Goal: Task Accomplishment & Management: Complete application form

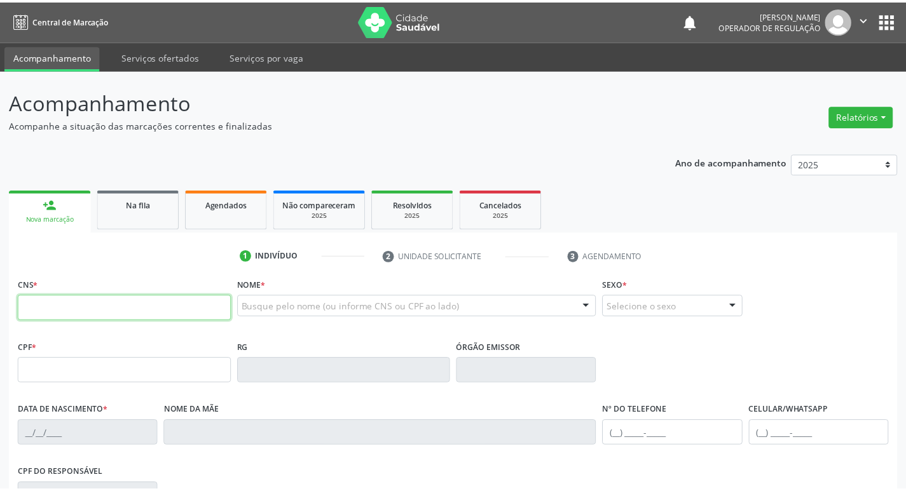
scroll to position [170, 0]
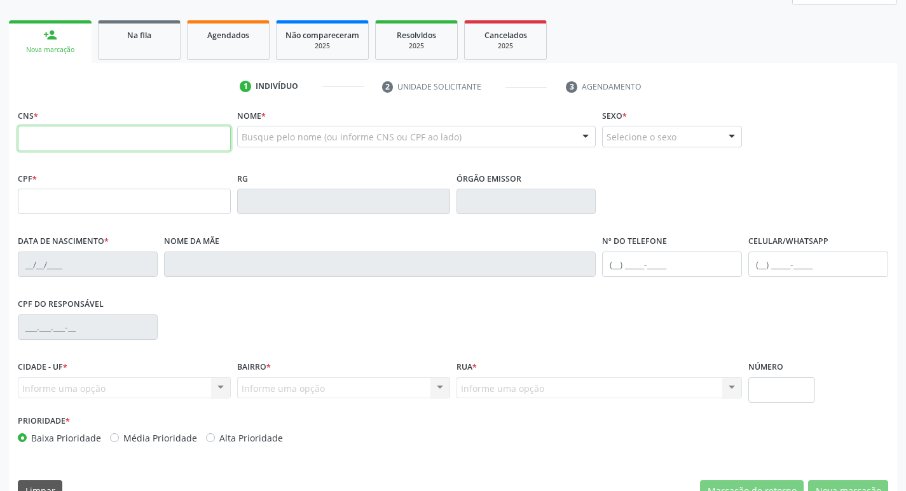
click at [105, 139] on input "text" at bounding box center [124, 138] width 213 height 25
paste input "706 3017 4207 9378"
type input "706 3017 4207 9378"
type input "053.532.447-29"
type input "[DATE]"
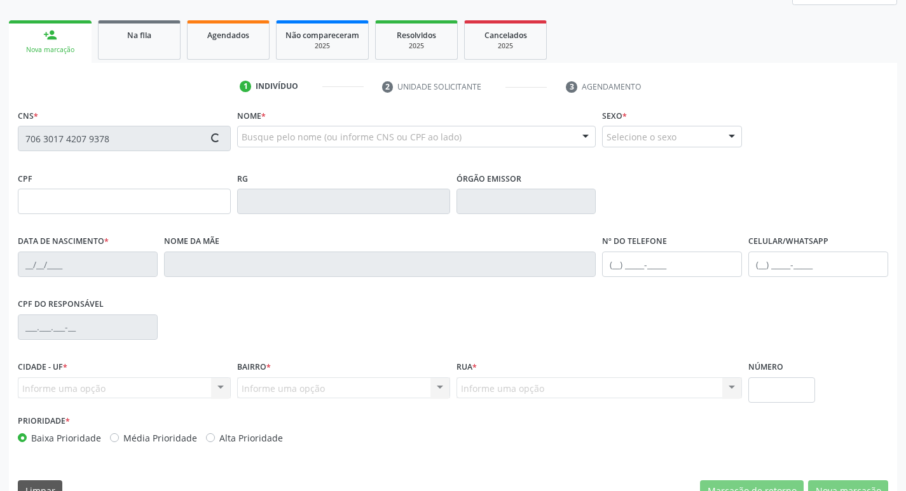
type input "[PERSON_NAME] do Carmo Fonceca"
type input "[PHONE_NUMBER]"
type input "5"
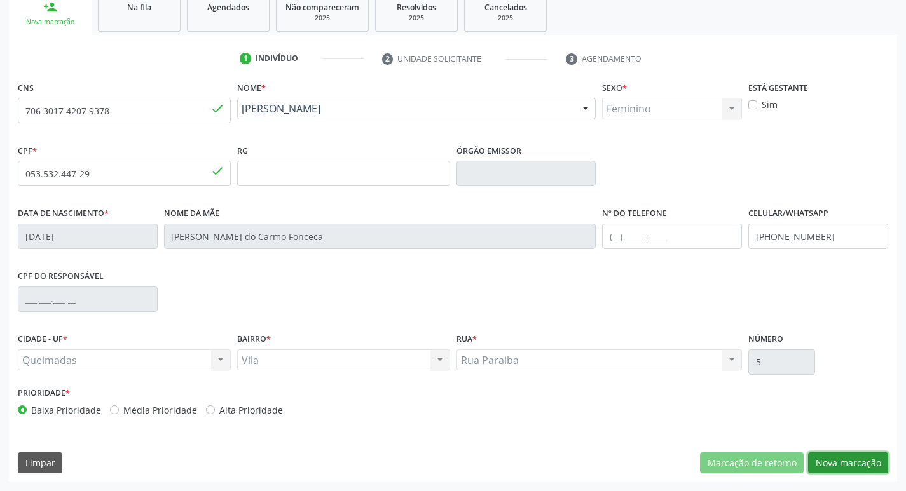
click at [838, 459] on button "Nova marcação" at bounding box center [848, 464] width 80 height 22
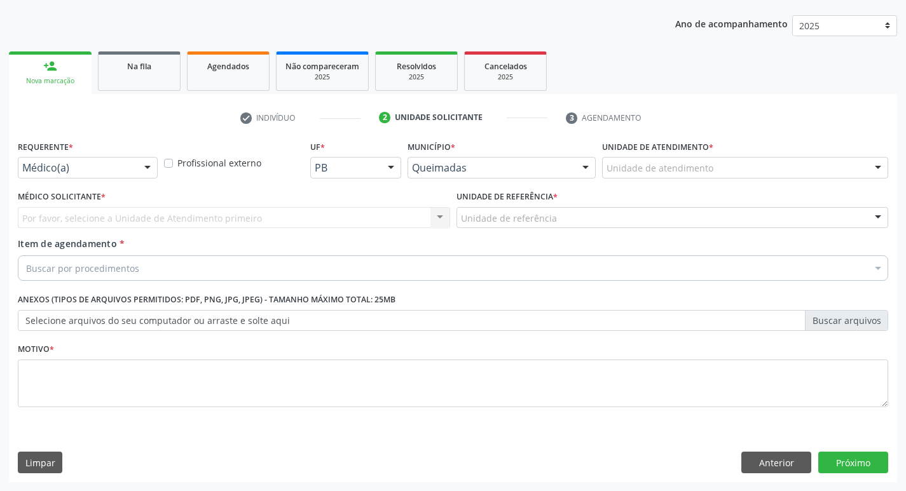
drag, startPoint x: 49, startPoint y: 165, endPoint x: 46, endPoint y: 172, distance: 6.8
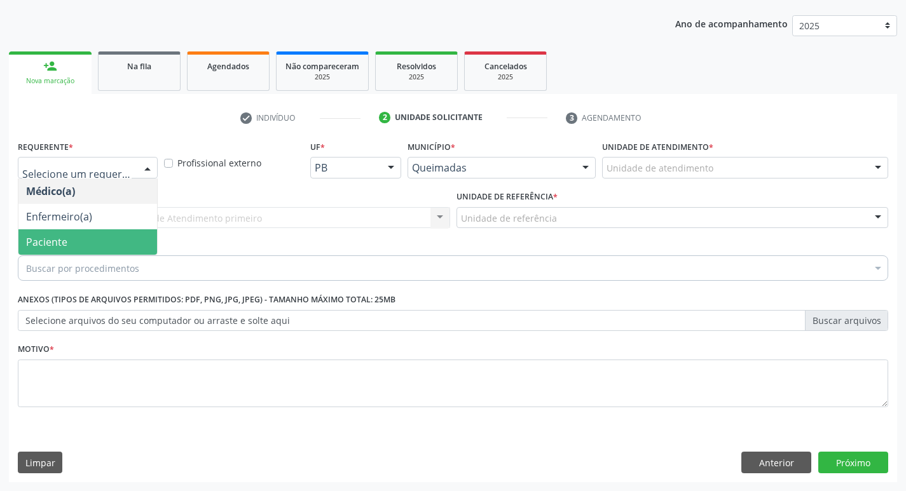
click at [65, 239] on span "Paciente" at bounding box center [46, 242] width 41 height 14
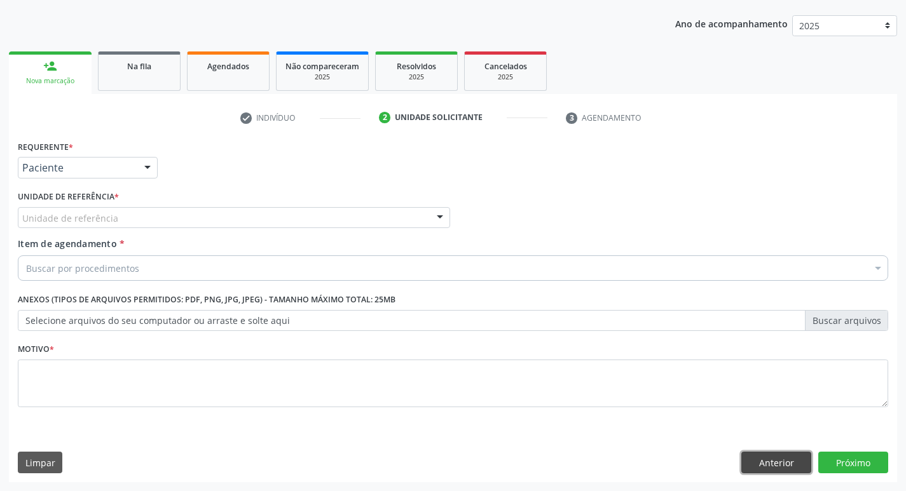
click at [793, 465] on button "Anterior" at bounding box center [776, 463] width 70 height 22
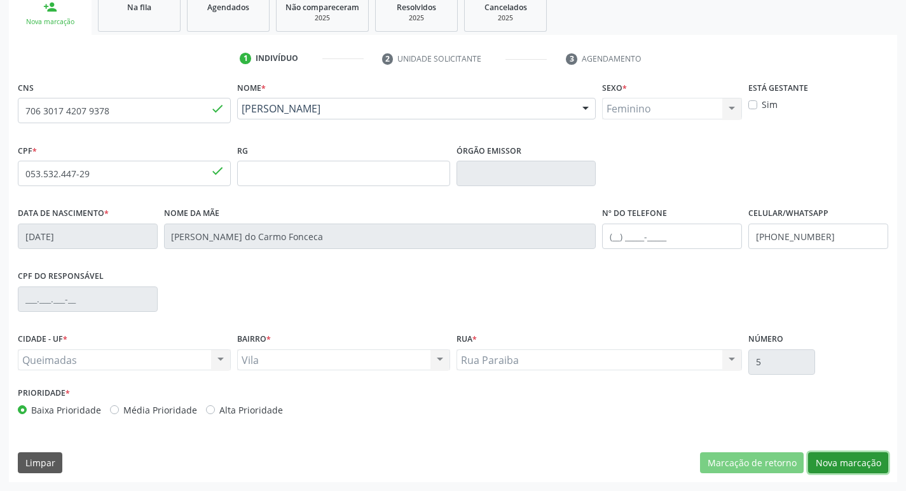
click at [845, 455] on button "Nova marcação" at bounding box center [848, 464] width 80 height 22
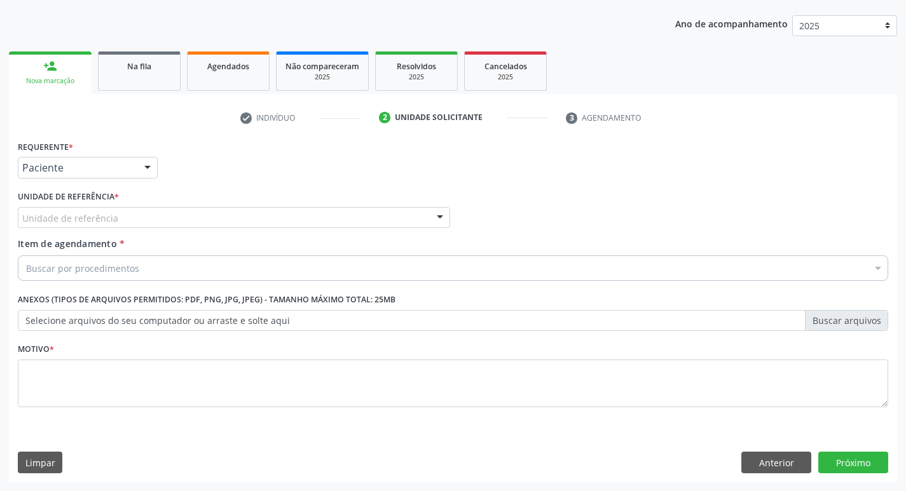
click at [172, 230] on div "Unidade de referência * Unidade de referência UBSF Ligeiro II UBSF Saulo Leal […" at bounding box center [234, 213] width 439 height 50
click at [174, 219] on div "Unidade de referência" at bounding box center [234, 218] width 432 height 22
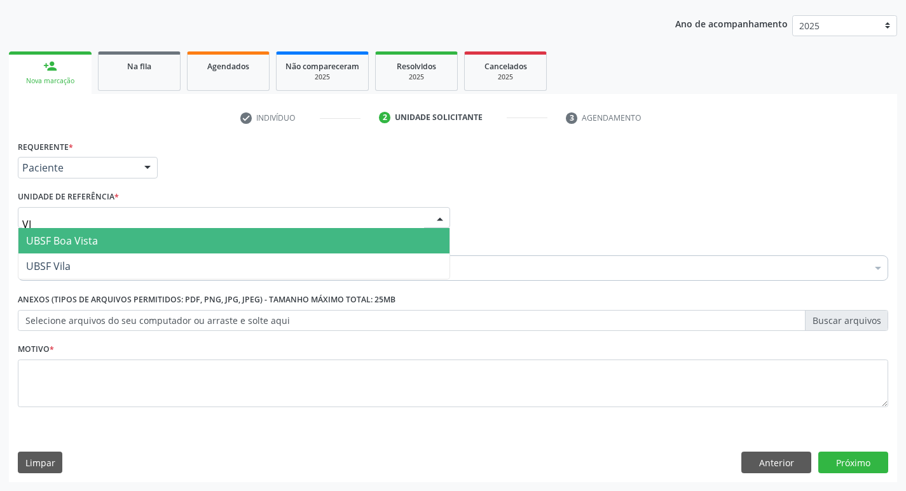
type input "VIL"
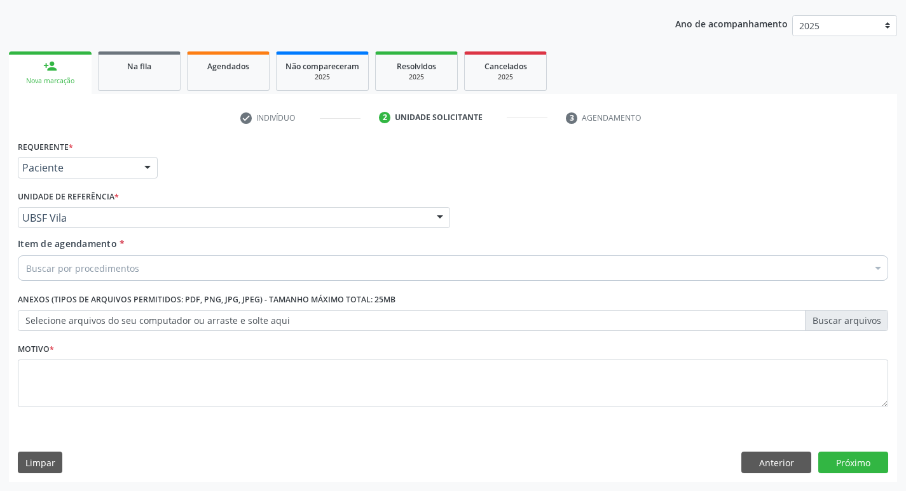
click at [144, 274] on div "Buscar por procedimentos" at bounding box center [453, 268] width 870 height 25
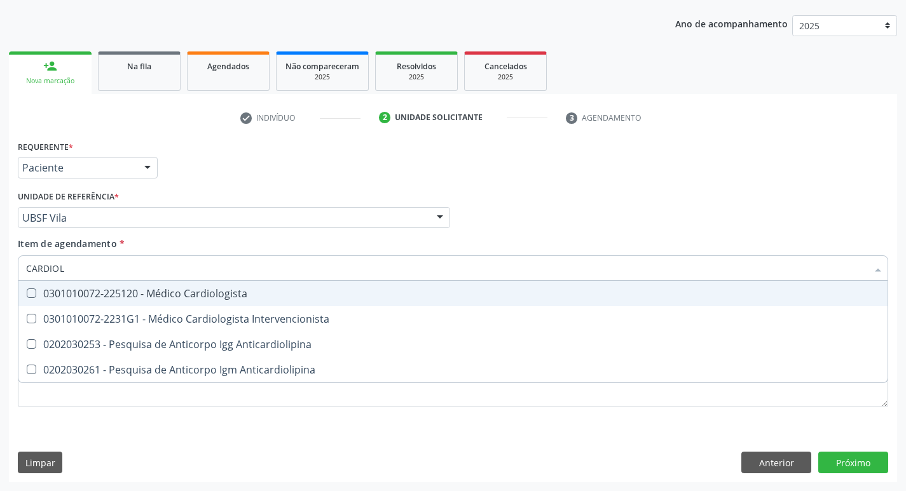
type input "CARDIOLO"
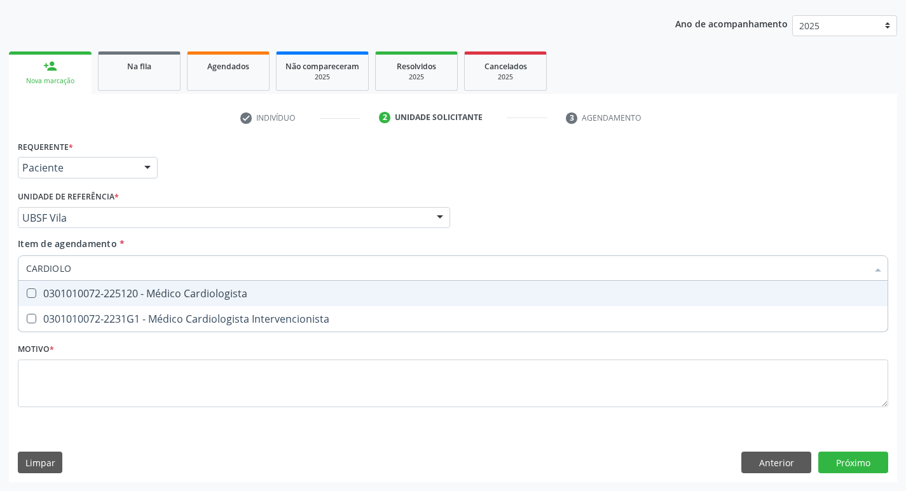
click at [150, 291] on div "0301010072-225120 - Médico Cardiologista" at bounding box center [453, 294] width 854 height 10
checkbox Cardiologista "true"
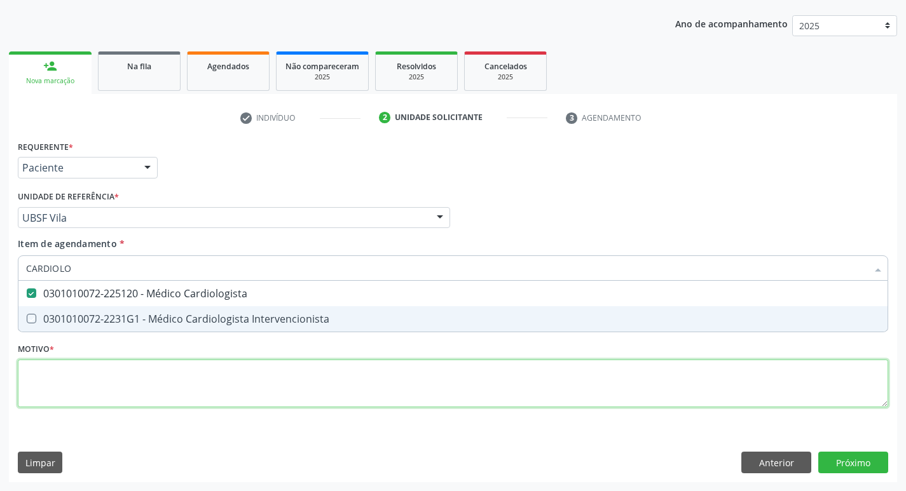
click at [91, 382] on div "Requerente * Paciente Médico(a) Enfermeiro(a) Paciente Nenhum resultado encontr…" at bounding box center [453, 281] width 870 height 288
checkbox Intervencionista "true"
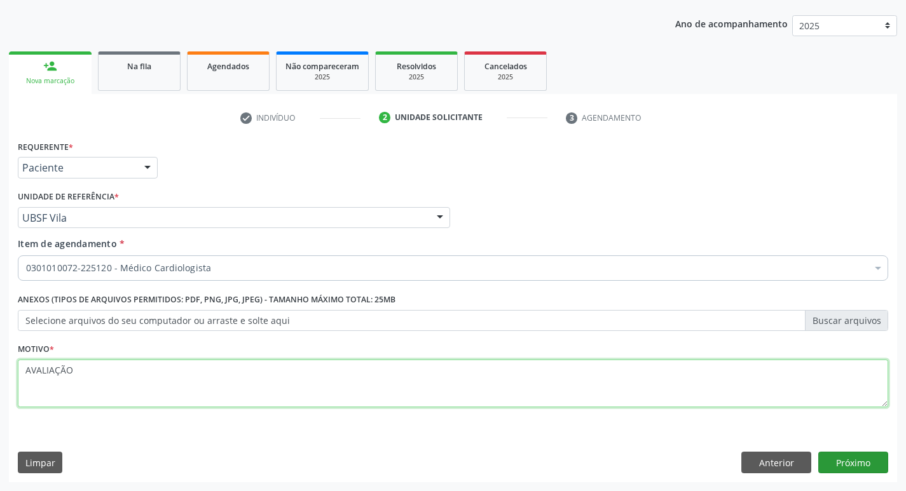
type textarea "AVALIAÇÃO"
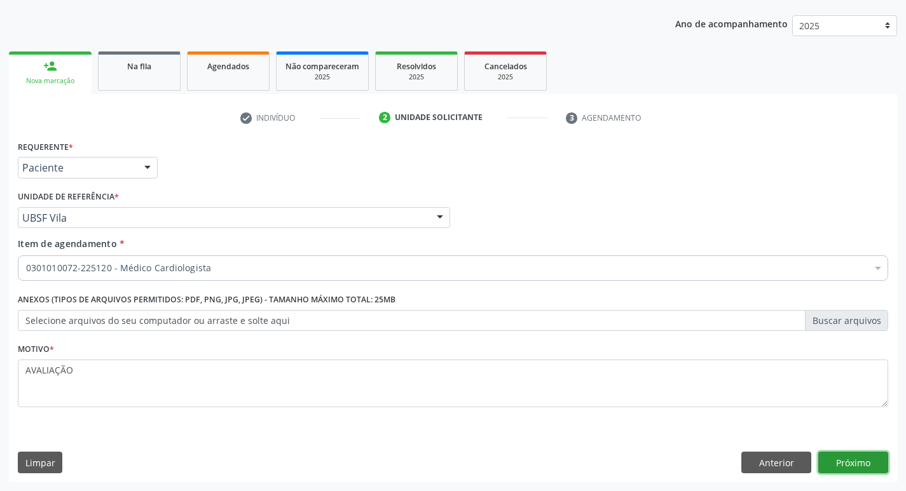
click at [850, 469] on button "Próximo" at bounding box center [853, 463] width 70 height 22
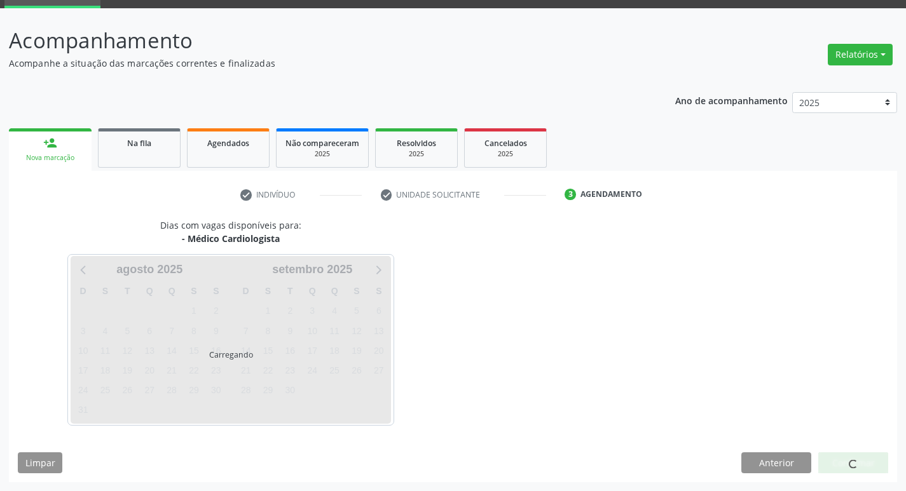
scroll to position [62, 0]
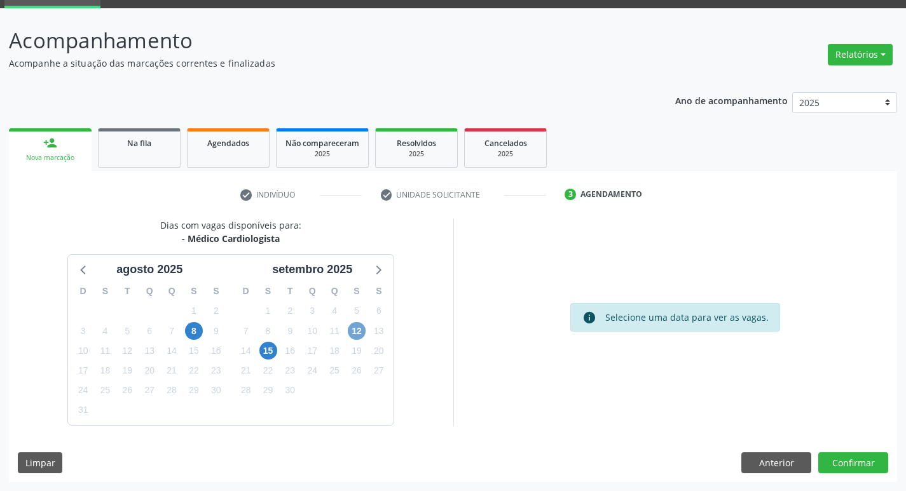
click at [362, 336] on span "12" at bounding box center [357, 331] width 18 height 18
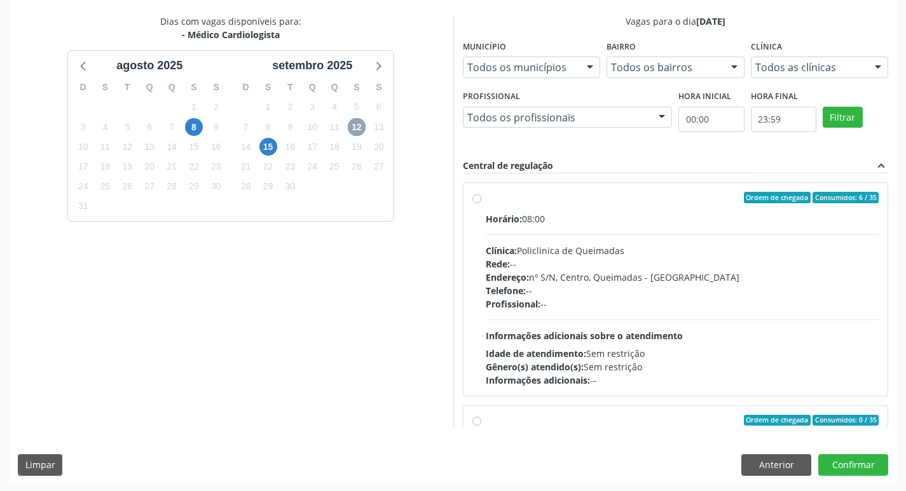
scroll to position [268, 0]
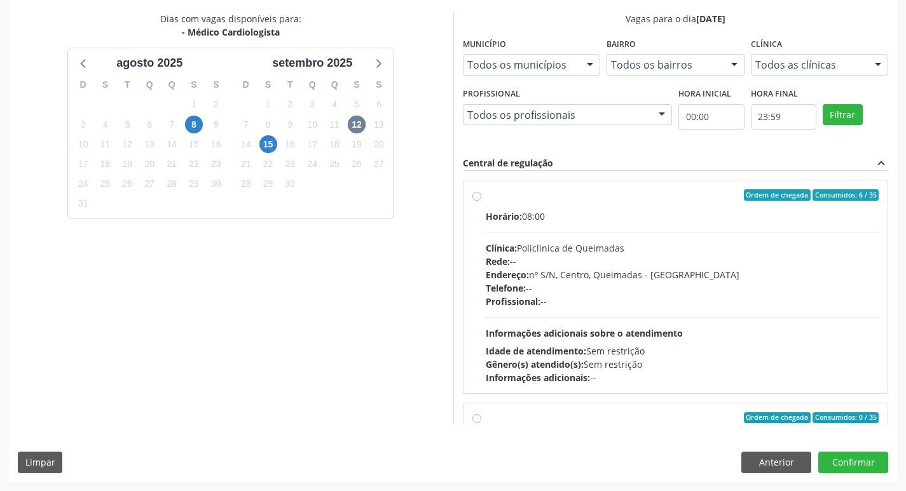
click at [702, 193] on div "Ordem de chegada Consumidos: 6 / 35" at bounding box center [683, 194] width 394 height 11
click at [481, 193] on input "Ordem de chegada Consumidos: 6 / 35 Horário: 08:00 Clínica: Policlinica de Quei…" at bounding box center [476, 194] width 9 height 11
radio input "true"
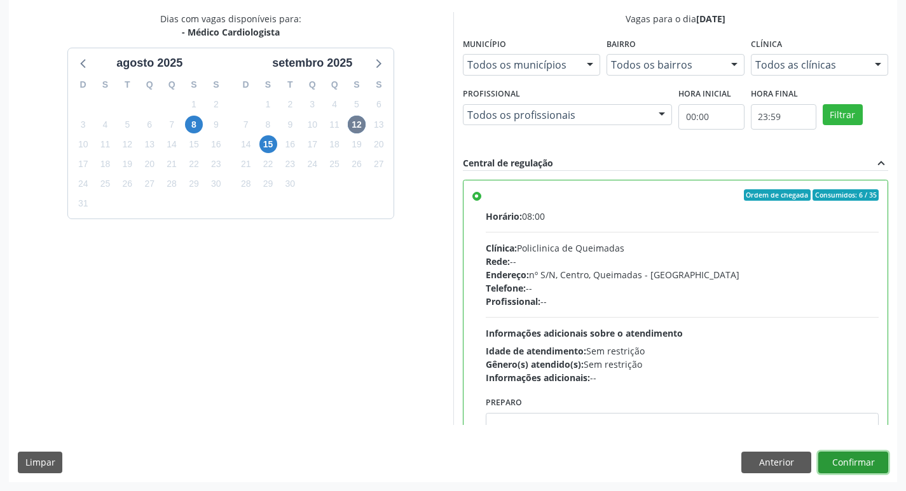
click at [853, 467] on button "Confirmar" at bounding box center [853, 463] width 70 height 22
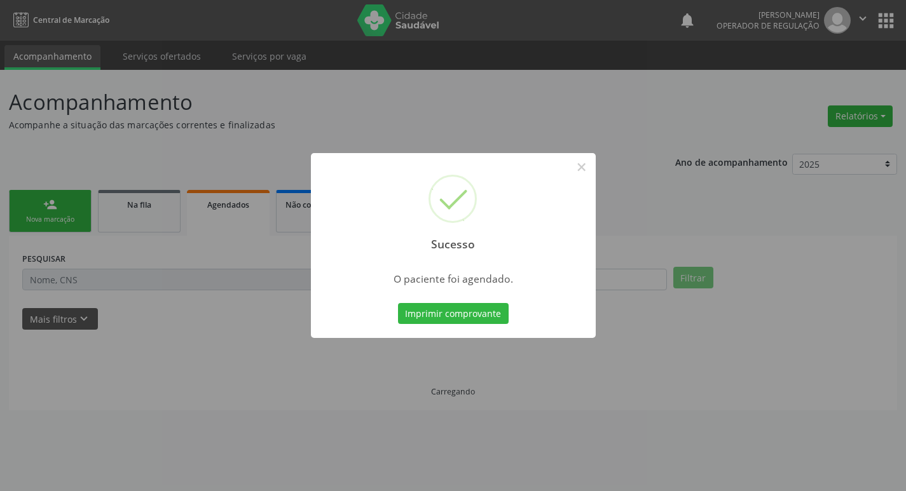
scroll to position [0, 0]
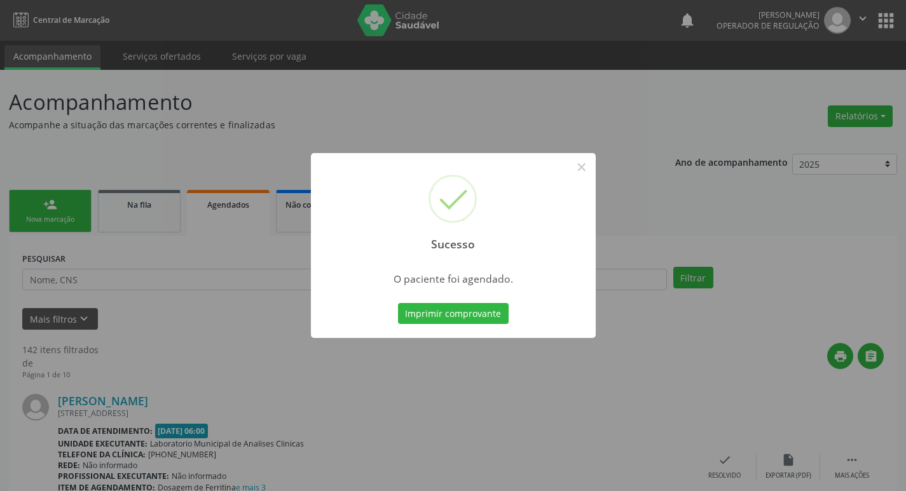
click at [378, 94] on div "Sucesso × O paciente foi agendado. Imprimir comprovante Cancel" at bounding box center [453, 245] width 906 height 491
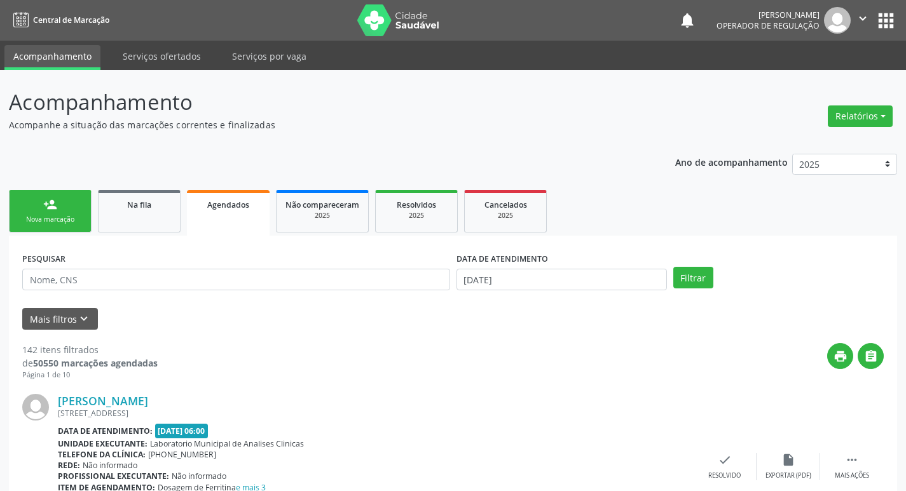
click at [28, 216] on div "Nova marcação" at bounding box center [50, 220] width 64 height 10
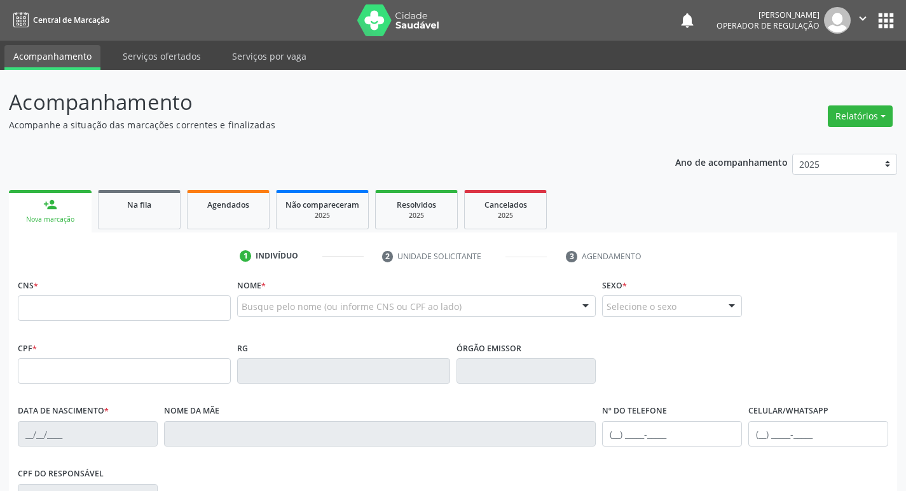
click at [172, 292] on div "CNS *" at bounding box center [124, 298] width 213 height 45
click at [168, 306] on input "text" at bounding box center [124, 308] width 213 height 25
type input "708 2071 0611 6643"
type input "718.309.644-02"
type input "[DATE]"
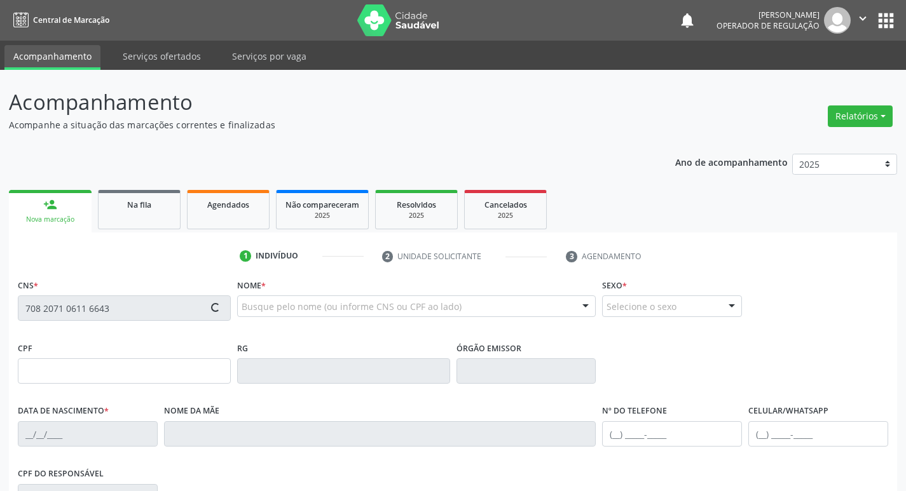
type input "[PERSON_NAME]"
type input "[PHONE_NUMBER]"
type input "032.398.664-12"
type input "S/N"
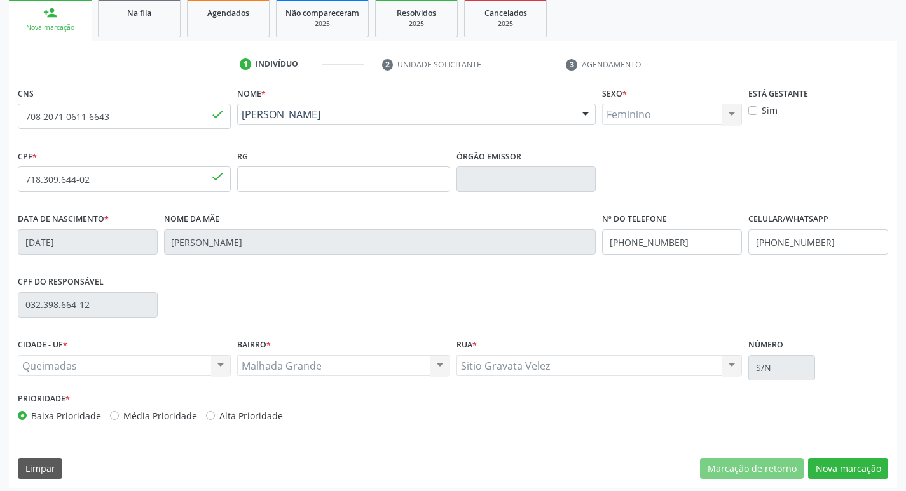
scroll to position [198, 0]
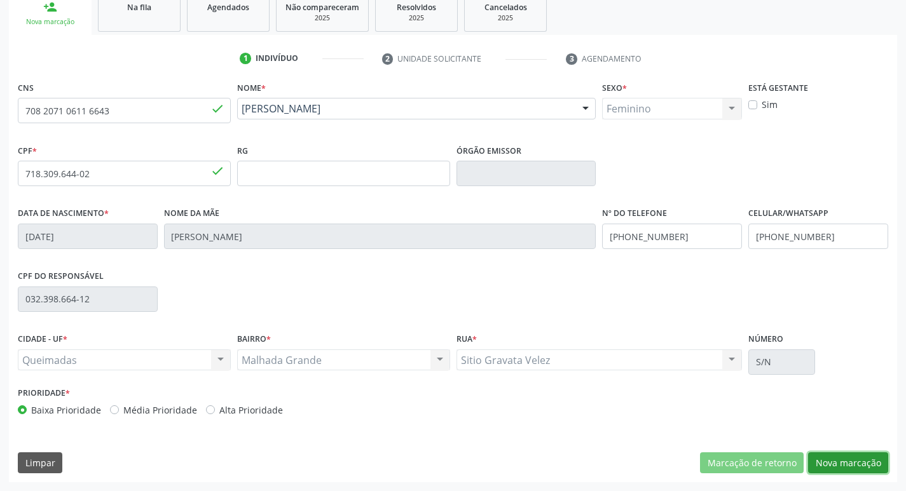
click at [863, 463] on button "Nova marcação" at bounding box center [848, 464] width 80 height 22
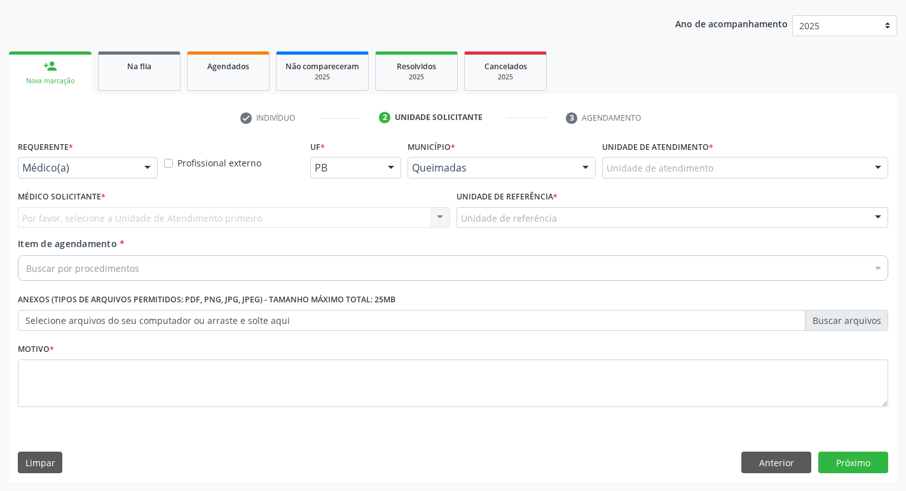
click at [134, 174] on div at bounding box center [88, 168] width 140 height 22
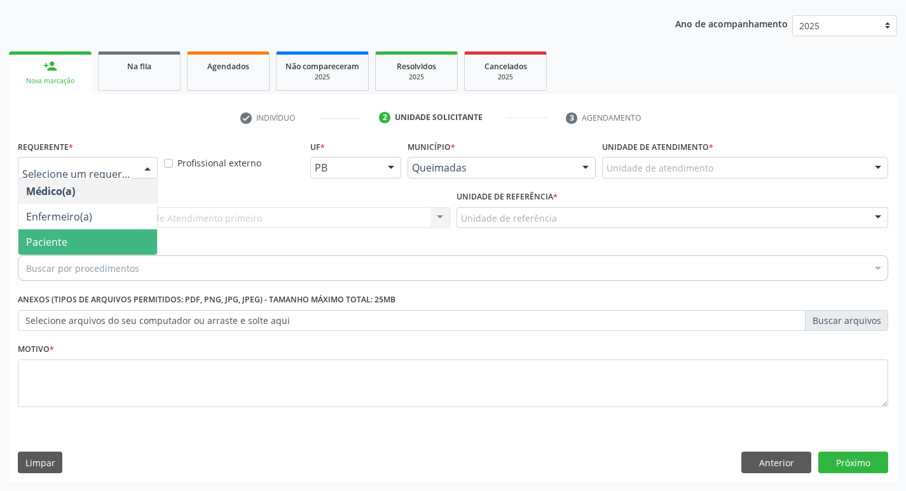
click at [107, 229] on span "Paciente" at bounding box center [87, 241] width 139 height 25
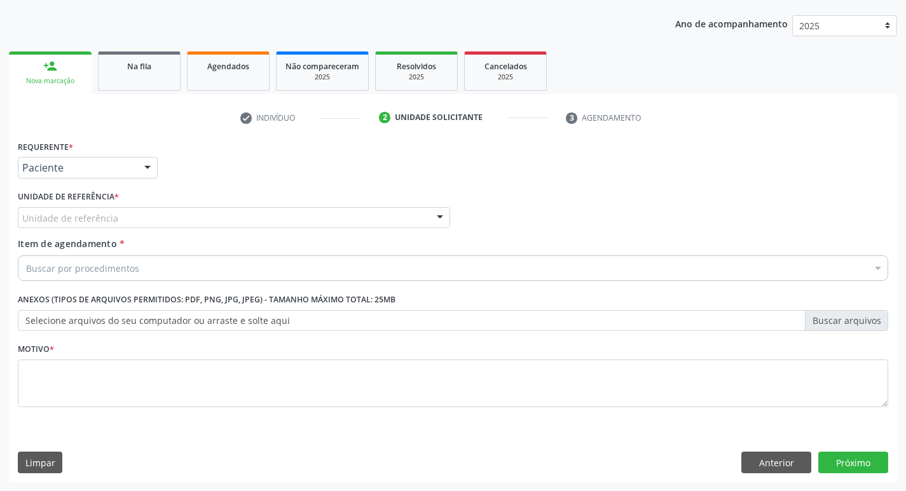
click at [121, 211] on div "Unidade de referência" at bounding box center [234, 218] width 432 height 22
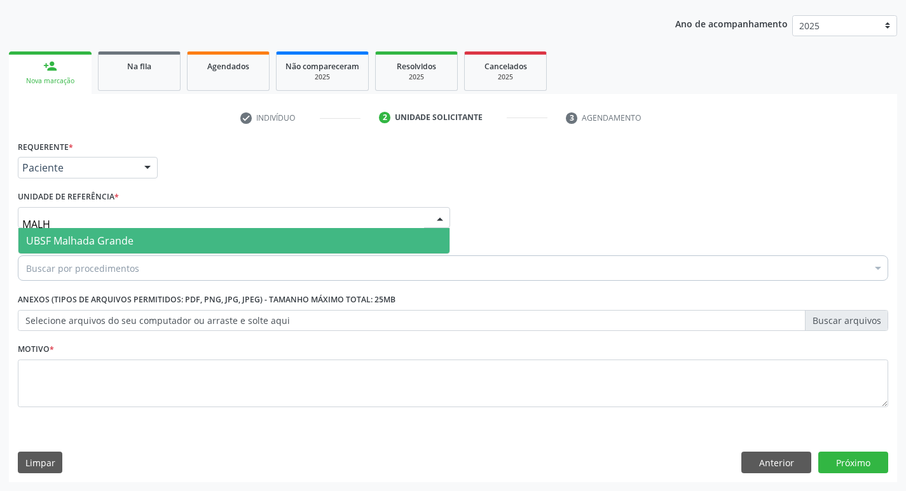
type input "MALHA"
click at [117, 247] on span "UBSF Malhada Grande" at bounding box center [79, 241] width 107 height 14
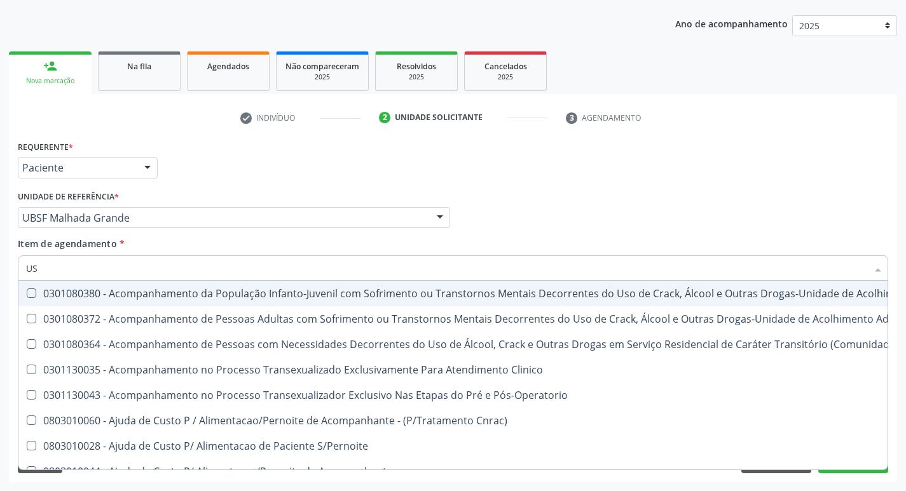
type input "USG"
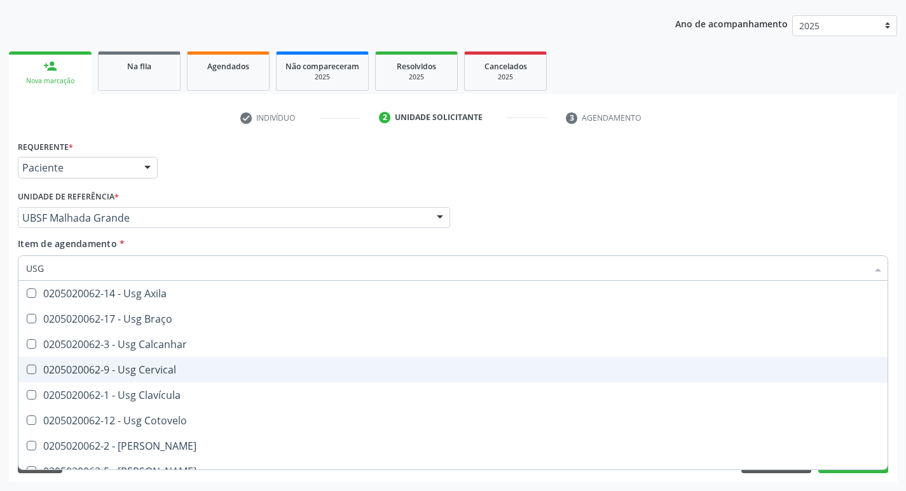
click at [220, 374] on div "0205020062-9 - Usg Cervical" at bounding box center [453, 370] width 854 height 10
checkbox Cervical "true"
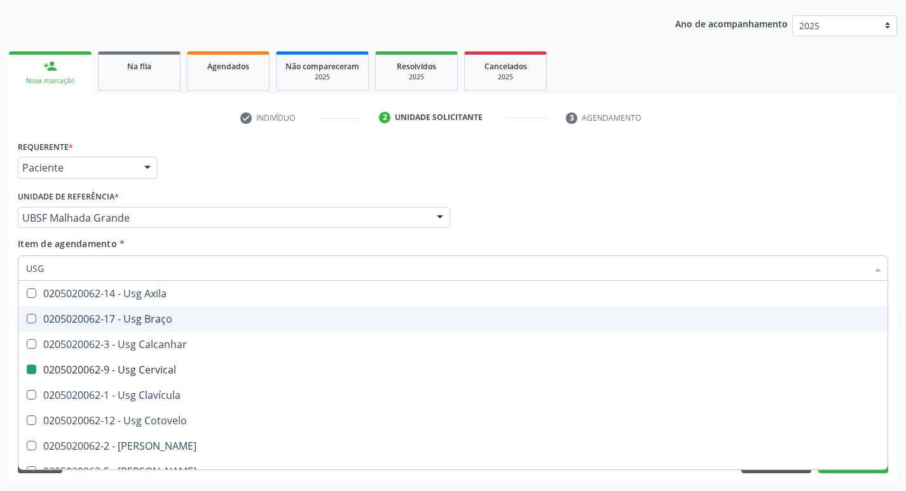
click at [345, 160] on div "Requerente * Paciente Médico(a) Enfermeiro(a) Paciente Nenhum resultado encontr…" at bounding box center [453, 162] width 877 height 50
checkbox Braço "true"
checkbox Cervical "false"
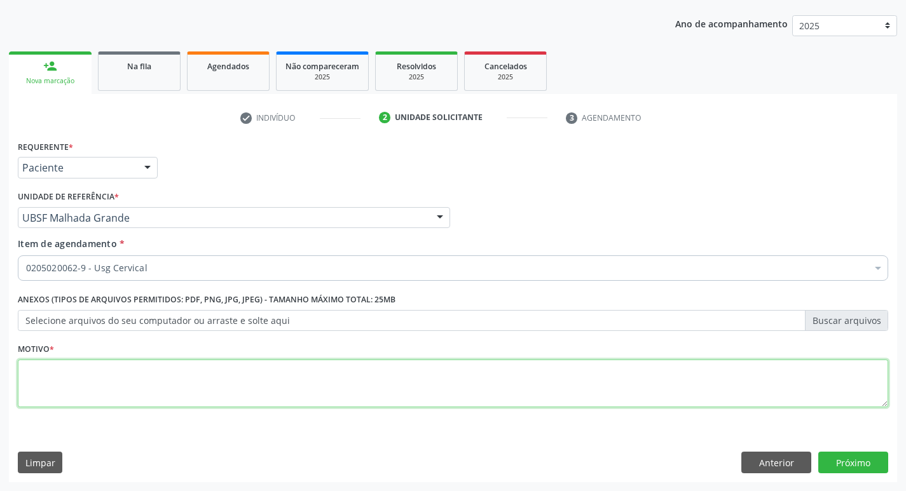
click at [156, 370] on textarea at bounding box center [453, 384] width 870 height 48
type textarea "AVALIAÇÃO"
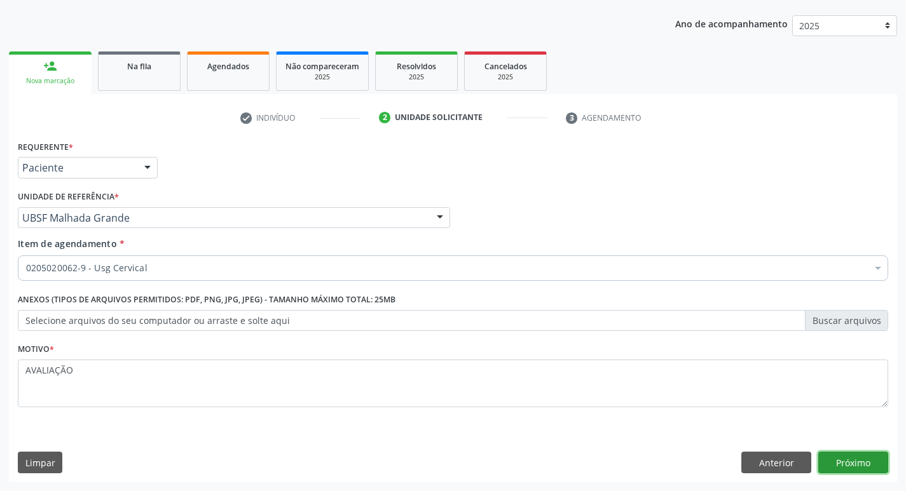
click at [873, 465] on button "Próximo" at bounding box center [853, 463] width 70 height 22
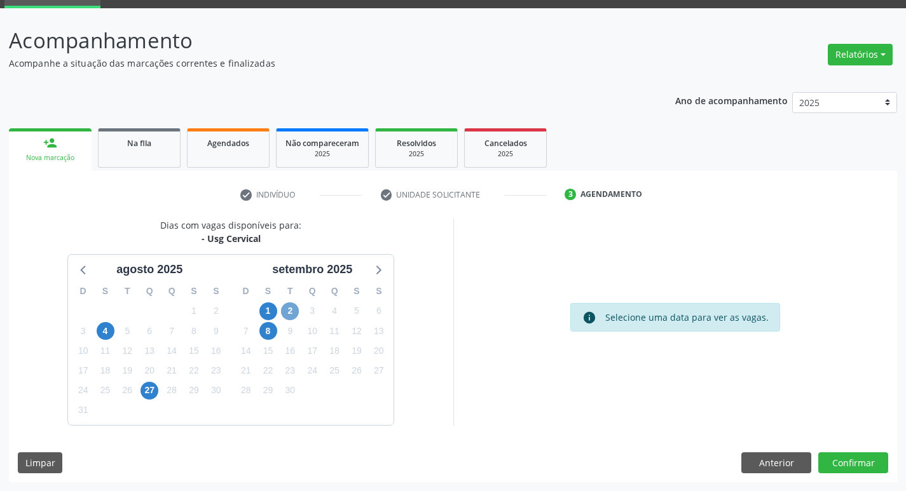
click at [297, 315] on span "2" at bounding box center [290, 312] width 18 height 18
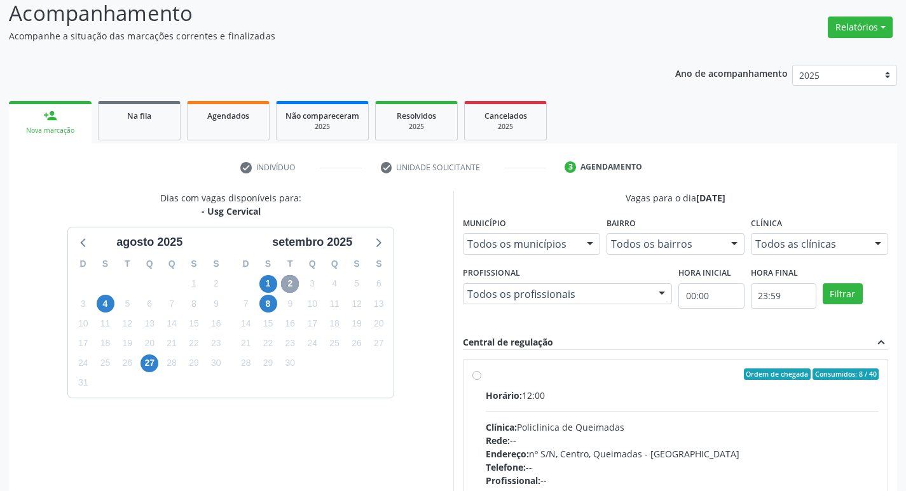
scroll to position [245, 0]
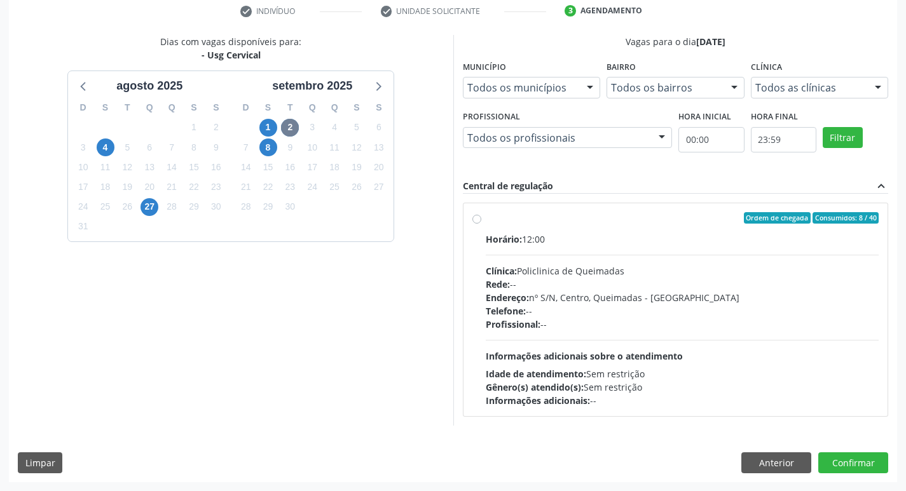
click at [544, 209] on div "Ordem de chegada Consumidos: 8 / 40 Horário: 12:00 Clínica: Policlinica de Quei…" at bounding box center [675, 309] width 425 height 213
radio input "true"
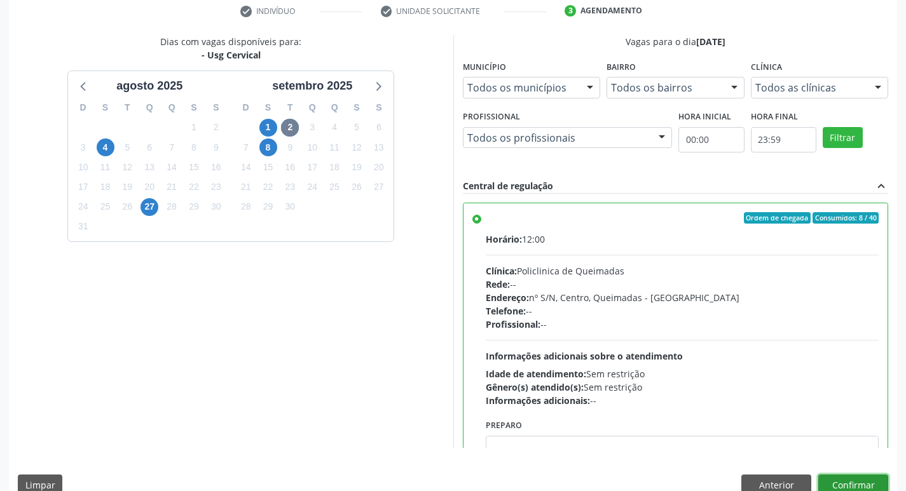
click at [851, 480] on button "Confirmar" at bounding box center [853, 486] width 70 height 22
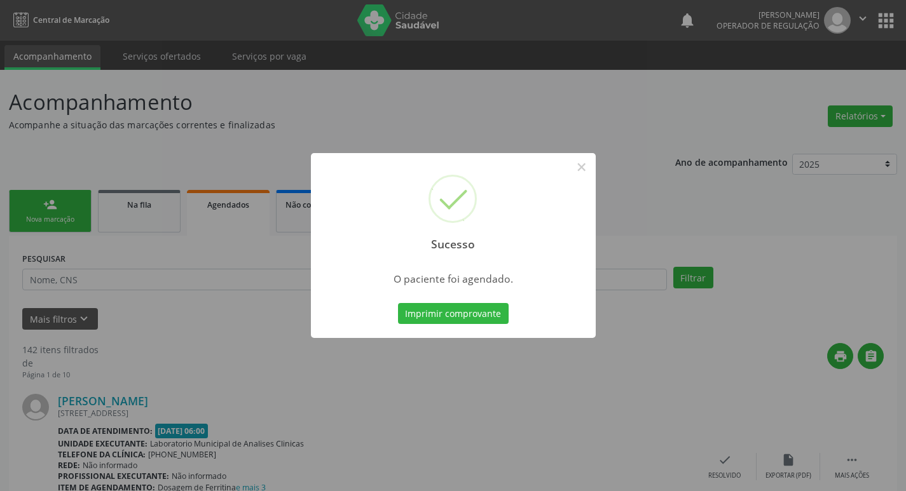
click at [325, 106] on div "Sucesso × O paciente foi agendado. Imprimir comprovante Cancel" at bounding box center [453, 245] width 906 height 491
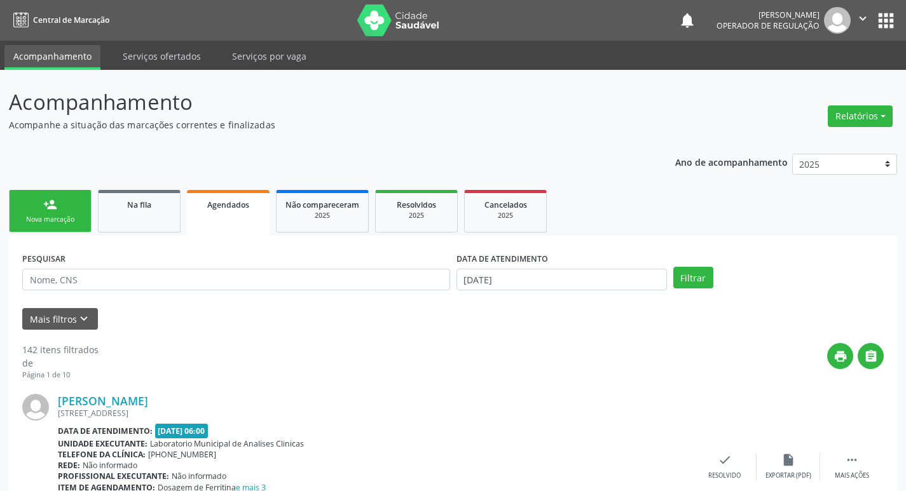
click at [45, 198] on div "person_add" at bounding box center [50, 205] width 14 height 14
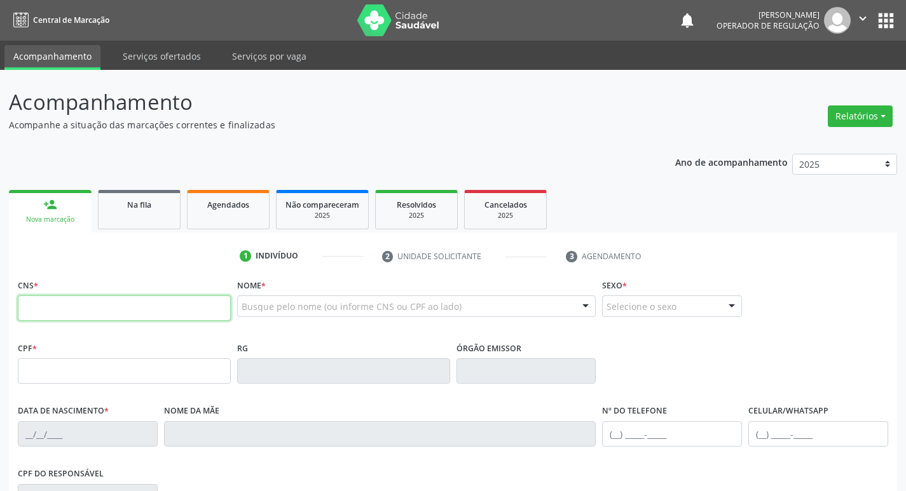
drag, startPoint x: 89, startPoint y: 310, endPoint x: 99, endPoint y: 314, distance: 10.5
click at [89, 310] on input "text" at bounding box center [124, 308] width 213 height 25
type input "700 9009 6902 1697"
type input "036.816.334-28"
type input "06/[DATE]"
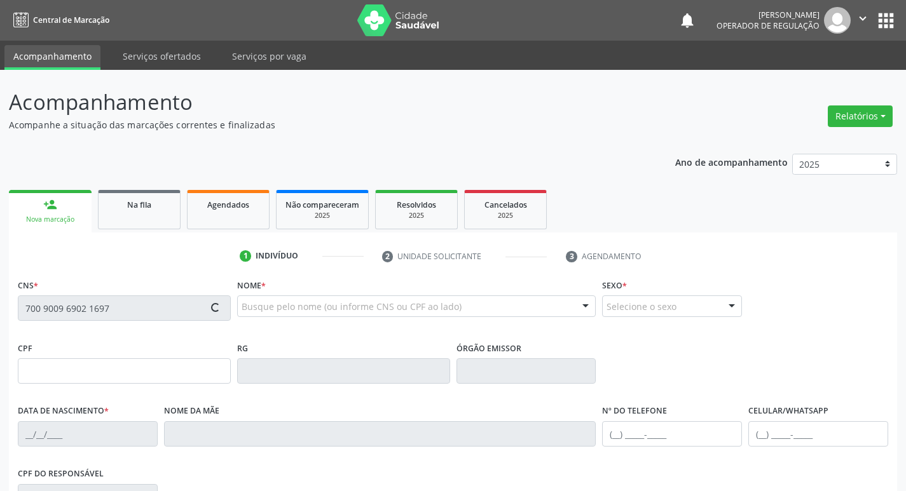
type input "[PERSON_NAME]"
type input "[PHONE_NUMBER]"
type input "195"
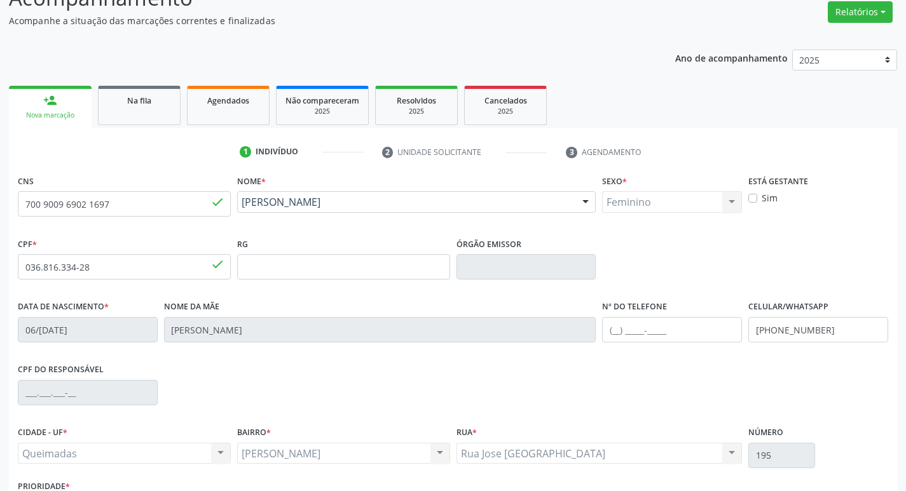
scroll to position [198, 0]
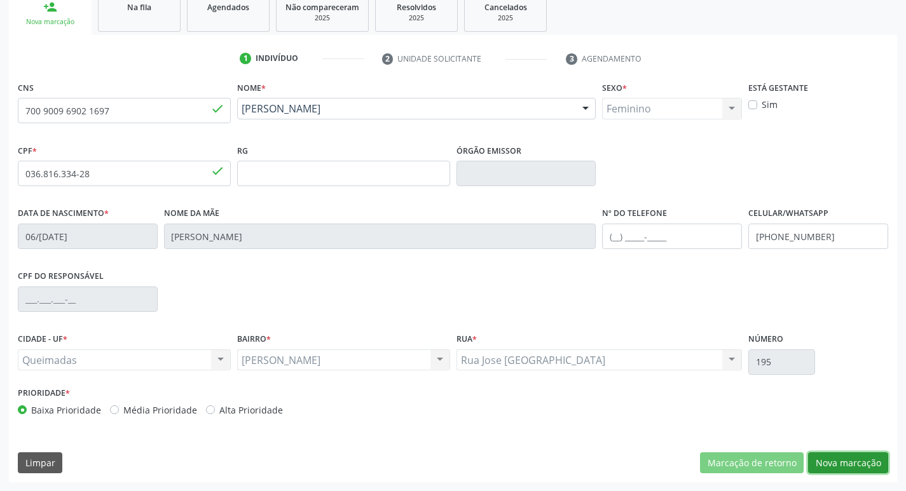
click at [864, 468] on button "Nova marcação" at bounding box center [848, 464] width 80 height 22
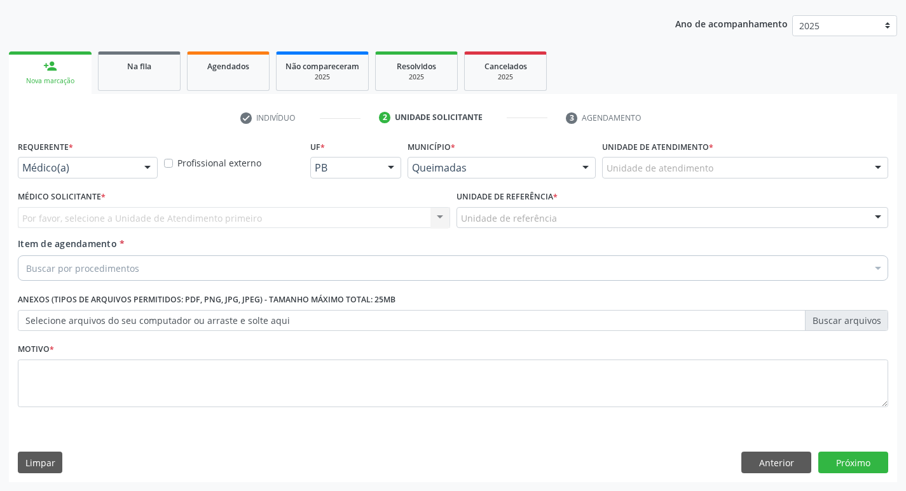
scroll to position [139, 0]
click at [154, 153] on div "Requerente * Médico(a) Médico(a) Enfermeiro(a) Paciente Nenhum resultado encont…" at bounding box center [88, 157] width 140 height 41
drag, startPoint x: 150, startPoint y: 160, endPoint x: 127, endPoint y: 198, distance: 44.3
click at [149, 161] on div at bounding box center [147, 169] width 19 height 22
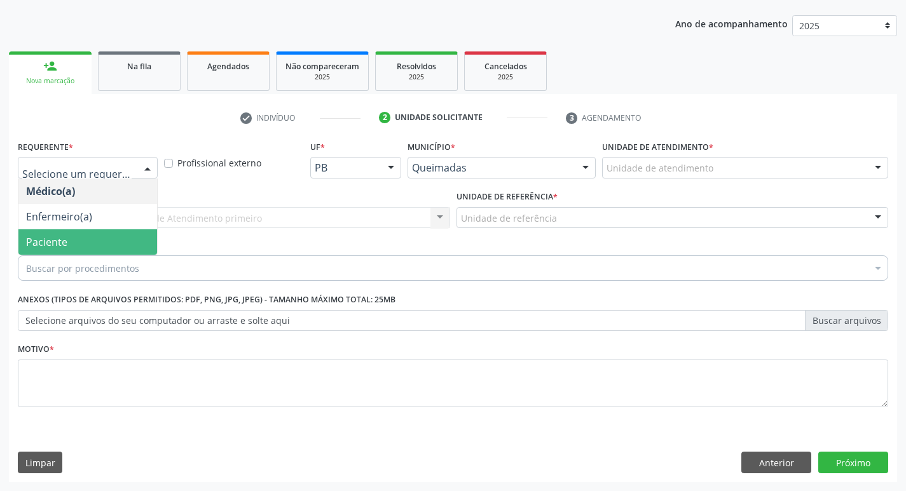
click at [85, 248] on span "Paciente" at bounding box center [87, 241] width 139 height 25
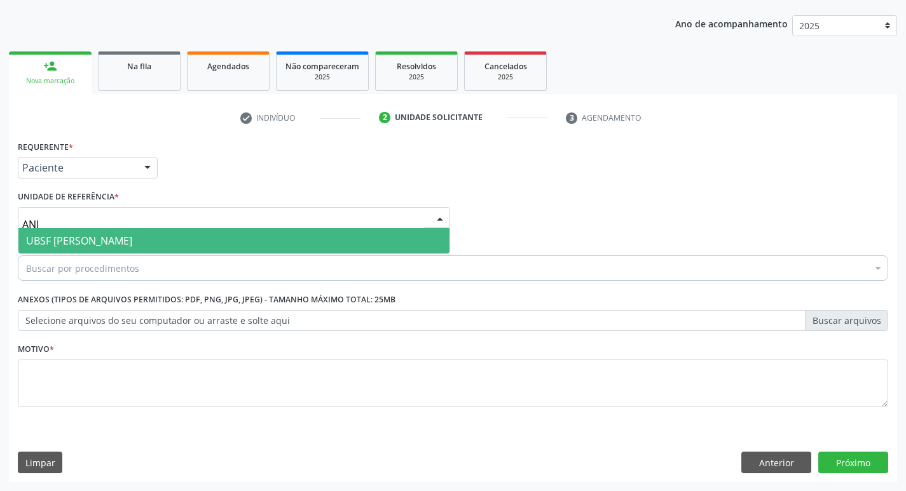
type input "ANIB"
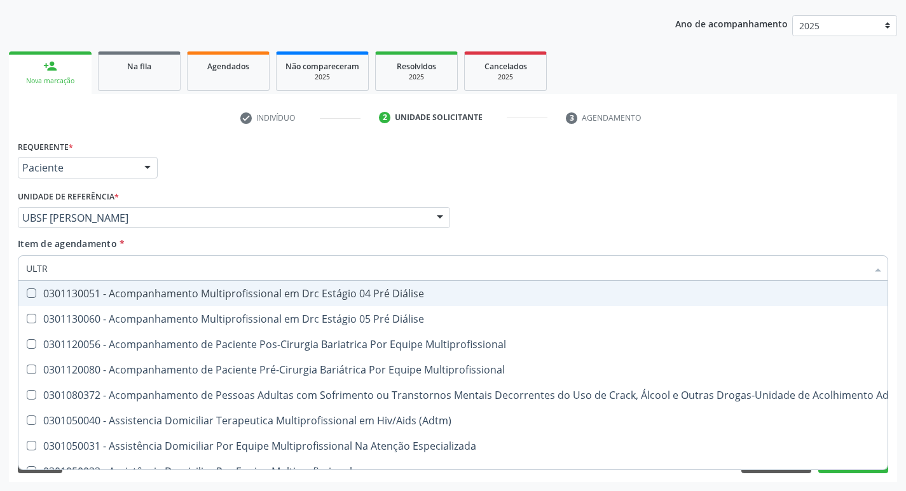
type input "ULTRA"
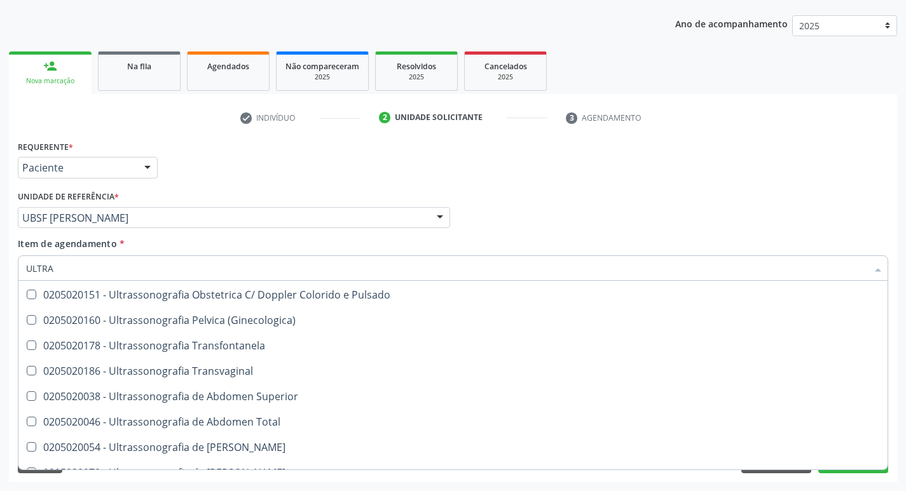
scroll to position [254, 0]
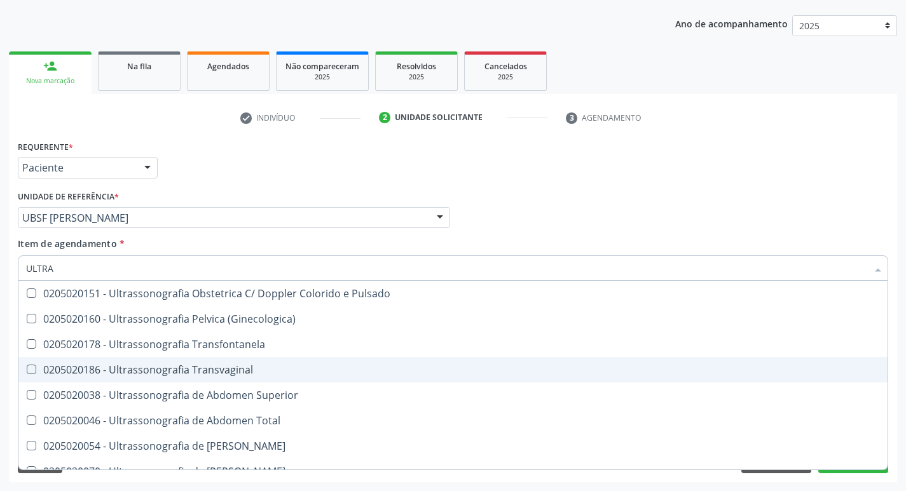
click at [108, 371] on div "0205020186 - Ultrassonografia Transvaginal" at bounding box center [453, 370] width 854 height 10
checkbox Transvaginal "true"
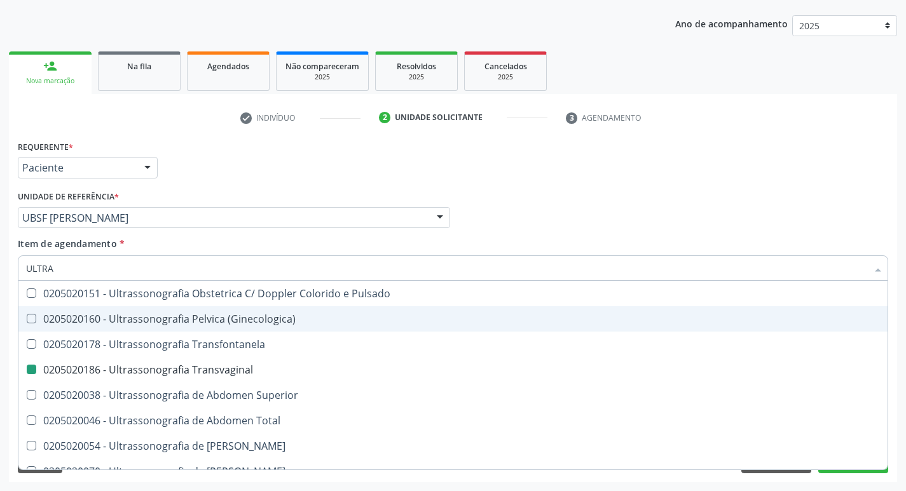
click at [269, 149] on div "Requerente * Paciente Médico(a) Enfermeiro(a) Paciente Nenhum resultado encontr…" at bounding box center [453, 162] width 877 height 50
checkbox X "true"
checkbox Transvaginal "false"
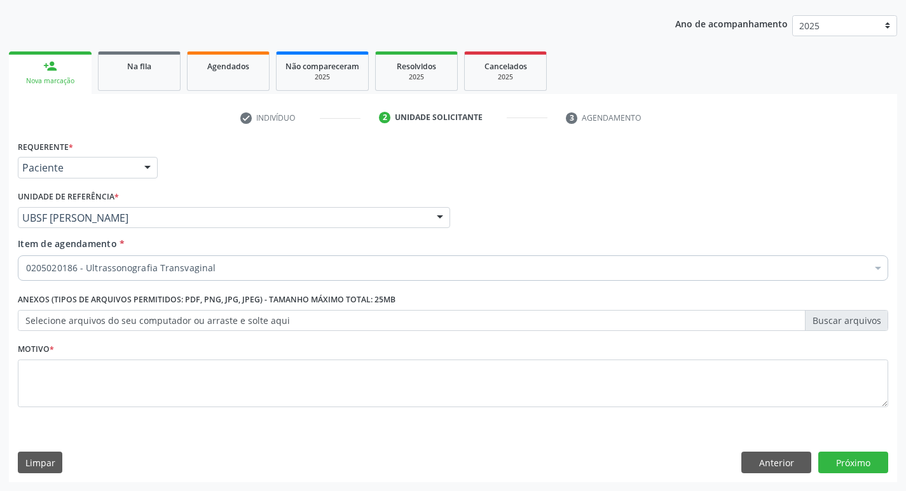
scroll to position [0, 0]
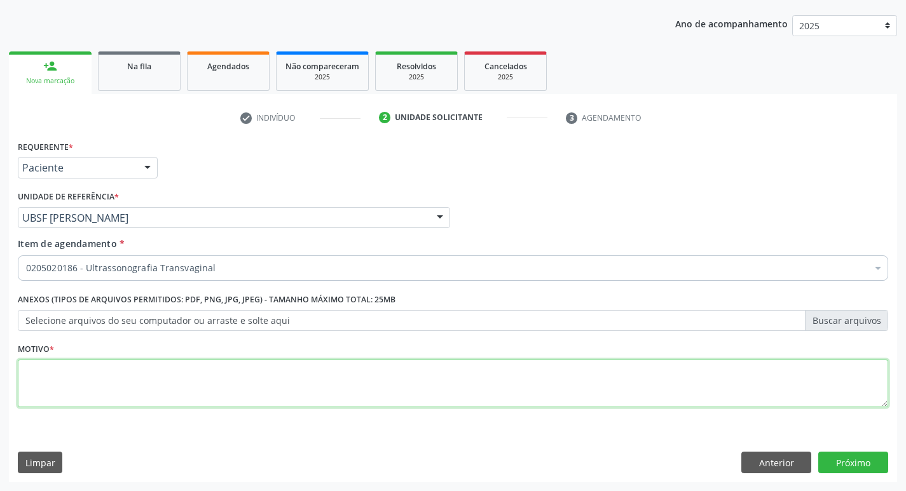
click at [95, 368] on textarea at bounding box center [453, 384] width 870 height 48
drag, startPoint x: 108, startPoint y: 376, endPoint x: 10, endPoint y: 364, distance: 98.6
click at [10, 364] on div "Requerente * Paciente Médico(a) Enfermeiro(a) Paciente Nenhum resultado encontr…" at bounding box center [453, 309] width 888 height 345
type textarea "OVARIO POLICISTICO"
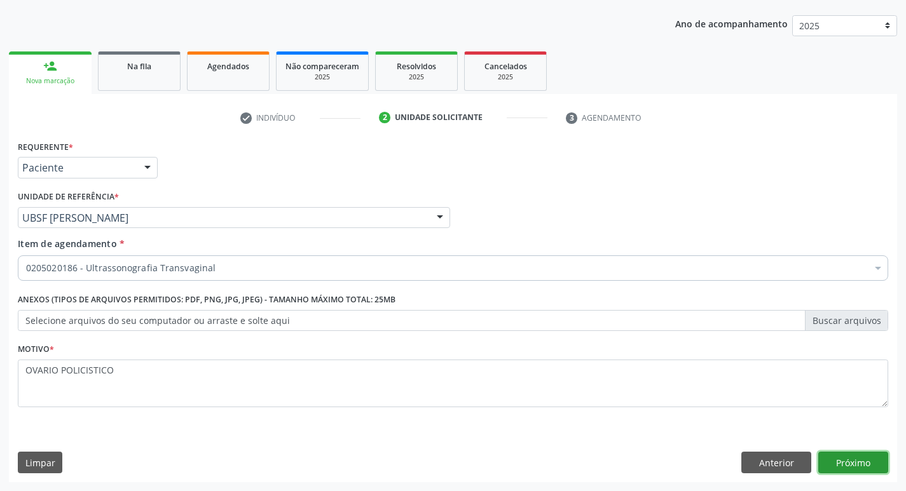
click at [845, 463] on button "Próximo" at bounding box center [853, 463] width 70 height 22
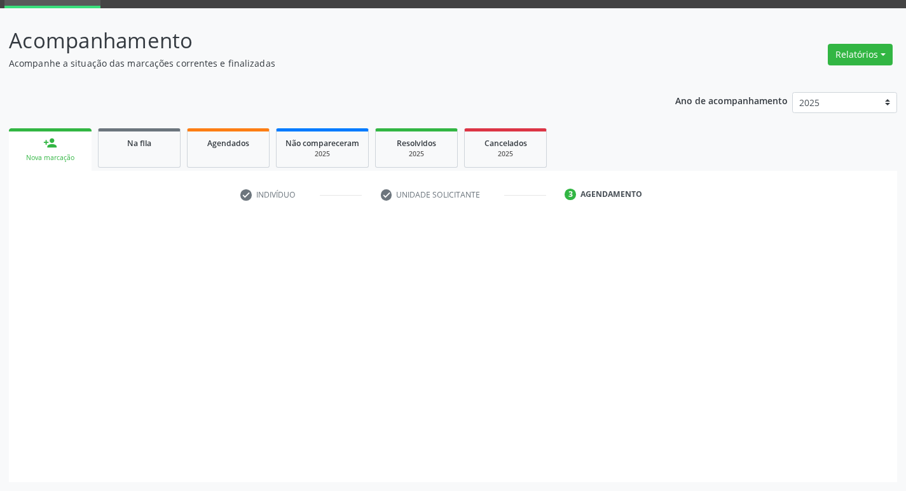
scroll to position [62, 0]
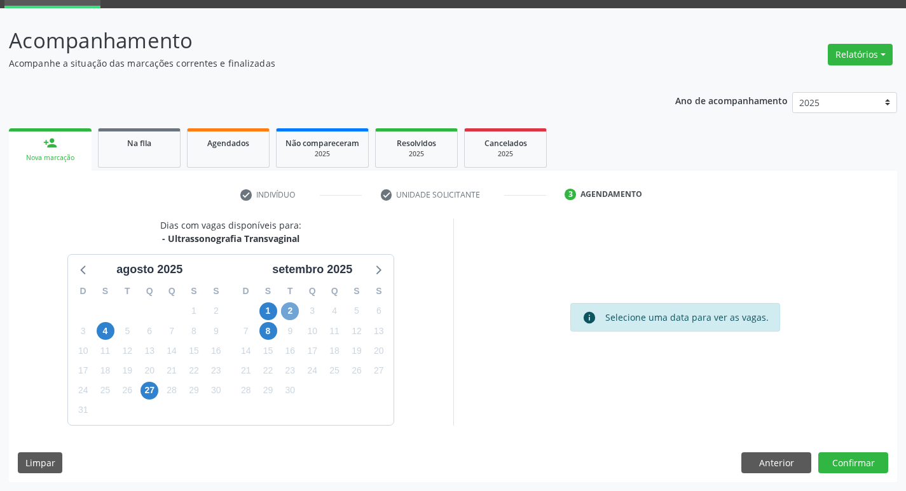
click at [293, 310] on span "2" at bounding box center [290, 312] width 18 height 18
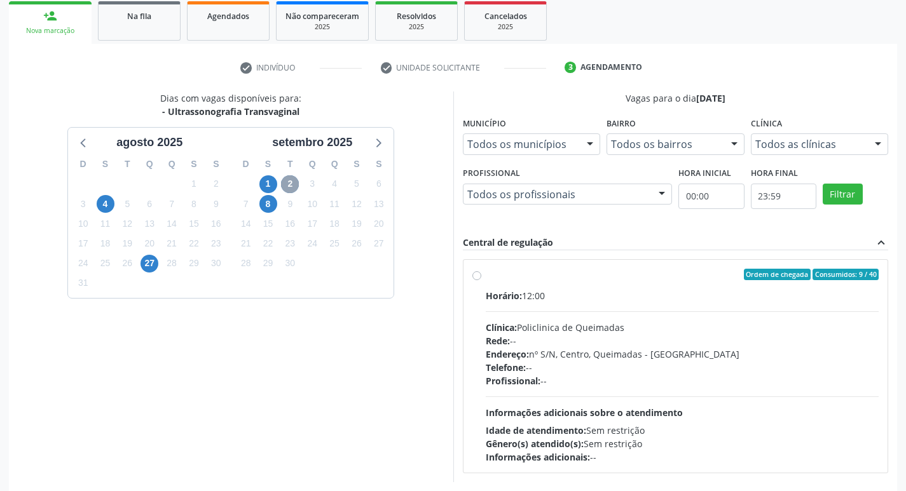
scroll to position [245, 0]
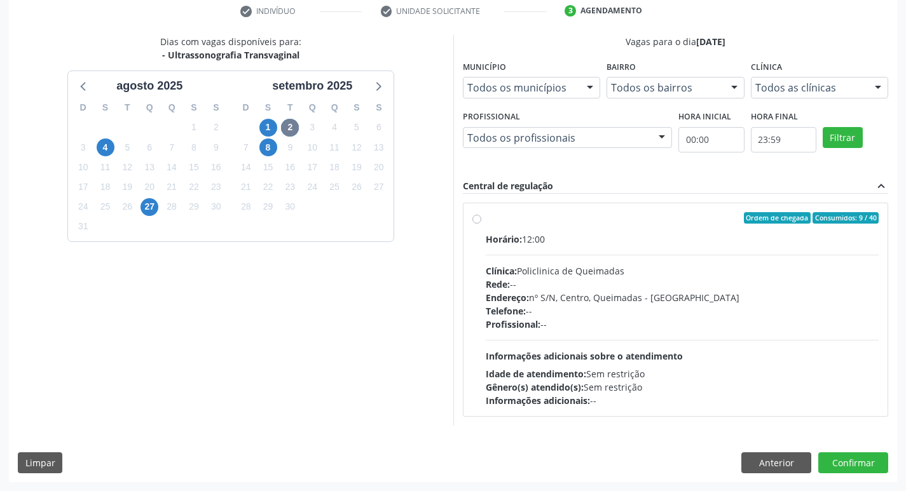
click at [524, 208] on div "Ordem de chegada Consumidos: 9 / 40 Horário: 12:00 Clínica: Policlinica de Quei…" at bounding box center [675, 309] width 425 height 213
radio input "true"
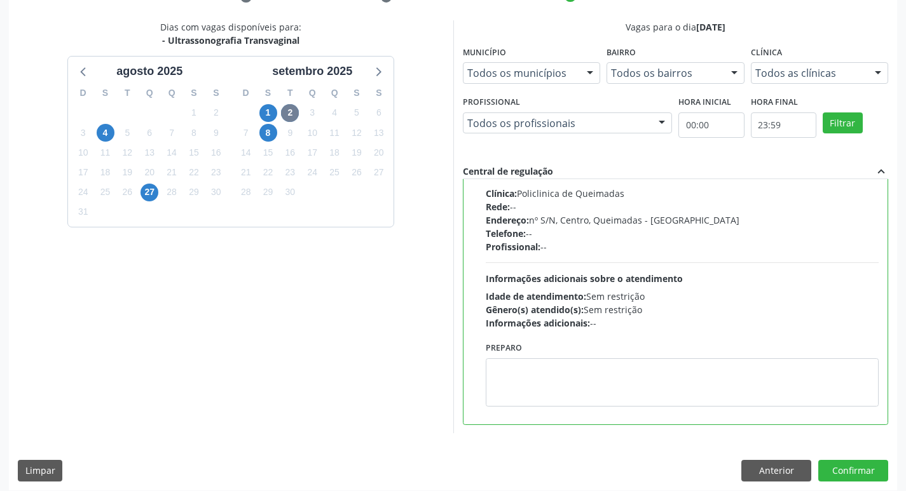
scroll to position [268, 0]
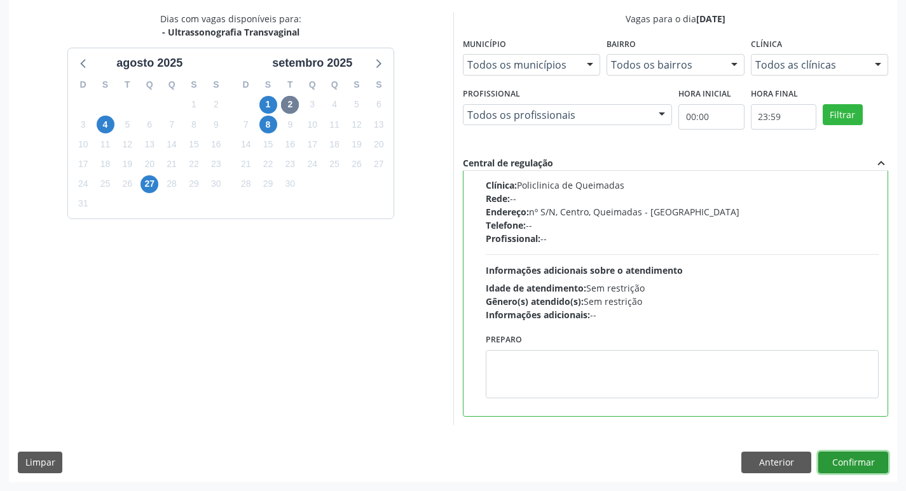
click at [847, 466] on button "Confirmar" at bounding box center [853, 463] width 70 height 22
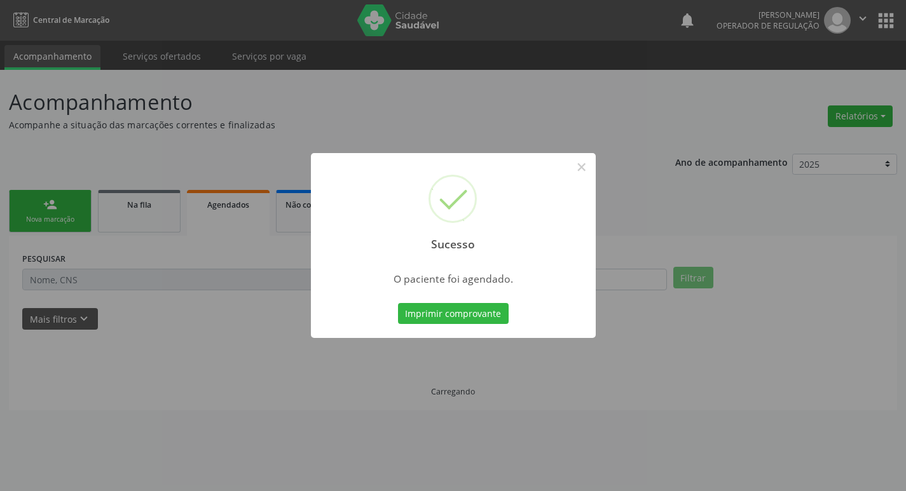
scroll to position [0, 0]
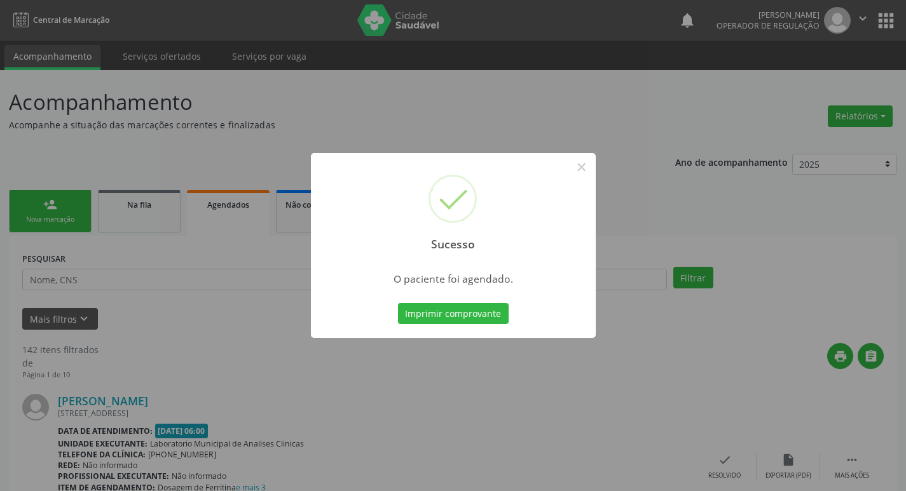
click at [260, 161] on div "Sucesso × O paciente foi agendado. Imprimir comprovante Cancel" at bounding box center [453, 245] width 906 height 491
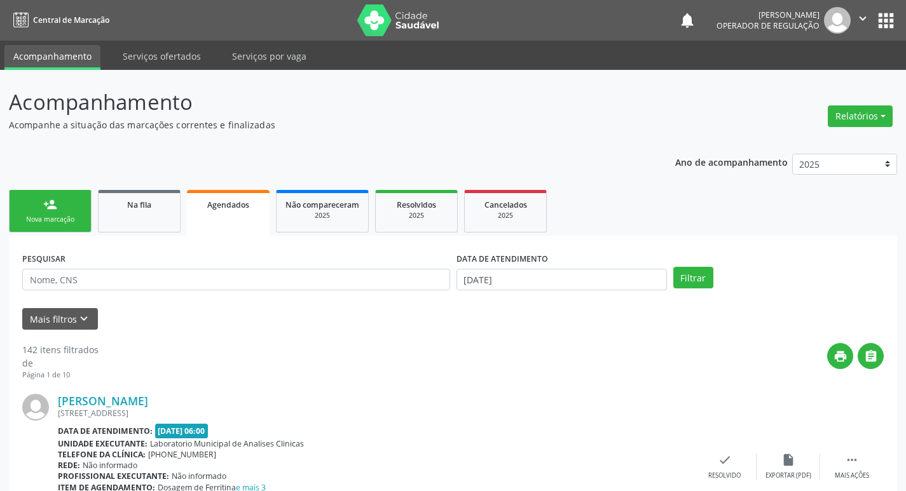
click at [39, 213] on link "person_add Nova marcação" at bounding box center [50, 211] width 83 height 43
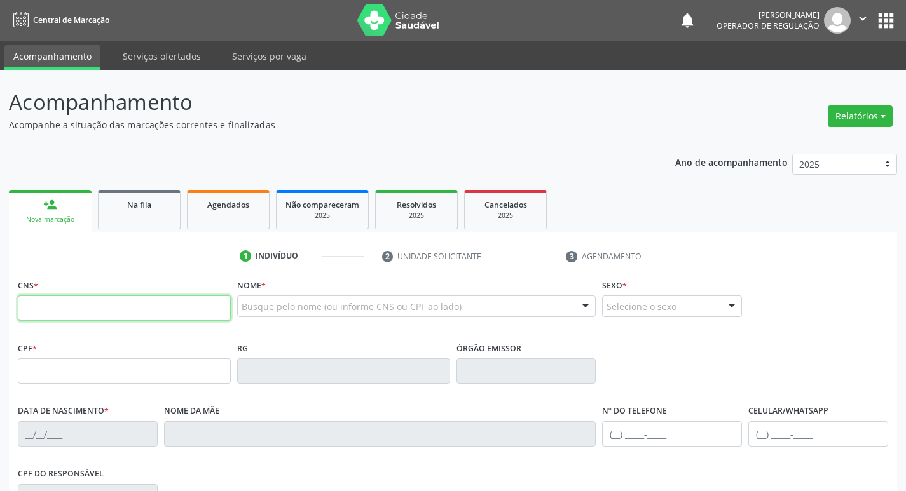
click at [59, 306] on input "text" at bounding box center [124, 308] width 213 height 25
type input "700 9009 6909 1697"
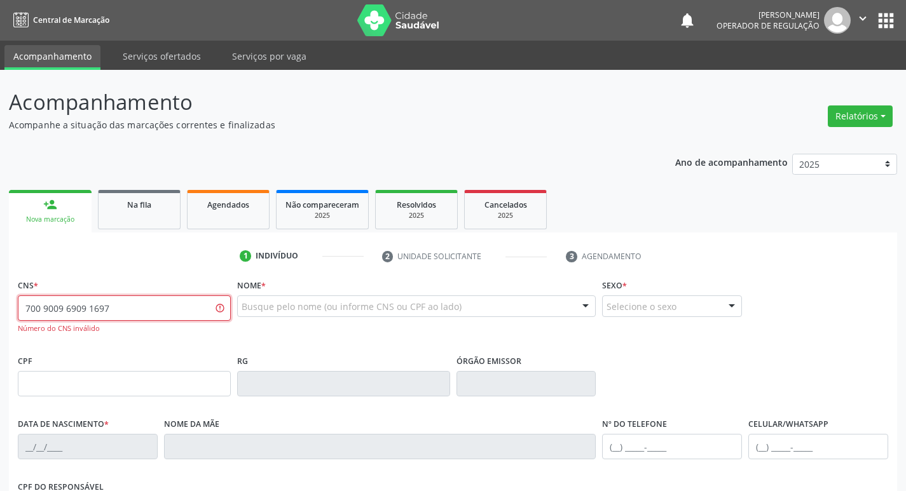
drag, startPoint x: 115, startPoint y: 306, endPoint x: 0, endPoint y: 287, distance: 116.7
click at [0, 287] on div "Acompanhamento Acompanhe a situação das marcações correntes e finalizadas Relat…" at bounding box center [453, 386] width 906 height 632
type input "700 9009 6902 1697"
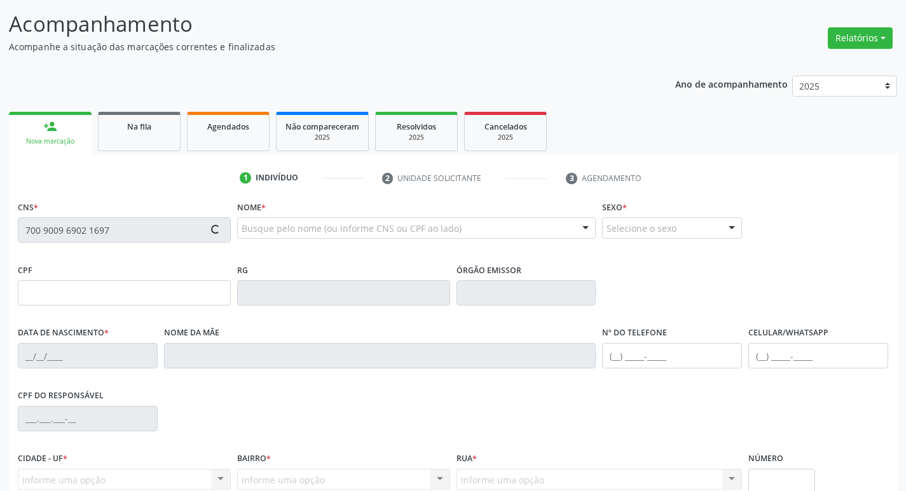
scroll to position [198, 0]
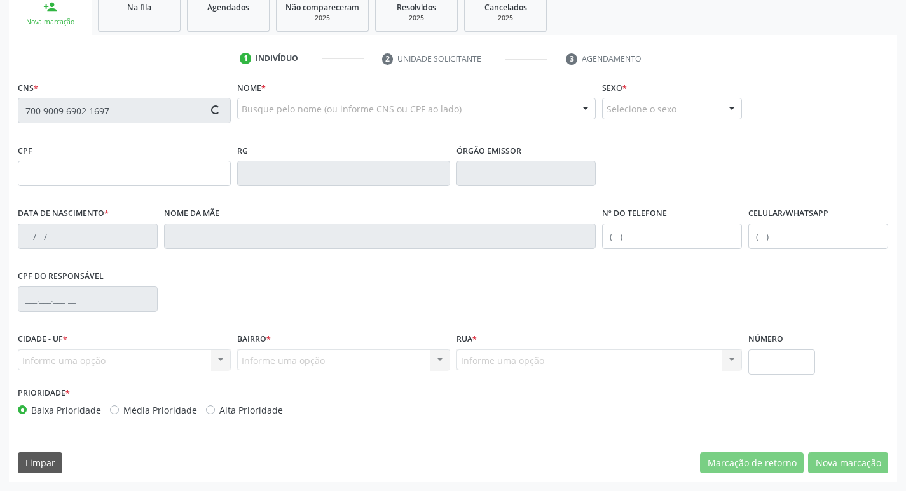
type input "036.816.334-28"
type input "06/[DATE]"
type input "[PERSON_NAME]"
type input "[PHONE_NUMBER]"
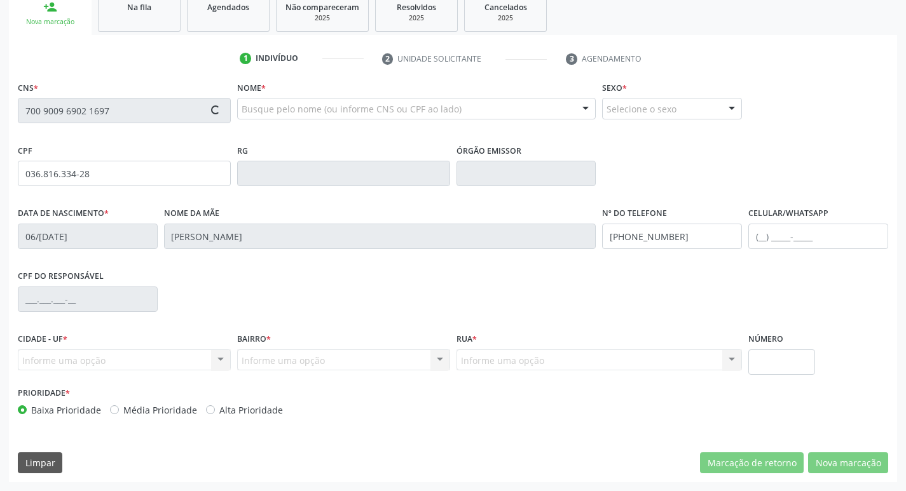
type input "195"
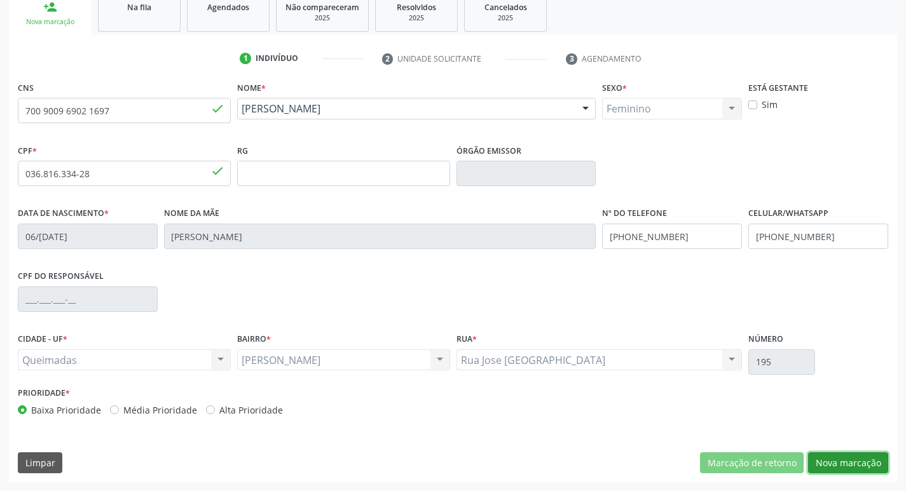
click at [841, 458] on button "Nova marcação" at bounding box center [848, 464] width 80 height 22
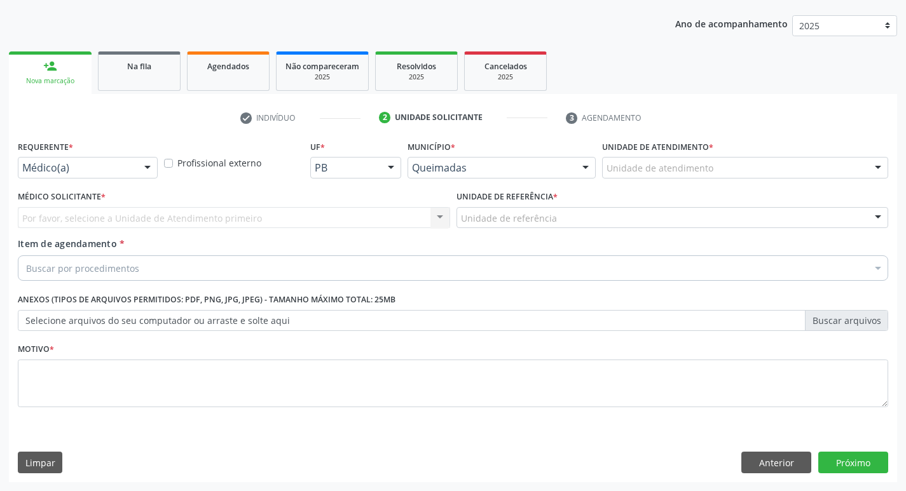
click at [85, 157] on div "Médico(a)" at bounding box center [88, 168] width 140 height 22
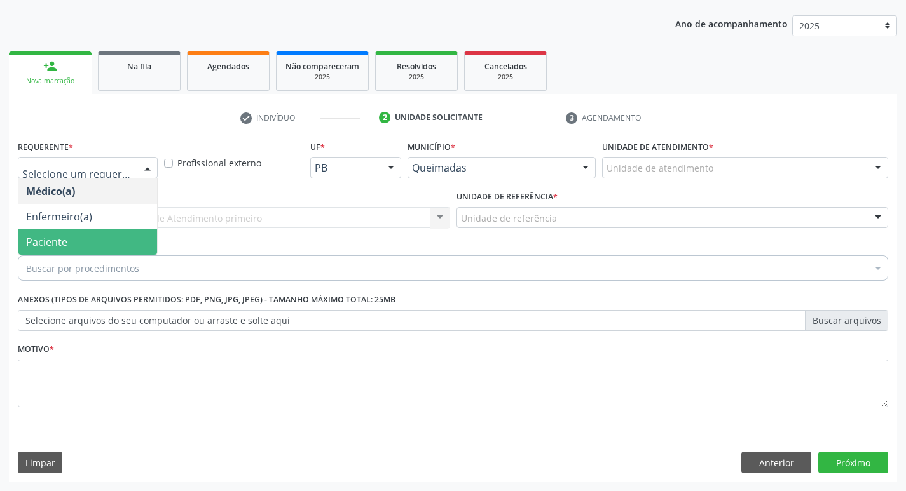
click at [86, 251] on span "Paciente" at bounding box center [87, 241] width 139 height 25
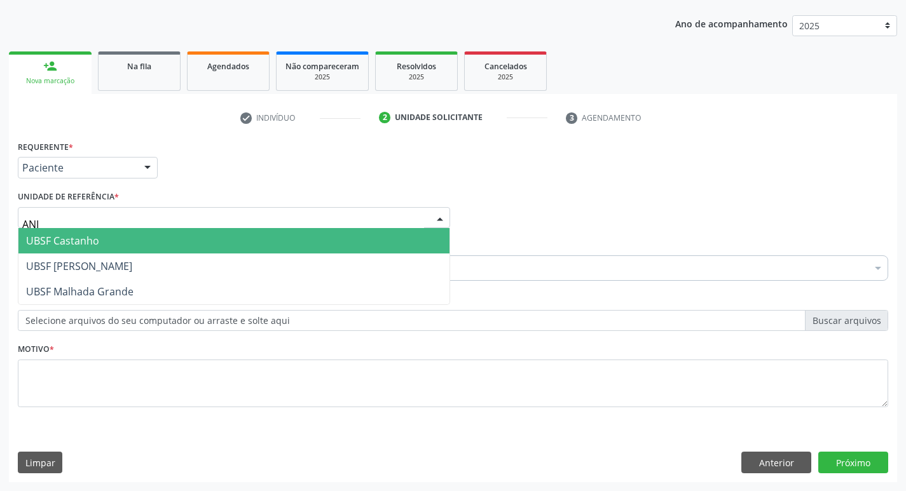
type input "ANIB"
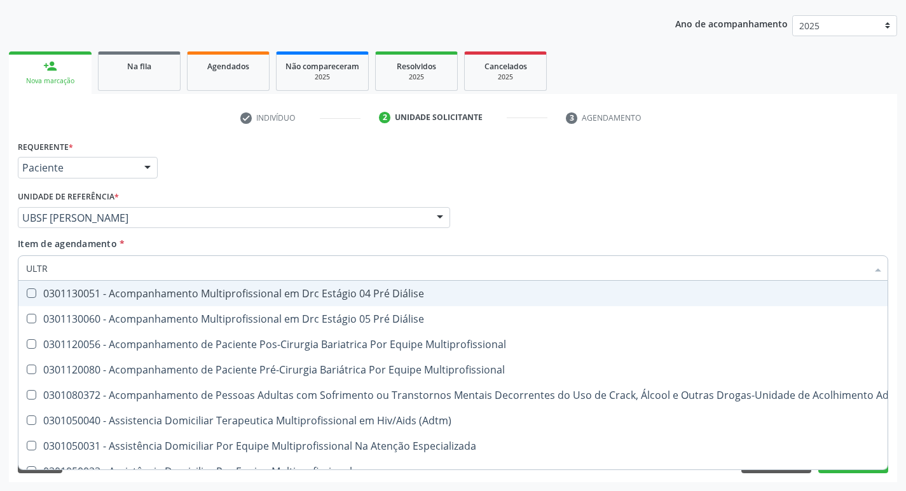
type input "ULTRA"
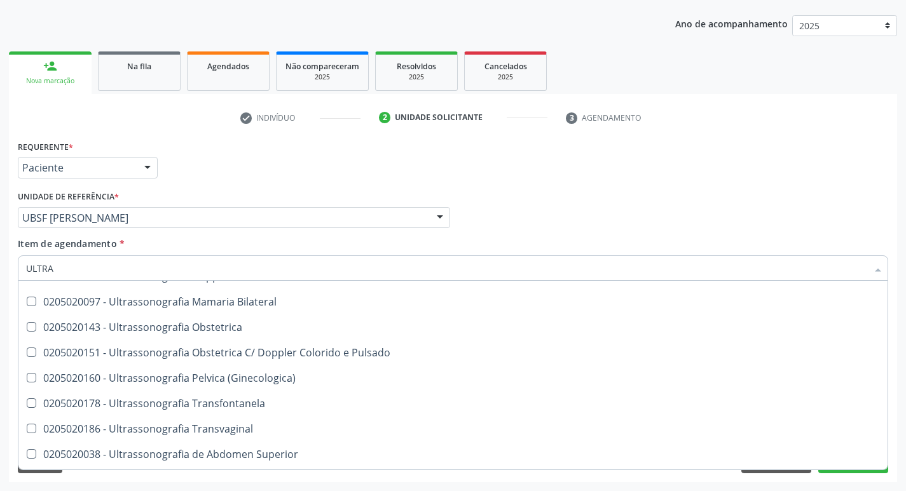
scroll to position [191, 0]
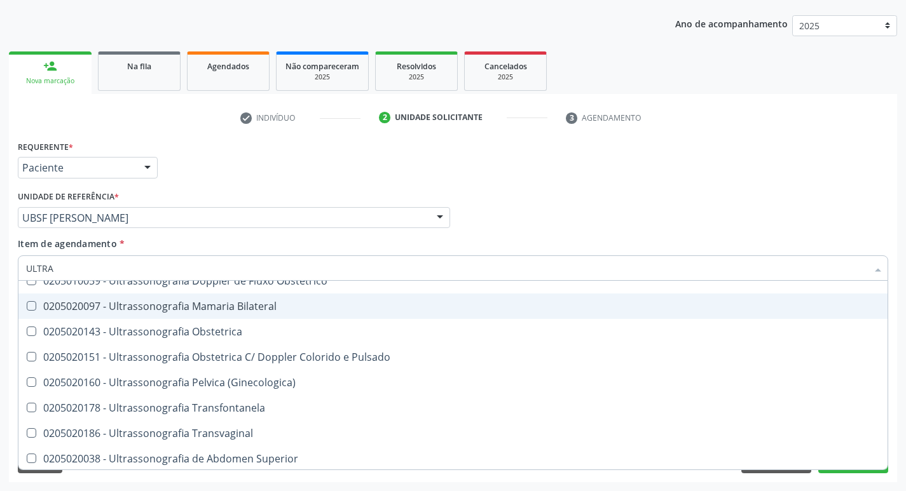
click at [158, 306] on div "0205020097 - Ultrassonografia Mamaria Bilateral" at bounding box center [453, 306] width 854 height 10
checkbox Bilateral "true"
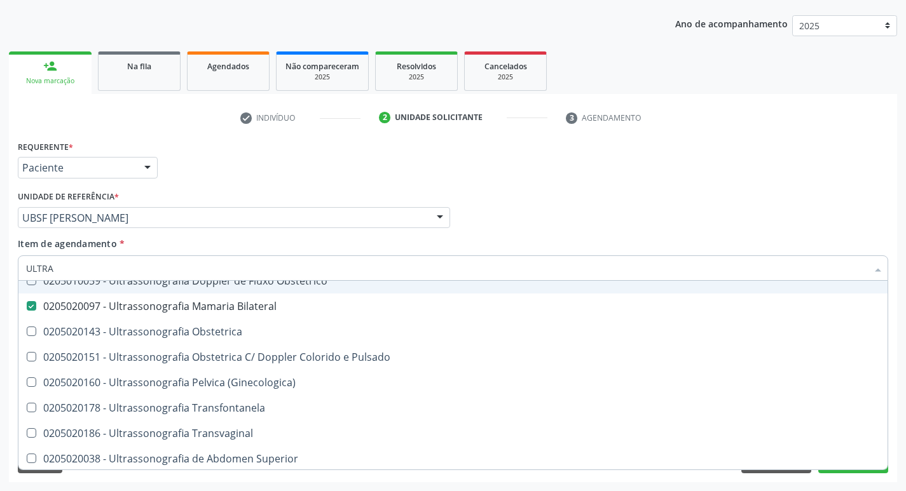
click at [336, 165] on div "Requerente * Paciente Médico(a) Enfermeiro(a) Paciente Nenhum resultado encontr…" at bounding box center [453, 162] width 877 height 50
checkbox X "true"
checkbox Bilateral "false"
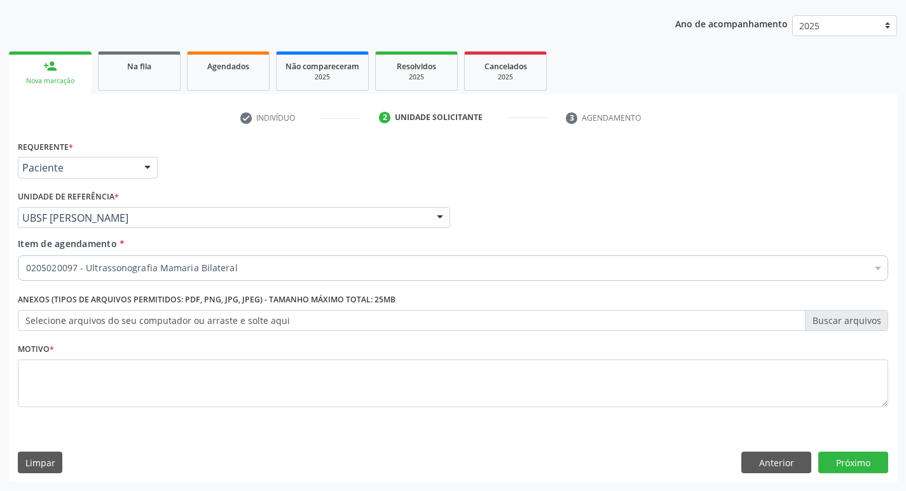
scroll to position [0, 0]
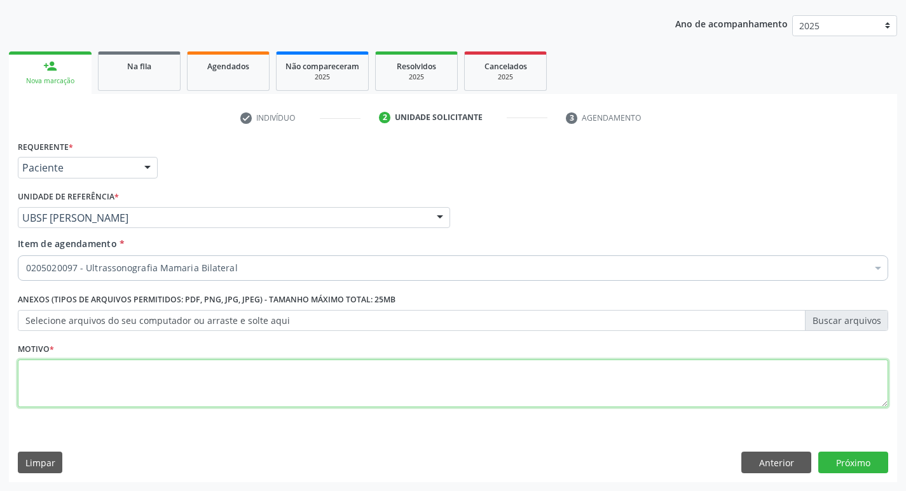
click at [227, 395] on textarea at bounding box center [453, 384] width 870 height 48
type textarea "NODULOS EM AMBAS MAMAS"
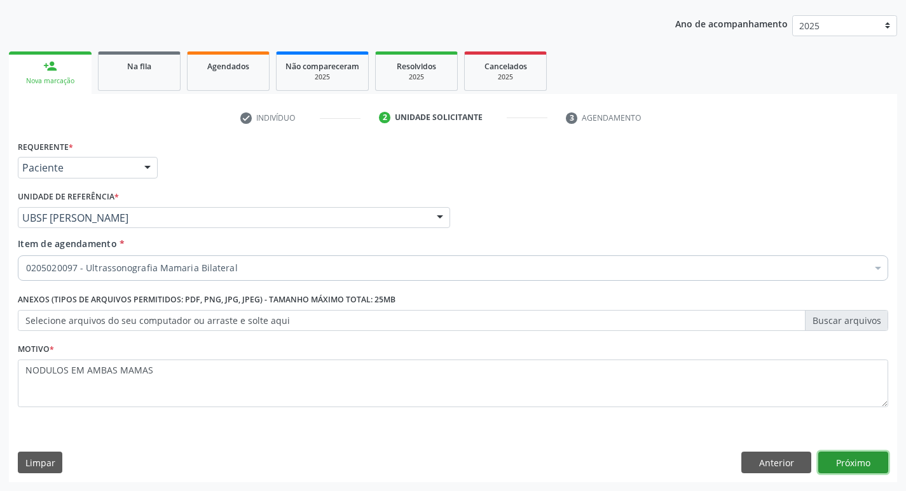
click at [859, 466] on button "Próximo" at bounding box center [853, 463] width 70 height 22
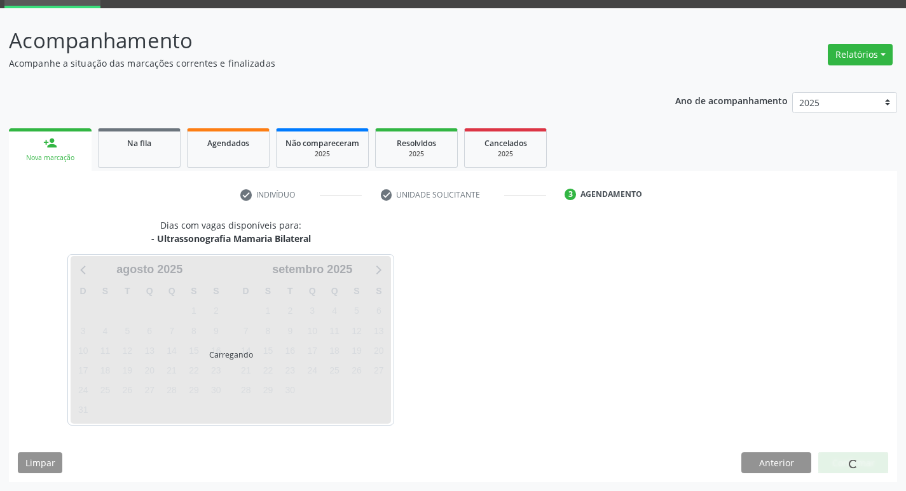
scroll to position [62, 0]
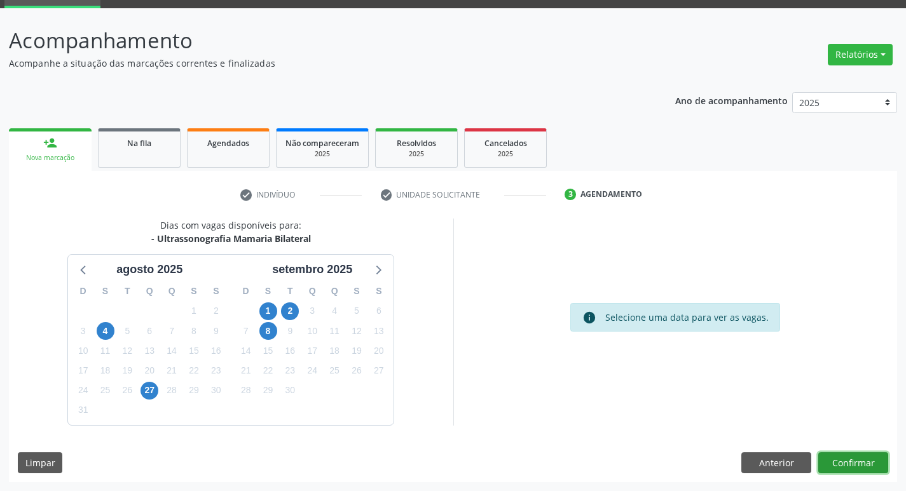
click at [863, 476] on div "Dias com vagas disponíveis para: - Ultrassonografia Mamaria Bilateral [DATE] D …" at bounding box center [453, 351] width 888 height 264
click at [773, 462] on button "Anterior" at bounding box center [776, 464] width 70 height 22
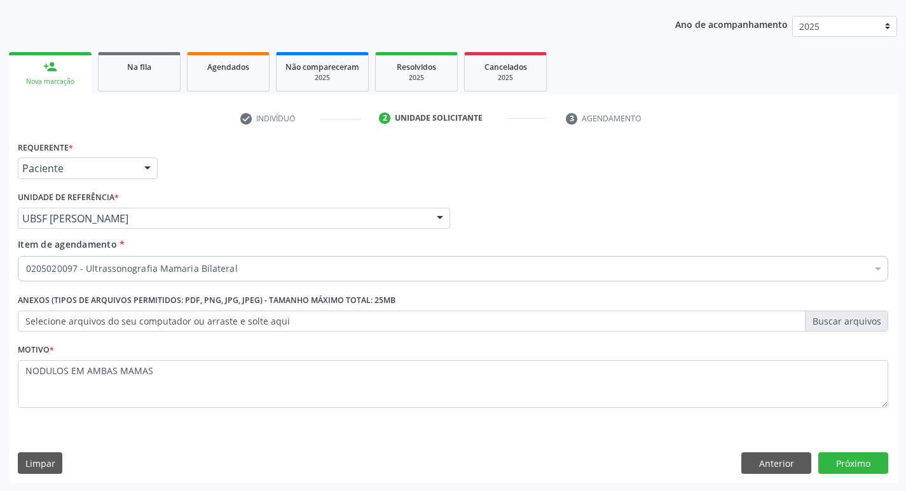
scroll to position [139, 0]
click at [838, 453] on button "Próximo" at bounding box center [853, 463] width 70 height 22
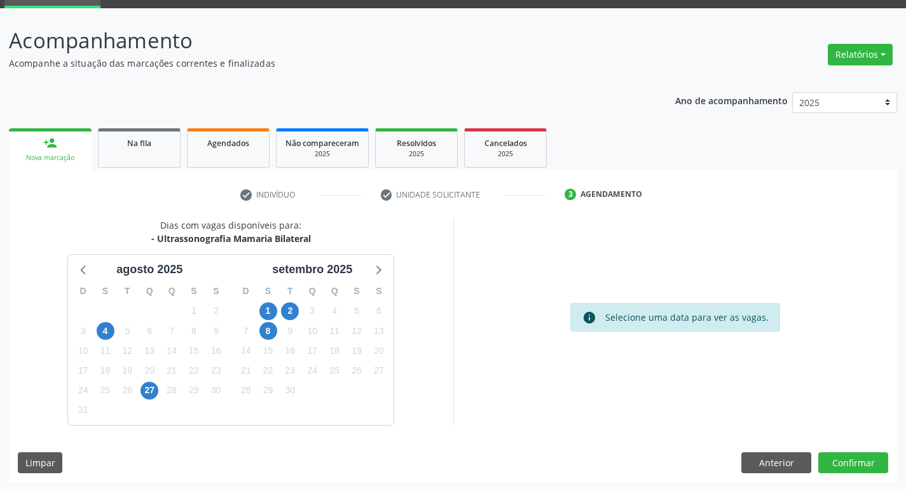
scroll to position [62, 0]
click at [295, 308] on div "2" at bounding box center [290, 311] width 22 height 20
click at [294, 308] on span "2" at bounding box center [290, 312] width 18 height 18
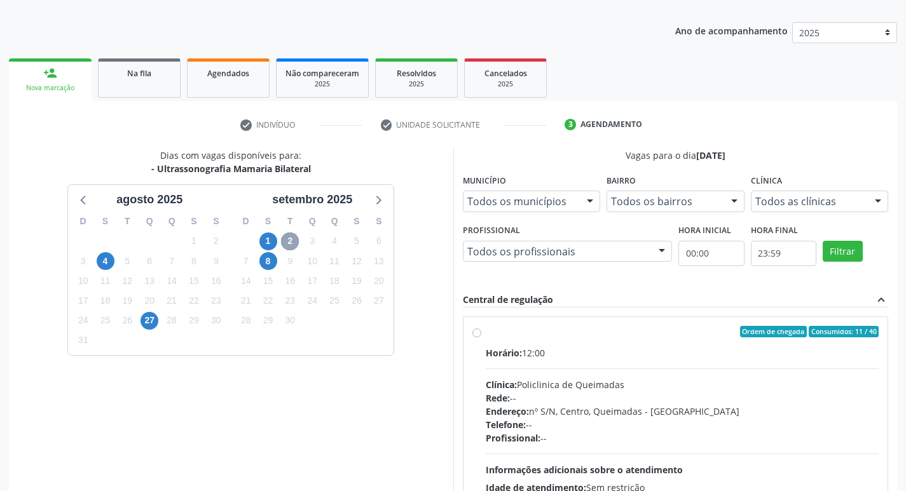
scroll to position [245, 0]
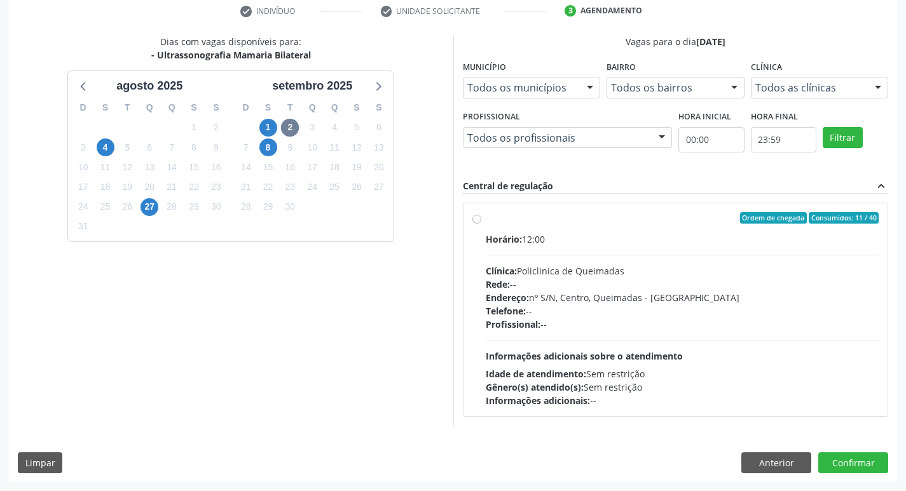
click at [651, 219] on div "Ordem de chegada Consumidos: 11 / 40" at bounding box center [683, 217] width 394 height 11
click at [481, 219] on input "Ordem de chegada Consumidos: 11 / 40 Horário: 12:00 Clínica: Policlinica de Que…" at bounding box center [476, 217] width 9 height 11
radio input "true"
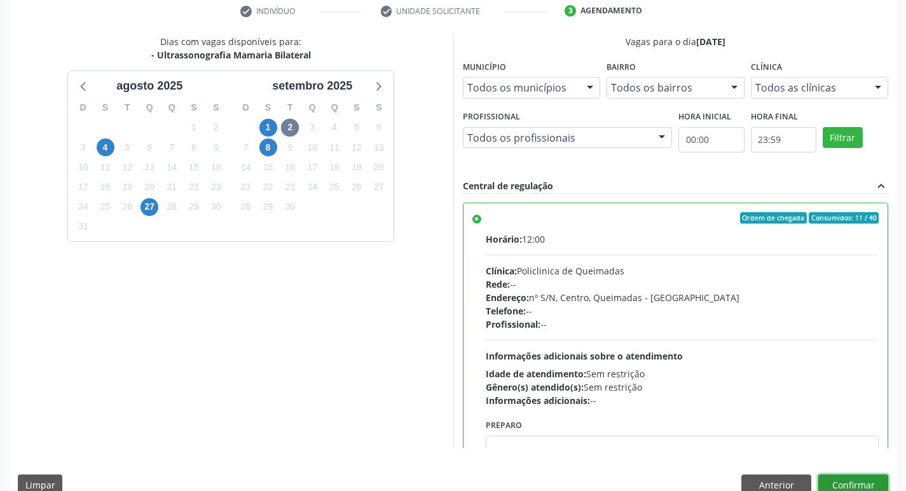
click at [857, 477] on button "Confirmar" at bounding box center [853, 486] width 70 height 22
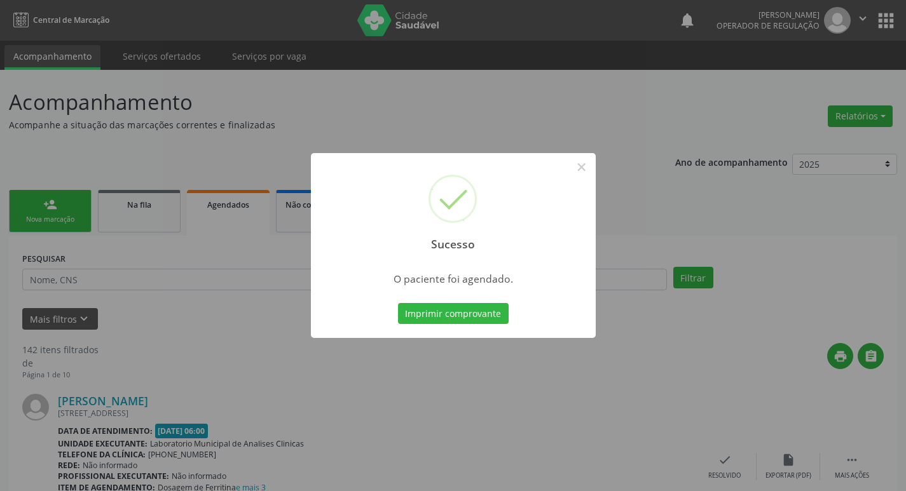
click at [497, 94] on div "Sucesso × O paciente foi agendado. Imprimir comprovante Cancel" at bounding box center [453, 245] width 906 height 491
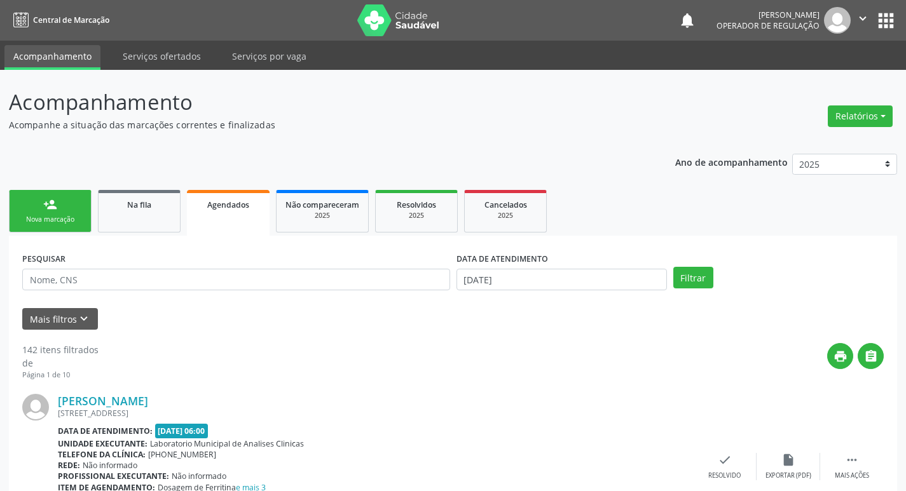
click at [79, 224] on div "Nova marcação" at bounding box center [50, 220] width 64 height 10
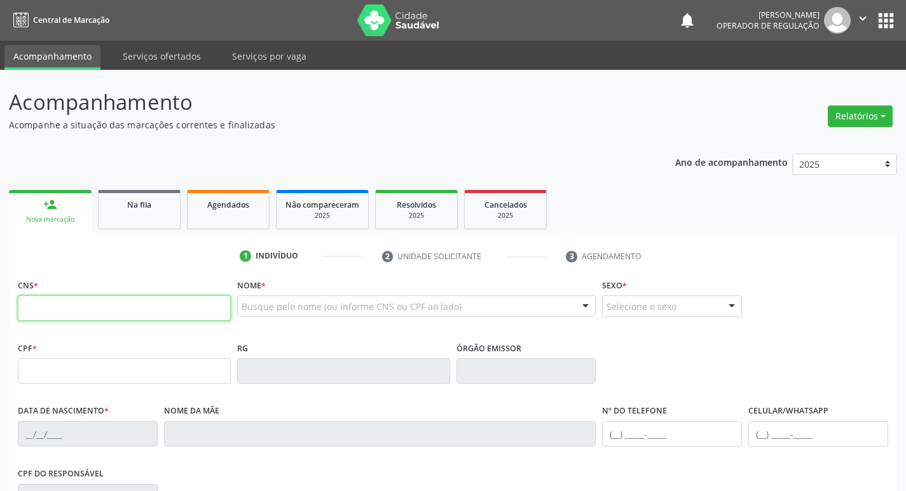
click at [74, 299] on input "text" at bounding box center [124, 308] width 213 height 25
click at [70, 302] on input "text" at bounding box center [124, 308] width 213 height 25
type input "708 4067 0166 1463"
type input "274.540.294-34"
type input "1[DATE]"
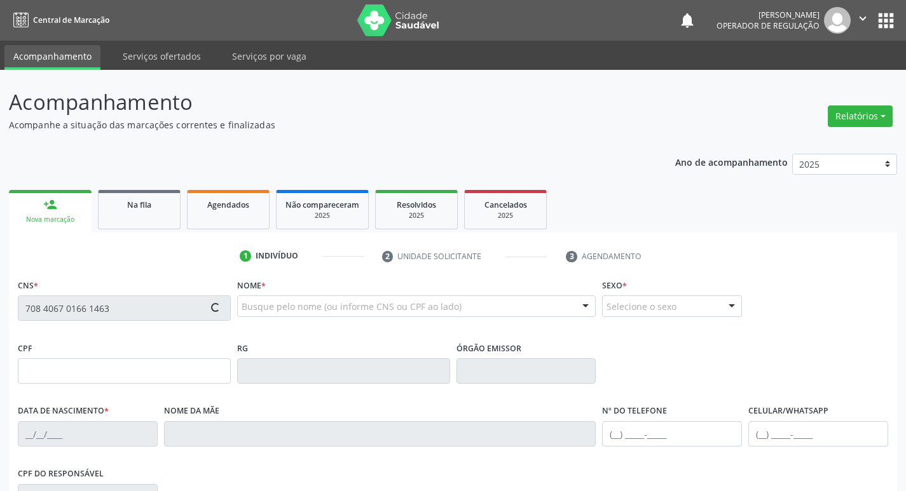
type input "Otavia [PERSON_NAME]"
type input "[PHONE_NUMBER]"
type input "17"
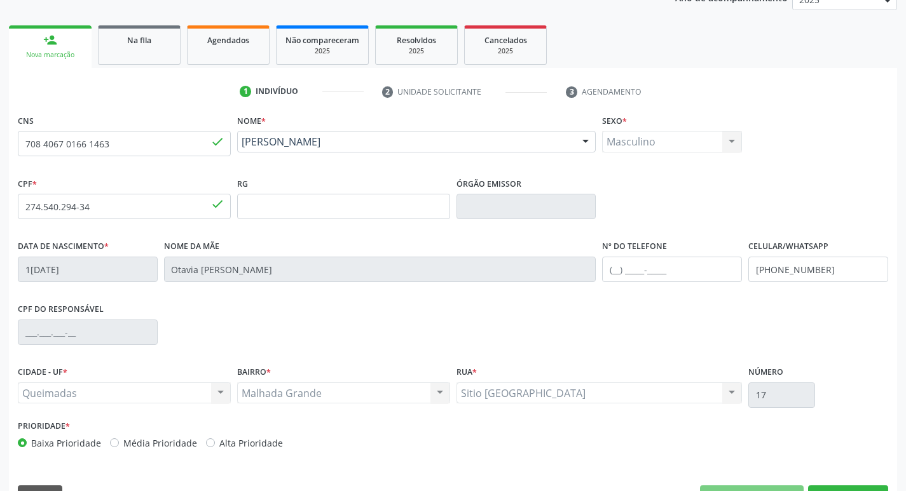
scroll to position [198, 0]
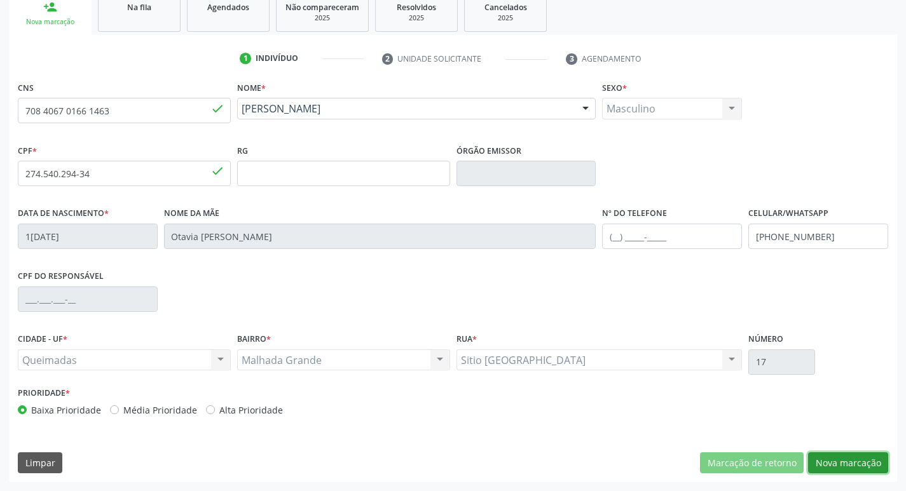
click at [828, 455] on button "Nova marcação" at bounding box center [848, 464] width 80 height 22
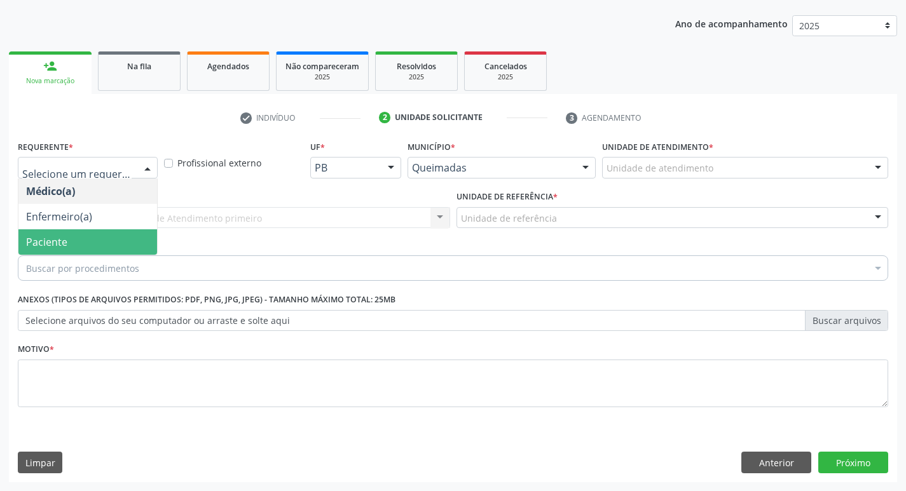
click at [69, 249] on span "Paciente" at bounding box center [87, 241] width 139 height 25
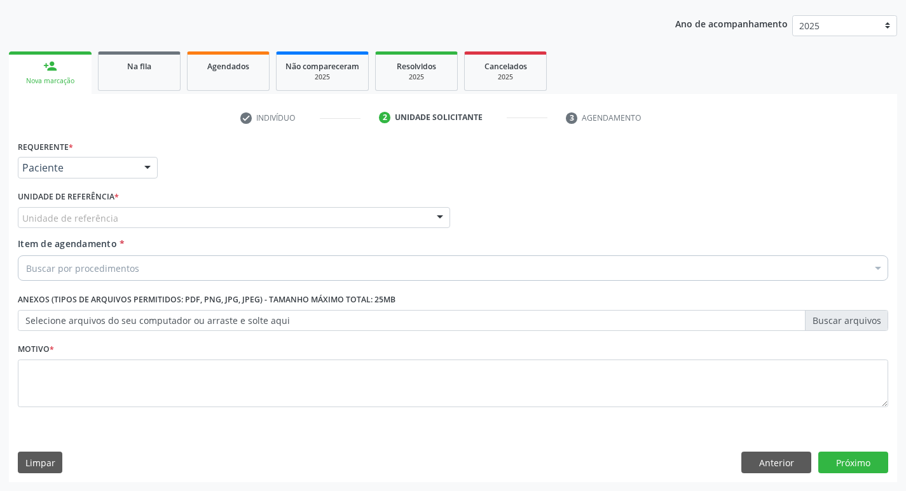
click at [188, 214] on div "Unidade de referência" at bounding box center [234, 218] width 432 height 22
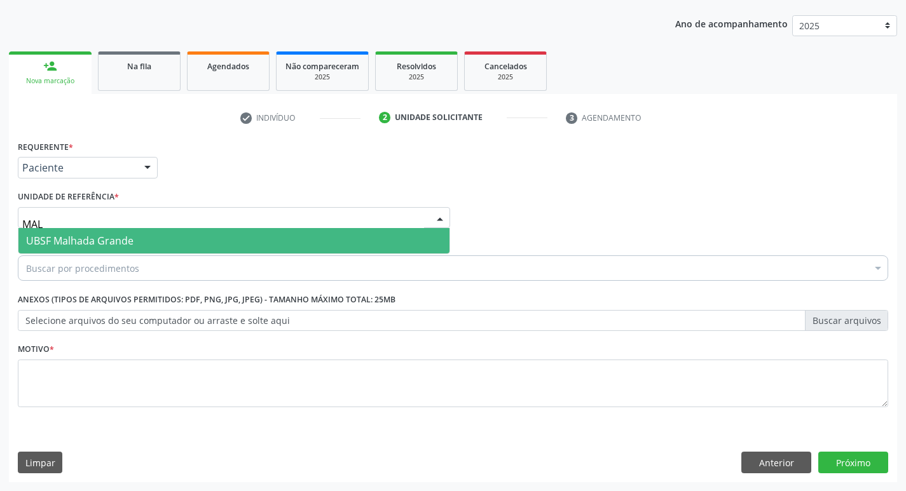
type input "MALH"
click at [222, 237] on span "UBSF Malhada Grande" at bounding box center [233, 240] width 431 height 25
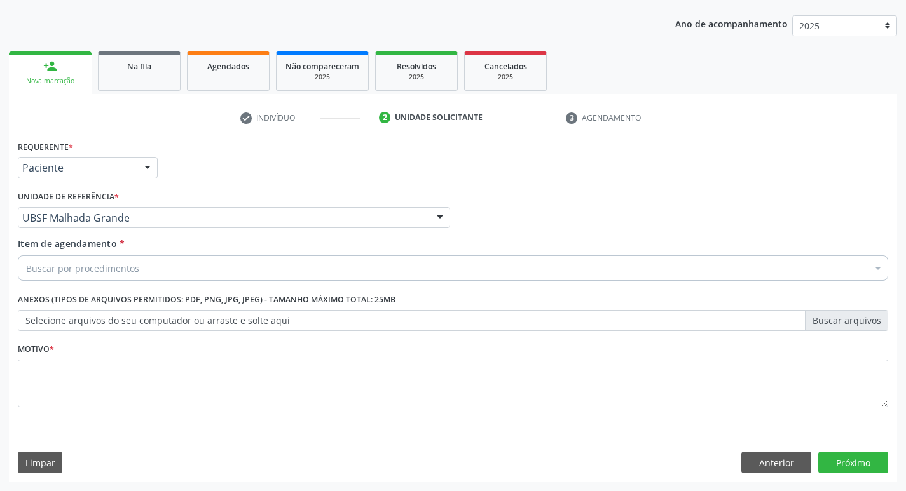
click at [229, 275] on div "Buscar por procedimentos" at bounding box center [453, 268] width 870 height 25
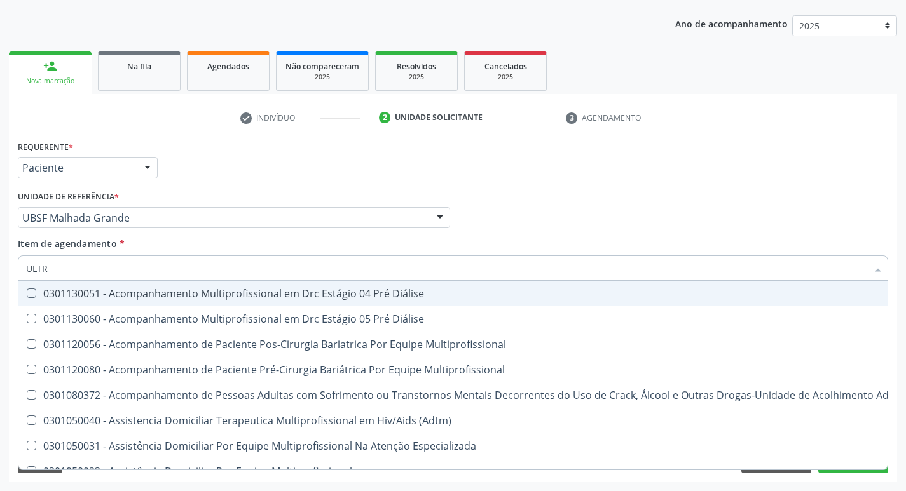
type input "ULTRA"
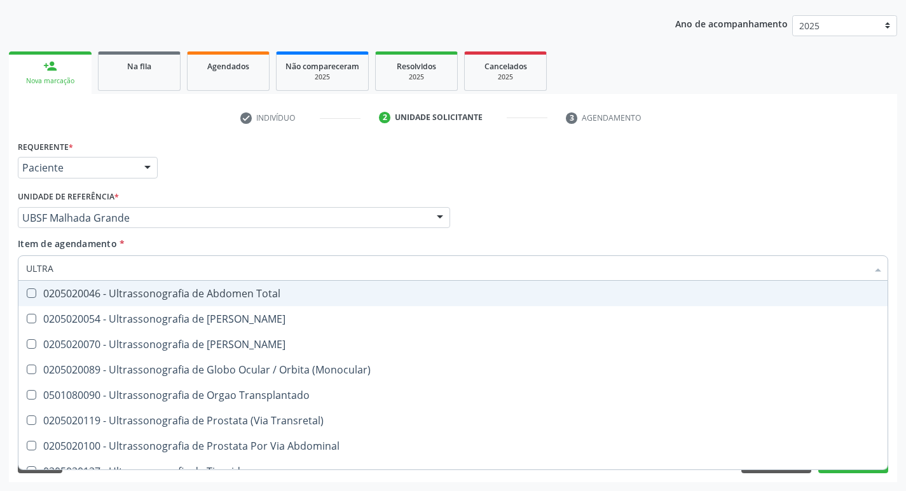
scroll to position [421, 0]
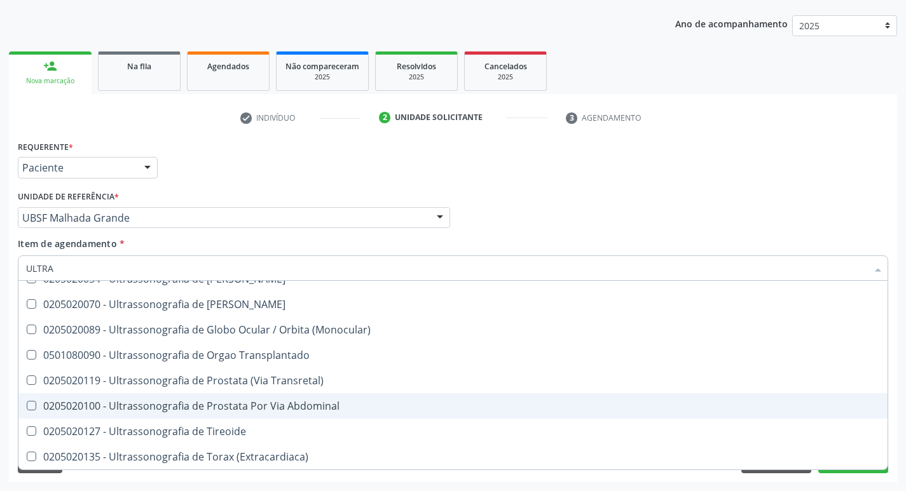
click at [249, 406] on div "0205020100 - Ultrassonografia de Prostata Por Via Abdominal" at bounding box center [453, 406] width 854 height 10
checkbox Abdominal "true"
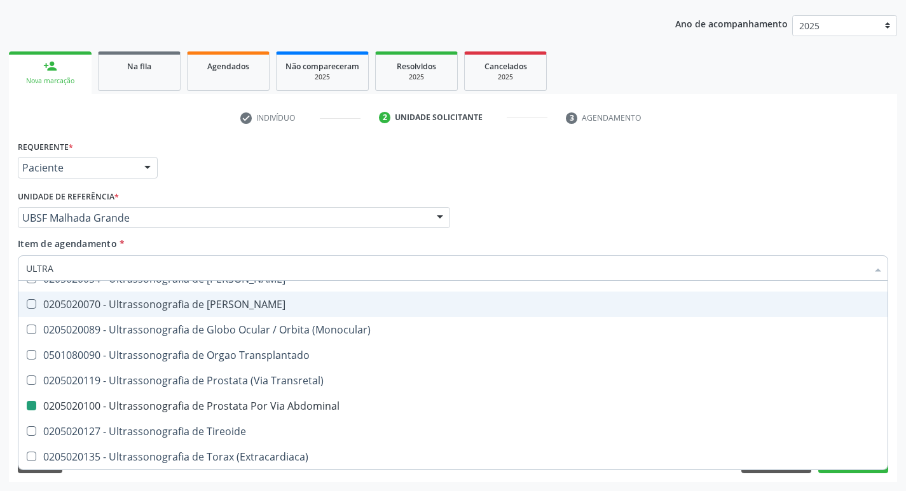
click at [606, 179] on div "Requerente * Paciente Médico(a) Enfermeiro(a) Paciente Nenhum resultado encontr…" at bounding box center [453, 162] width 877 height 50
checkbox X "true"
checkbox Abdominal "false"
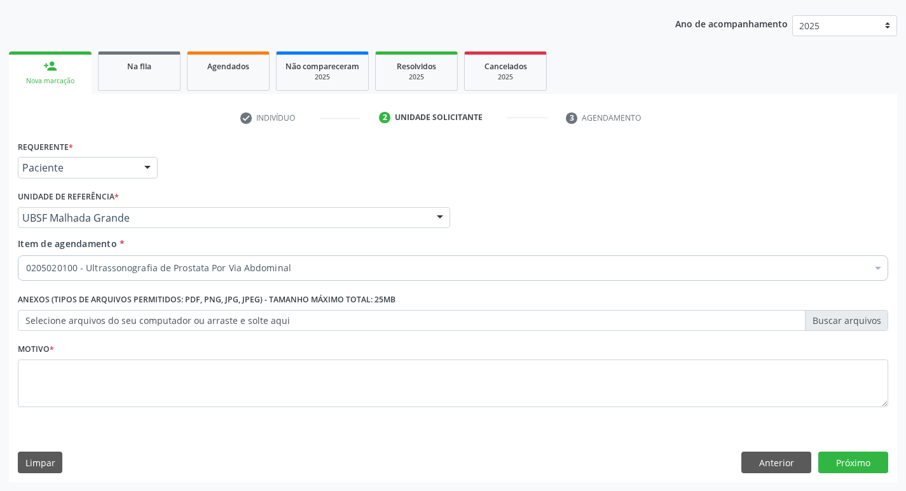
scroll to position [0, 0]
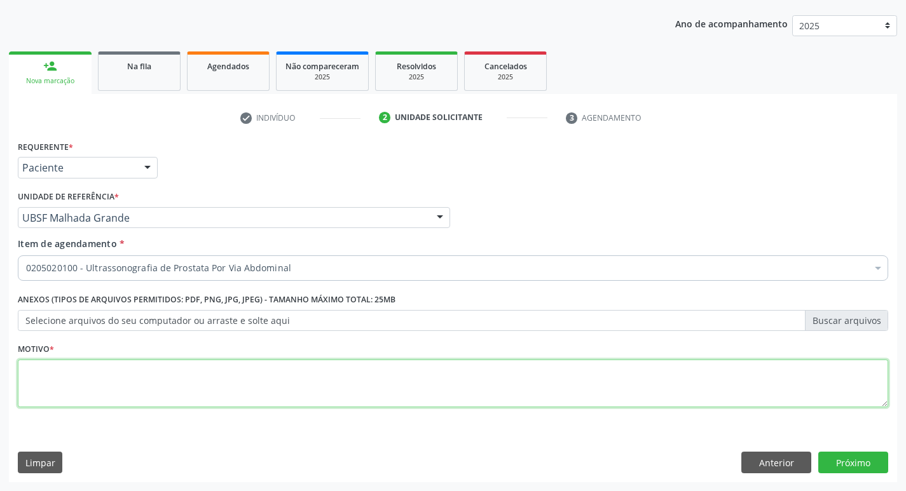
click at [228, 385] on textarea at bounding box center [453, 384] width 870 height 48
type textarea "AVALIAÇÃO"
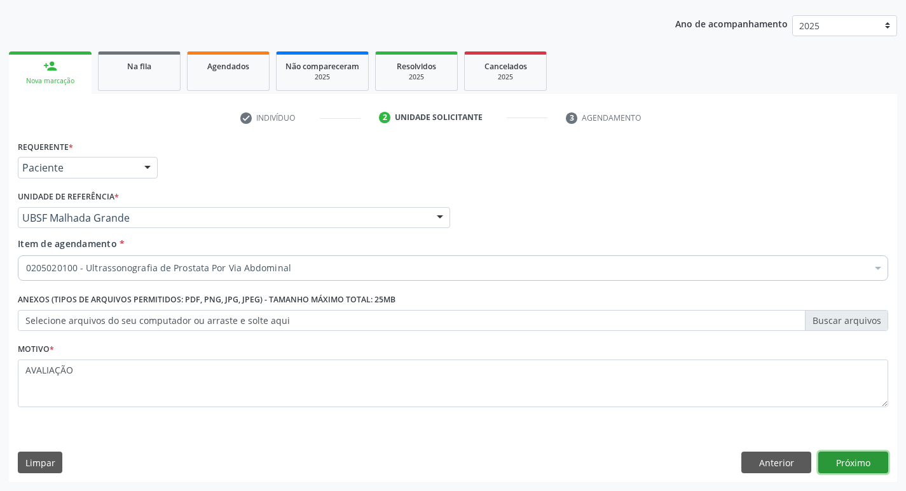
click at [837, 459] on button "Próximo" at bounding box center [853, 463] width 70 height 22
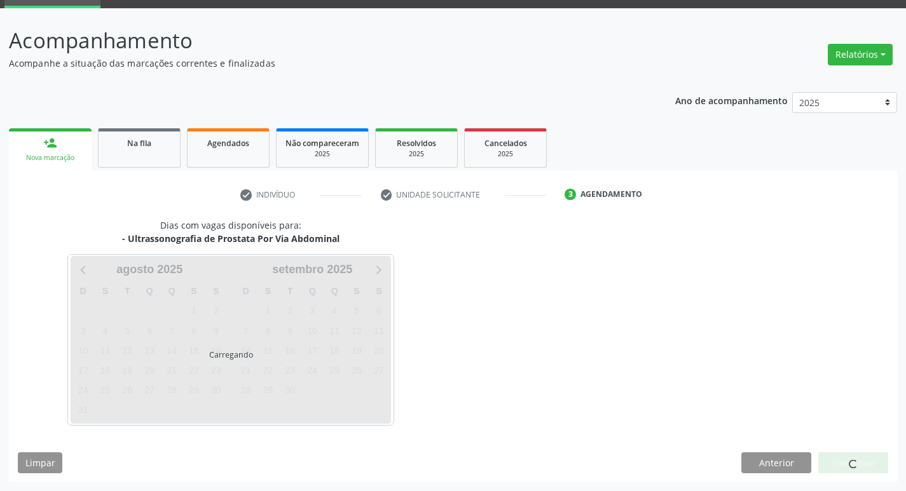
scroll to position [62, 0]
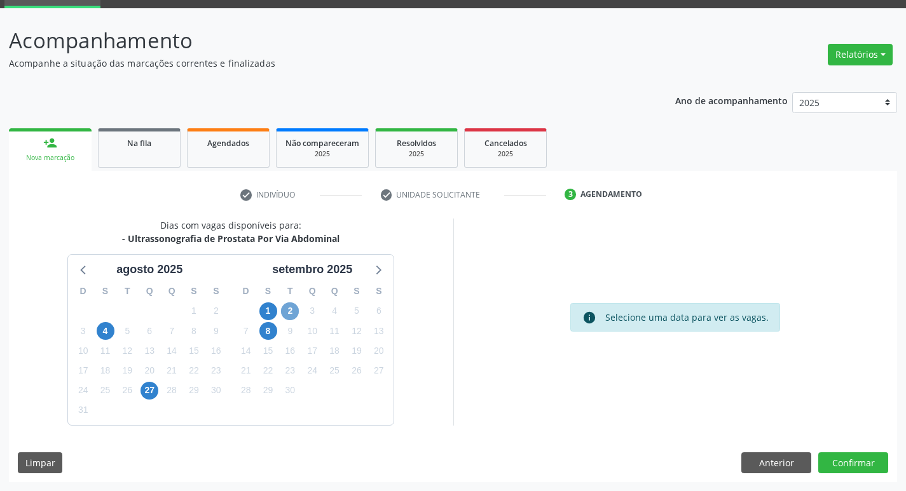
click at [288, 307] on span "2" at bounding box center [290, 312] width 18 height 18
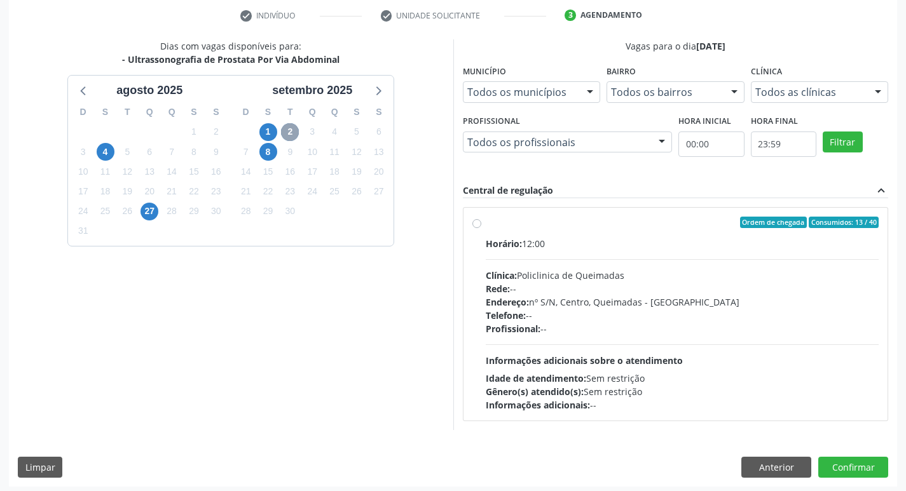
scroll to position [245, 0]
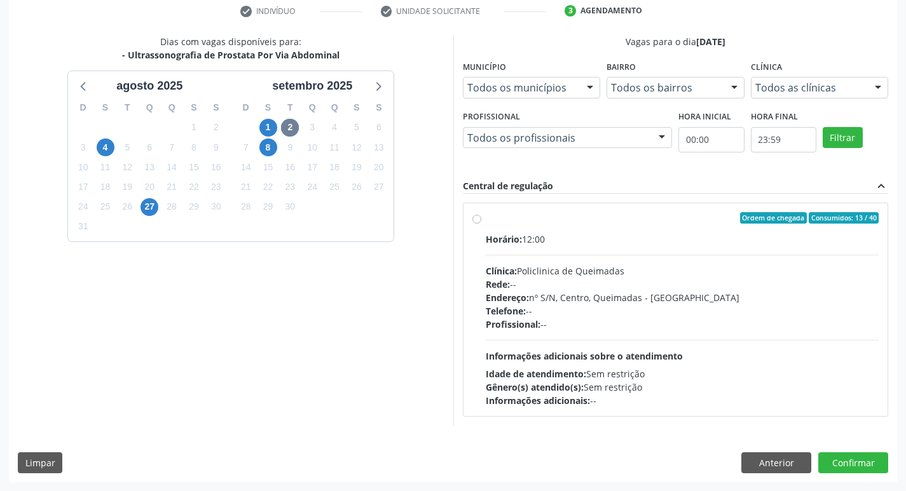
click at [706, 226] on label "Ordem de chegada Consumidos: 13 / 40 Horário: 12:00 Clínica: Policlinica de Que…" at bounding box center [683, 309] width 394 height 195
click at [481, 224] on input "Ordem de chegada Consumidos: 13 / 40 Horário: 12:00 Clínica: Policlinica de Que…" at bounding box center [476, 217] width 9 height 11
radio input "true"
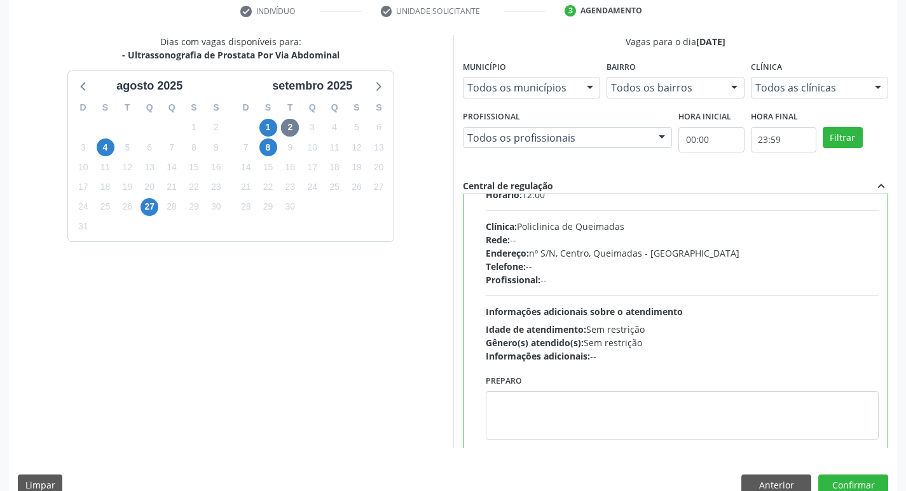
scroll to position [63, 0]
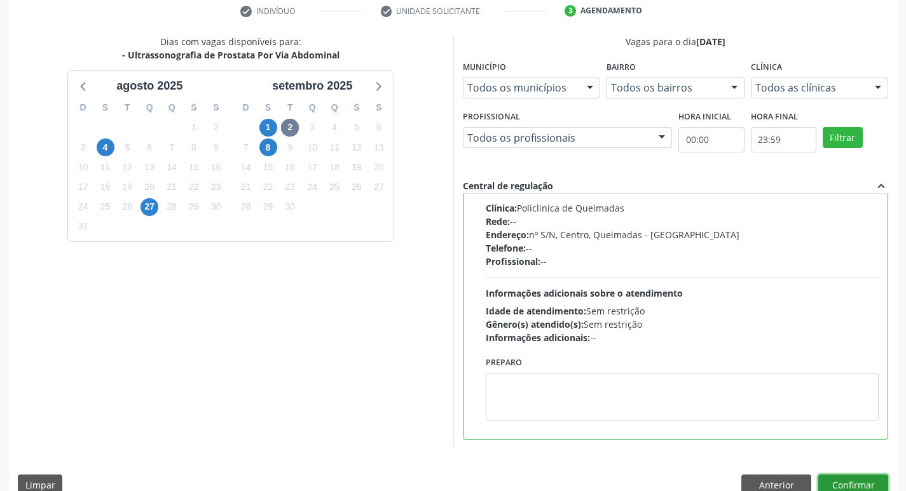
click at [855, 483] on button "Confirmar" at bounding box center [853, 486] width 70 height 22
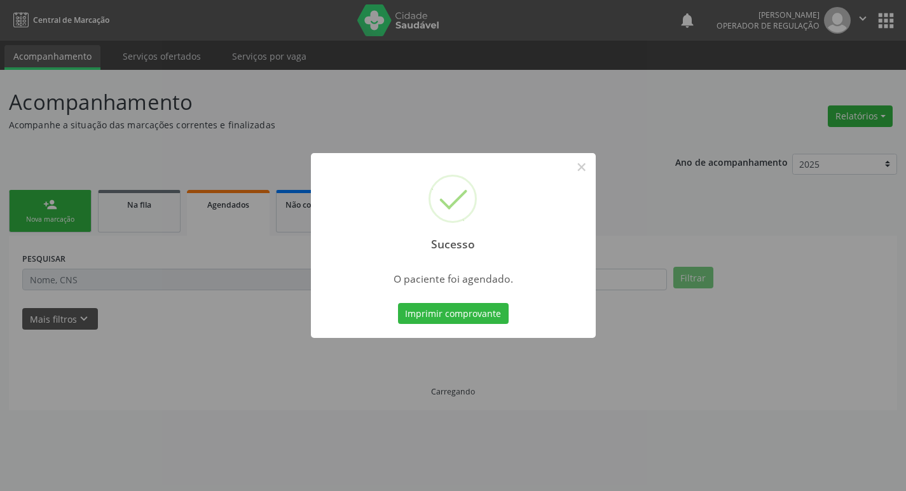
scroll to position [0, 0]
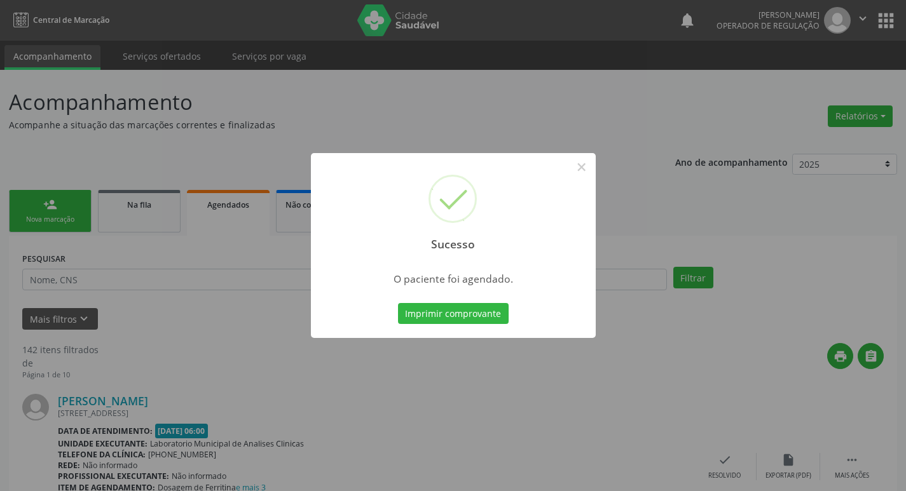
click at [247, 116] on div "Sucesso × O paciente foi agendado. Imprimir comprovante Cancel" at bounding box center [453, 245] width 906 height 491
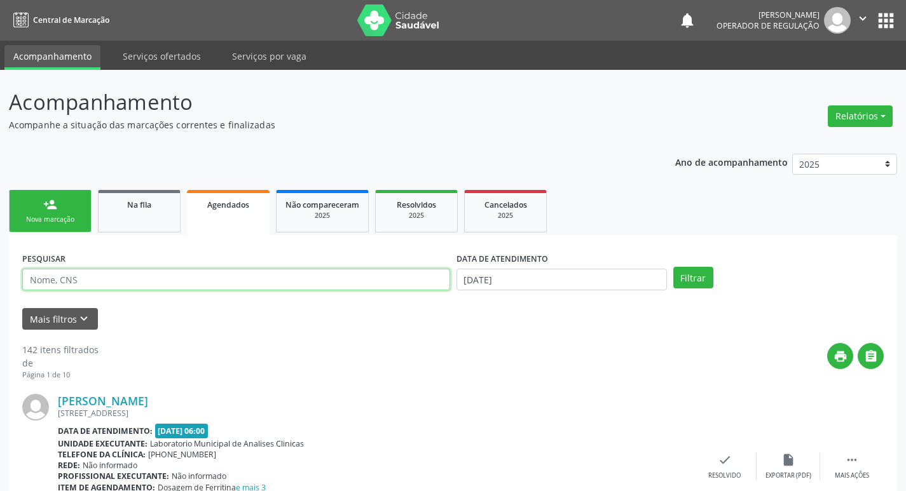
drag, startPoint x: 184, startPoint y: 277, endPoint x: 159, endPoint y: 278, distance: 24.8
click at [160, 278] on input "text" at bounding box center [236, 280] width 428 height 22
type input "708406701661463"
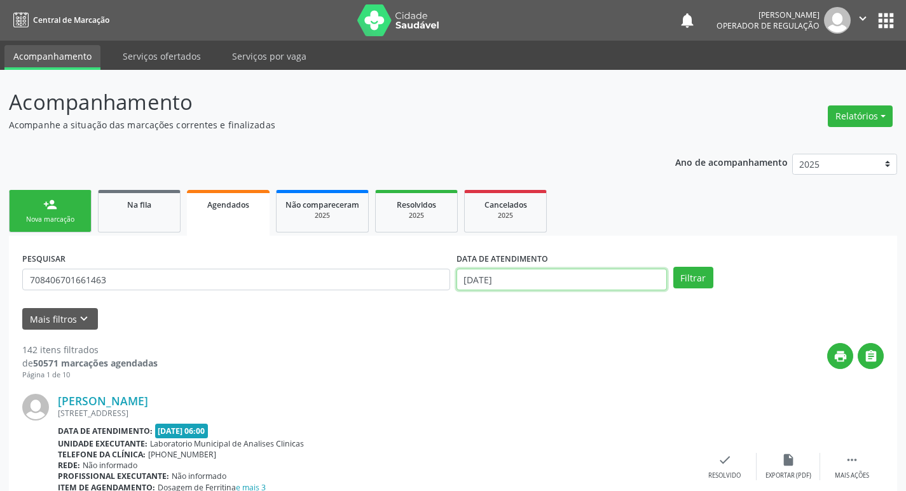
click at [596, 275] on input "[DATE]" at bounding box center [561, 280] width 210 height 22
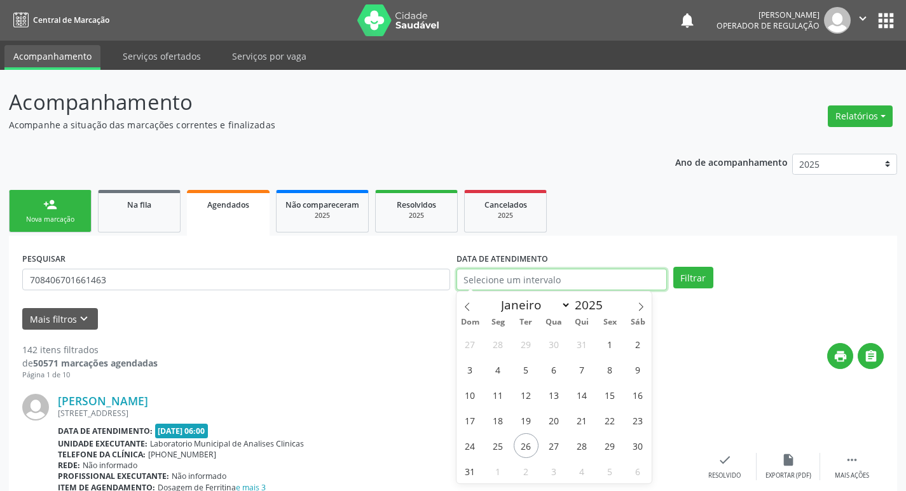
click at [673, 267] on button "Filtrar" at bounding box center [693, 278] width 40 height 22
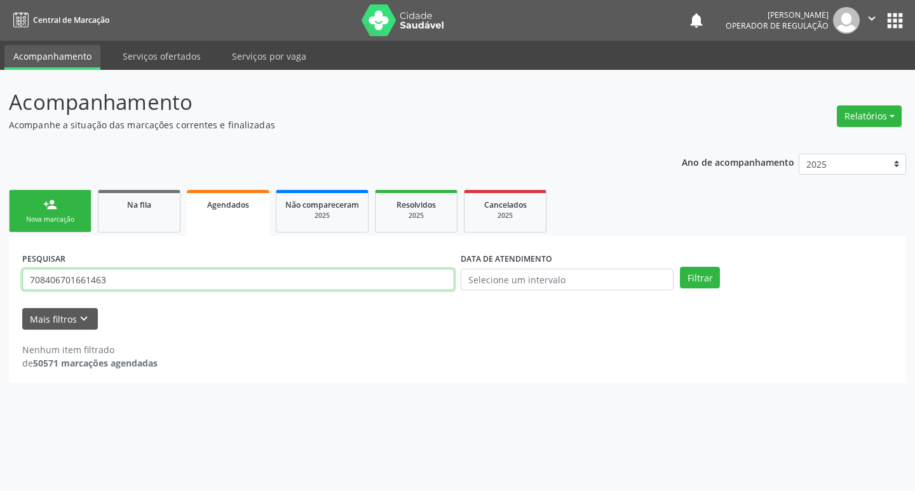
drag, startPoint x: 130, startPoint y: 280, endPoint x: 16, endPoint y: 279, distance: 113.8
click at [16, 279] on div "PESQUISAR 708406701661463 DATA DE ATENDIMENTO Filtrar UNIDADE DE REFERÊNCIA Sel…" at bounding box center [458, 309] width 898 height 147
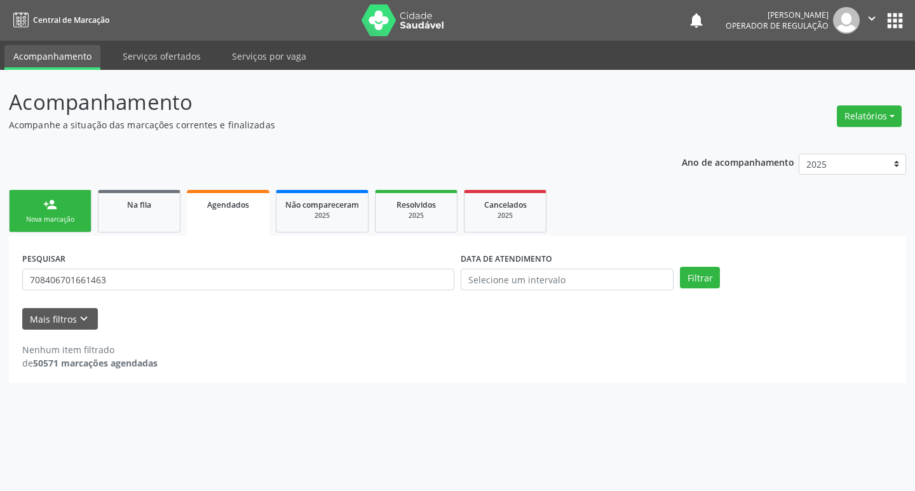
click at [207, 267] on div "PESQUISAR 708406701661463" at bounding box center [238, 274] width 439 height 50
click at [32, 200] on link "person_add Nova marcação" at bounding box center [50, 211] width 83 height 43
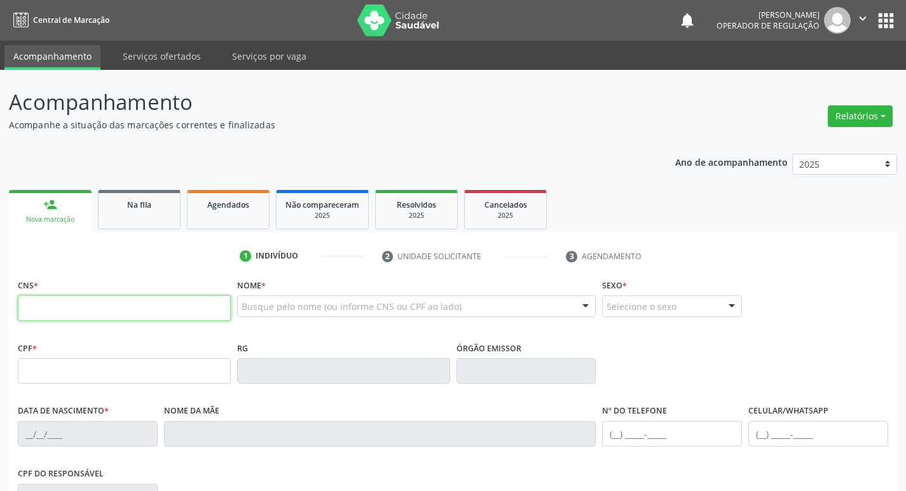
drag, startPoint x: 106, startPoint y: 320, endPoint x: 111, endPoint y: 315, distance: 7.2
click at [106, 320] on input "text" at bounding box center [124, 308] width 213 height 25
paste input "708 4067 0166 1463"
type input "708 4067 0166 1463"
type input "274.540.294-34"
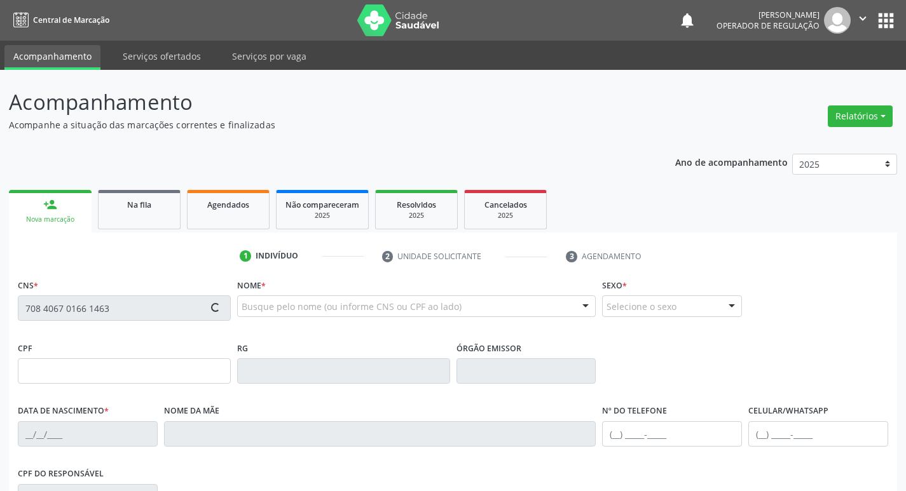
type input "1[DATE]"
type input "Otavia [PERSON_NAME]"
type input "[PHONE_NUMBER]"
type input "17"
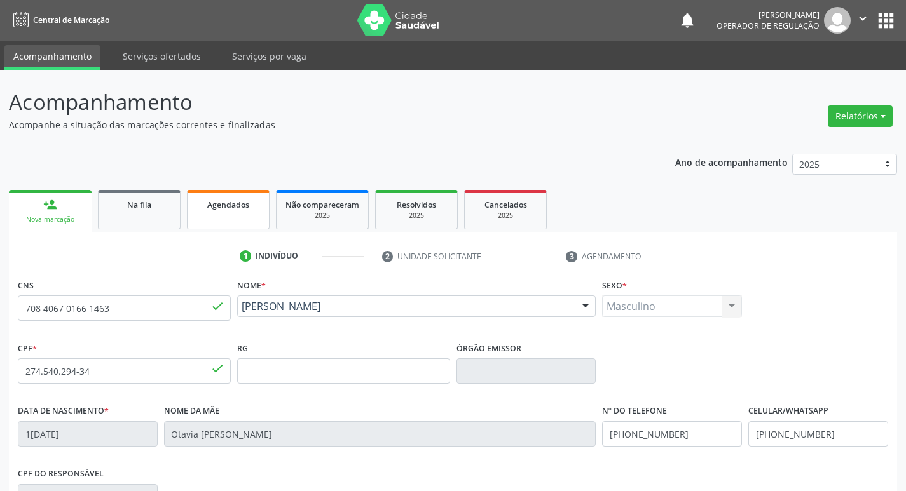
click at [224, 224] on link "Agendados" at bounding box center [228, 209] width 83 height 39
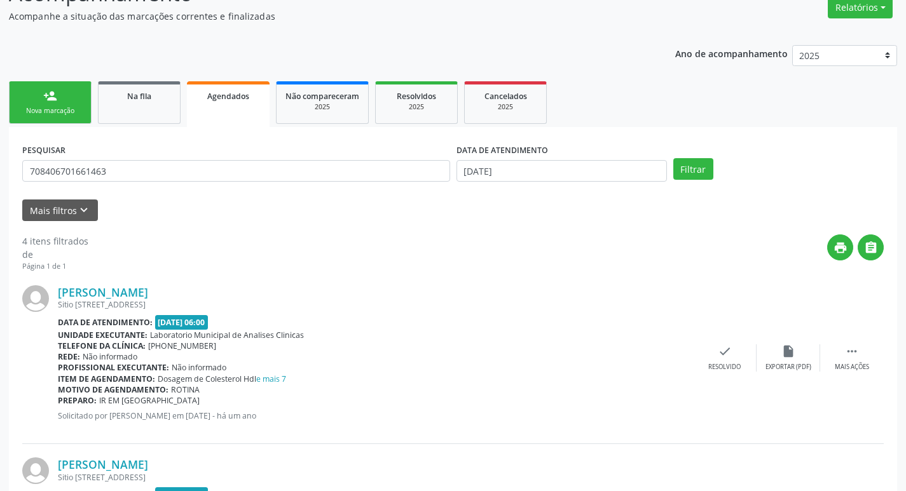
scroll to position [39, 0]
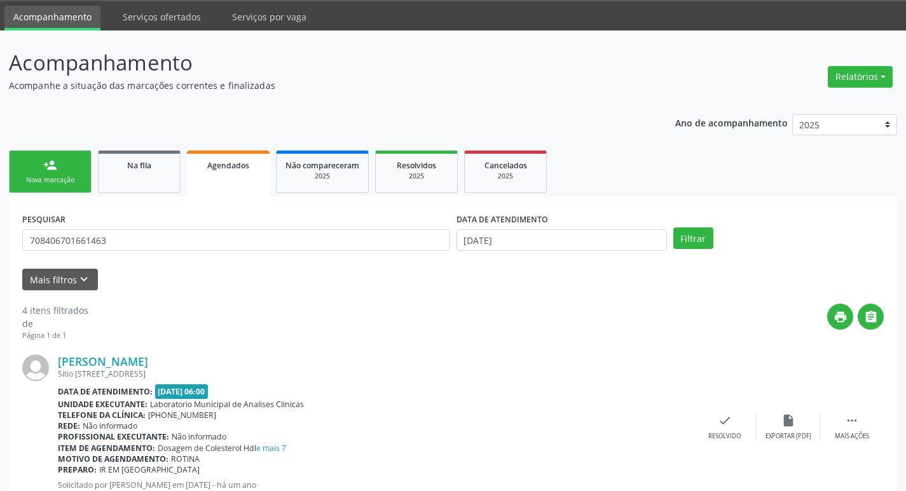
click at [78, 168] on link "person_add Nova marcação" at bounding box center [50, 172] width 83 height 43
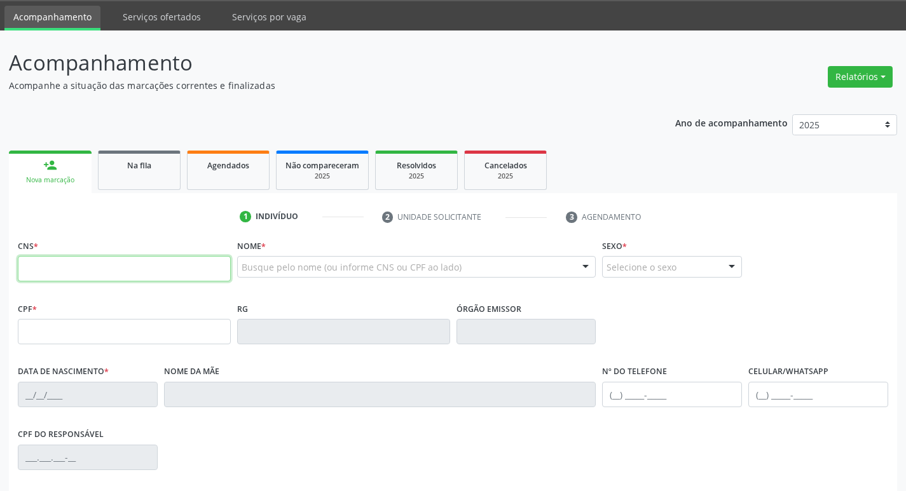
click at [90, 262] on input "text" at bounding box center [124, 268] width 213 height 25
type input "706 8051 9447 4330"
type input "051.886.964-44"
type input "[DATE]"
type input "[PERSON_NAME]"
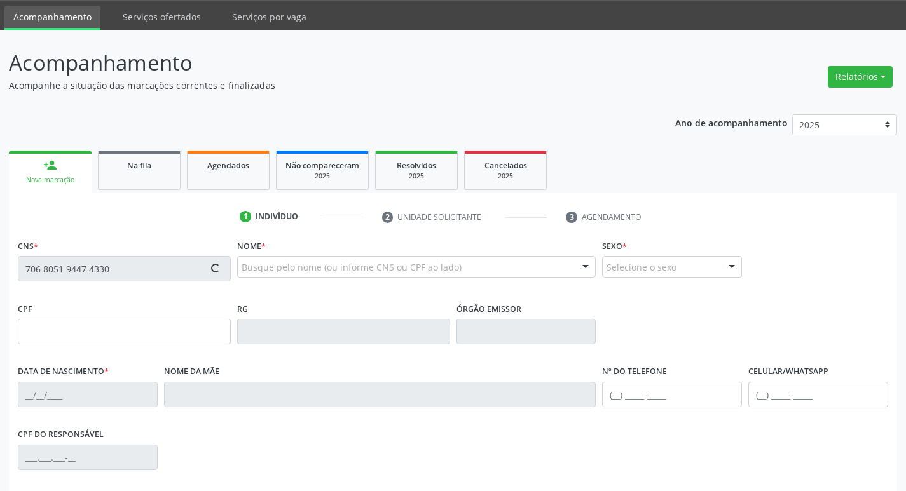
type input "[PHONE_NUMBER]"
type input "75"
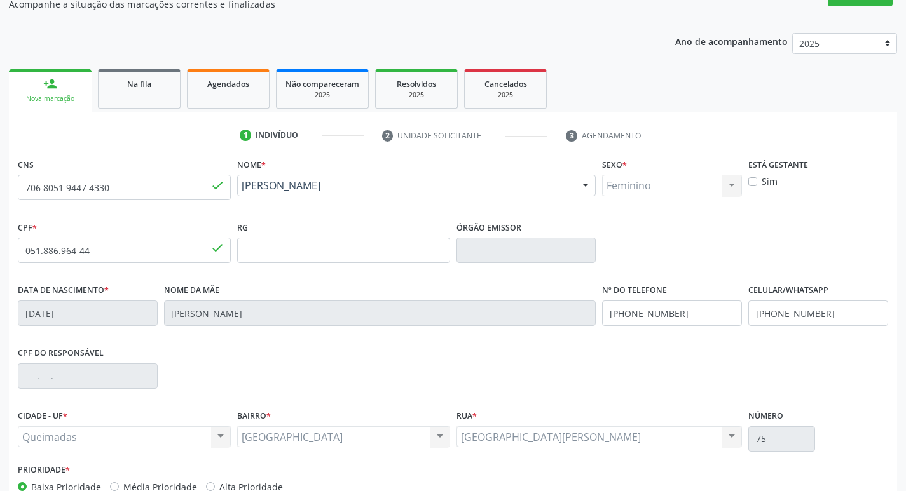
scroll to position [198, 0]
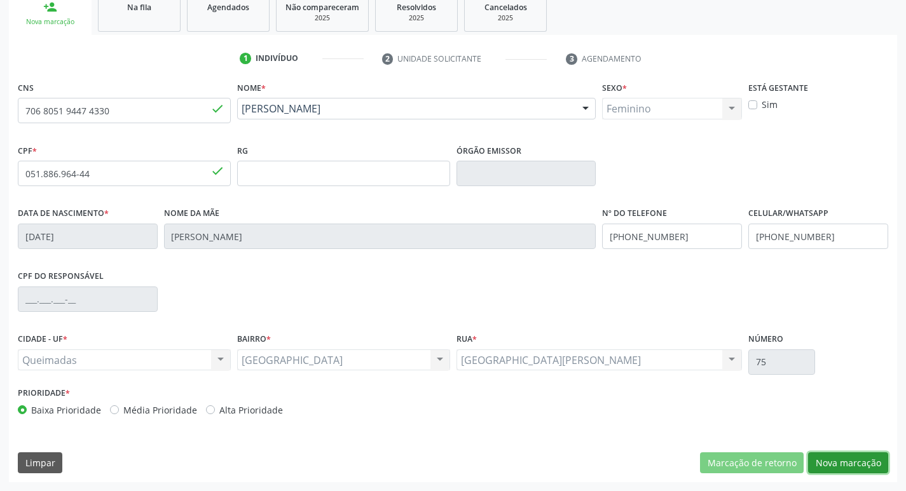
click at [830, 458] on button "Nova marcação" at bounding box center [848, 464] width 80 height 22
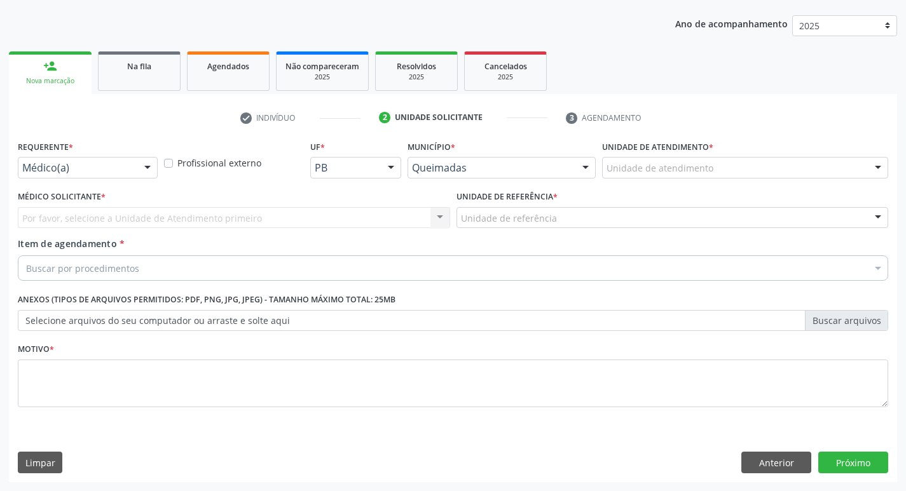
click at [108, 160] on div "Médico(a)" at bounding box center [88, 168] width 140 height 22
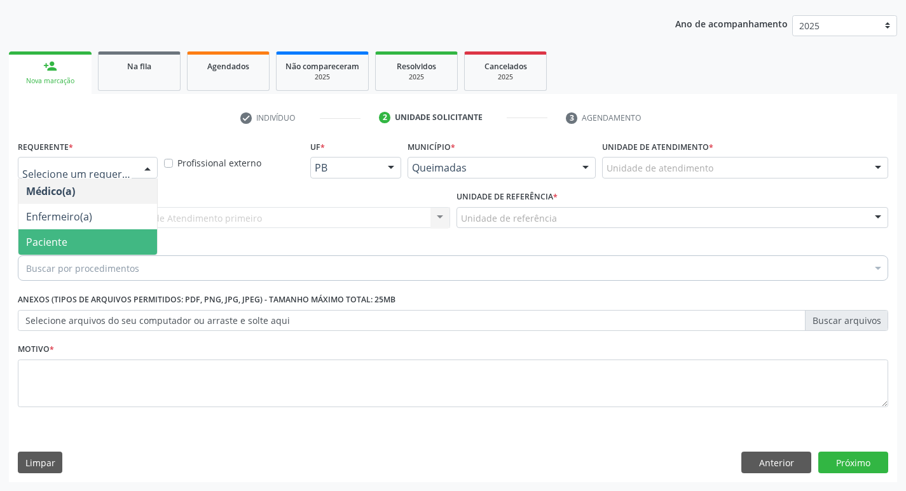
click at [73, 240] on span "Paciente" at bounding box center [87, 241] width 139 height 25
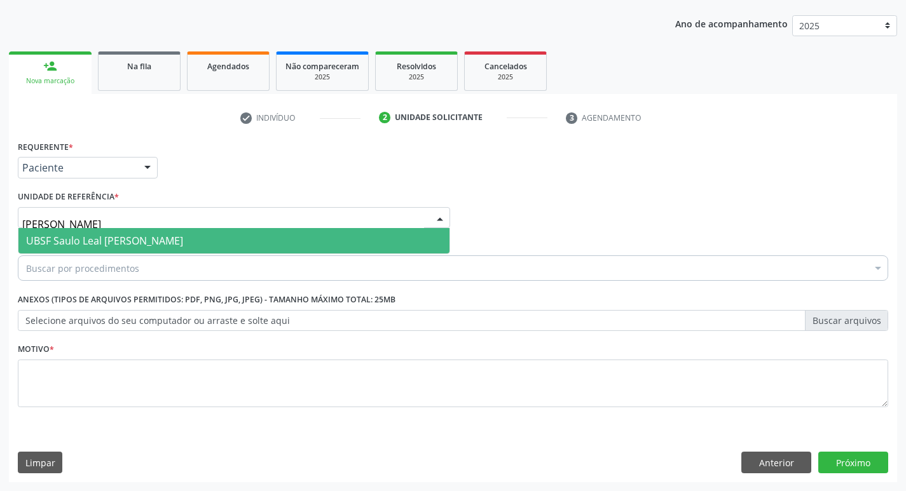
type input "SAULO"
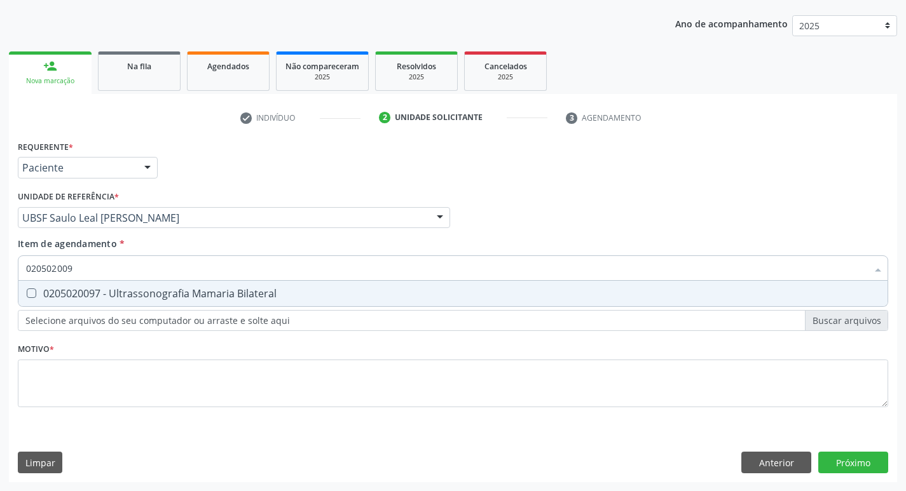
type input "0205020097"
click at [83, 296] on div "0205020097 - Ultrassonografia Mamaria Bilateral" at bounding box center [453, 294] width 854 height 10
checkbox Bilateral "true"
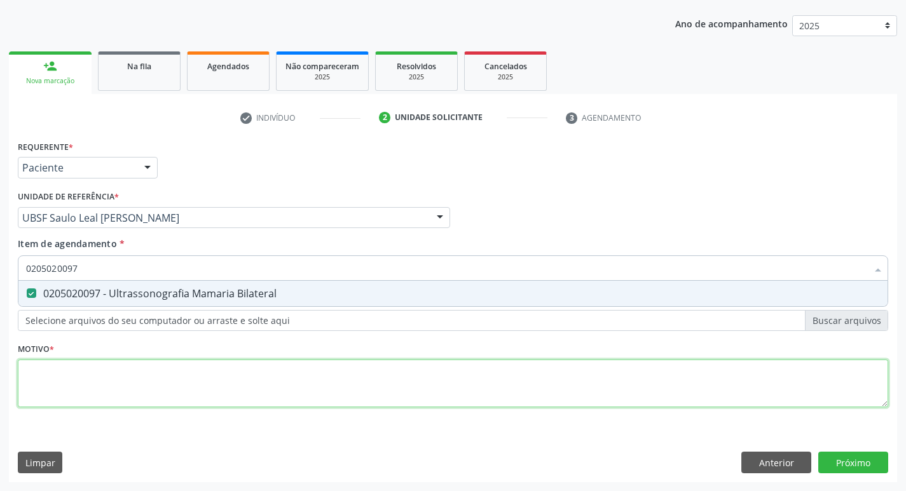
click at [32, 366] on div "Requerente * Paciente Médico(a) Enfermeiro(a) Paciente Nenhum resultado encontr…" at bounding box center [453, 281] width 870 height 288
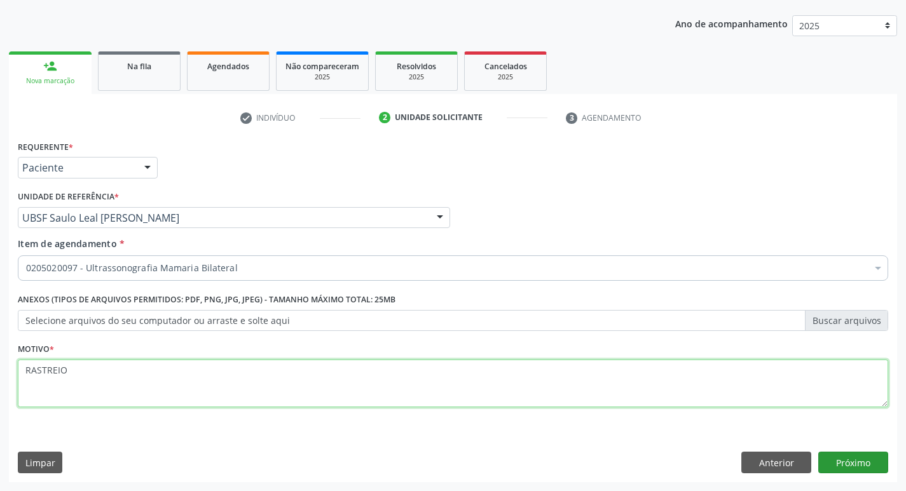
type textarea "RASTREIO"
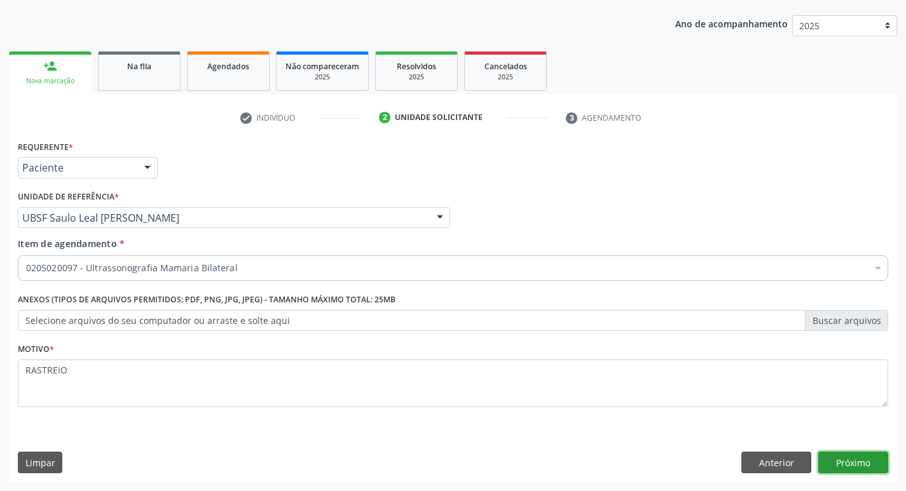
click at [842, 465] on button "Próximo" at bounding box center [853, 463] width 70 height 22
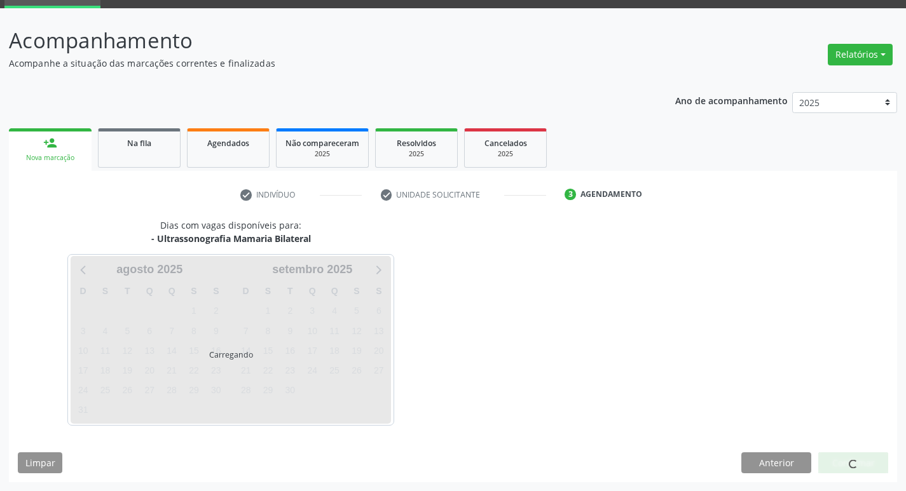
scroll to position [62, 0]
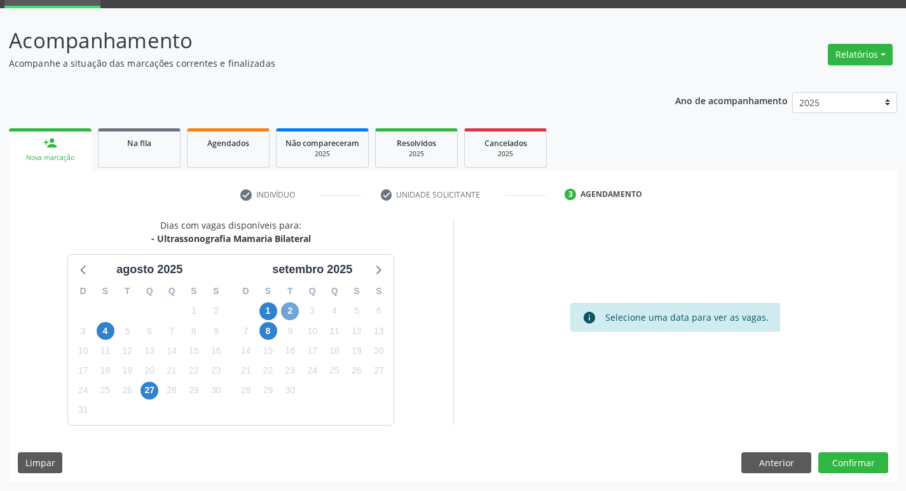
click at [295, 308] on span "2" at bounding box center [290, 312] width 18 height 18
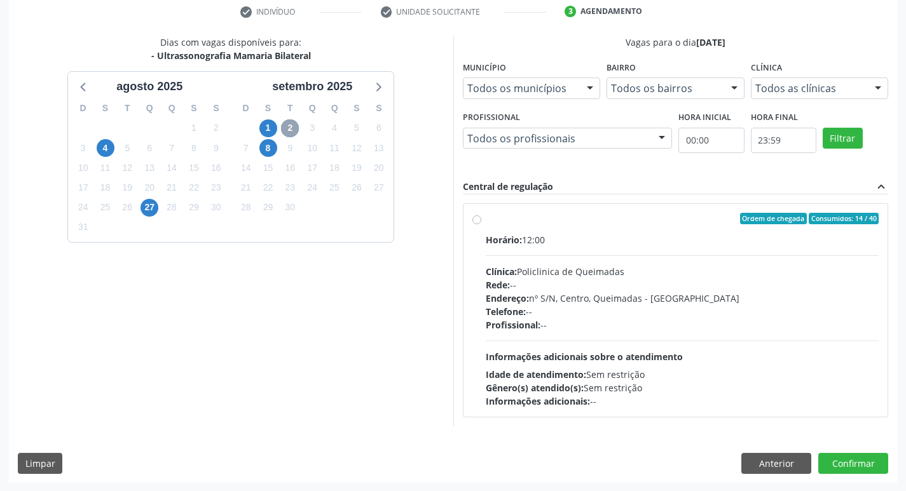
scroll to position [245, 0]
click at [640, 229] on label "Ordem de chegada Consumidos: 14 / 40 Horário: 12:00 Clínica: Policlinica de Que…" at bounding box center [683, 309] width 394 height 195
click at [481, 224] on input "Ordem de chegada Consumidos: 14 / 40 Horário: 12:00 Clínica: Policlinica de Que…" at bounding box center [476, 217] width 9 height 11
radio input "true"
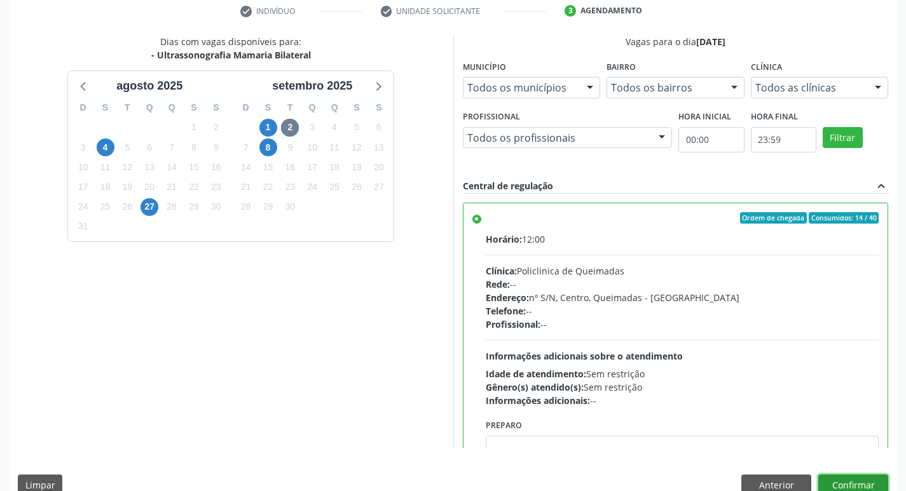
click at [863, 483] on button "Confirmar" at bounding box center [853, 486] width 70 height 22
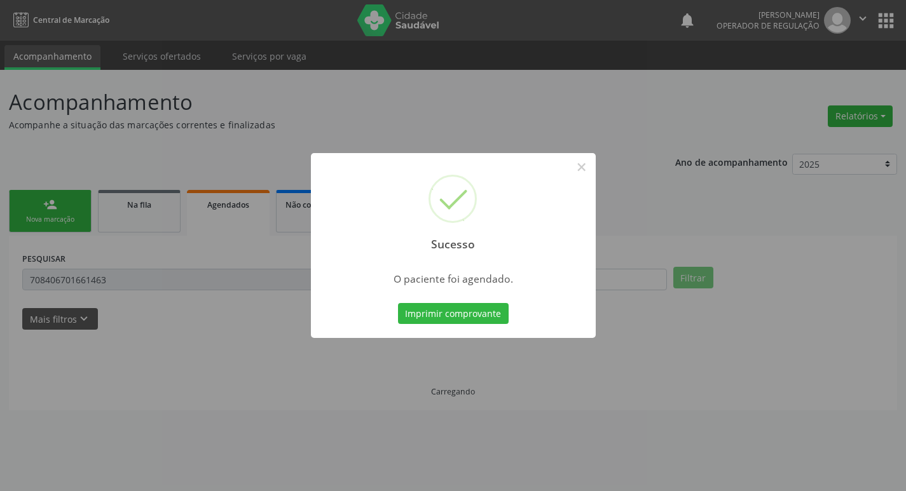
scroll to position [0, 0]
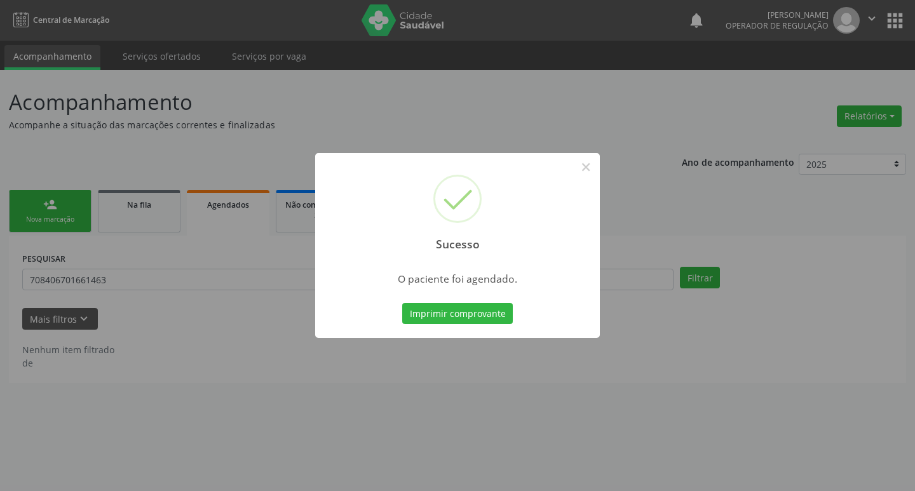
click at [328, 111] on div "Sucesso × O paciente foi agendado. Imprimir comprovante Cancel" at bounding box center [457, 245] width 915 height 491
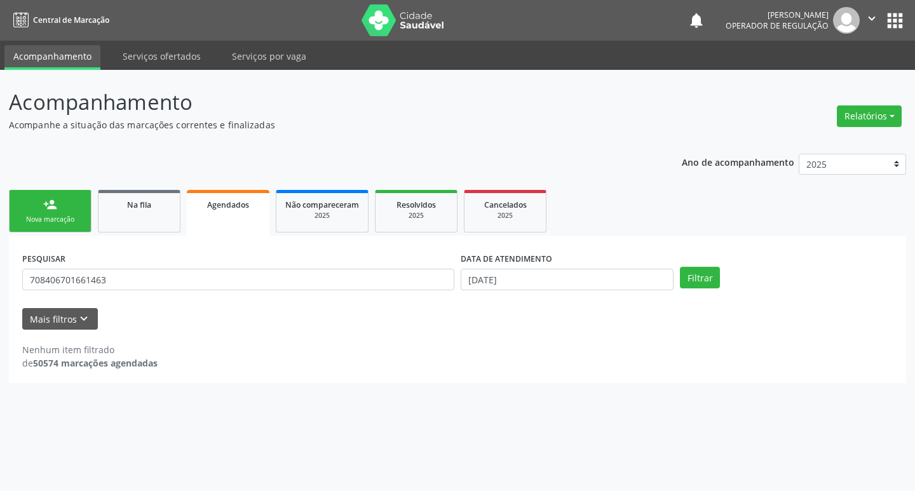
click at [37, 212] on link "person_add Nova marcação" at bounding box center [50, 211] width 83 height 43
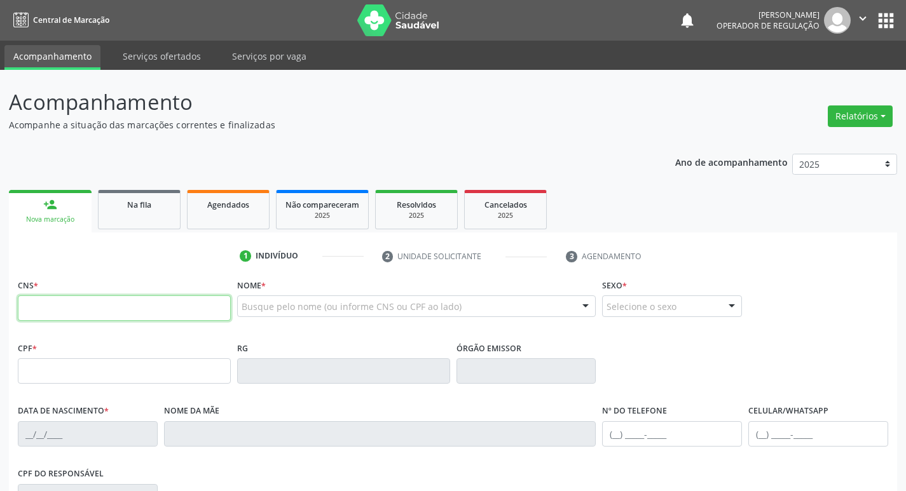
click at [113, 298] on input "text" at bounding box center [124, 308] width 213 height 25
type input "705 0000 0372 5656"
type input "082.698.014-70"
type input "08/[DATE]"
type input "[PERSON_NAME]"
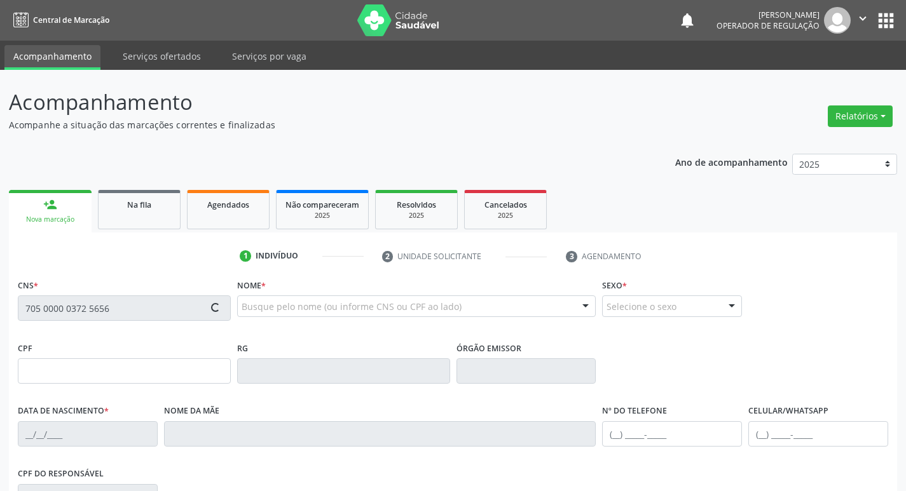
type input "[PHONE_NUMBER]"
type input "S/N"
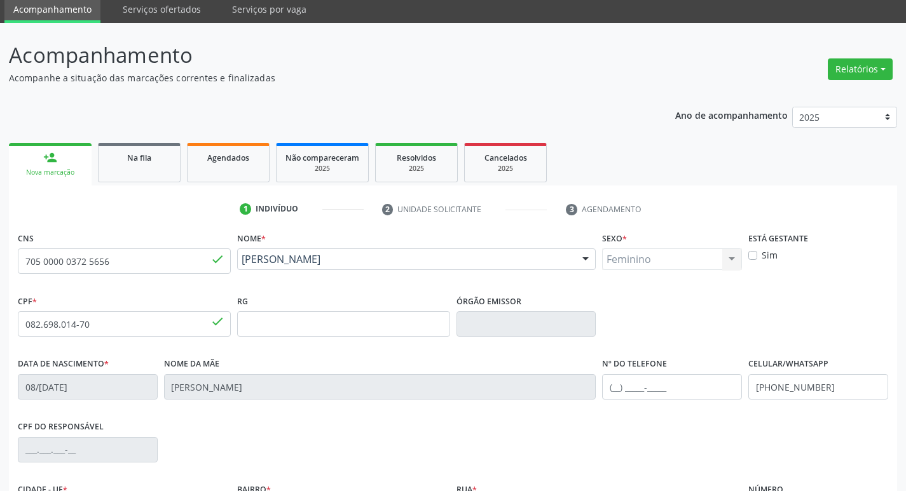
scroll to position [198, 0]
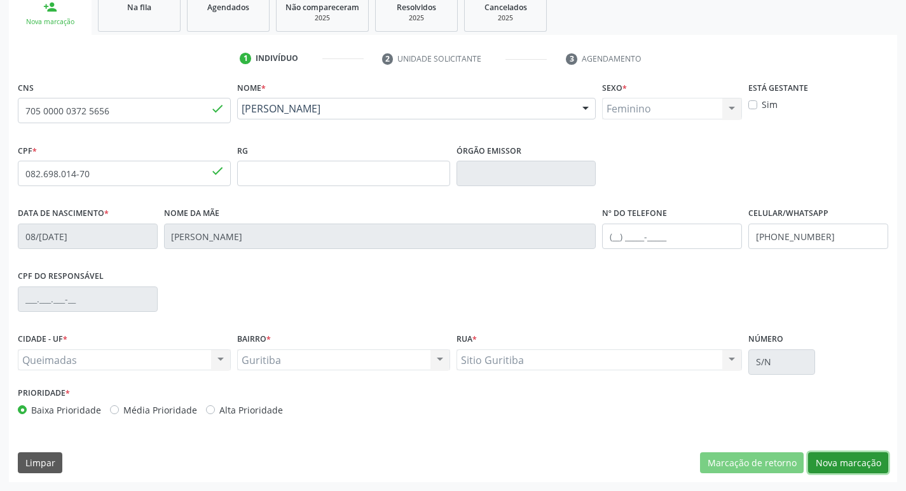
click at [833, 468] on button "Nova marcação" at bounding box center [848, 464] width 80 height 22
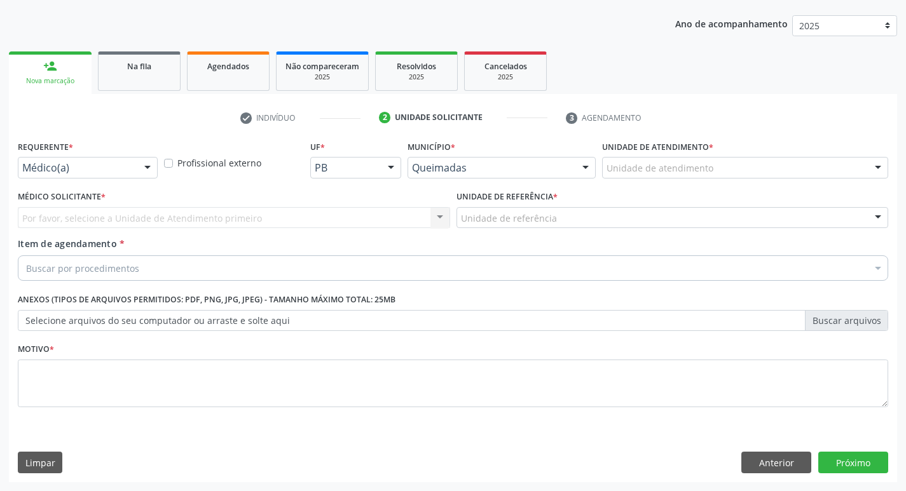
scroll to position [139, 0]
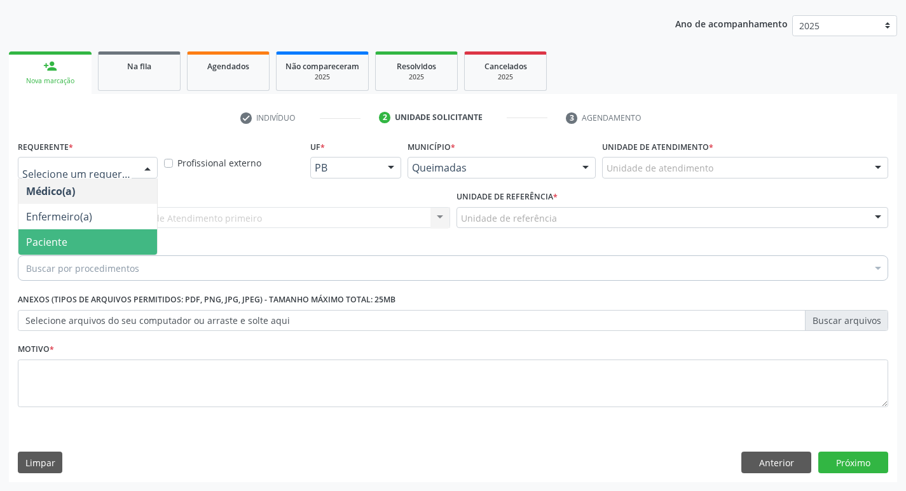
click at [81, 247] on span "Paciente" at bounding box center [87, 241] width 139 height 25
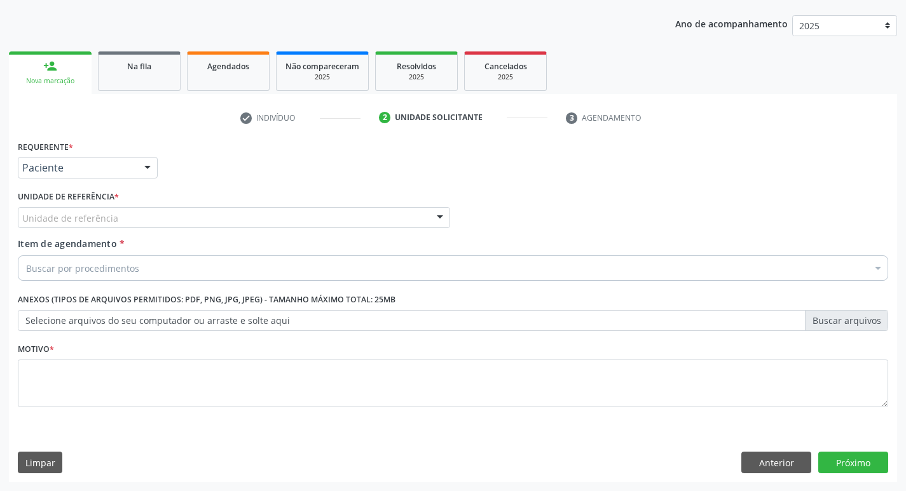
click at [140, 220] on div "Unidade de referência" at bounding box center [234, 218] width 432 height 22
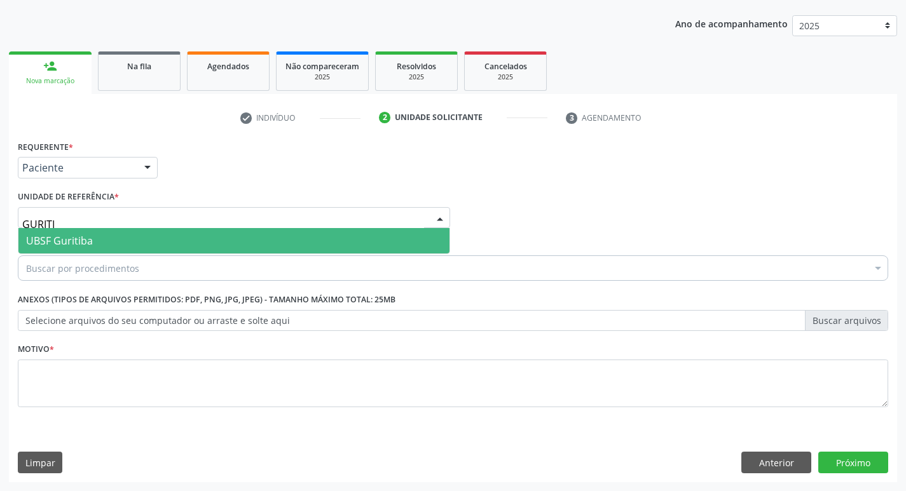
type input "GURITIB"
click at [159, 244] on span "UBSF Guritiba" at bounding box center [233, 240] width 431 height 25
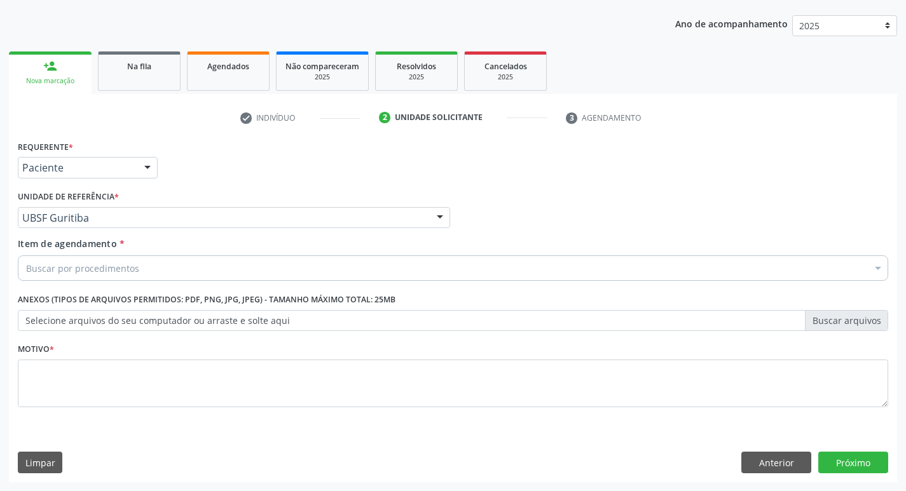
click at [149, 270] on div "Buscar por procedimentos" at bounding box center [453, 268] width 870 height 25
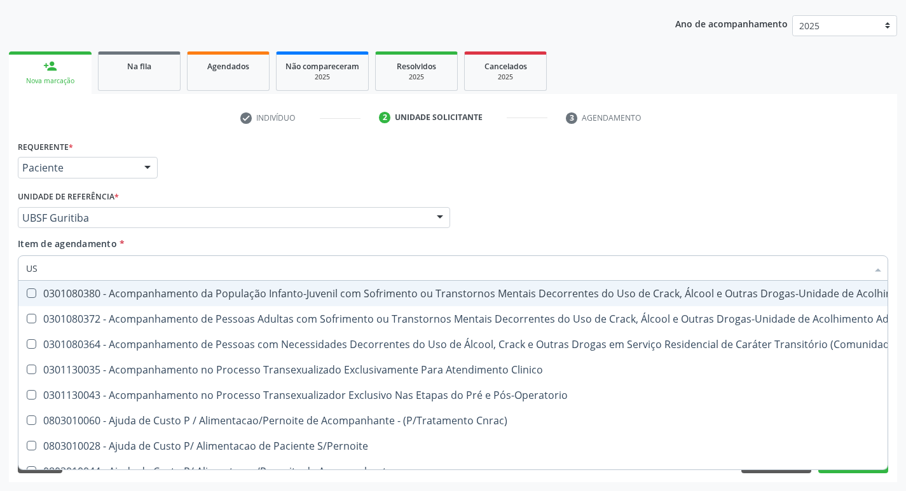
type input "USG"
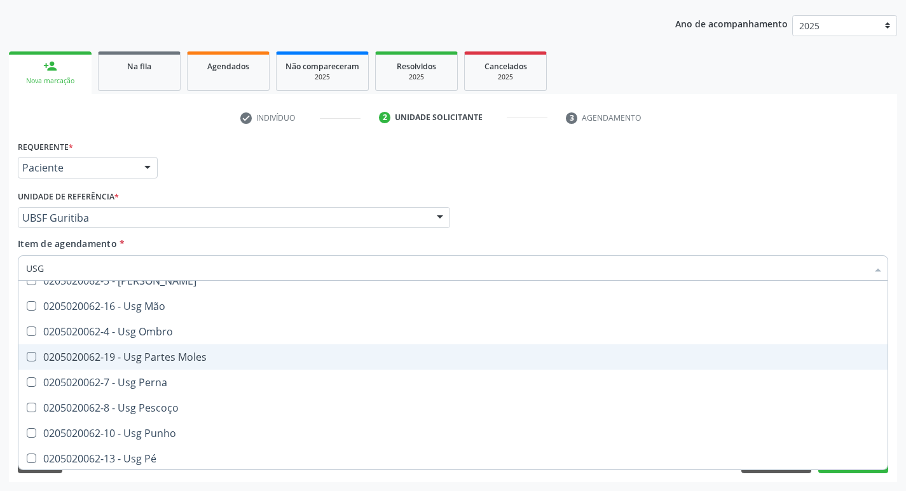
scroll to position [254, 0]
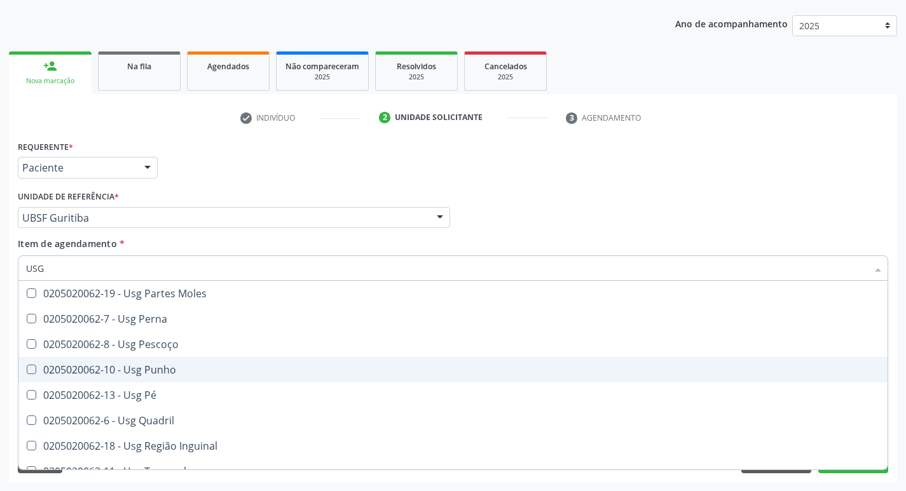
click at [200, 363] on span "0205020062-10 - Usg Punho" at bounding box center [452, 369] width 869 height 25
checkbox Punho "true"
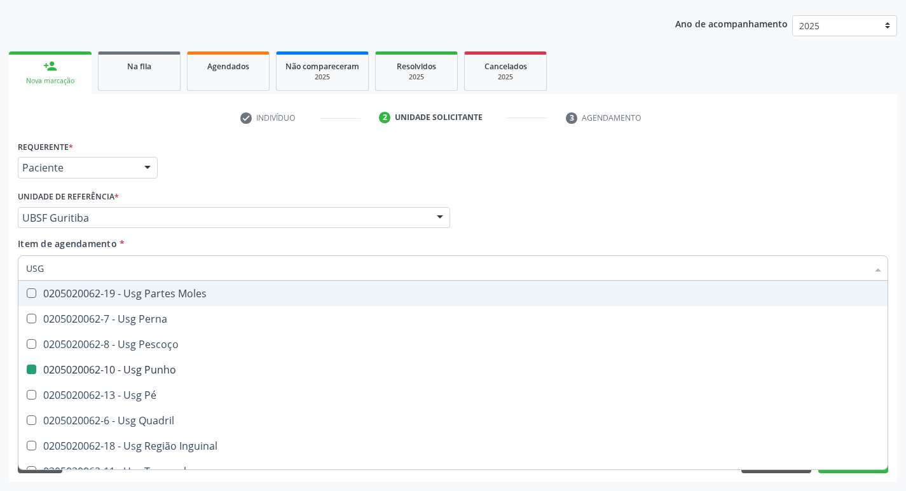
click at [357, 165] on div "Requerente * Paciente Médico(a) Enfermeiro(a) Paciente Nenhum resultado encontr…" at bounding box center [453, 162] width 877 height 50
checkbox Braço "true"
checkbox Punho "false"
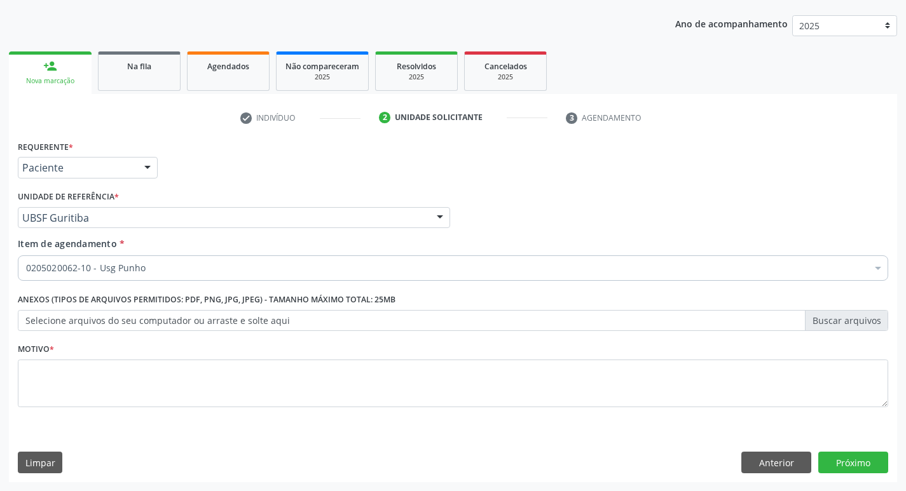
scroll to position [0, 0]
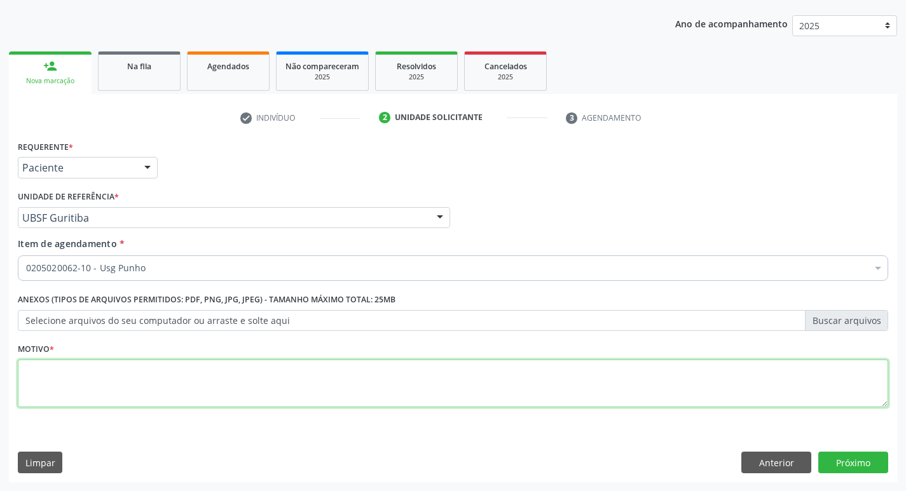
click at [136, 387] on textarea at bounding box center [453, 384] width 870 height 48
type textarea "AVA"
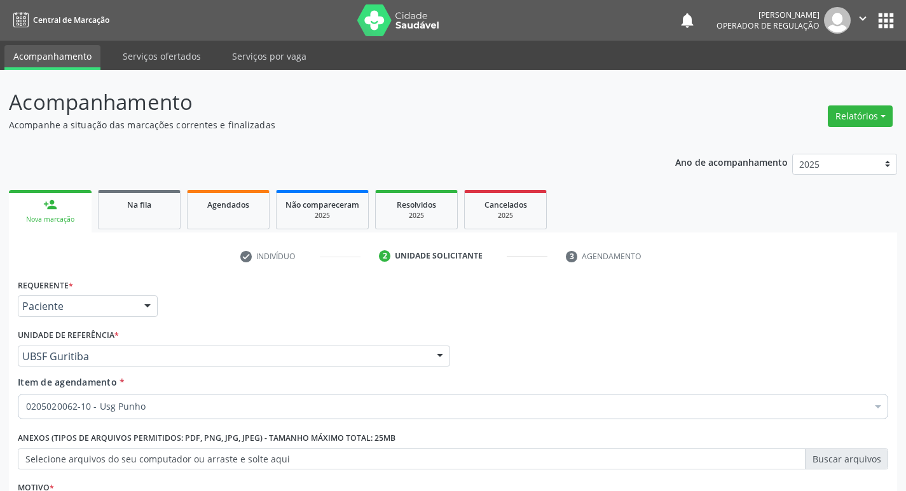
scroll to position [139, 0]
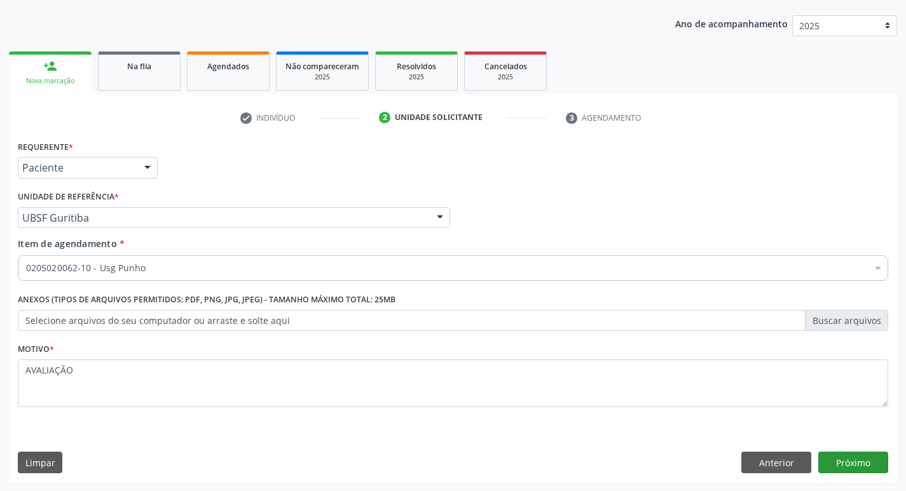
type textarea "AVALIAÇÃO"
click at [865, 468] on button "Próximo" at bounding box center [853, 463] width 70 height 22
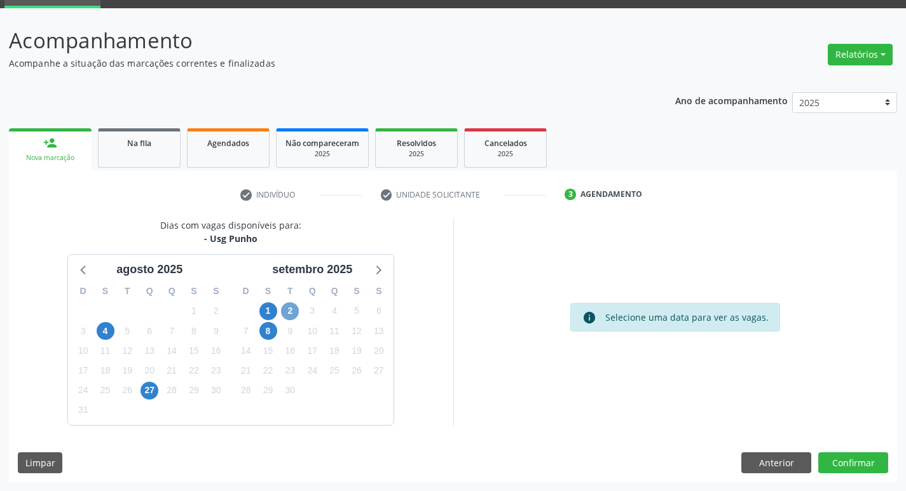
click at [291, 308] on span "2" at bounding box center [290, 312] width 18 height 18
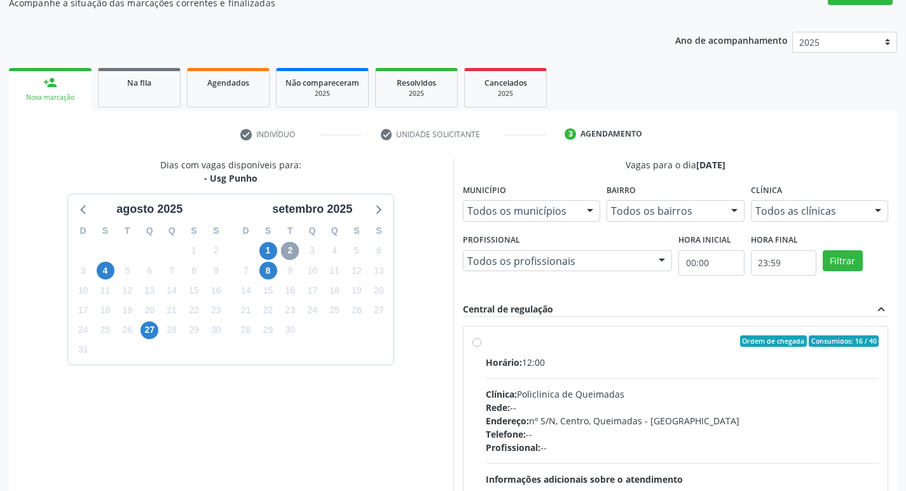
scroll to position [245, 0]
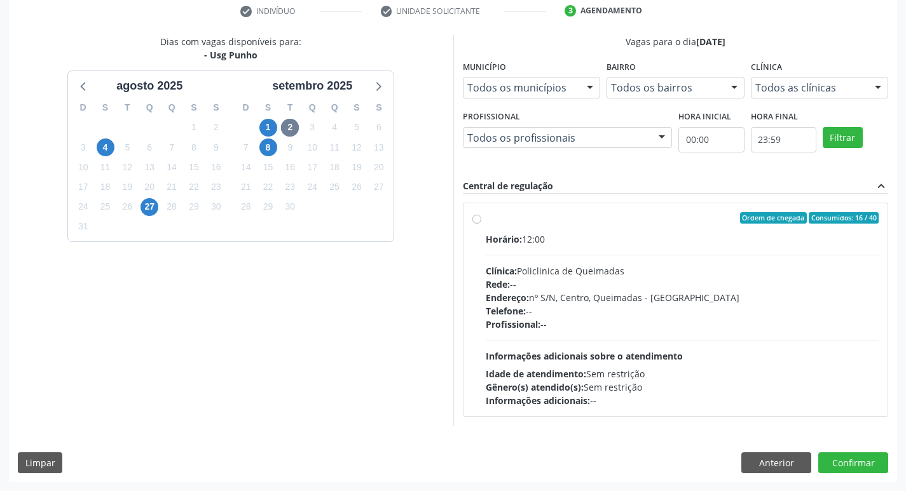
click at [682, 243] on div "Horário: 12:00" at bounding box center [683, 239] width 394 height 13
click at [481, 224] on input "Ordem de chegada Consumidos: 16 / 40 Horário: 12:00 Clínica: Policlinica de Que…" at bounding box center [476, 217] width 9 height 11
radio input "true"
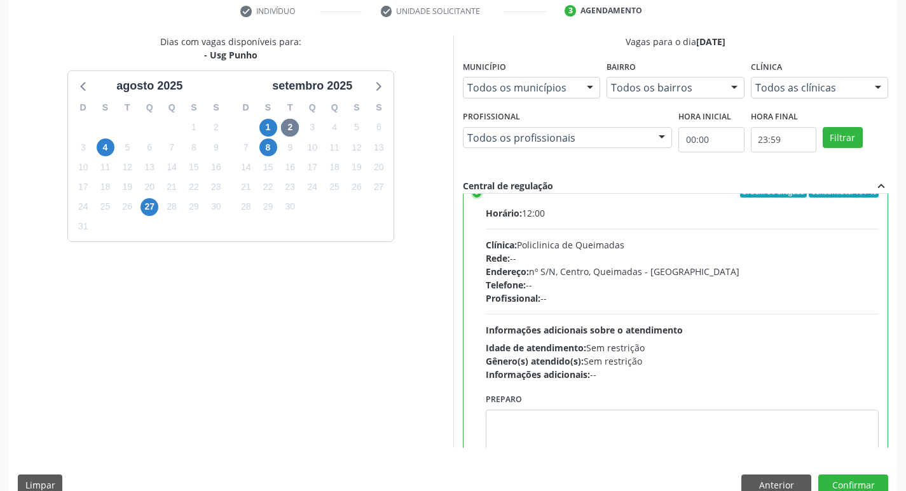
scroll to position [63, 0]
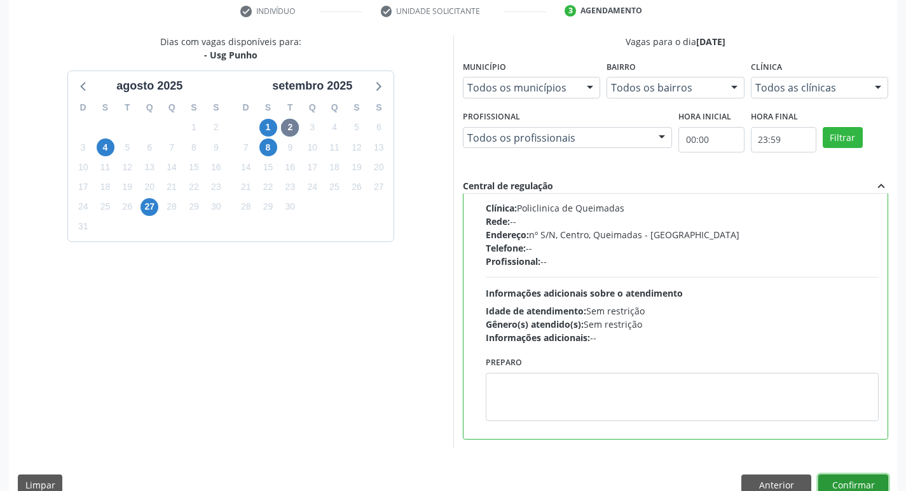
click at [858, 479] on button "Confirmar" at bounding box center [853, 486] width 70 height 22
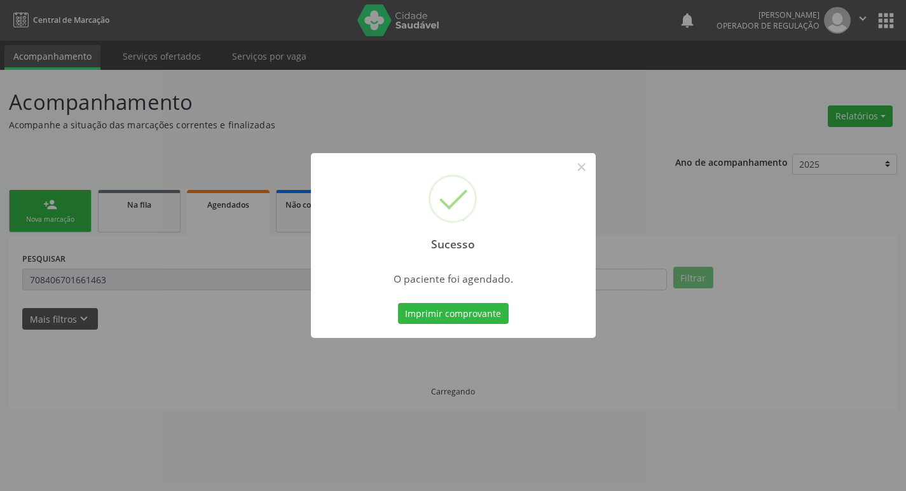
scroll to position [0, 0]
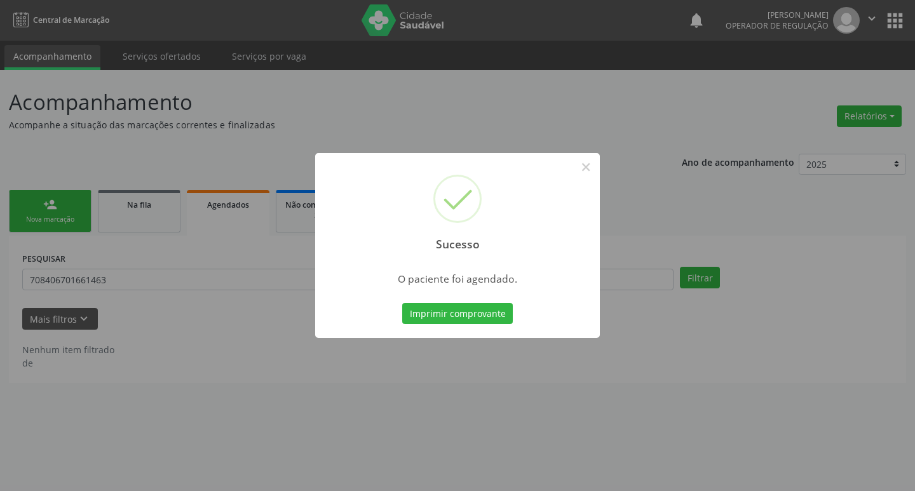
click at [137, 140] on div "Sucesso × O paciente foi agendado. Imprimir comprovante Cancel" at bounding box center [457, 245] width 915 height 491
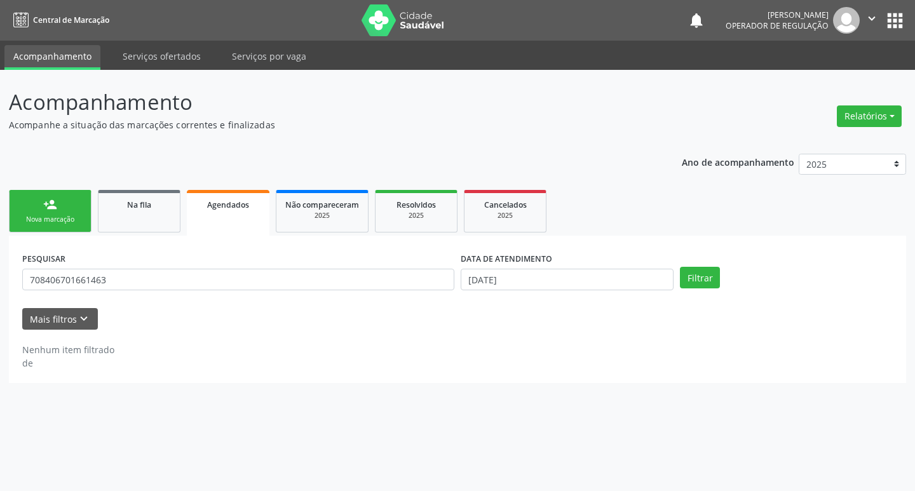
click at [67, 198] on link "person_add Nova marcação" at bounding box center [50, 211] width 83 height 43
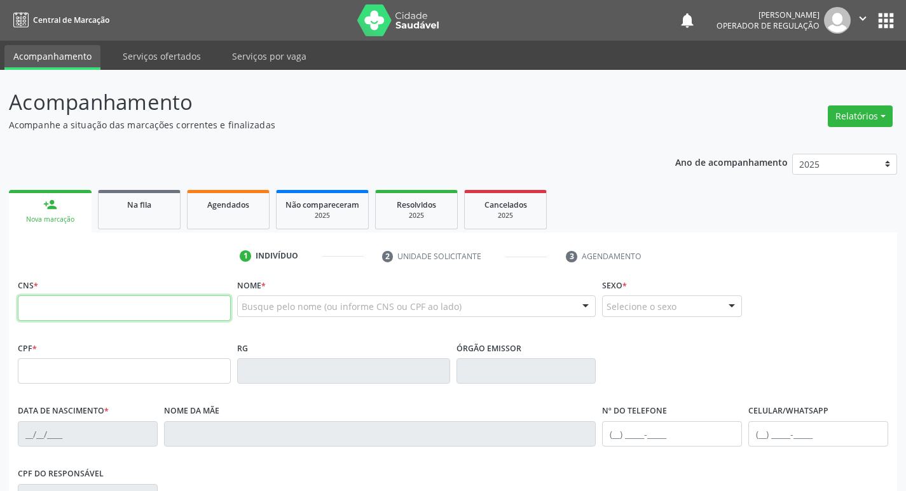
click at [92, 300] on input "text" at bounding box center [124, 308] width 213 height 25
click at [105, 297] on input "text" at bounding box center [124, 308] width 213 height 25
type input "707 6032 6838 9593"
type input "14/04/1960"
type input "Maria Antônia da Silva"
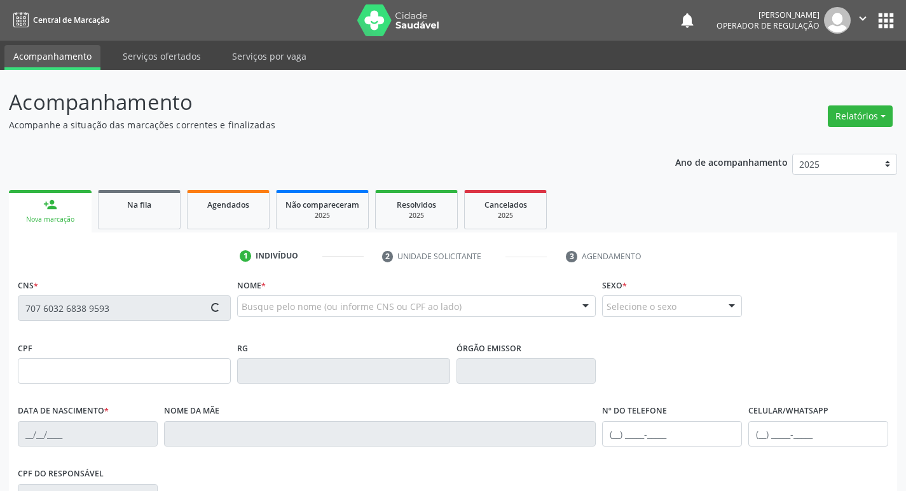
type input "(83) 99106-1040"
type input "S/N"
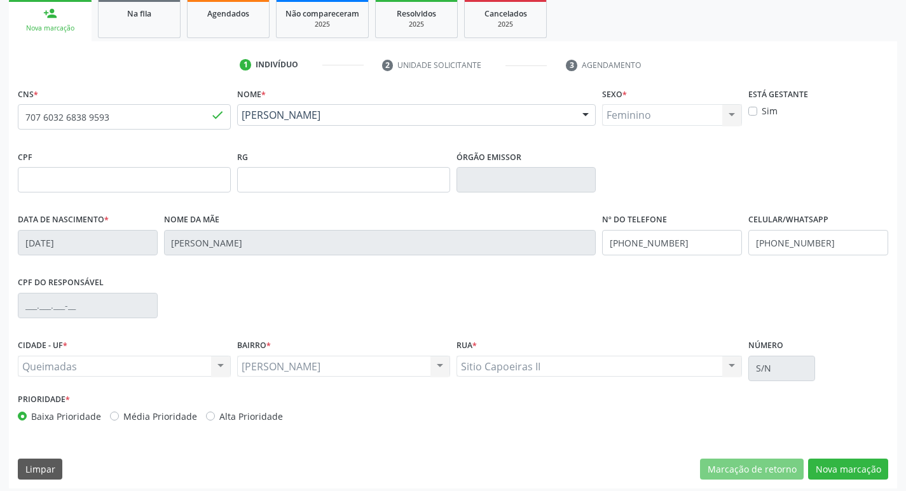
scroll to position [198, 0]
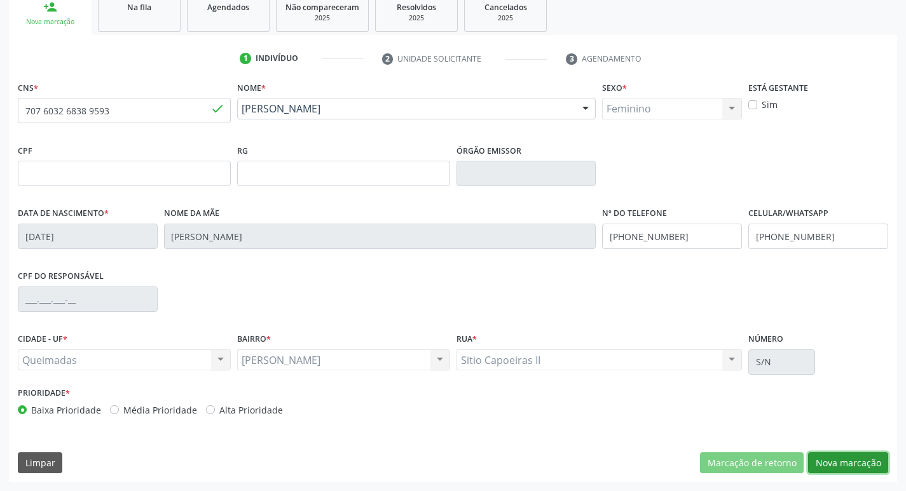
click at [842, 458] on button "Nova marcação" at bounding box center [848, 464] width 80 height 22
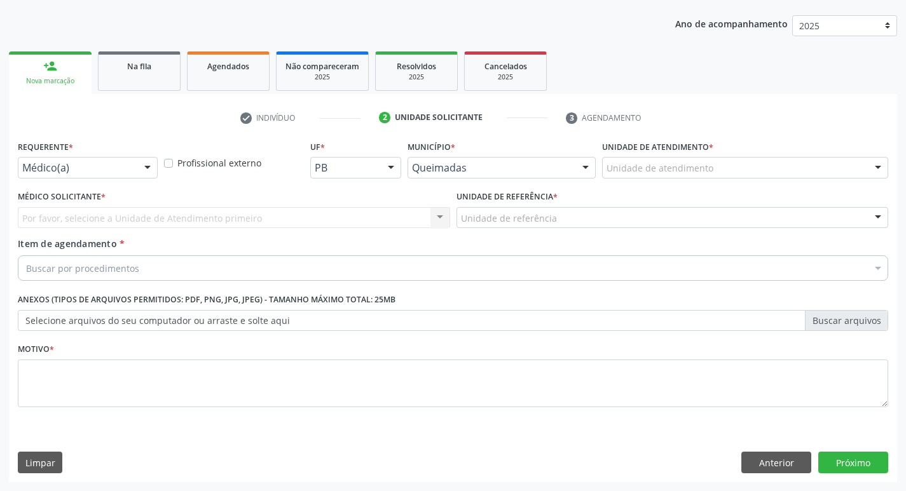
drag, startPoint x: 81, startPoint y: 165, endPoint x: 77, endPoint y: 175, distance: 10.3
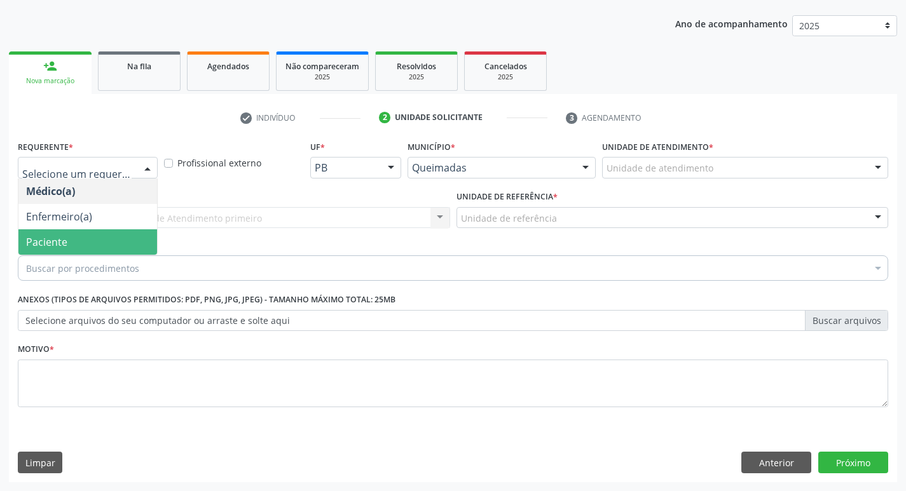
click at [58, 240] on span "Paciente" at bounding box center [46, 242] width 41 height 14
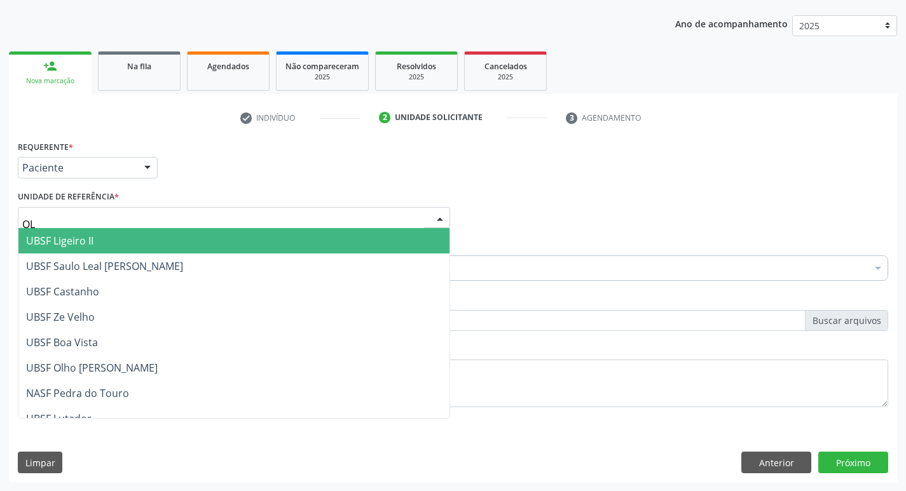
type input "OLH"
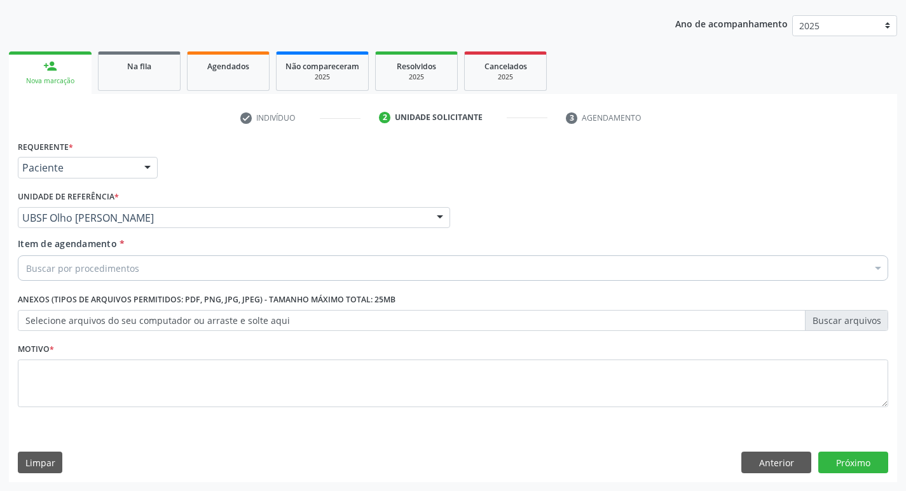
click at [63, 277] on div "Buscar por procedimentos" at bounding box center [453, 268] width 870 height 25
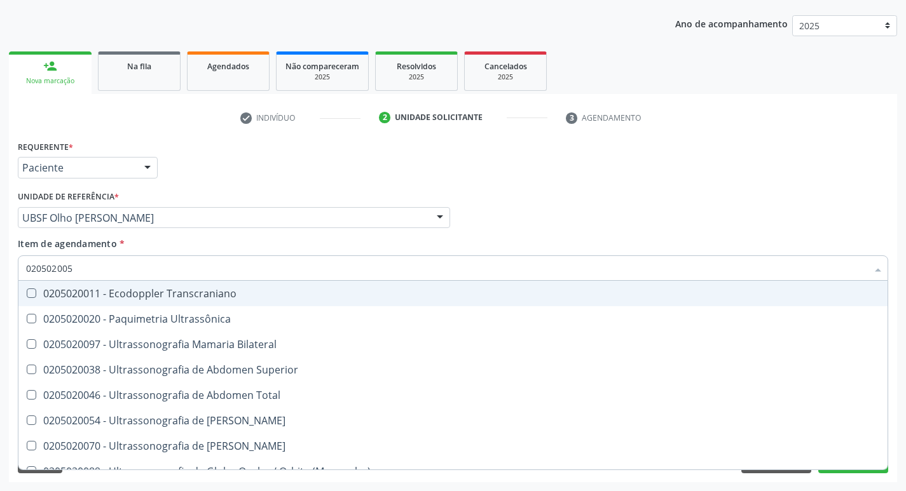
type input "0205020054"
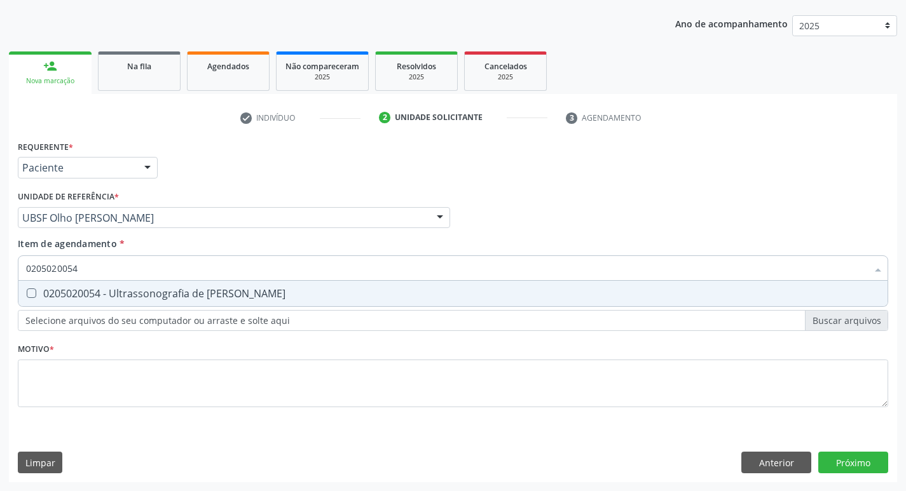
click at [151, 298] on div "0205020054 - Ultrassonografia de [PERSON_NAME]" at bounding box center [453, 294] width 854 height 10
checkbox Urinario "true"
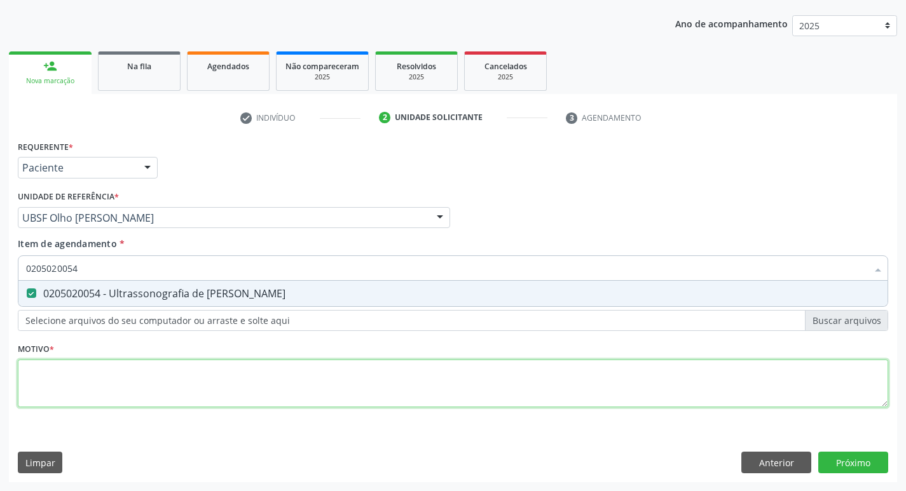
click at [92, 385] on div "Requerente * Paciente Médico(a) Enfermeiro(a) Paciente Nenhum resultado encontr…" at bounding box center [453, 281] width 870 height 288
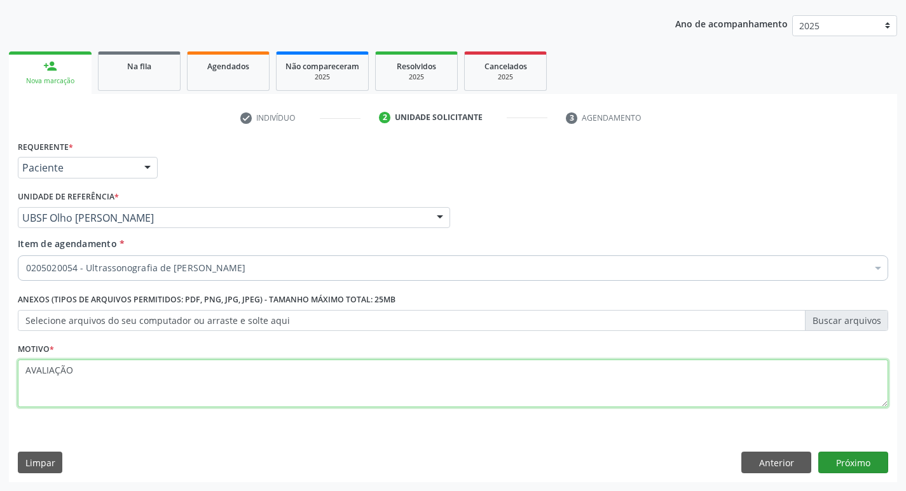
type textarea "AVALIAÇÃO"
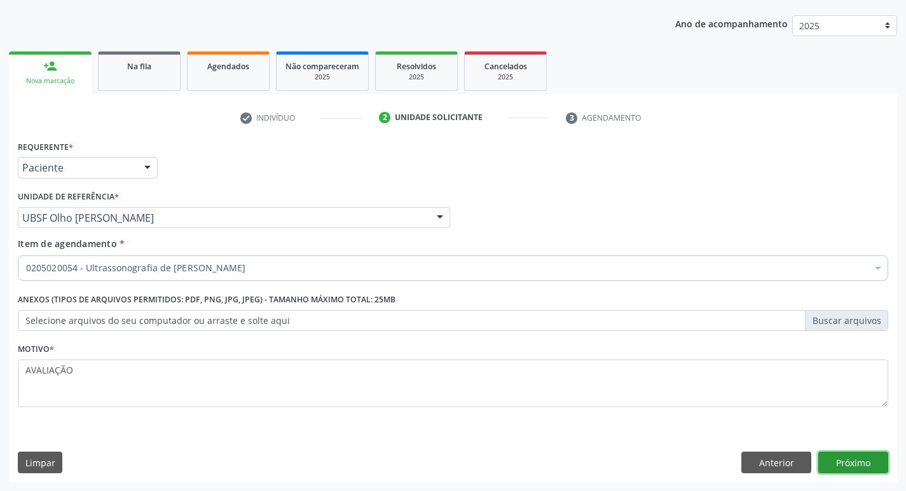
click at [842, 462] on button "Próximo" at bounding box center [853, 463] width 70 height 22
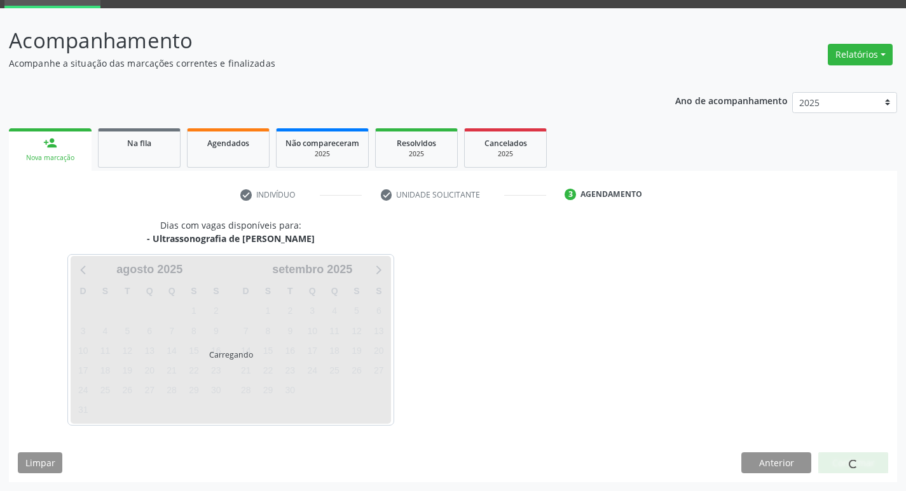
scroll to position [62, 0]
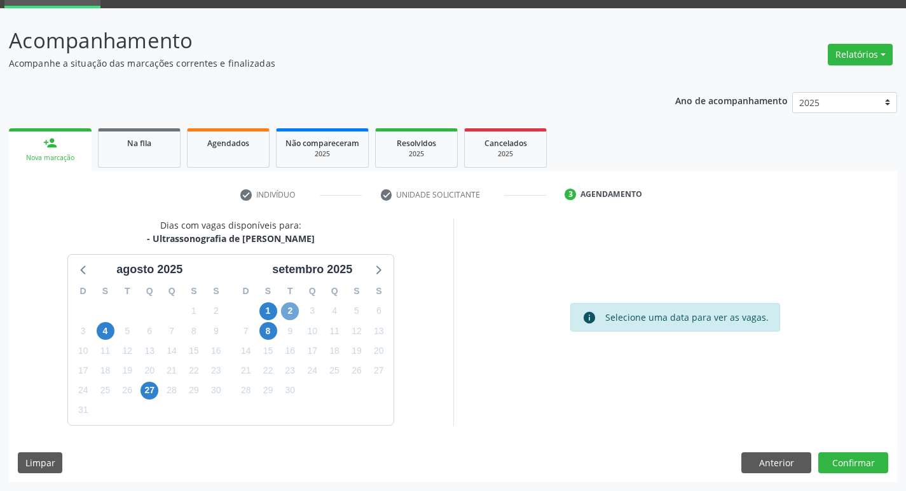
click at [294, 310] on span "2" at bounding box center [290, 312] width 18 height 18
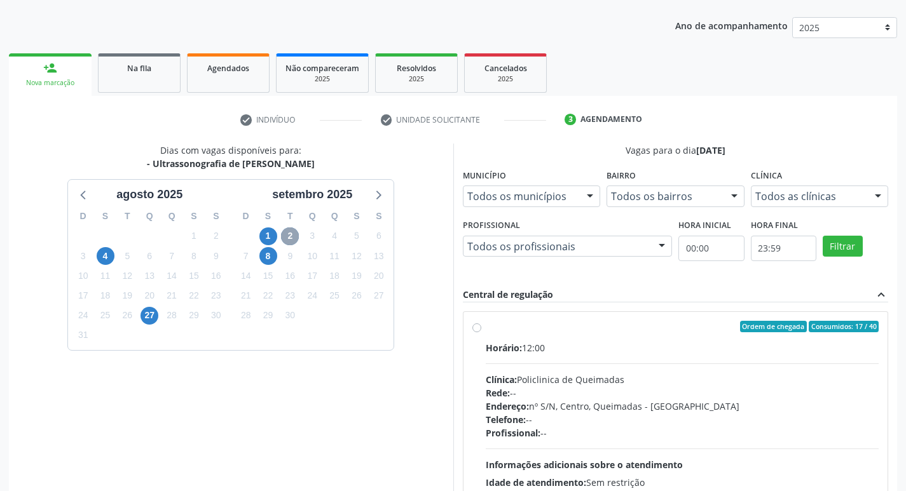
scroll to position [245, 0]
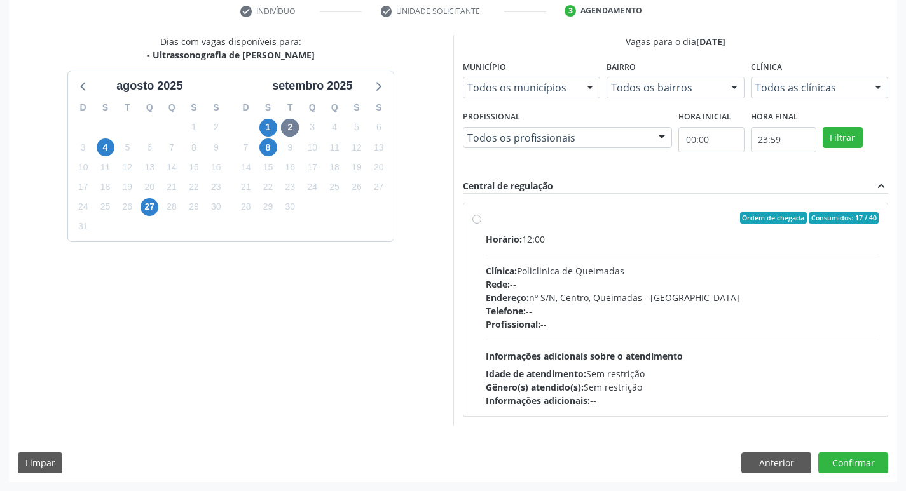
click at [614, 219] on div "Ordem de chegada Consumidos: 17 / 40" at bounding box center [683, 217] width 394 height 11
click at [481, 219] on input "Ordem de chegada Consumidos: 17 / 40 Horário: 12:00 Clínica: Policlinica de Que…" at bounding box center [476, 217] width 9 height 11
radio input "true"
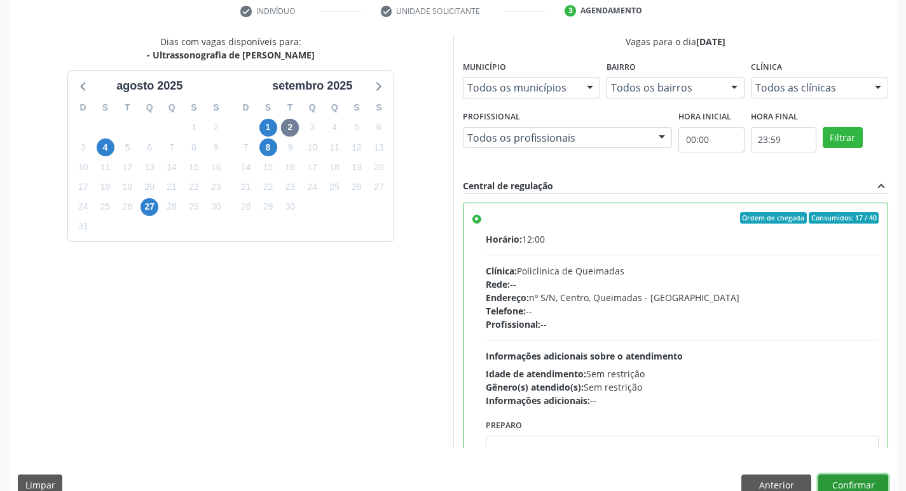
click at [861, 482] on button "Confirmar" at bounding box center [853, 486] width 70 height 22
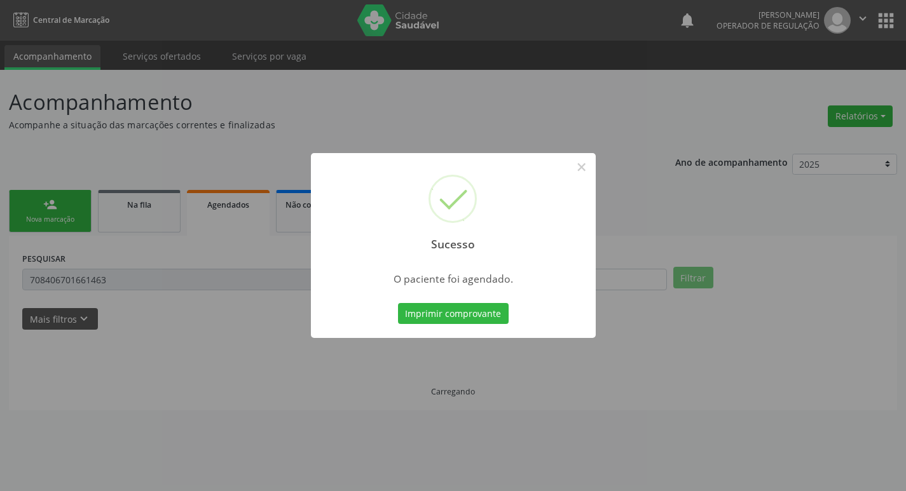
scroll to position [0, 0]
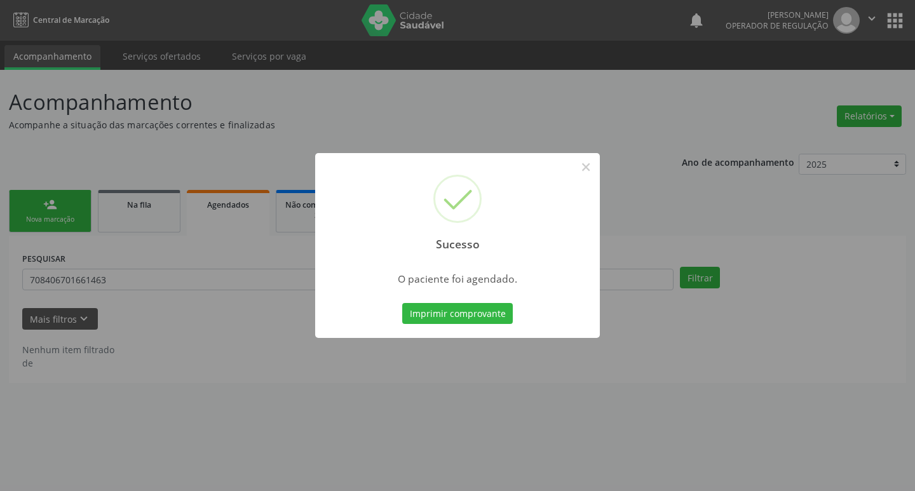
drag, startPoint x: 260, startPoint y: 130, endPoint x: 73, endPoint y: 209, distance: 202.8
click at [259, 130] on div "Sucesso × O paciente foi agendado. Imprimir comprovante Cancel" at bounding box center [457, 245] width 915 height 491
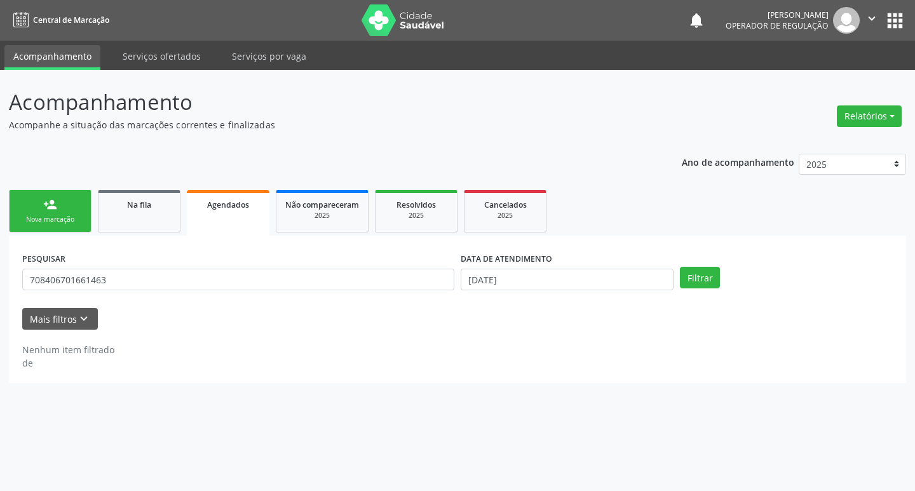
click at [43, 217] on div "Nova marcação" at bounding box center [50, 220] width 64 height 10
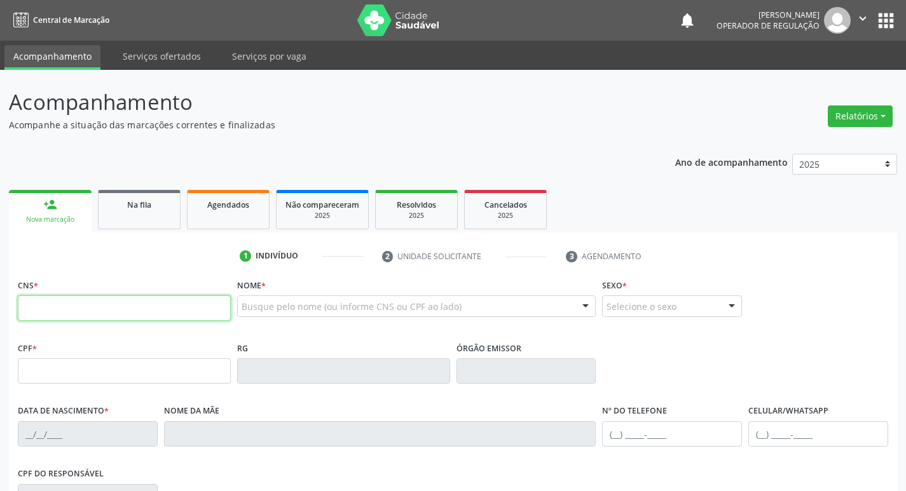
click at [128, 315] on input "text" at bounding box center [124, 308] width 213 height 25
type input "704 5031 1836 5520"
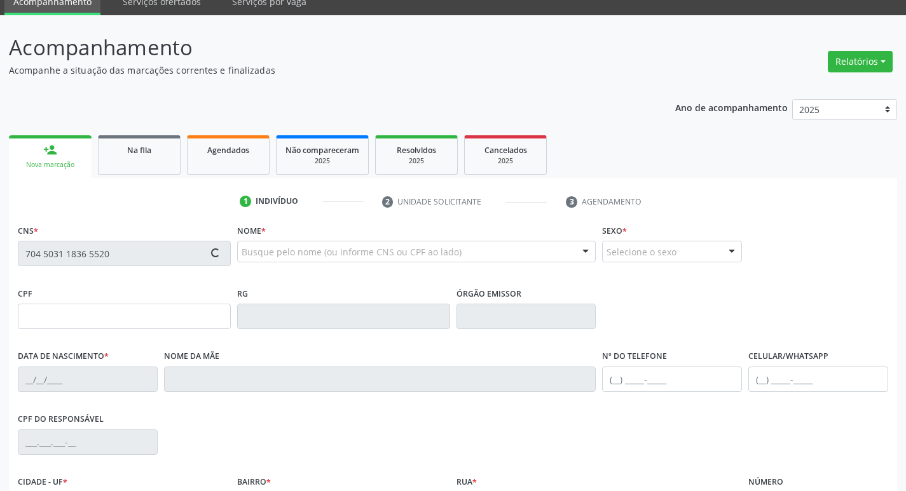
scroll to position [198, 0]
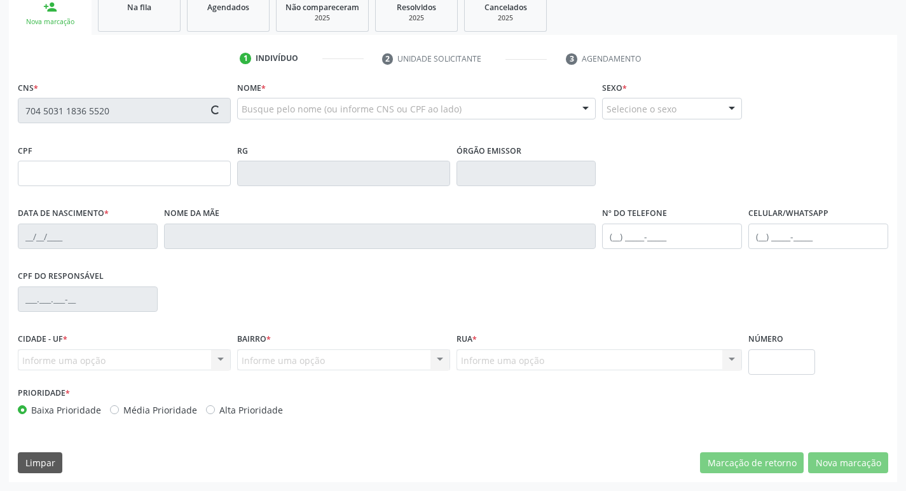
type input "074.506.244-00"
type input "11/03/1985"
type input "Terezinha Maria da Silva Gomes"
type input "(83) 99135-0146"
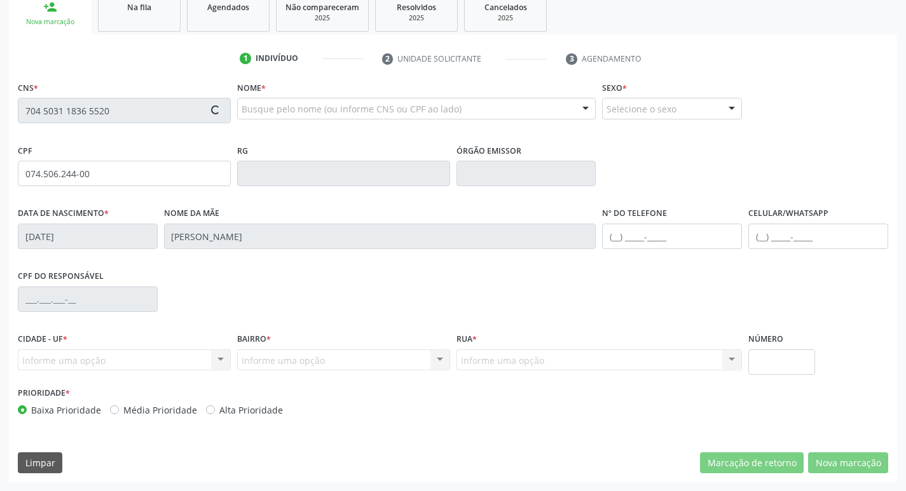
type input "062.291.464-28"
type input "S/N"
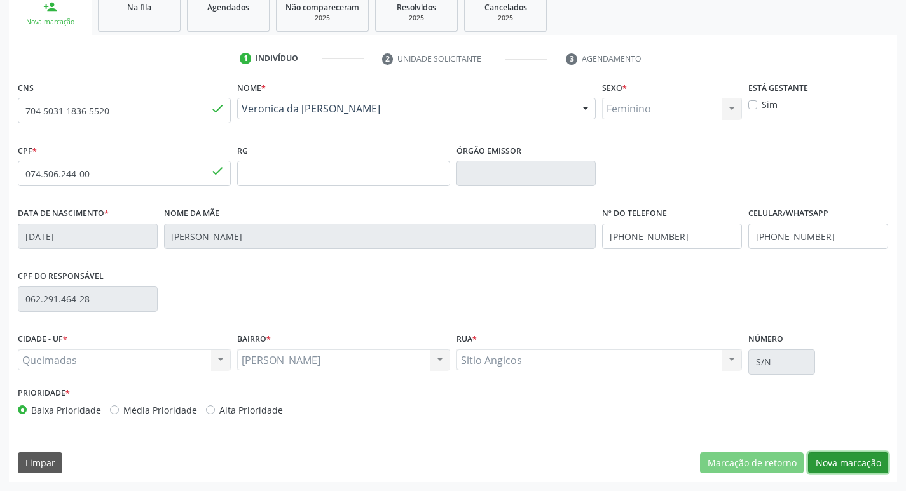
click at [854, 456] on button "Nova marcação" at bounding box center [848, 464] width 80 height 22
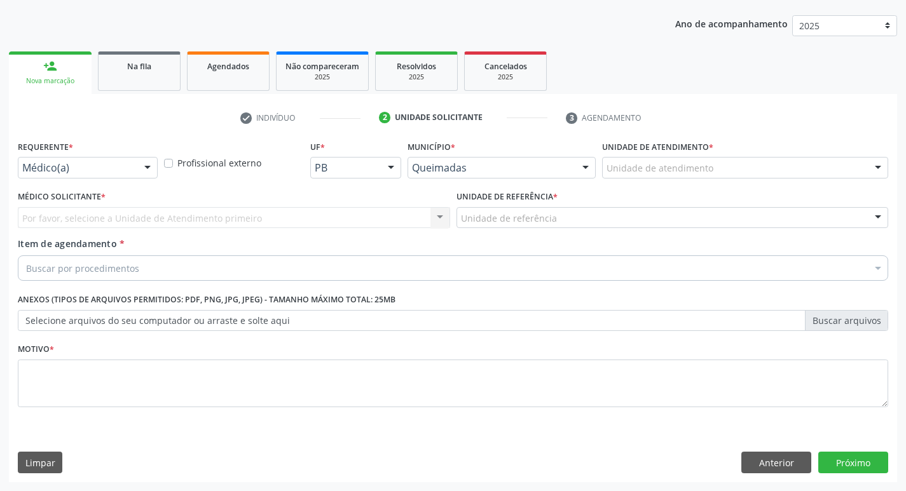
scroll to position [139, 0]
drag, startPoint x: 76, startPoint y: 188, endPoint x: 80, endPoint y: 181, distance: 7.4
click at [77, 188] on label "Médico Solicitante *" at bounding box center [62, 198] width 88 height 20
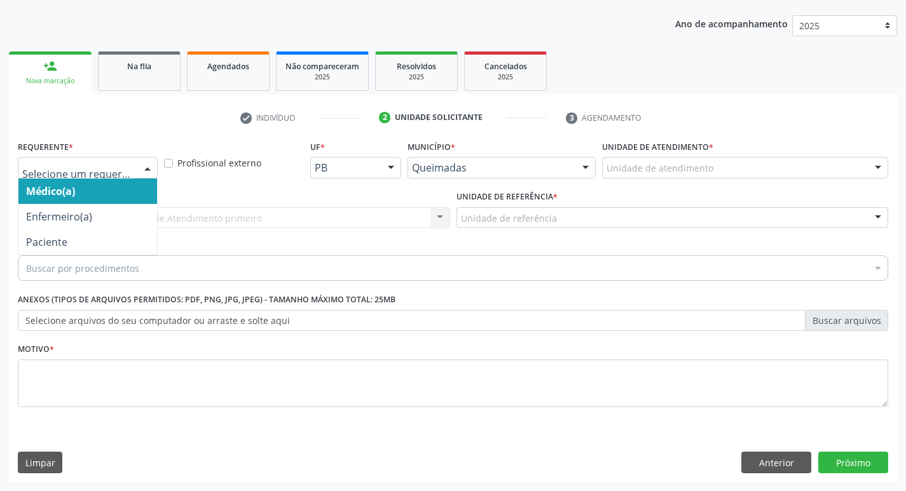
drag, startPoint x: 97, startPoint y: 164, endPoint x: 96, endPoint y: 175, distance: 11.5
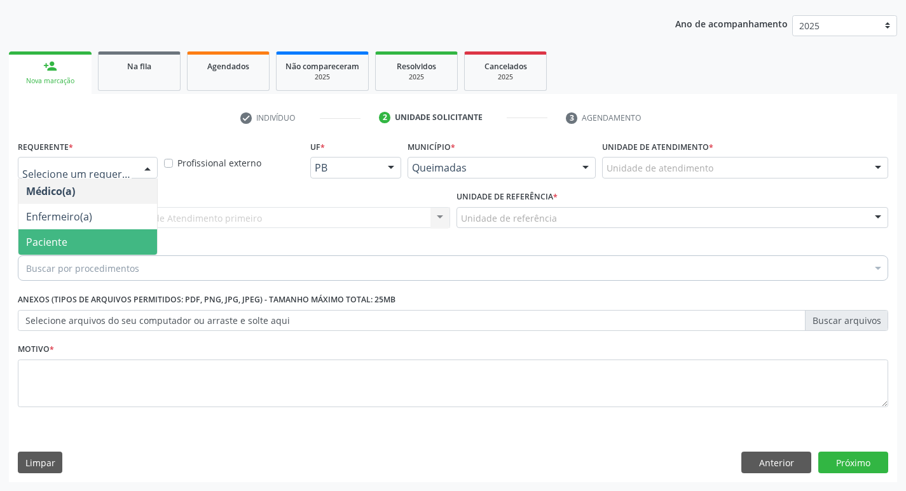
click at [79, 229] on span "Paciente" at bounding box center [87, 241] width 139 height 25
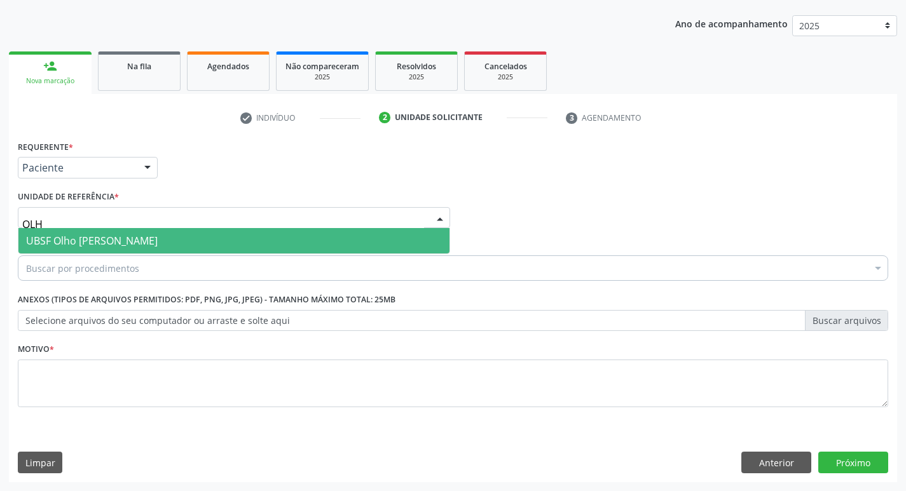
type input "OLHO"
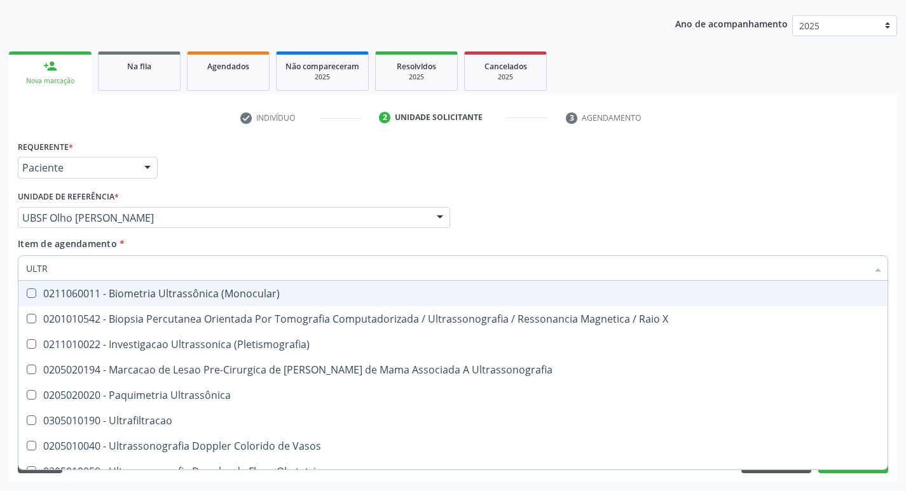
type input "ULTRA"
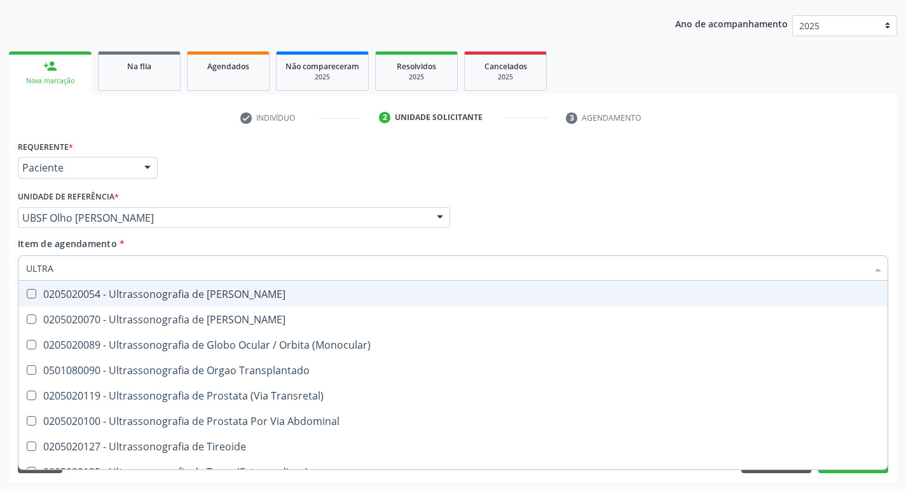
scroll to position [421, 0]
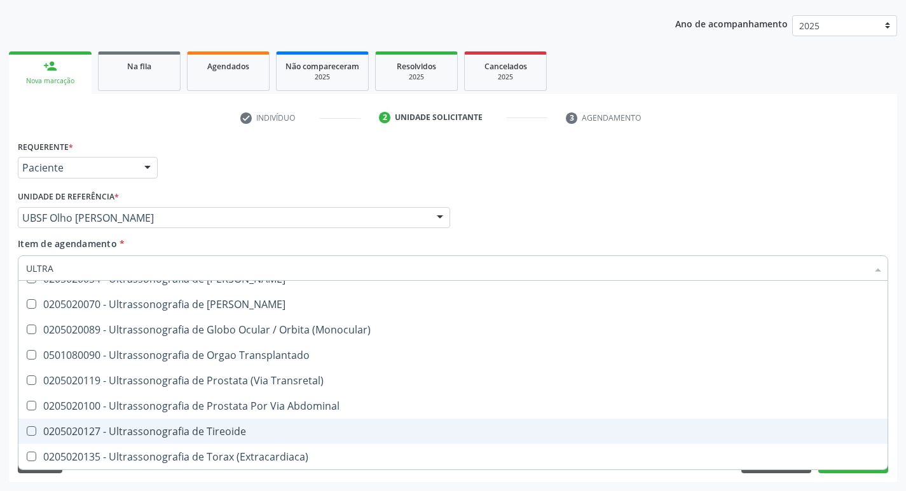
click at [128, 424] on span "0205020127 - Ultrassonografia de Tireoide" at bounding box center [452, 431] width 869 height 25
checkbox Tireoide "true"
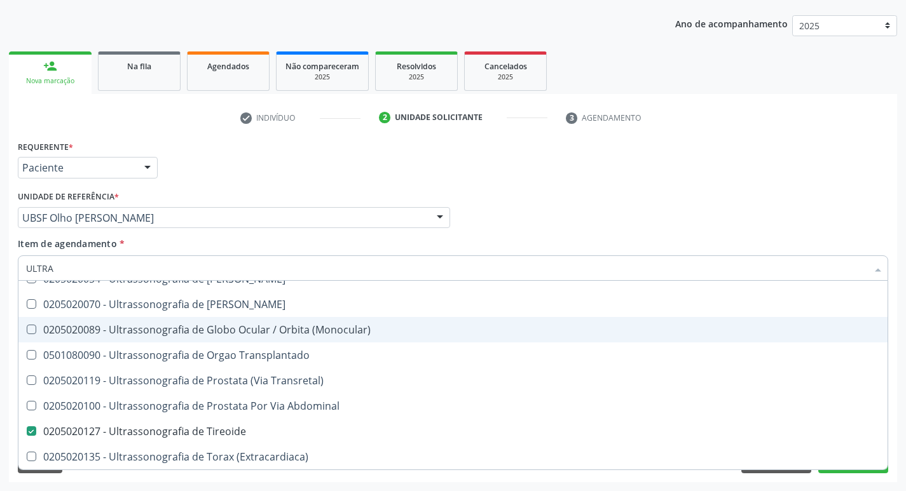
click at [240, 146] on div "Requerente * Paciente Médico(a) Enfermeiro(a) Paciente Nenhum resultado encontr…" at bounding box center [453, 162] width 877 height 50
checkbox X "true"
checkbox Tireoide "false"
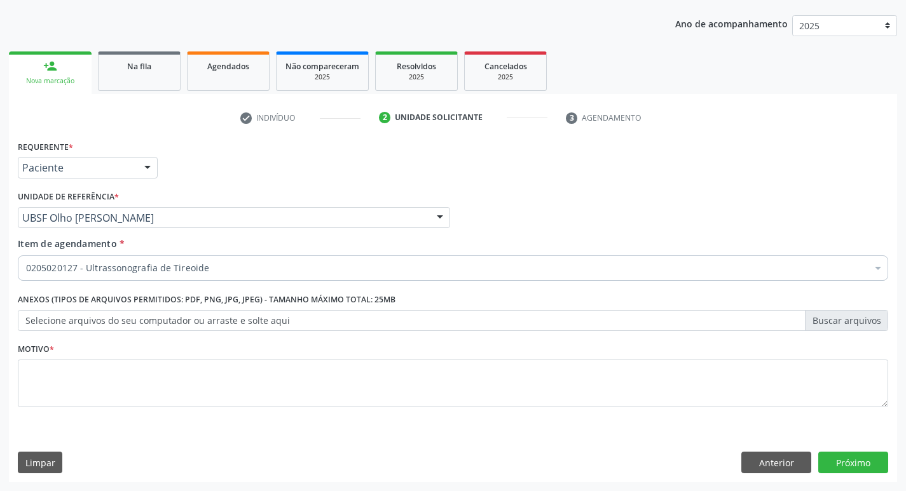
scroll to position [0, 0]
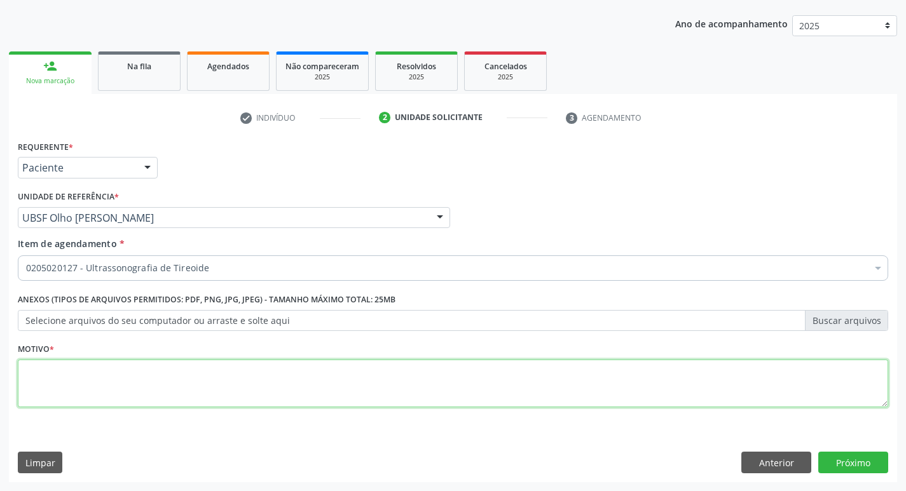
click at [154, 373] on textarea at bounding box center [453, 384] width 870 height 48
type textarea "BMNA"
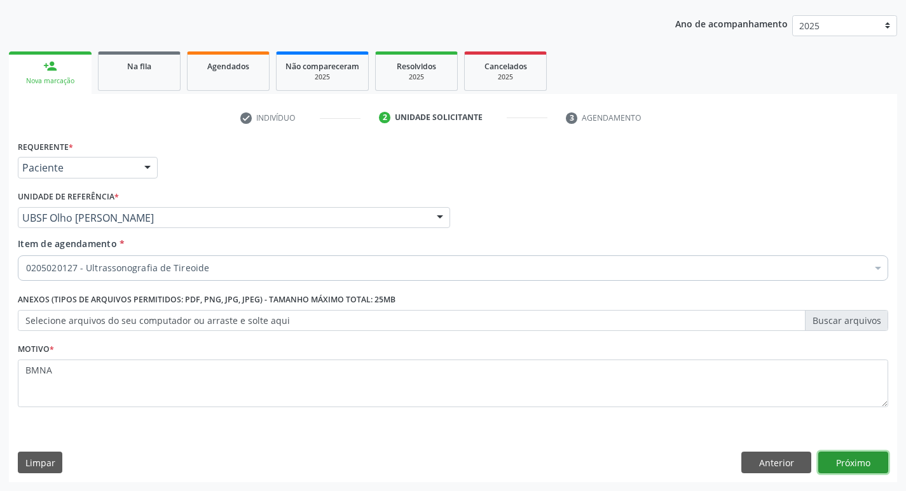
click at [847, 454] on button "Próximo" at bounding box center [853, 463] width 70 height 22
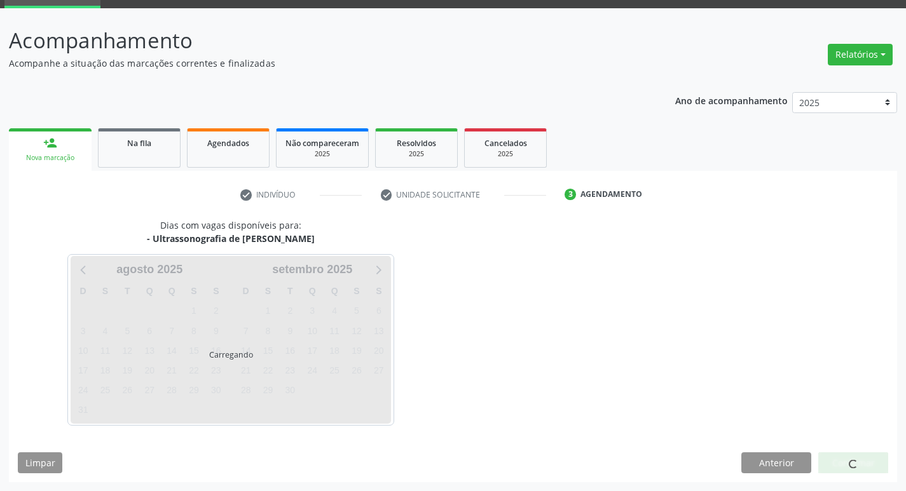
scroll to position [62, 0]
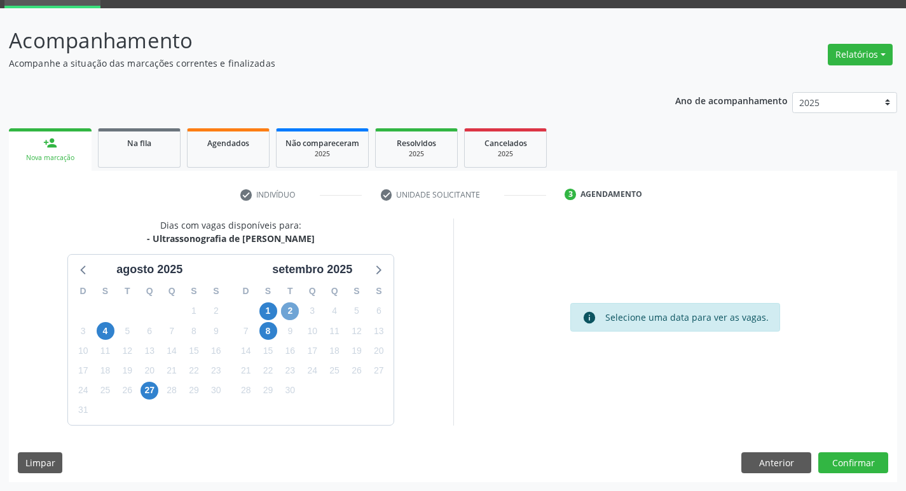
click at [293, 309] on span "2" at bounding box center [290, 312] width 18 height 18
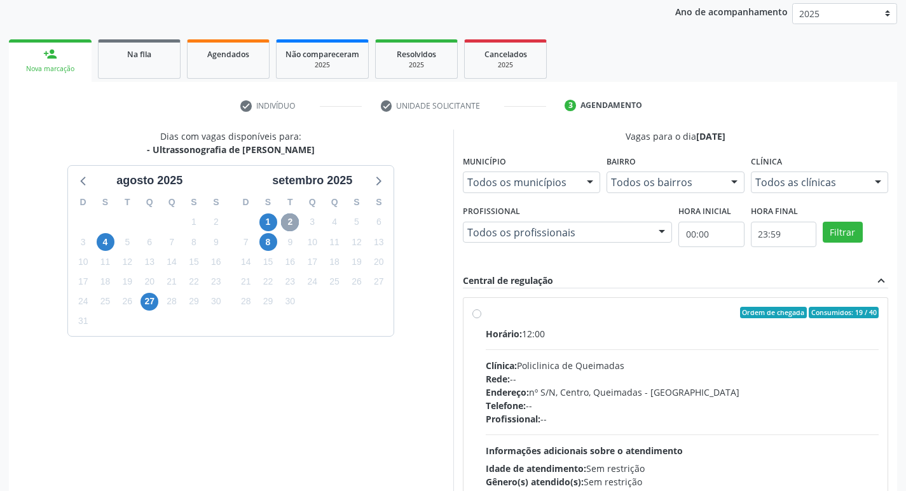
scroll to position [245, 0]
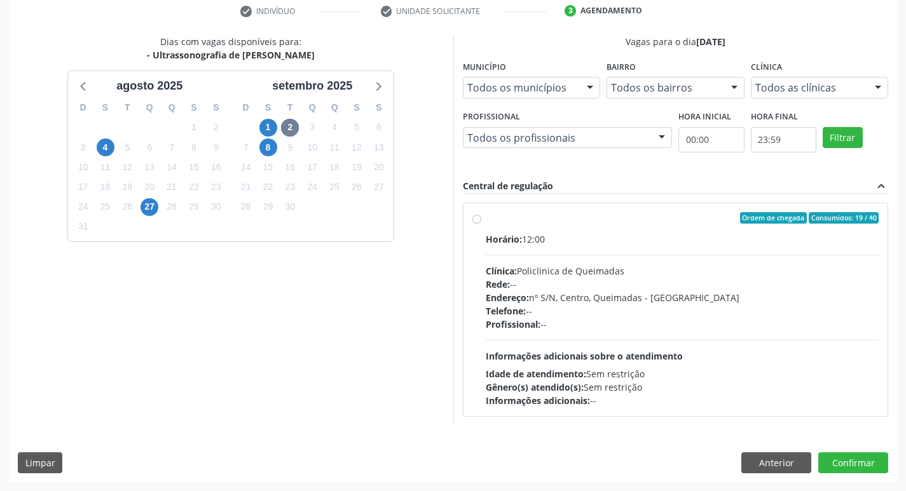
click at [646, 211] on div "Ordem de chegada Consumidos: 19 / 40 Horário: 12:00 Clínica: Policlinica de Que…" at bounding box center [675, 309] width 425 height 213
radio input "true"
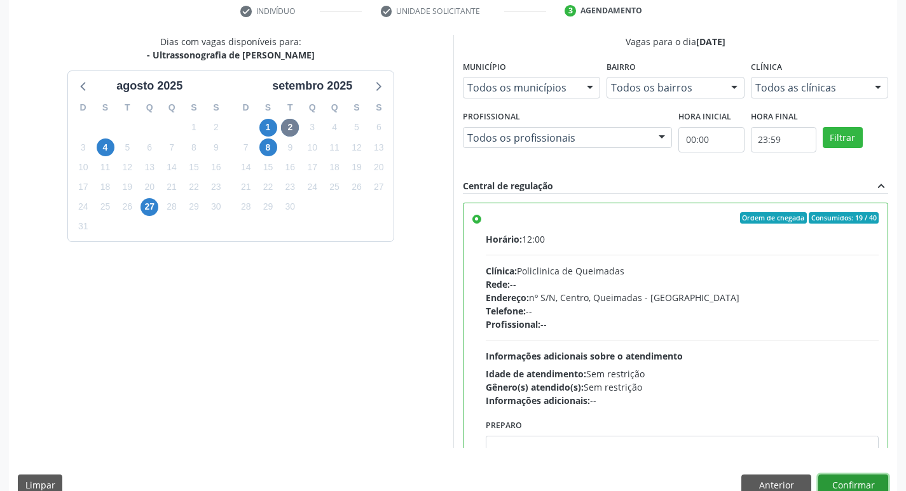
click at [847, 481] on button "Confirmar" at bounding box center [853, 486] width 70 height 22
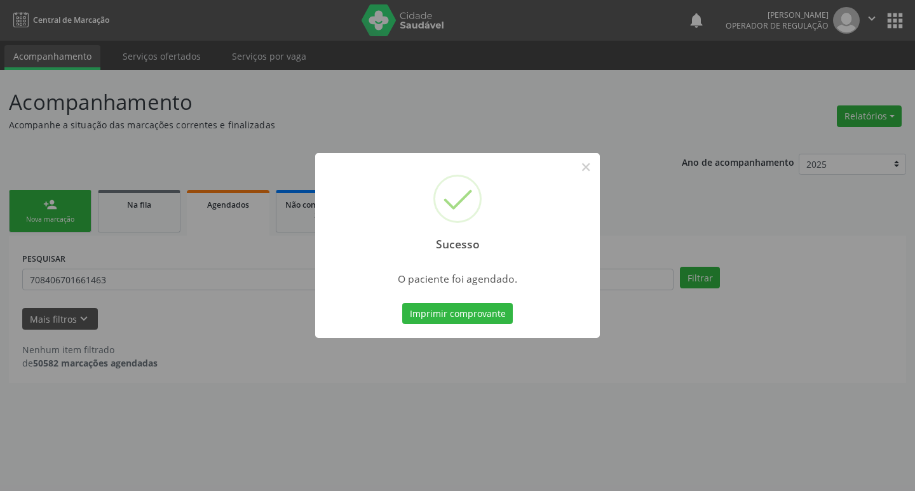
click at [387, 107] on div "Sucesso × O paciente foi agendado. Imprimir comprovante Cancel" at bounding box center [457, 245] width 915 height 491
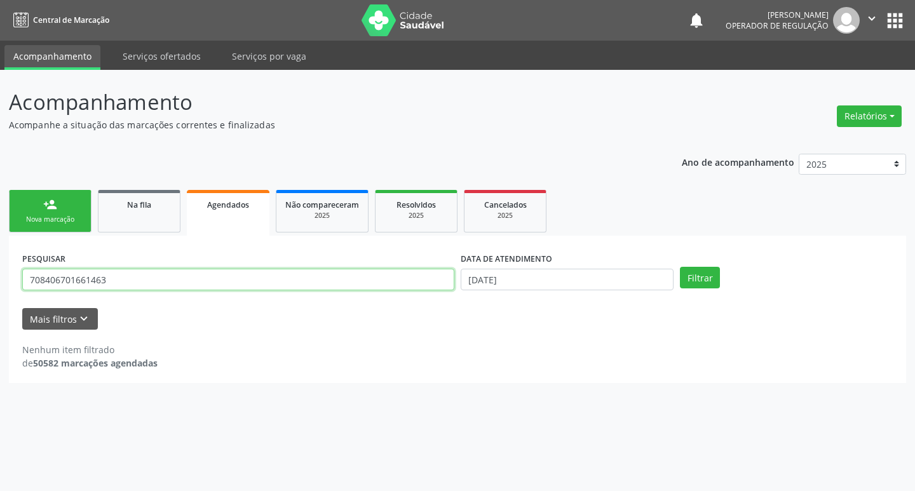
click at [189, 271] on input "708406701661463" at bounding box center [238, 280] width 432 height 22
drag, startPoint x: 189, startPoint y: 271, endPoint x: 0, endPoint y: 271, distance: 188.8
click at [0, 271] on div "Acompanhamento Acompanhe a situação das marcações correntes e finalizadas Relat…" at bounding box center [457, 280] width 915 height 421
type input "700506365760558"
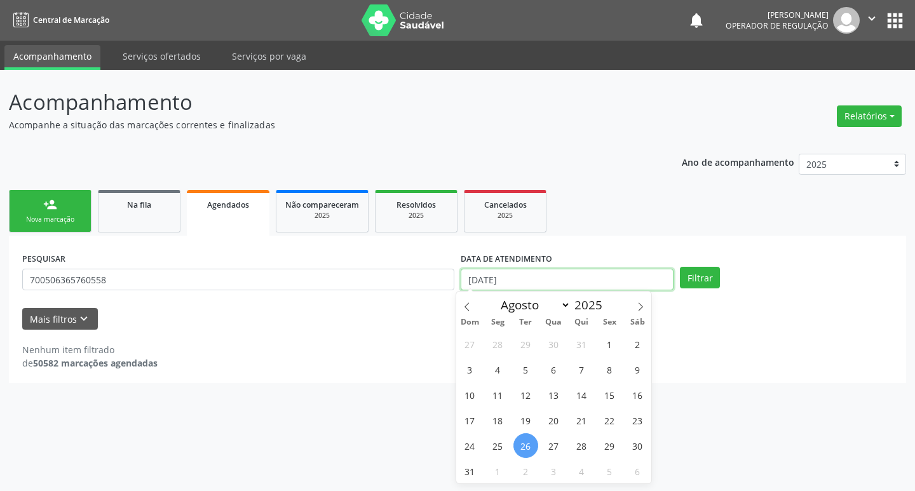
click at [524, 278] on input "[DATE]" at bounding box center [567, 280] width 213 height 22
click at [711, 281] on button "Filtrar" at bounding box center [700, 278] width 40 height 22
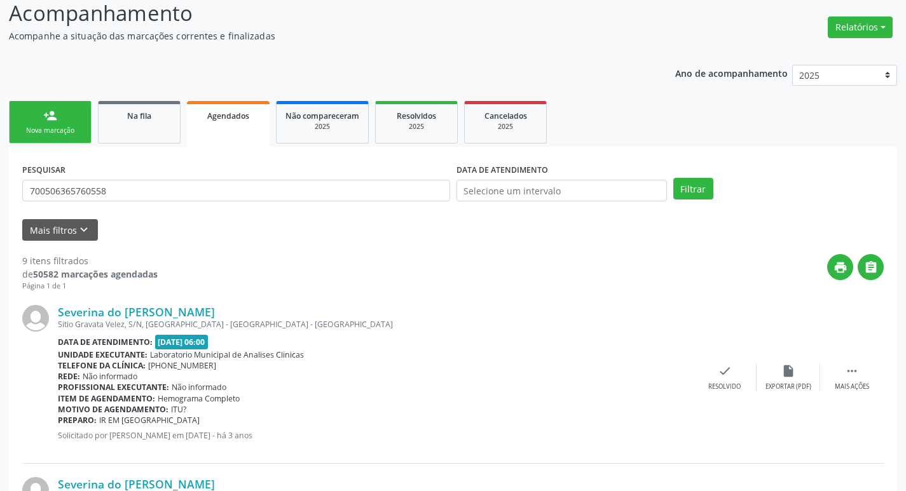
scroll to position [22, 0]
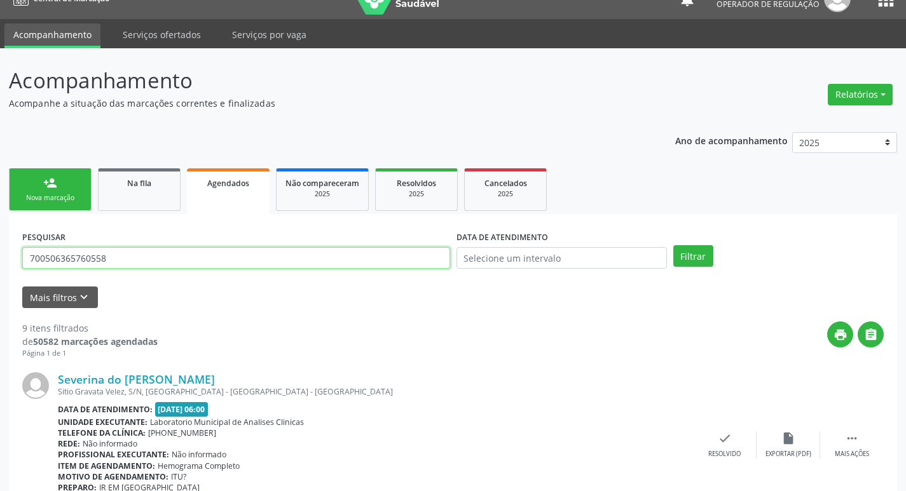
drag, startPoint x: 128, startPoint y: 258, endPoint x: 0, endPoint y: 261, distance: 127.8
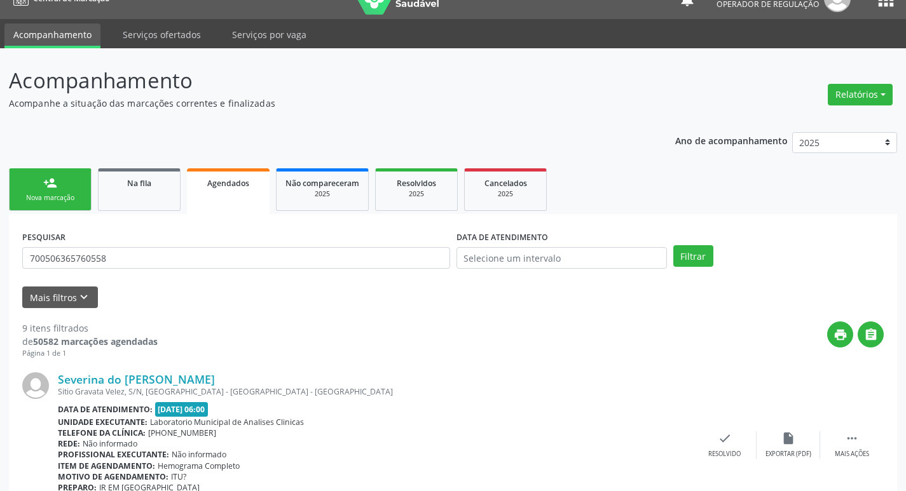
click at [48, 198] on div "Nova marcação" at bounding box center [50, 198] width 64 height 10
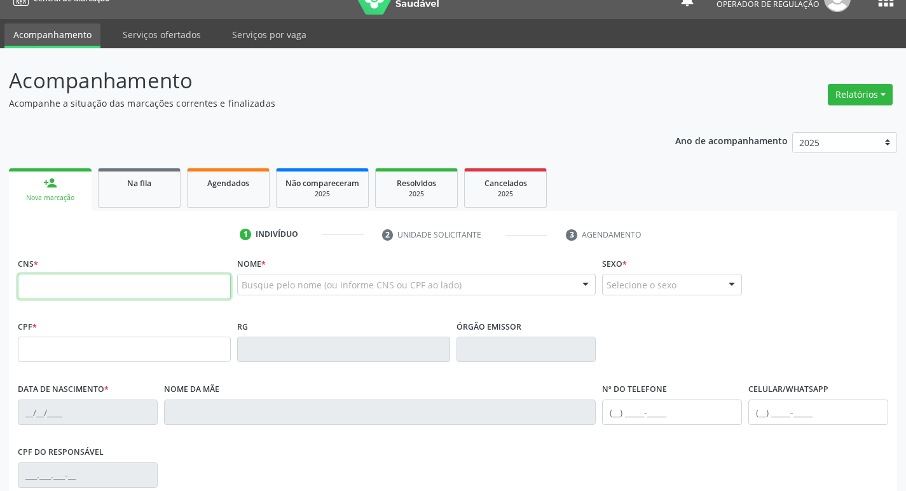
click at [72, 294] on input "text" at bounding box center [124, 286] width 213 height 25
paste input "700 5063 6576 0558"
type input "700 5063 6576 0558"
type input "404.929.904-68"
type input "05/04/1961"
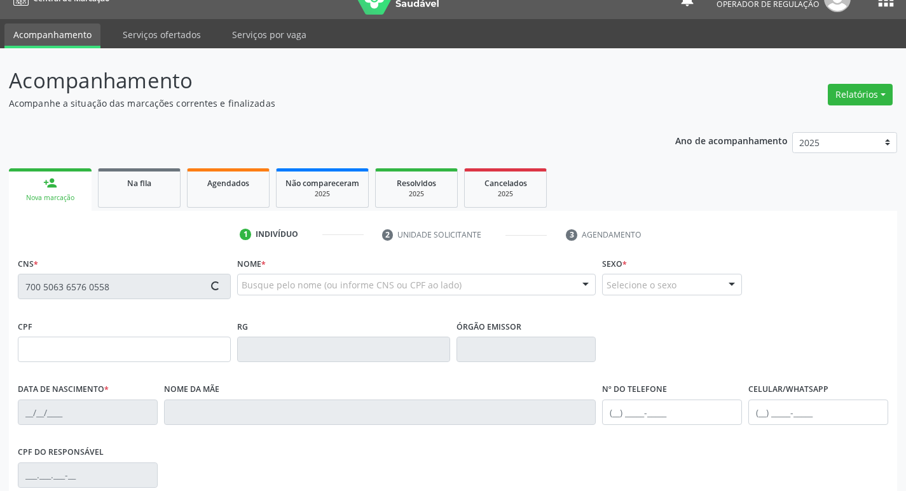
type input "Edite da Silva Velez"
type input "(83) 99111-2978"
type input "S/N"
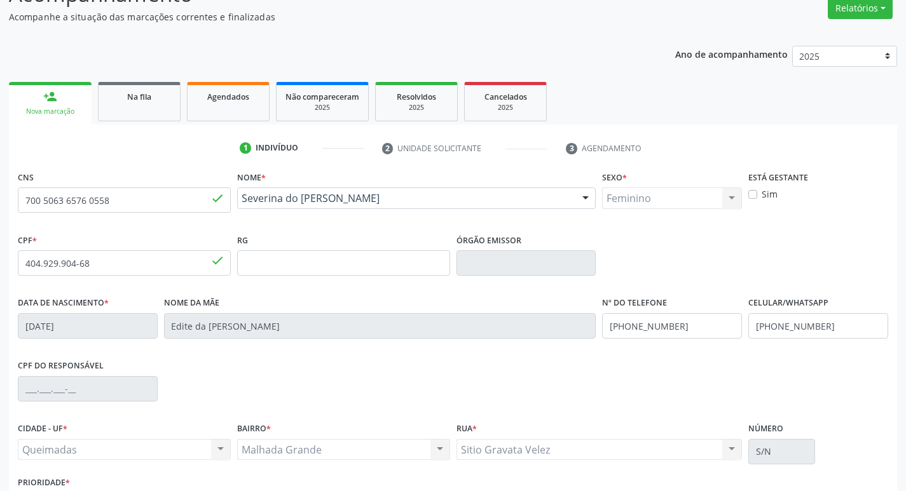
scroll to position [198, 0]
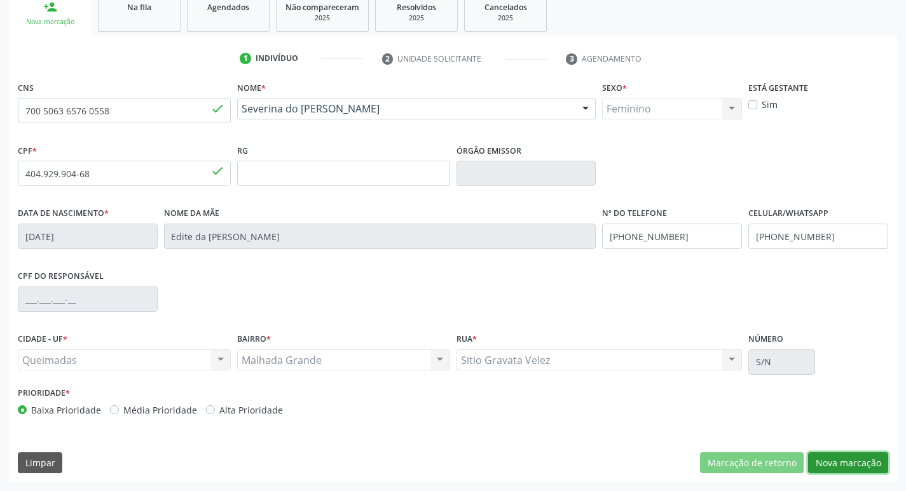
drag, startPoint x: 840, startPoint y: 461, endPoint x: 744, endPoint y: 425, distance: 102.0
click at [840, 462] on button "Nova marcação" at bounding box center [848, 464] width 80 height 22
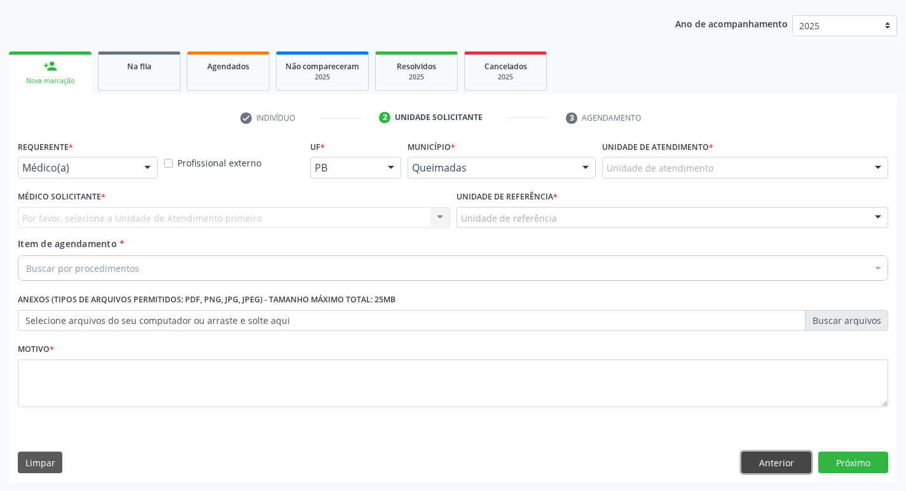
click at [774, 457] on button "Anterior" at bounding box center [776, 463] width 70 height 22
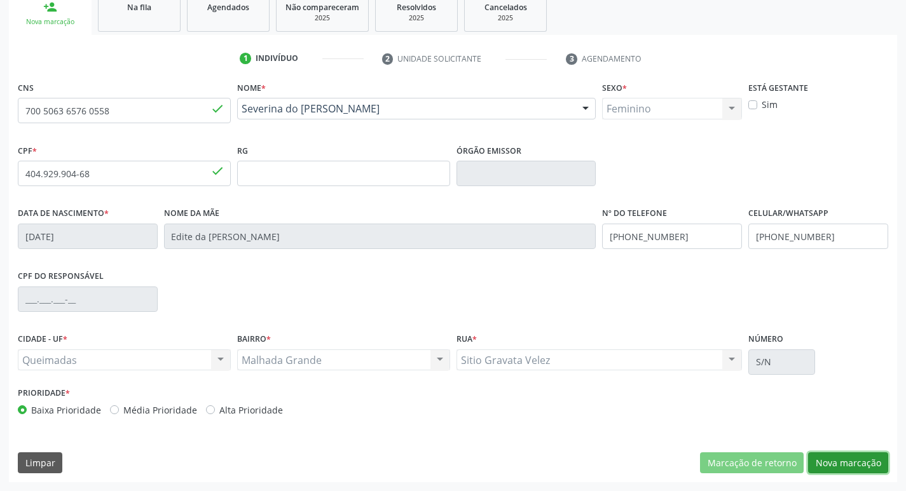
click at [870, 463] on button "Nova marcação" at bounding box center [848, 464] width 80 height 22
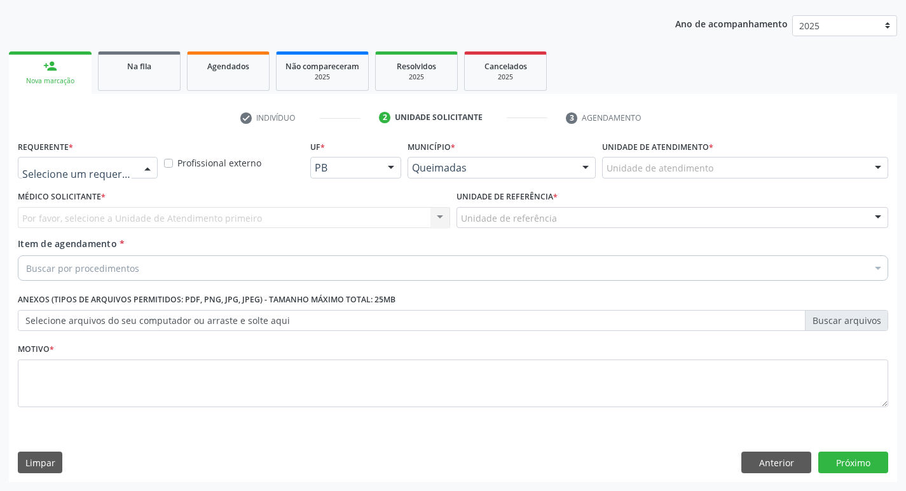
drag, startPoint x: 110, startPoint y: 164, endPoint x: 101, endPoint y: 209, distance: 46.0
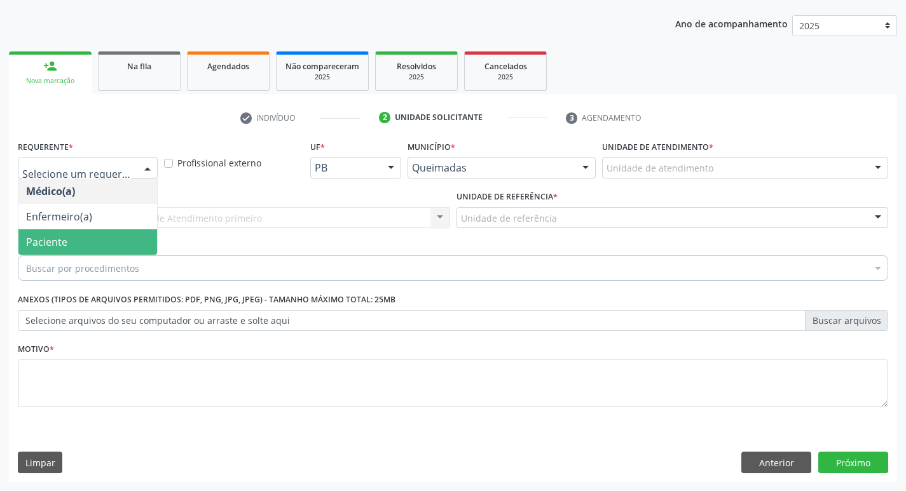
click at [92, 244] on span "Paciente" at bounding box center [87, 241] width 139 height 25
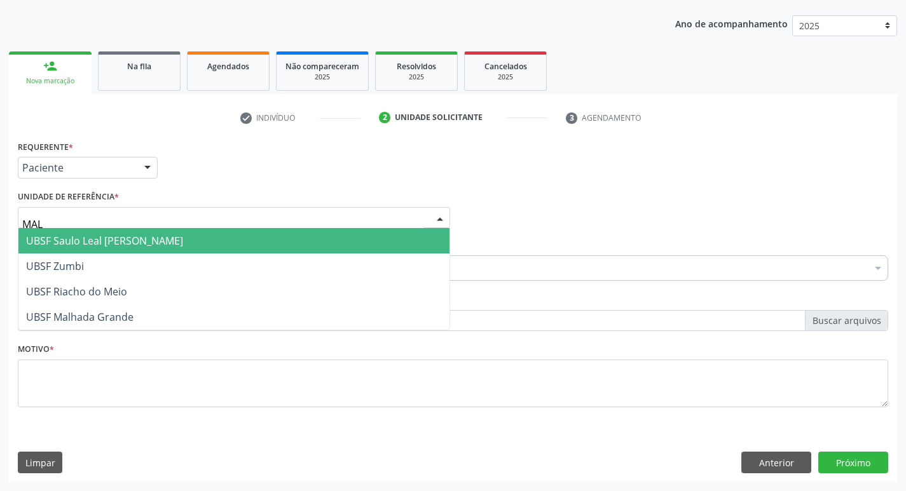
type input "MALH"
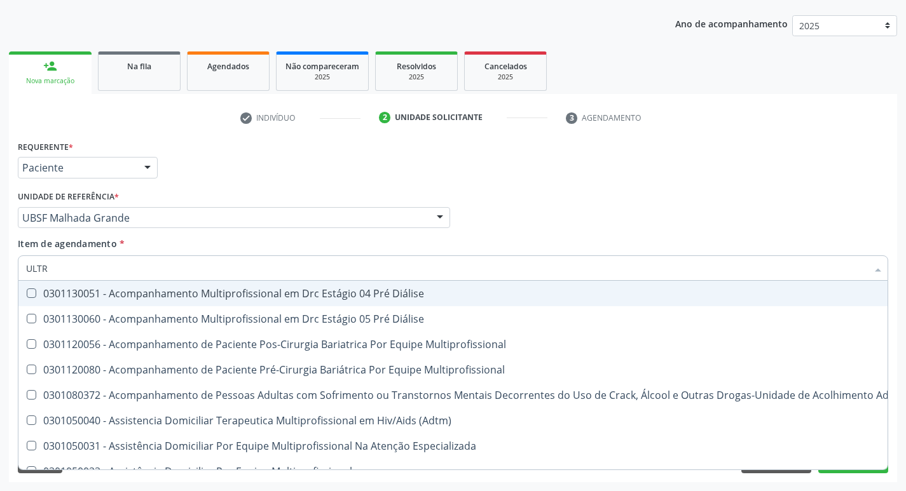
type input "ULTRA"
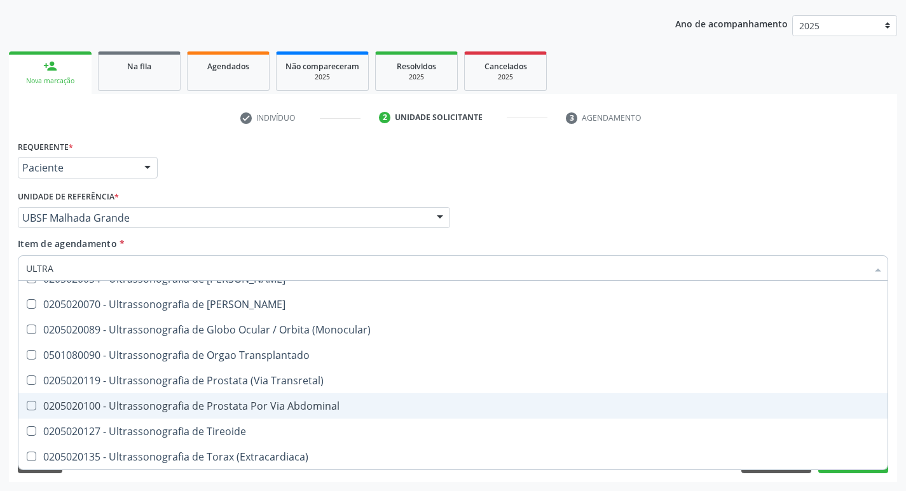
scroll to position [358, 0]
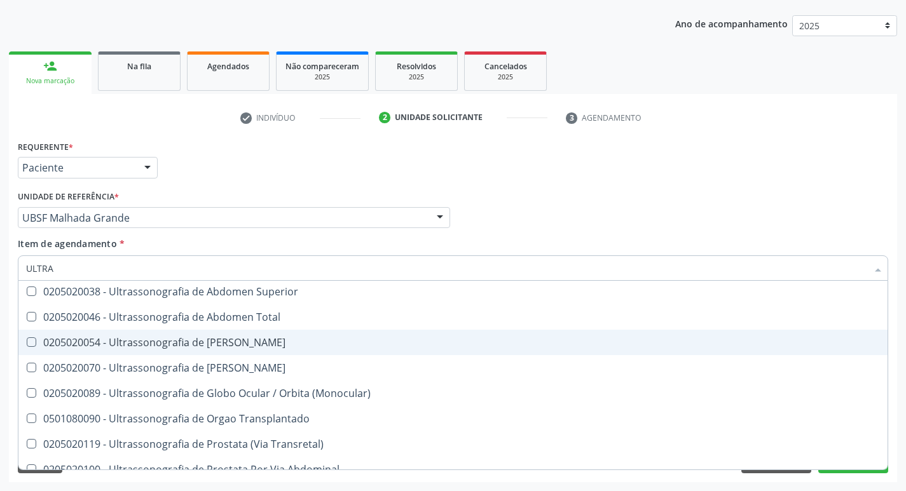
click at [243, 339] on div "0205020054 - Ultrassonografia de [PERSON_NAME]" at bounding box center [453, 343] width 854 height 10
checkbox Urinario "true"
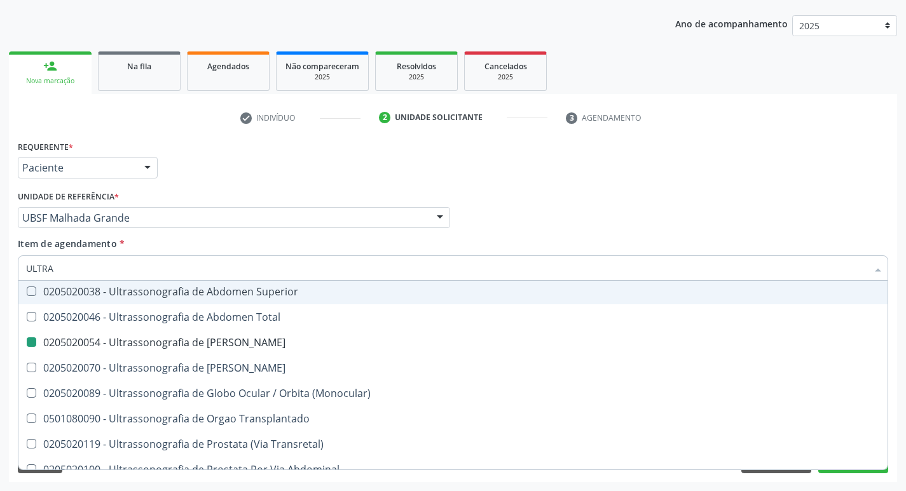
click at [717, 180] on div "Requerente * Paciente Médico(a) Enfermeiro(a) Paciente Nenhum resultado encontr…" at bounding box center [453, 162] width 877 height 50
checkbox X "true"
checkbox Urinario "false"
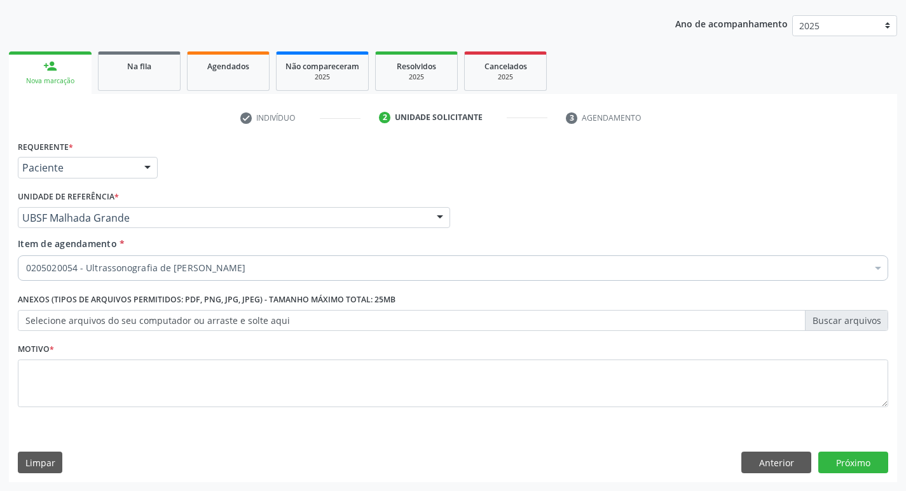
scroll to position [0, 0]
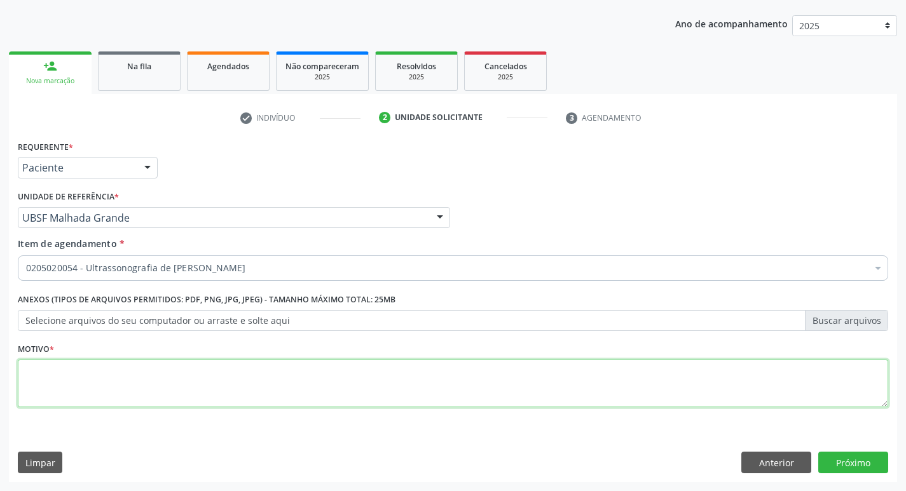
click at [305, 397] on textarea at bounding box center [453, 384] width 870 height 48
type textarea "AVALIAÇÃO"
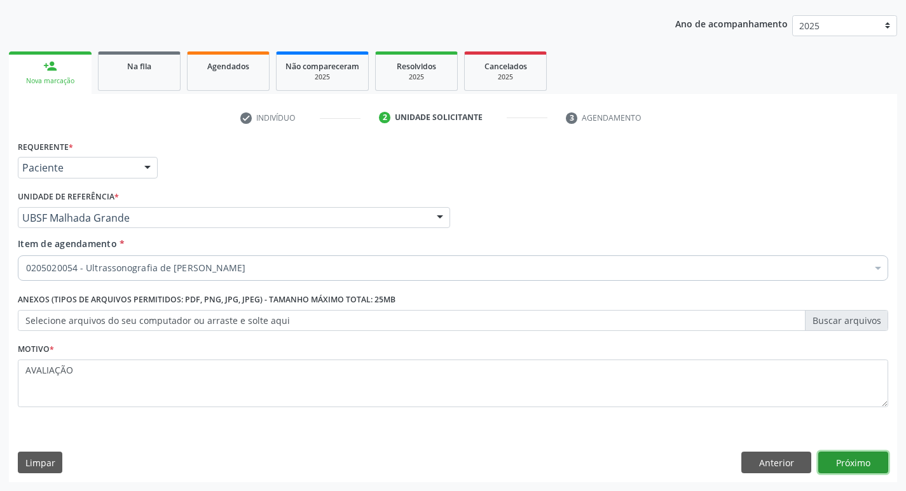
click at [854, 454] on button "Próximo" at bounding box center [853, 463] width 70 height 22
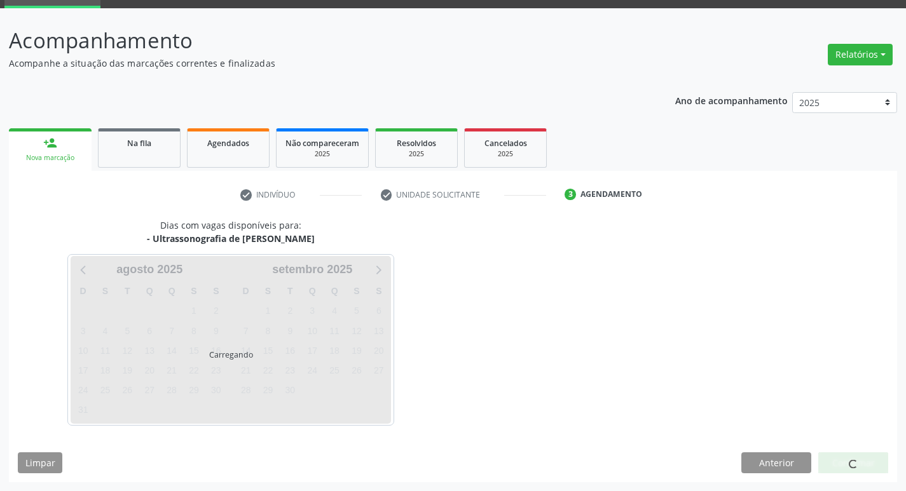
scroll to position [62, 0]
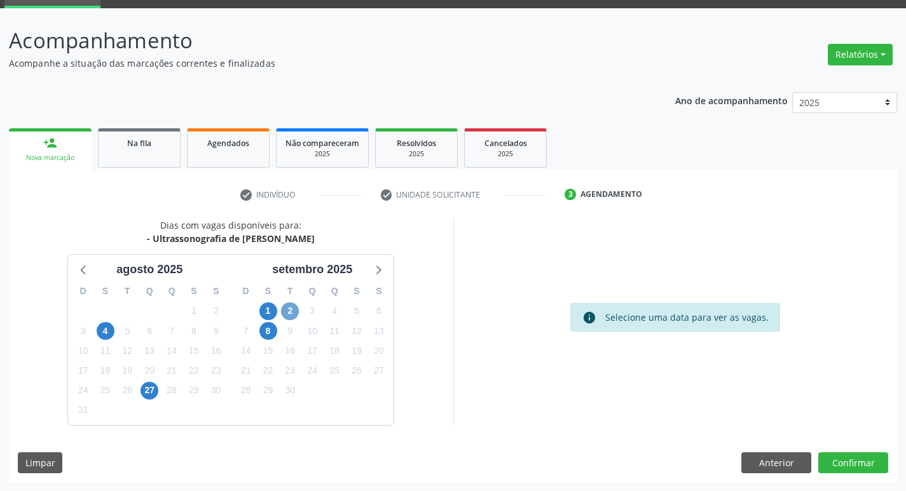
click at [293, 313] on span "2" at bounding box center [290, 312] width 18 height 18
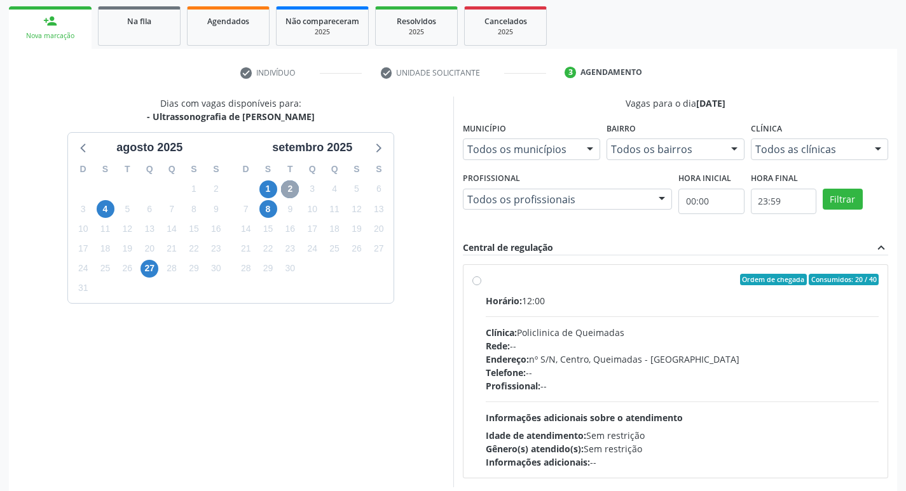
scroll to position [245, 0]
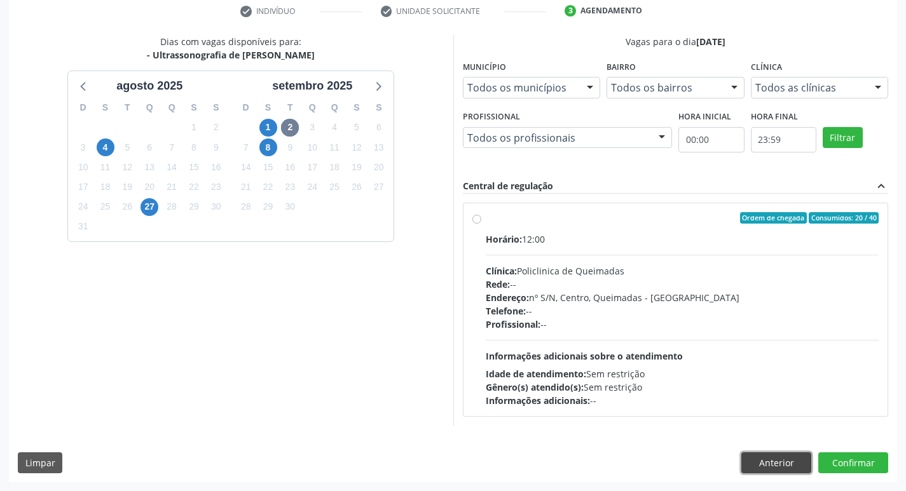
click at [778, 465] on button "Anterior" at bounding box center [776, 464] width 70 height 22
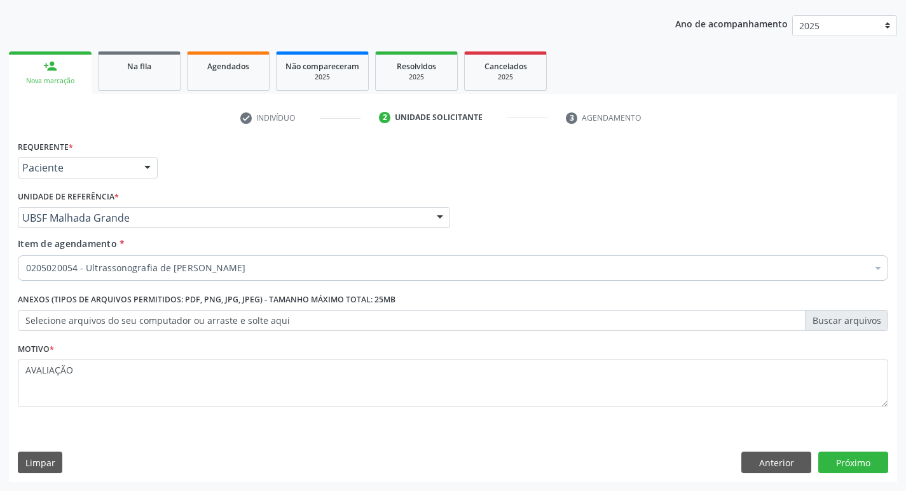
scroll to position [139, 0]
click at [779, 459] on button "Anterior" at bounding box center [776, 463] width 70 height 22
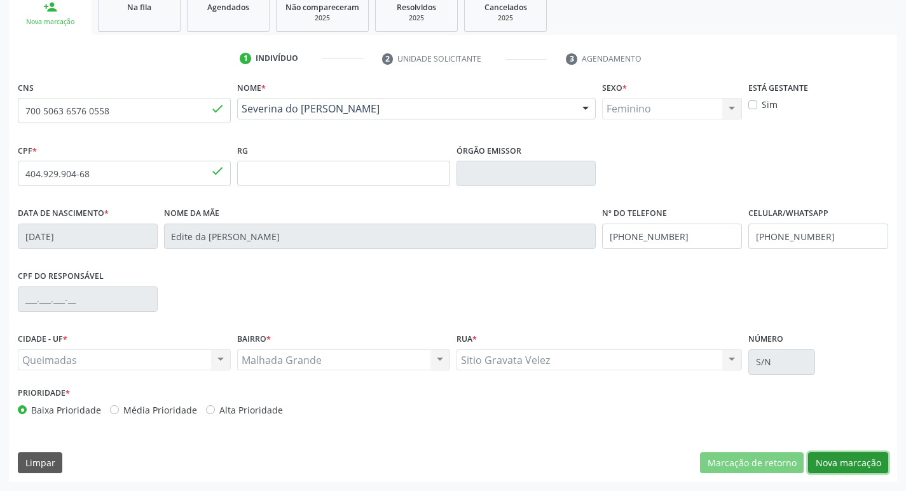
click at [830, 455] on button "Nova marcação" at bounding box center [848, 464] width 80 height 22
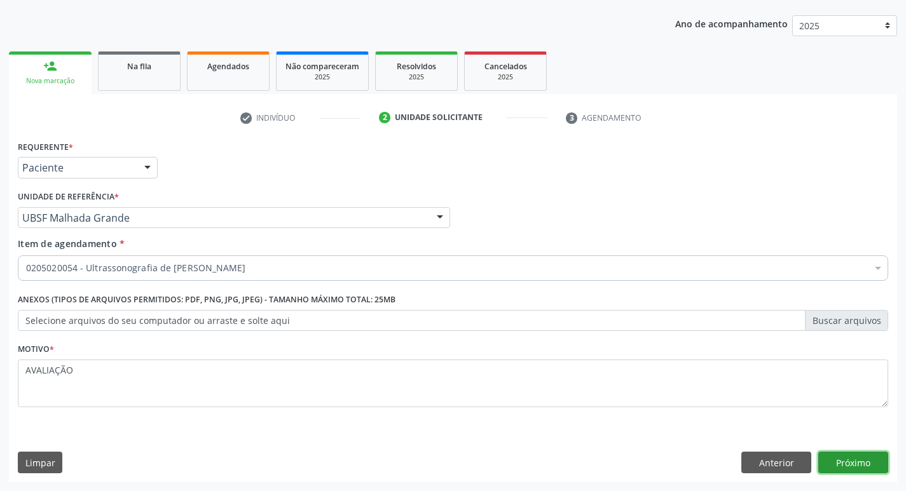
click at [830, 455] on button "Próximo" at bounding box center [853, 463] width 70 height 22
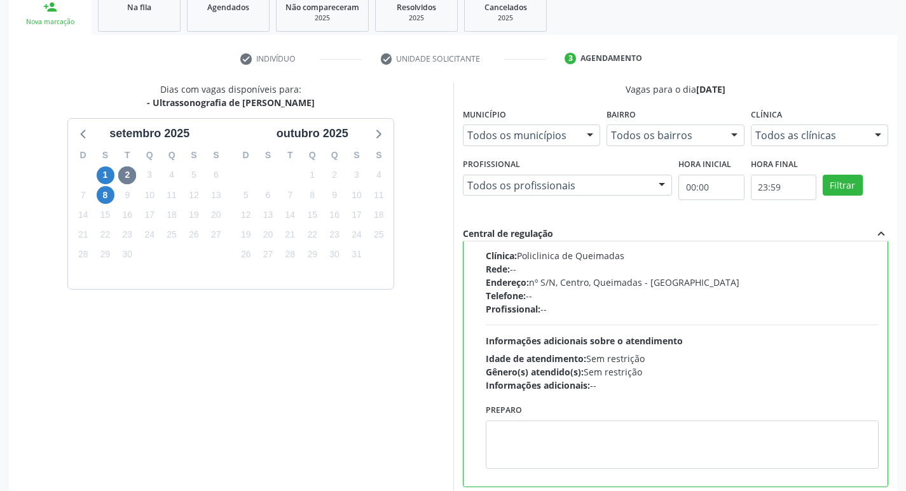
scroll to position [268, 0]
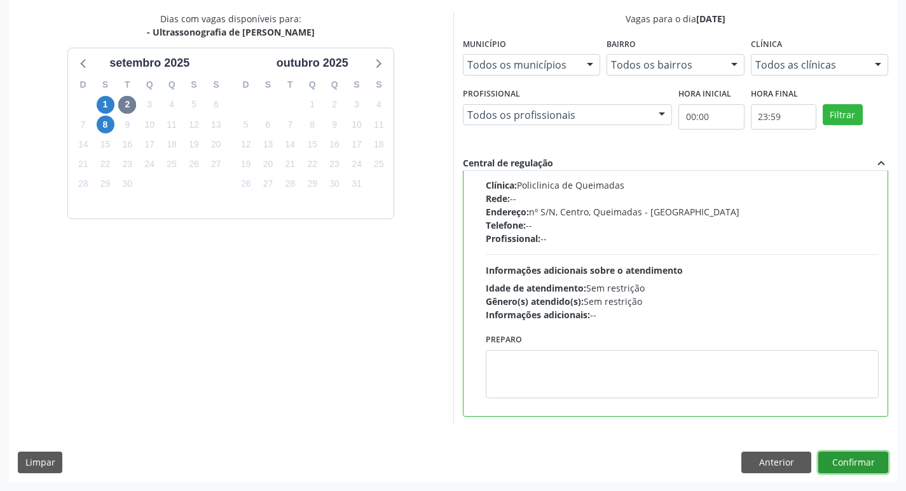
click at [871, 469] on button "Confirmar" at bounding box center [853, 463] width 70 height 22
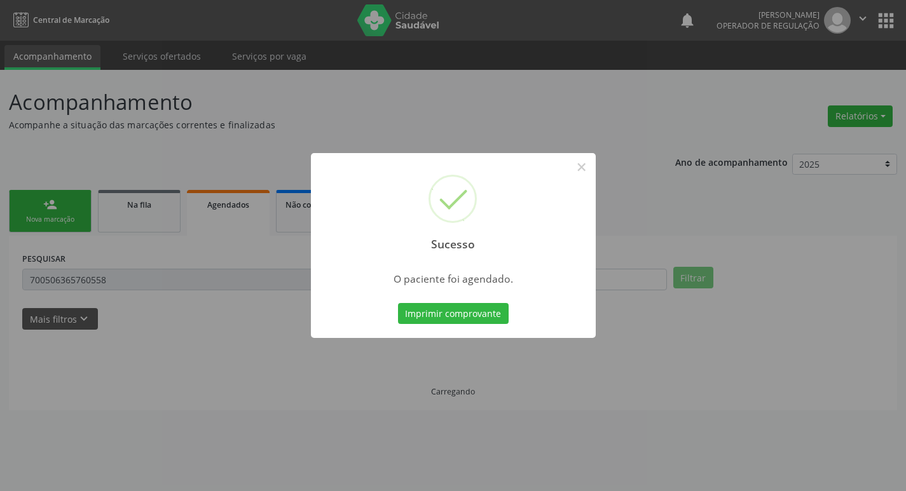
scroll to position [0, 0]
click at [423, 116] on div "Sucesso × O paciente foi agendado. Imprimir comprovante Cancel" at bounding box center [457, 245] width 915 height 491
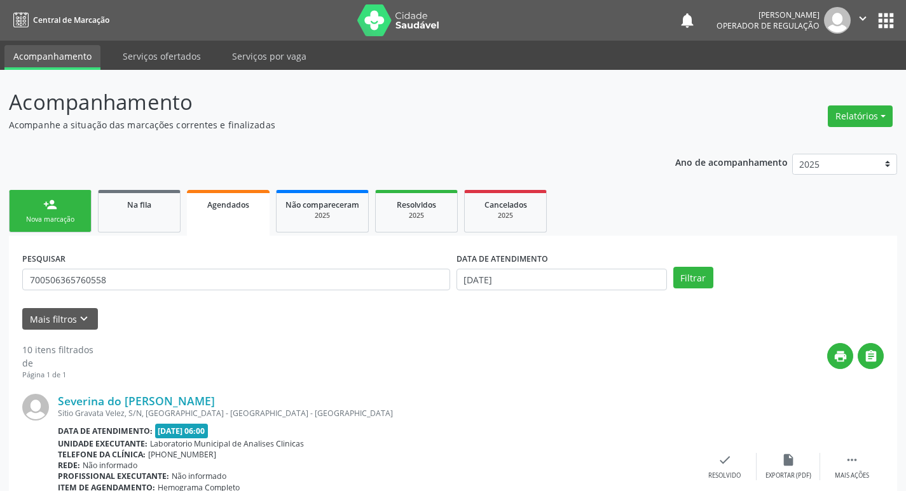
click at [63, 216] on div "Nova marcação" at bounding box center [50, 220] width 64 height 10
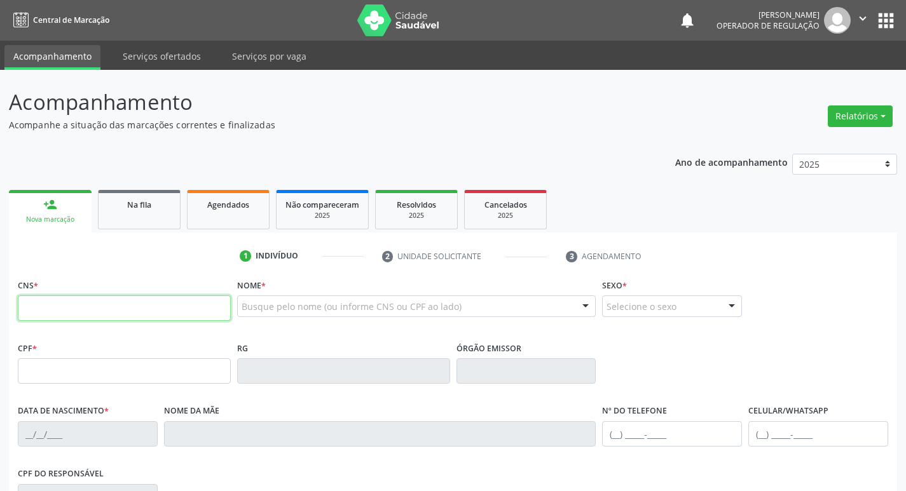
click at [99, 307] on input "text" at bounding box center [124, 308] width 213 height 25
type input "701 4036 5812 3930"
type input "085.249.644-30"
type input "15/03/1975"
type input "Terreza da Costa Barbosa"
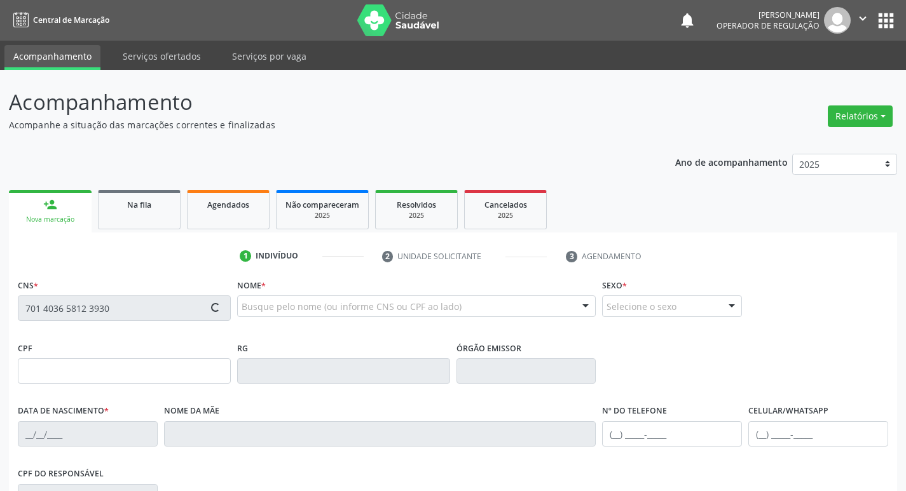
type input "(83) 99131-3644"
type input "38"
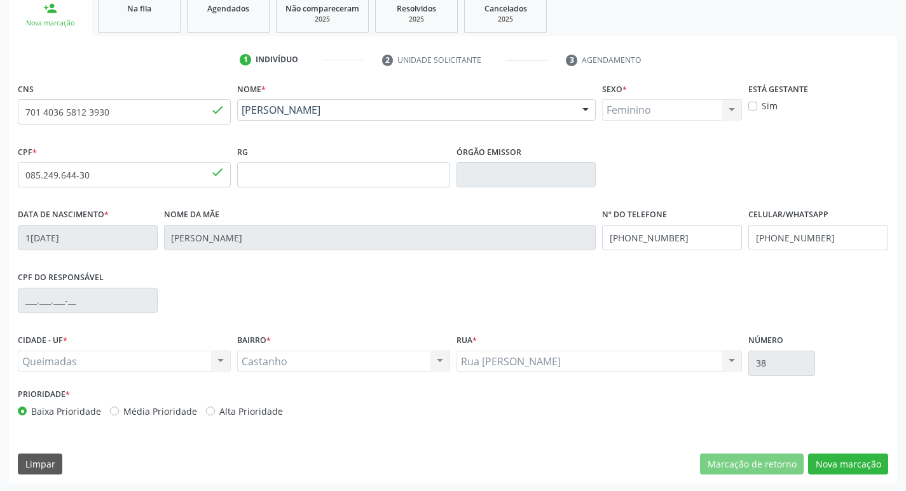
scroll to position [198, 0]
click at [830, 458] on button "Nova marcação" at bounding box center [848, 464] width 80 height 22
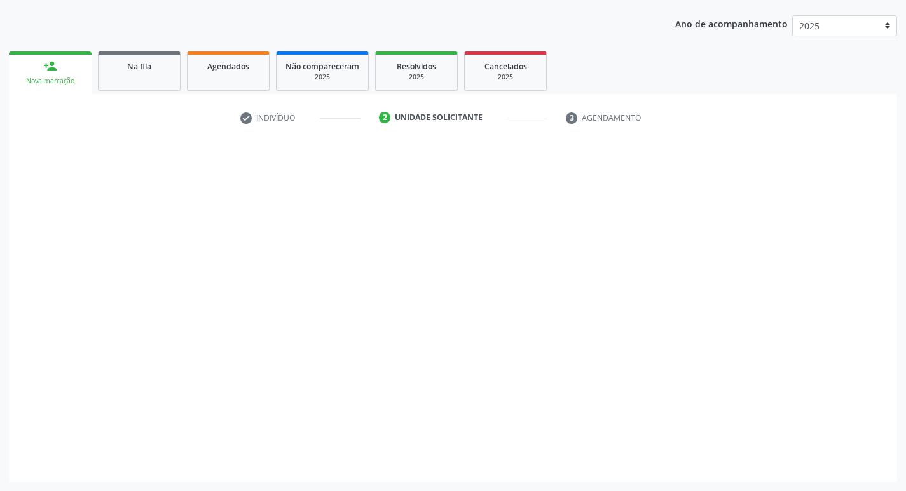
scroll to position [139, 0]
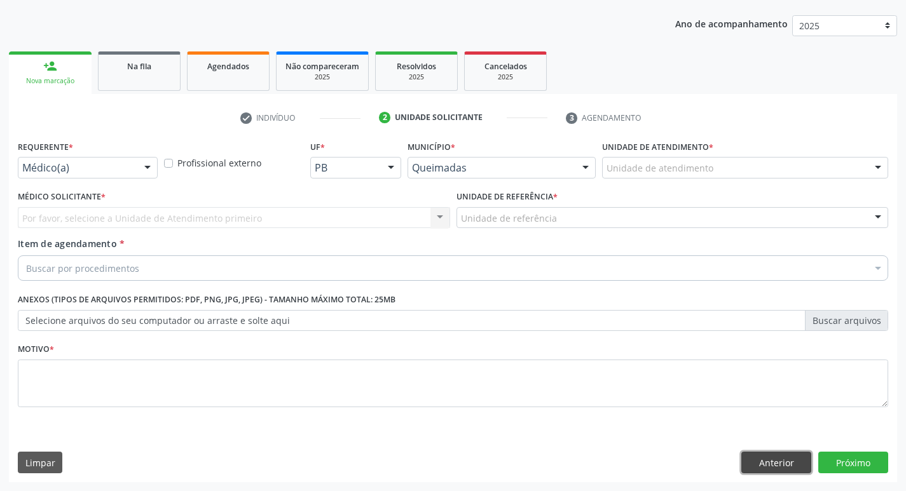
click at [783, 465] on button "Anterior" at bounding box center [776, 463] width 70 height 22
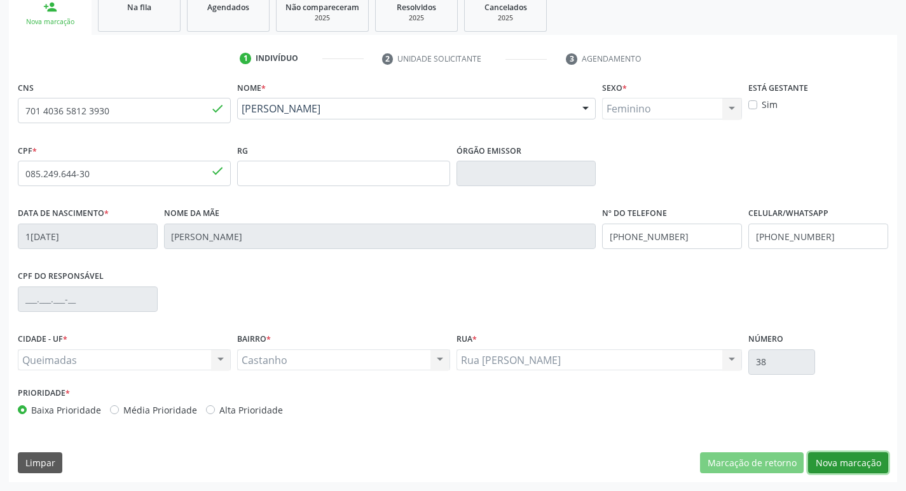
click at [849, 463] on button "Nova marcação" at bounding box center [848, 464] width 80 height 22
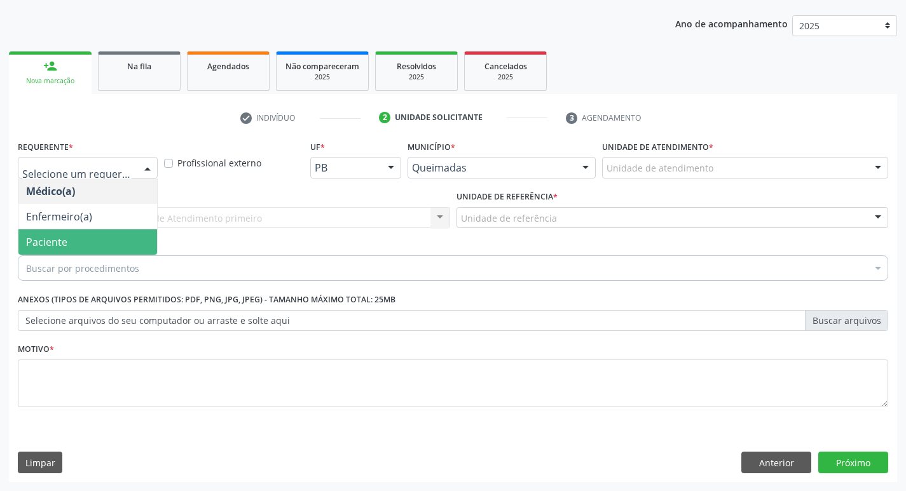
click at [95, 243] on span "Paciente" at bounding box center [87, 241] width 139 height 25
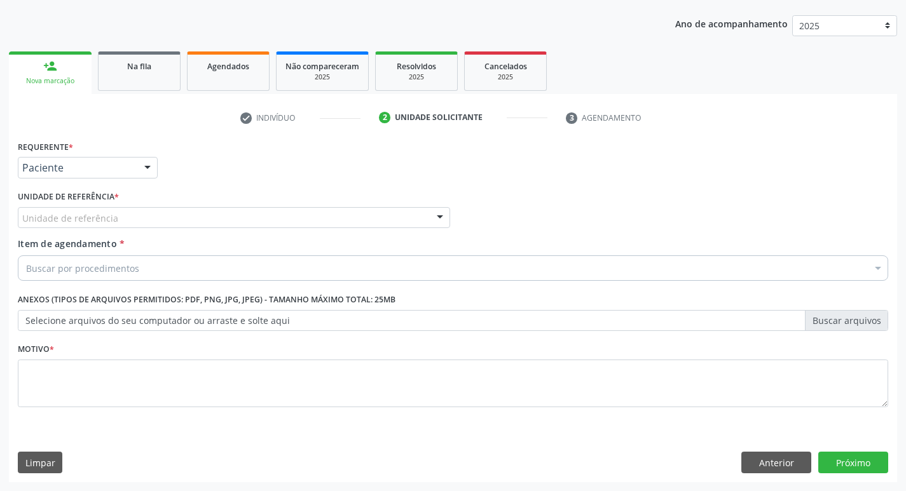
click at [129, 220] on div "Unidade de referência" at bounding box center [234, 218] width 432 height 22
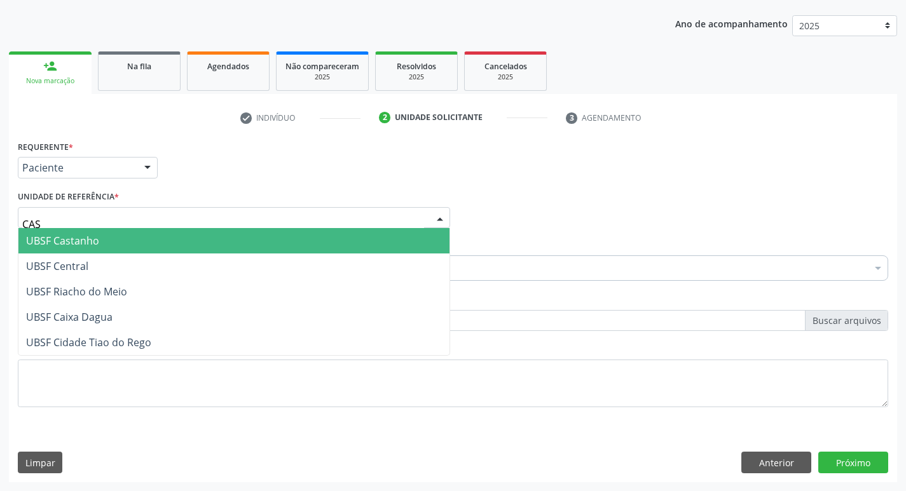
type input "CAST"
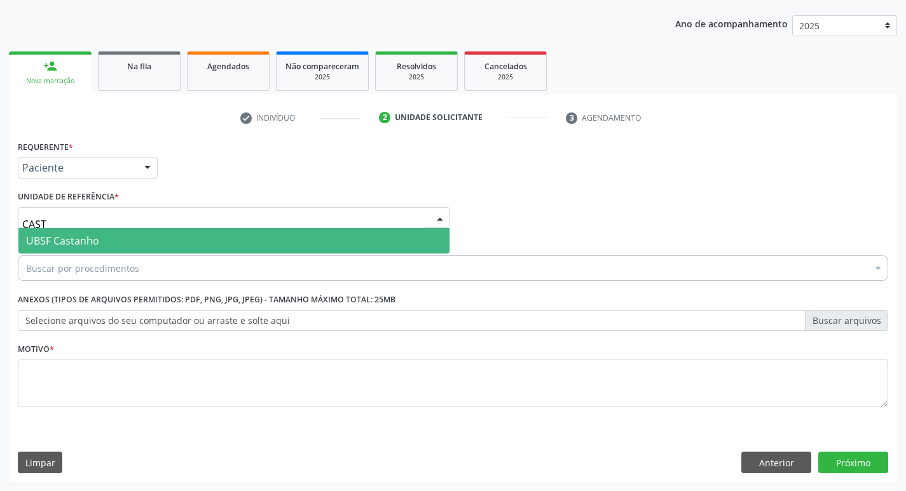
click at [134, 235] on span "UBSF Castanho" at bounding box center [233, 240] width 431 height 25
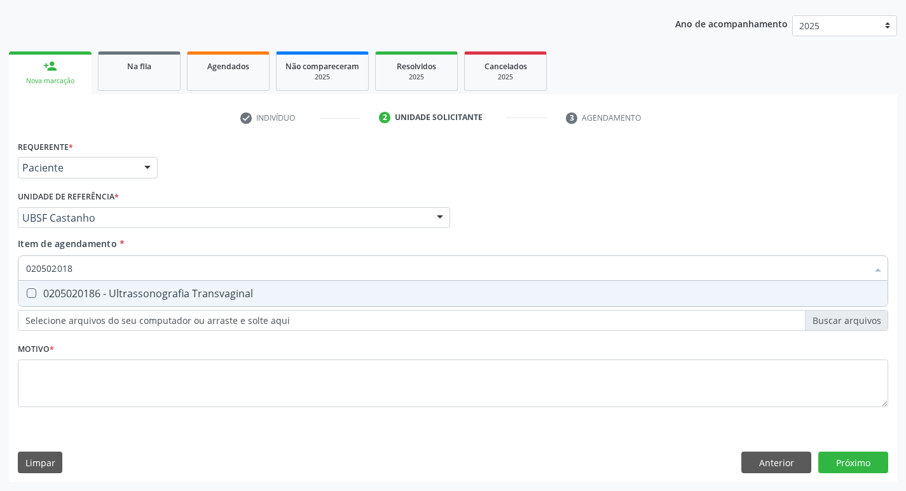
type input "0205020186"
click at [120, 289] on div "0205020186 - Ultrassonografia Transvaginal" at bounding box center [453, 294] width 854 height 10
checkbox Transvaginal "true"
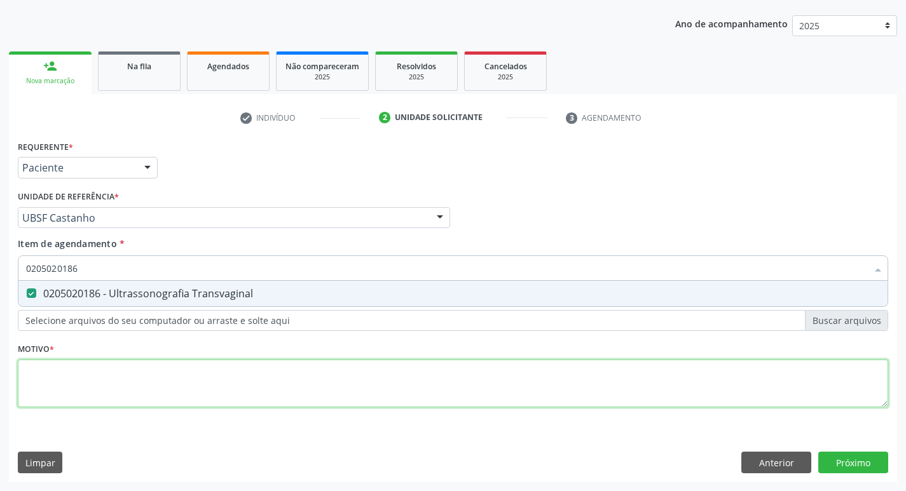
click at [83, 400] on div "Requerente * Paciente Médico(a) Enfermeiro(a) Paciente Nenhum resultado encontr…" at bounding box center [453, 281] width 870 height 288
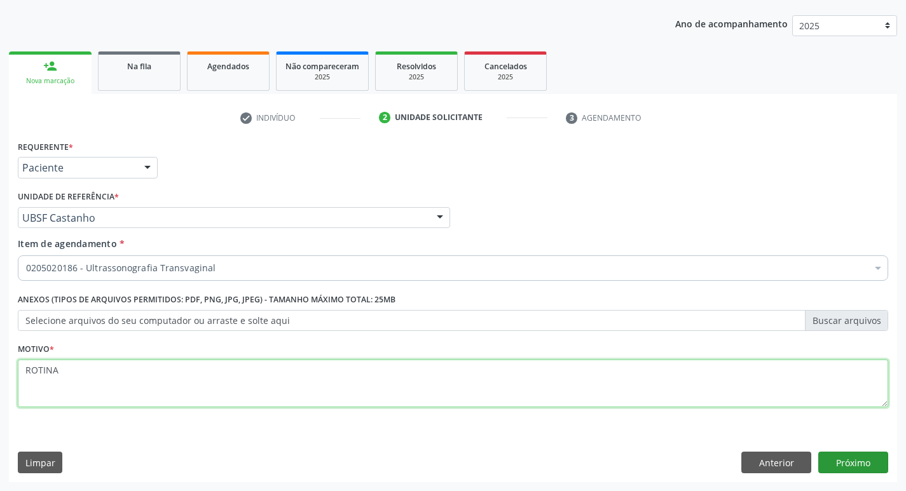
type textarea "ROTINA"
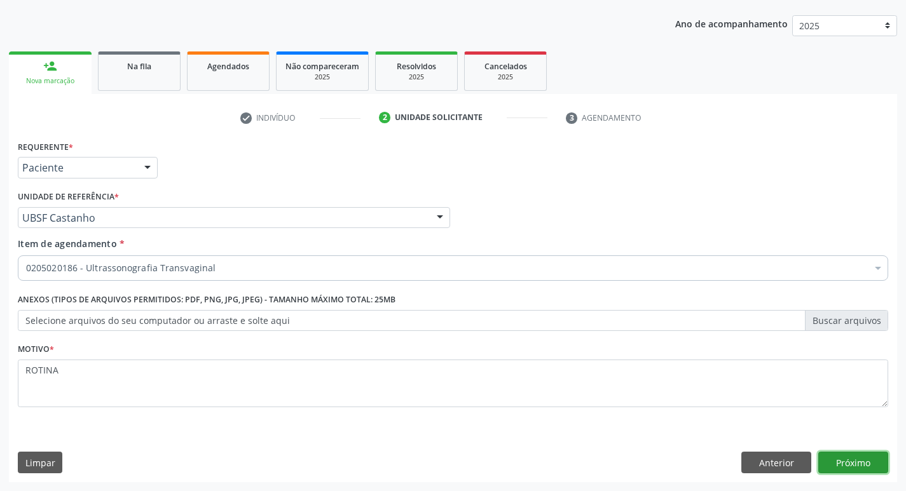
click at [842, 455] on button "Próximo" at bounding box center [853, 463] width 70 height 22
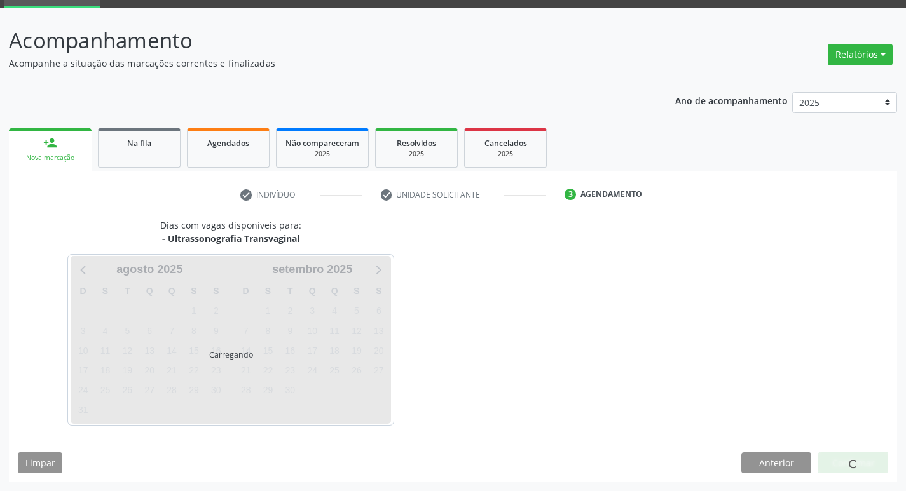
scroll to position [62, 0]
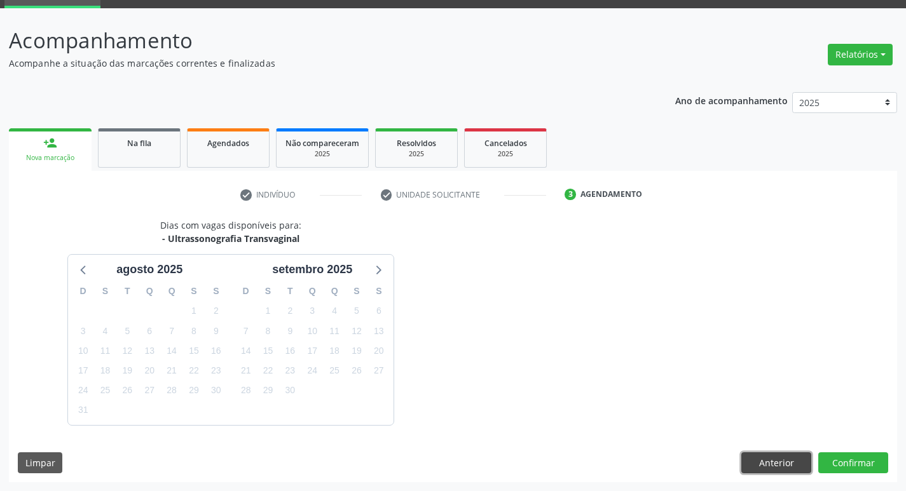
click at [777, 463] on button "Anterior" at bounding box center [776, 464] width 70 height 22
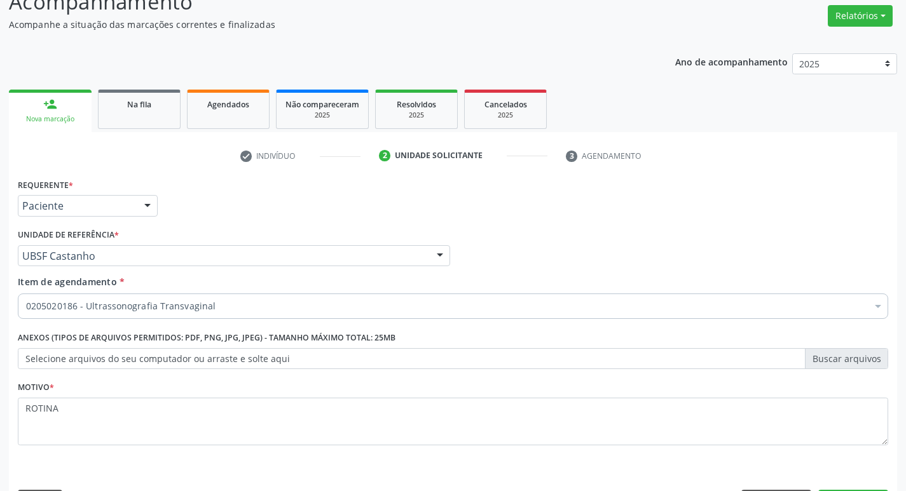
scroll to position [139, 0]
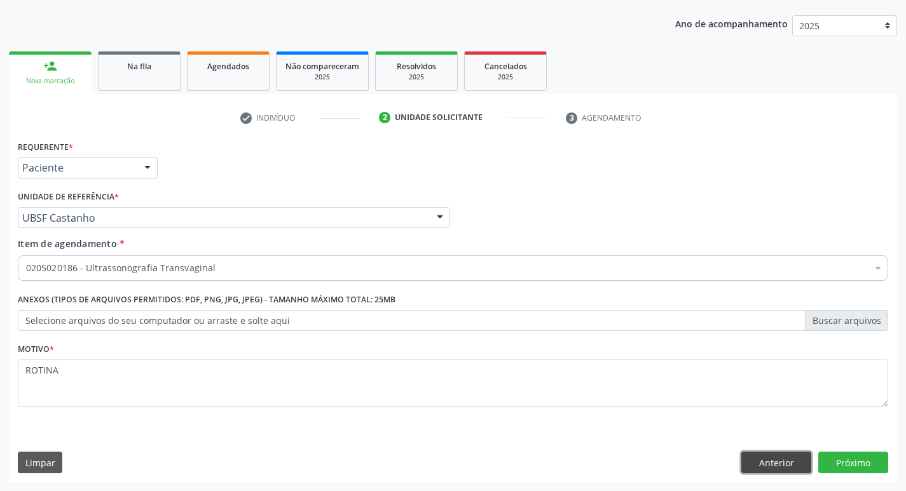
click at [779, 462] on button "Anterior" at bounding box center [776, 463] width 70 height 22
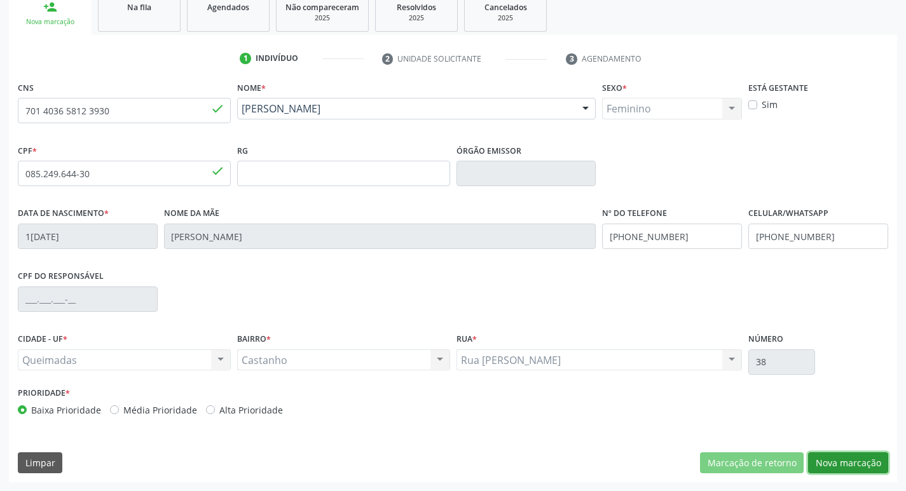
click at [866, 462] on button "Nova marcação" at bounding box center [848, 464] width 80 height 22
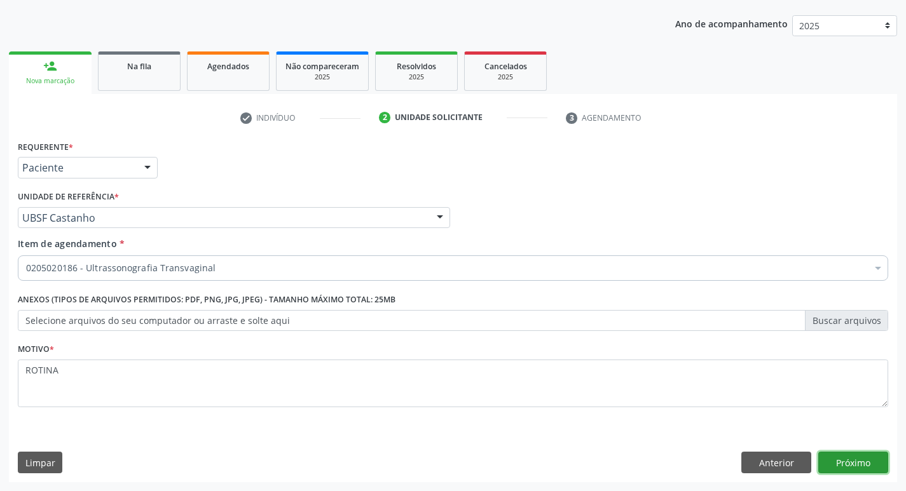
click at [865, 462] on button "Próximo" at bounding box center [853, 463] width 70 height 22
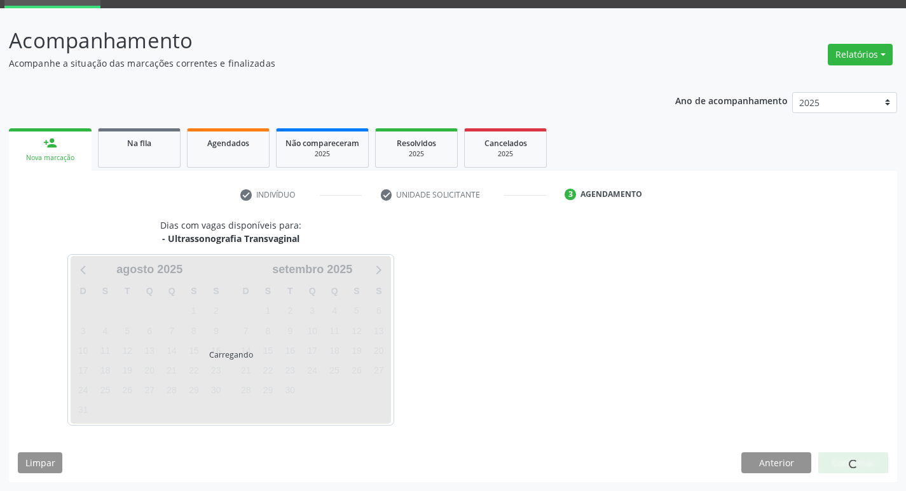
scroll to position [62, 0]
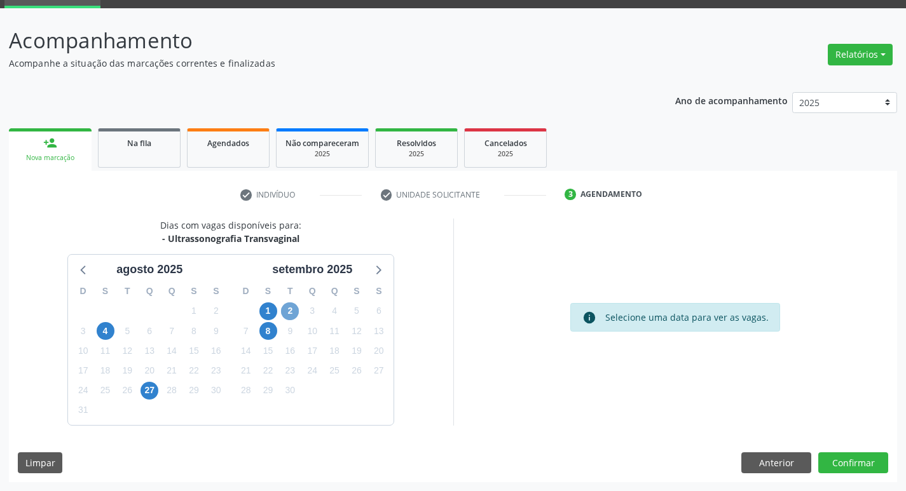
click at [297, 309] on span "2" at bounding box center [290, 312] width 18 height 18
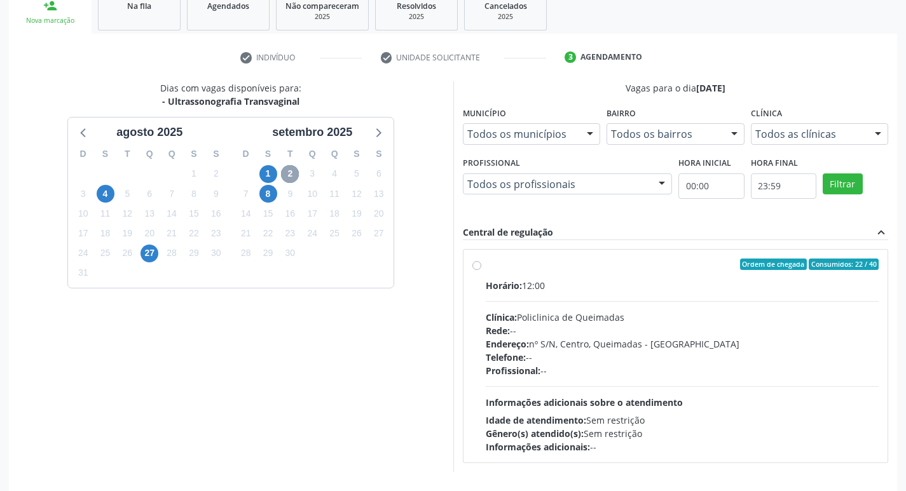
scroll to position [245, 0]
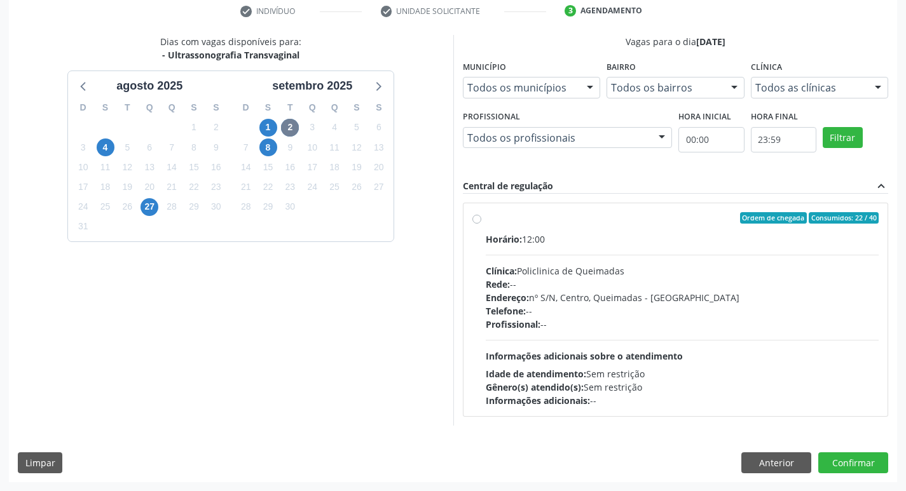
click at [570, 235] on div "Horário: 12:00" at bounding box center [683, 239] width 394 height 13
click at [481, 224] on input "Ordem de chegada Consumidos: 22 / 40 Horário: 12:00 Clínica: Policlinica de Que…" at bounding box center [476, 217] width 9 height 11
radio input "true"
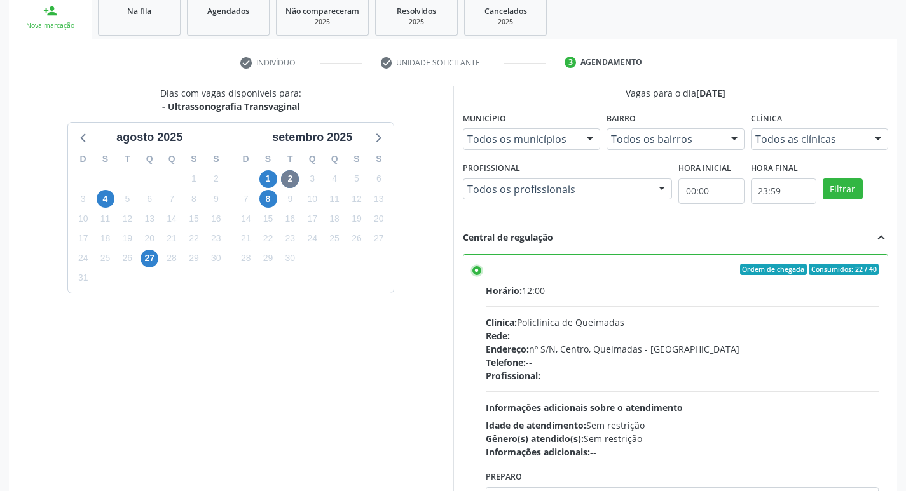
scroll to position [268, 0]
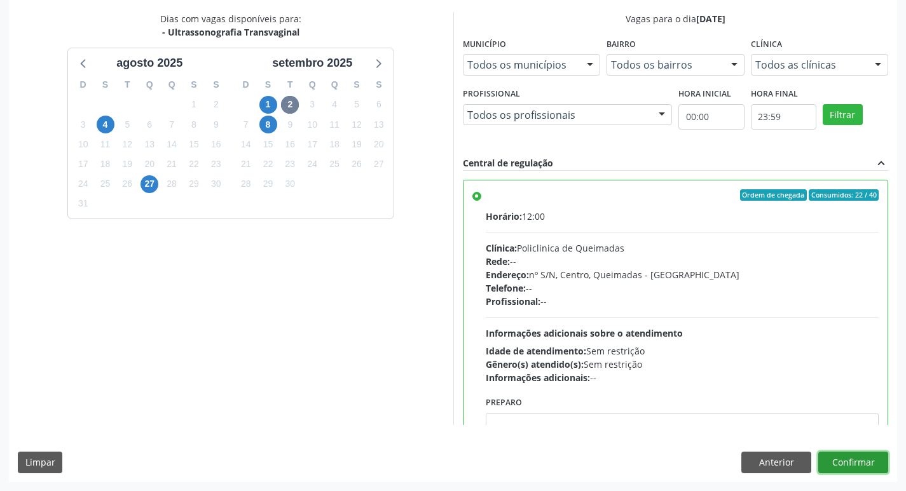
click at [854, 465] on button "Confirmar" at bounding box center [853, 463] width 70 height 22
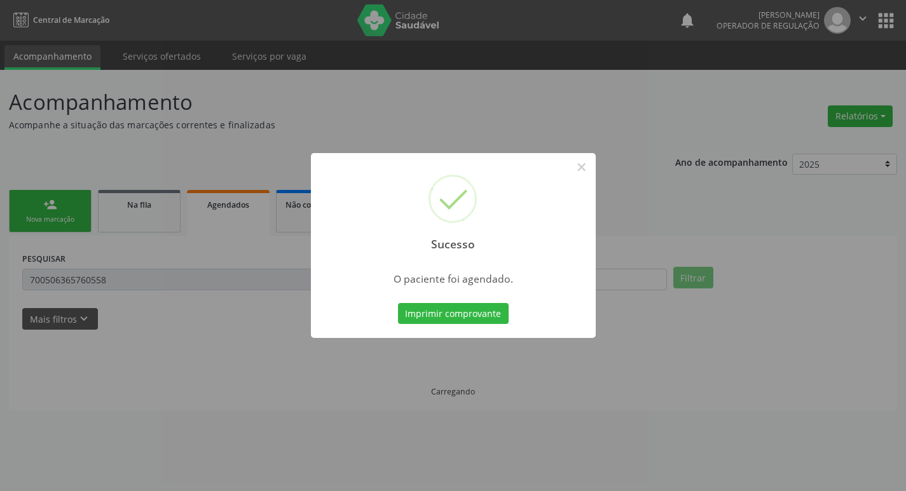
scroll to position [0, 0]
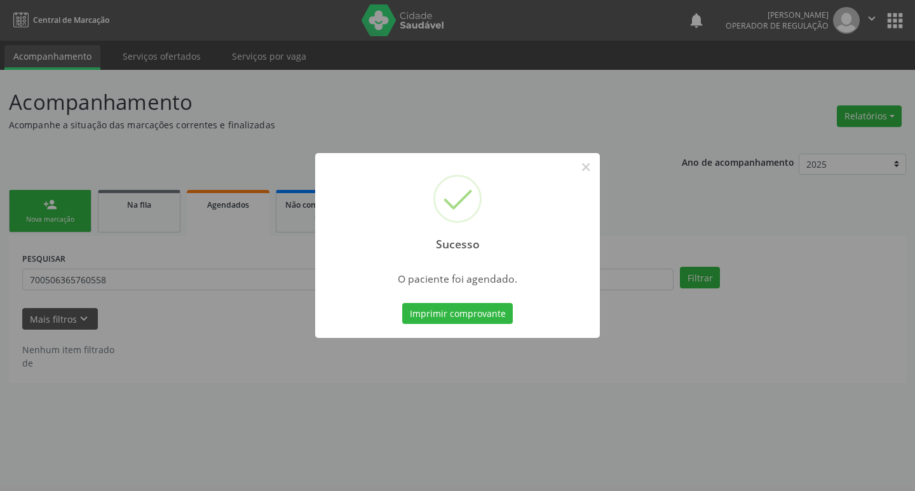
drag, startPoint x: 382, startPoint y: 121, endPoint x: 152, endPoint y: 137, distance: 230.7
click at [374, 121] on div "Sucesso × O paciente foi agendado. Imprimir comprovante Cancel" at bounding box center [457, 245] width 915 height 491
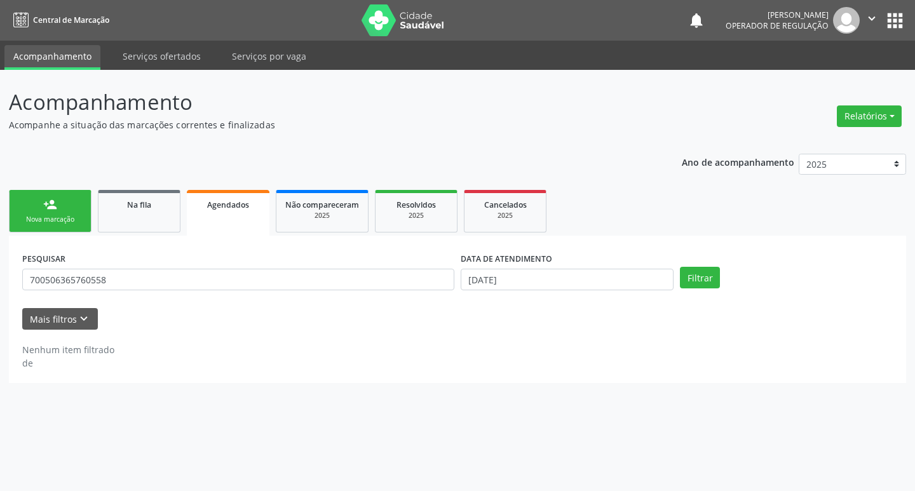
click at [60, 205] on link "person_add Nova marcação" at bounding box center [50, 211] width 83 height 43
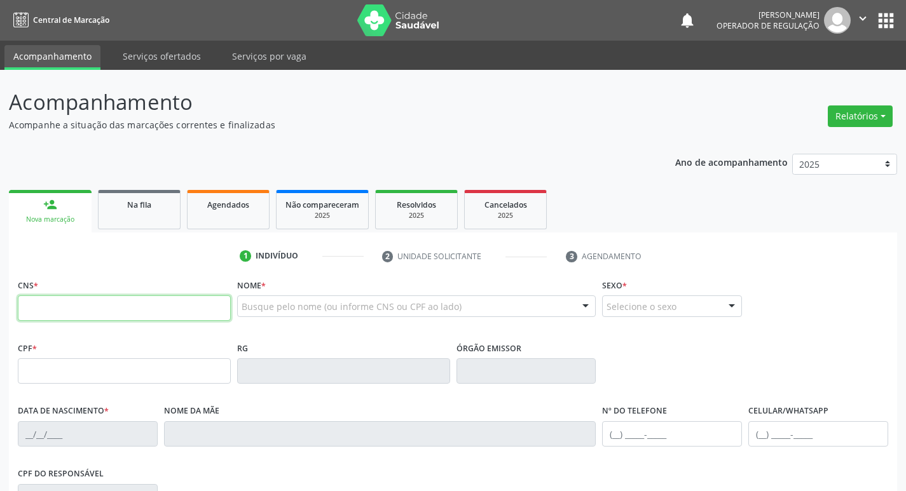
click at [97, 308] on input "text" at bounding box center [124, 308] width 213 height 25
type input "701 4036 5812 3930"
type input "085.249.644-30"
type input "15/03/1975"
type input "Terreza da Costa Barbosa"
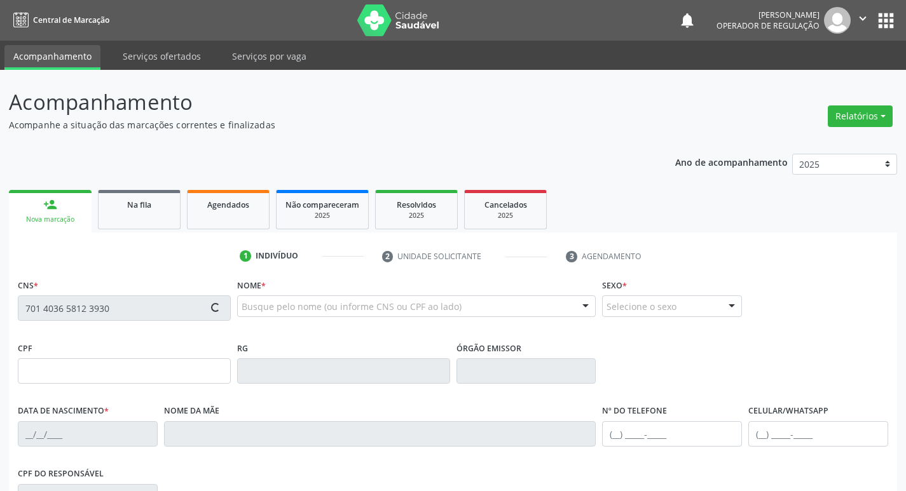
type input "(83) 99131-3644"
type input "38"
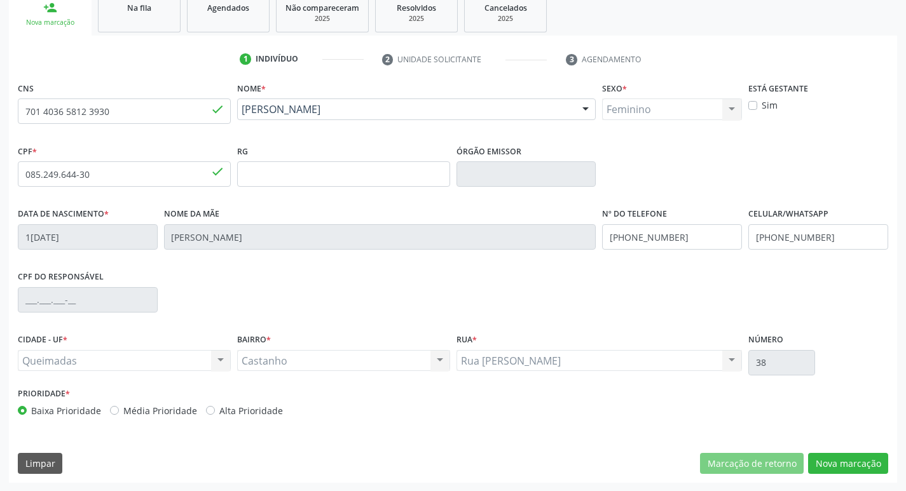
scroll to position [198, 0]
click at [828, 471] on button "Nova marcação" at bounding box center [848, 464] width 80 height 22
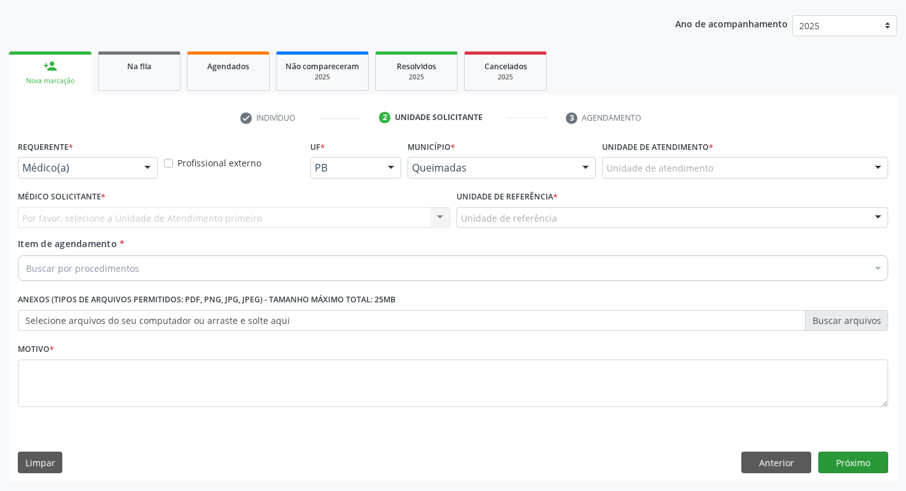
scroll to position [139, 0]
drag, startPoint x: 102, startPoint y: 165, endPoint x: 81, endPoint y: 219, distance: 57.6
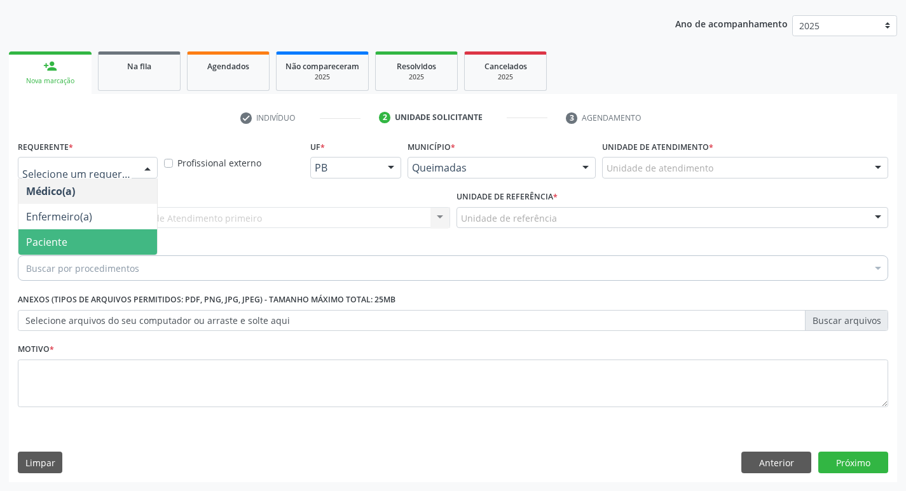
click at [73, 243] on span "Paciente" at bounding box center [87, 241] width 139 height 25
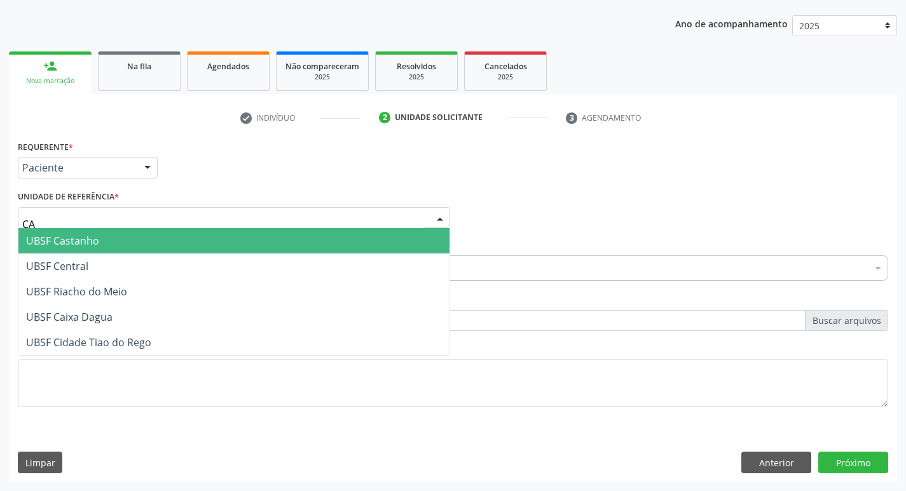
type input "CAS"
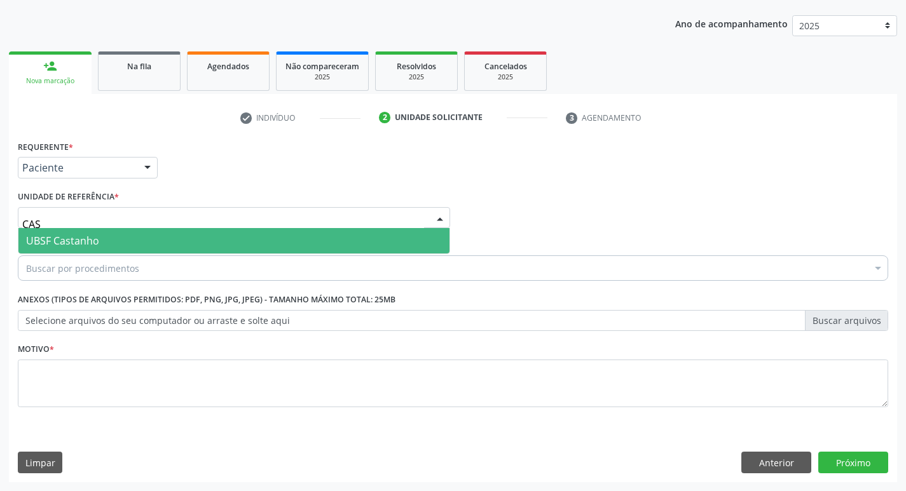
click at [75, 247] on span "UBSF Castanho" at bounding box center [62, 241] width 73 height 14
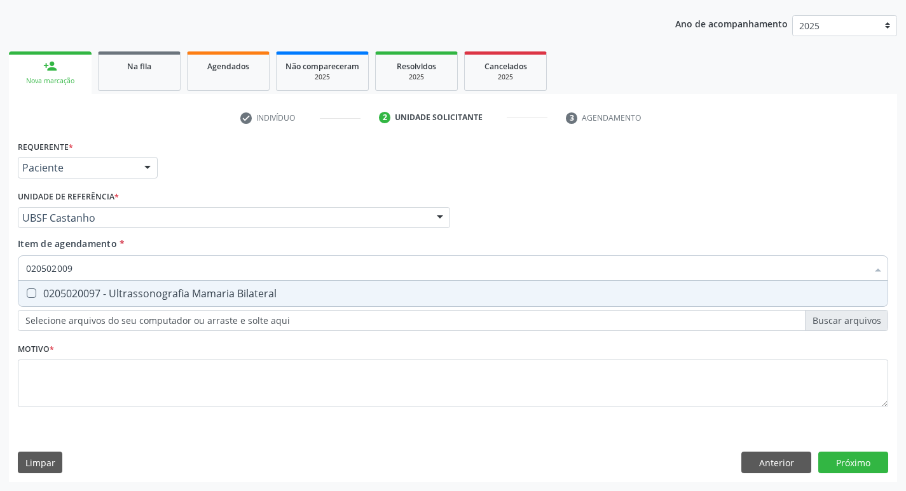
type input "0205020097"
click at [341, 292] on div "0205020097 - Ultrassonografia Mamaria Bilateral" at bounding box center [453, 294] width 854 height 10
checkbox Bilateral "true"
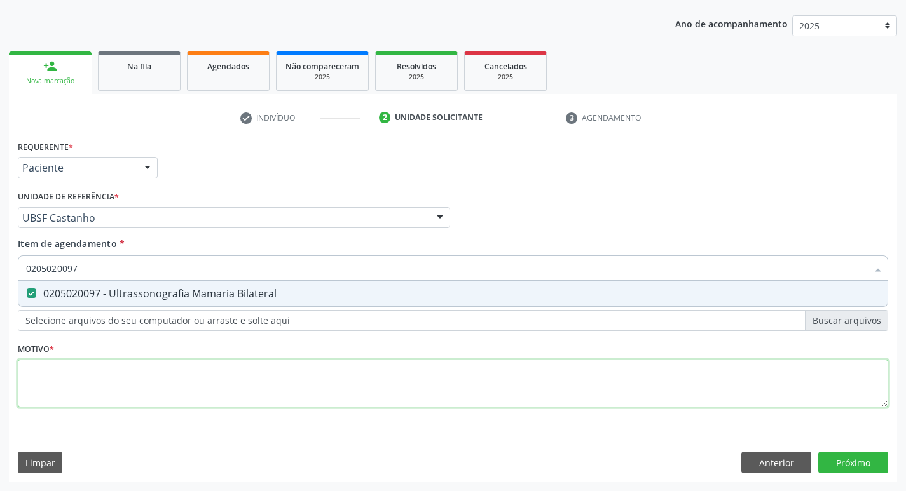
click at [277, 371] on div "Requerente * Paciente Médico(a) Enfermeiro(a) Paciente Nenhum resultado encontr…" at bounding box center [453, 281] width 870 height 288
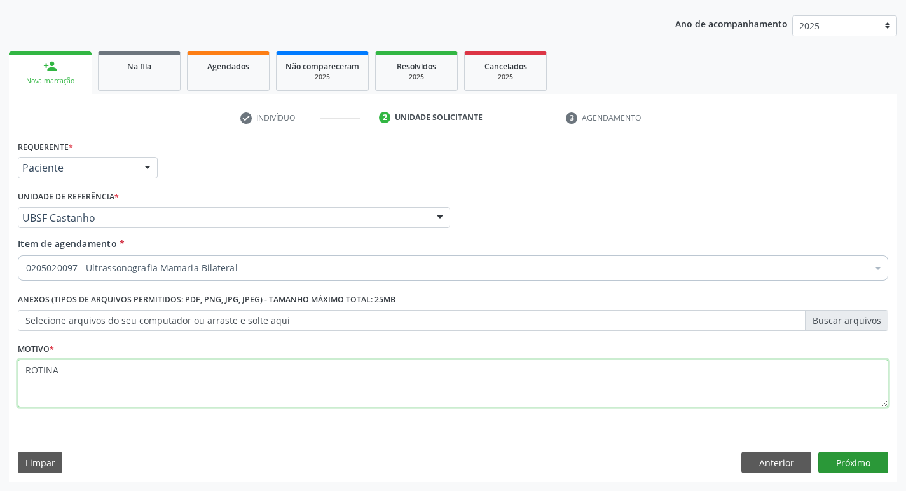
type textarea "ROTINA"
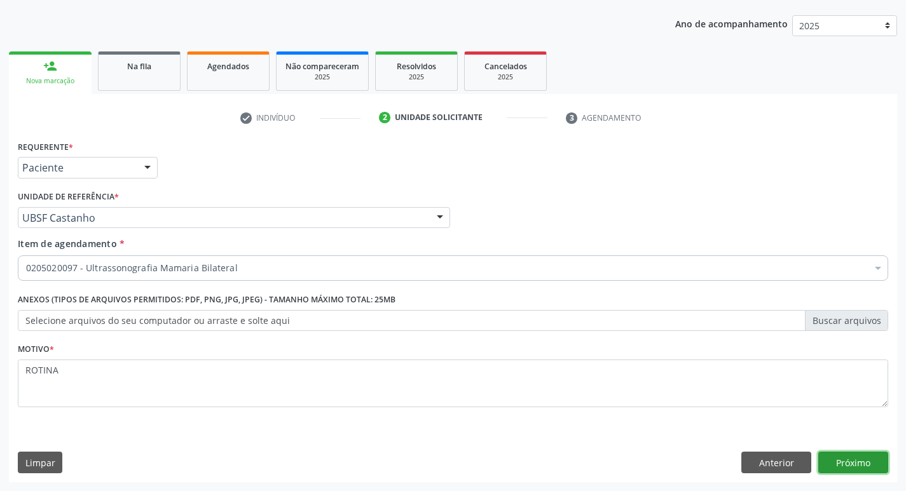
click at [856, 457] on button "Próximo" at bounding box center [853, 463] width 70 height 22
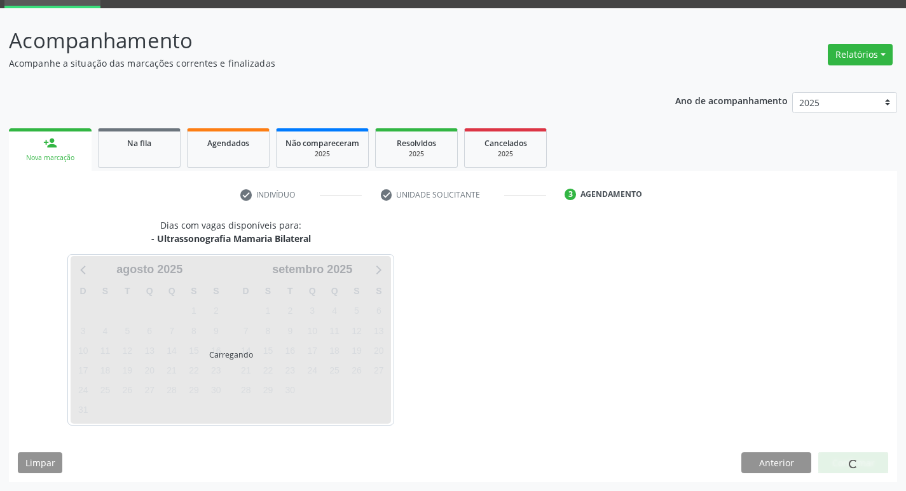
scroll to position [62, 0]
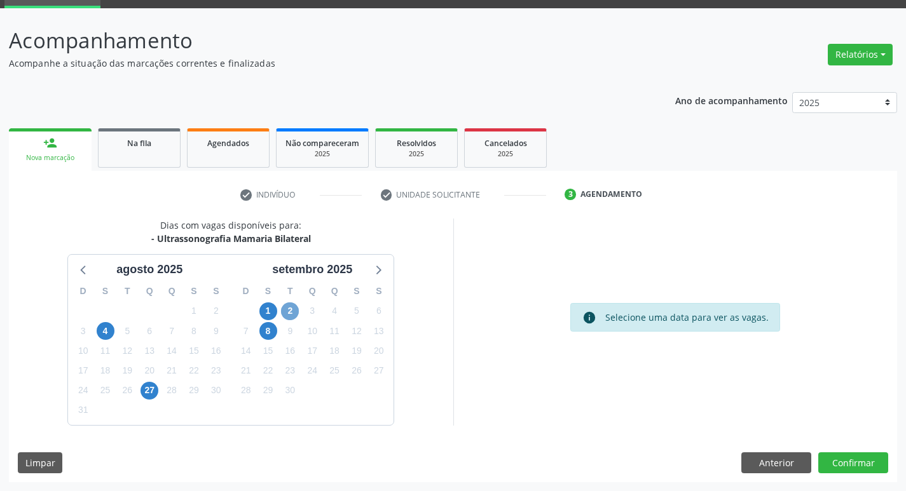
click at [285, 317] on span "2" at bounding box center [290, 312] width 18 height 18
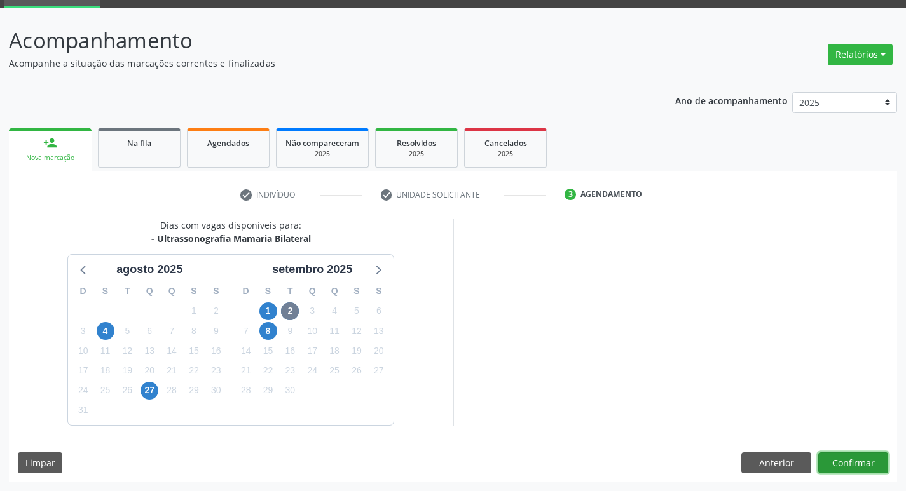
click at [839, 459] on button "Confirmar" at bounding box center [853, 464] width 70 height 22
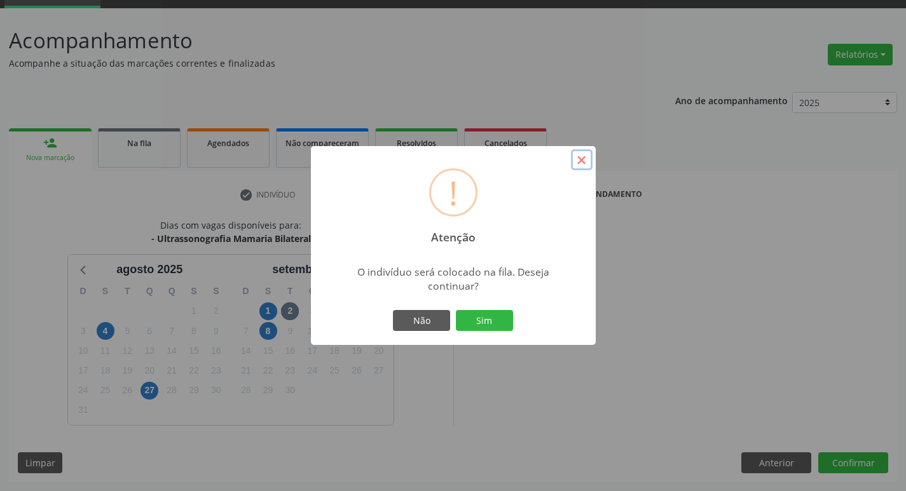
click at [581, 158] on button "×" at bounding box center [582, 160] width 22 height 22
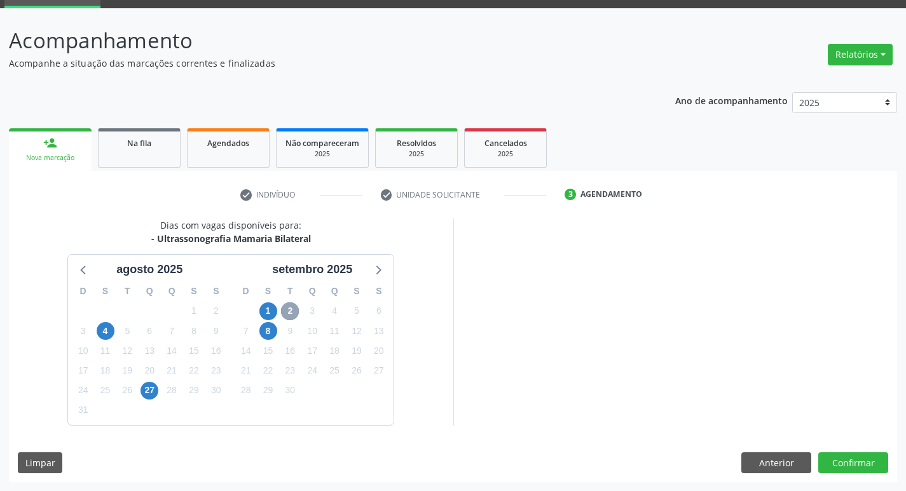
click at [294, 310] on span "2" at bounding box center [290, 312] width 18 height 18
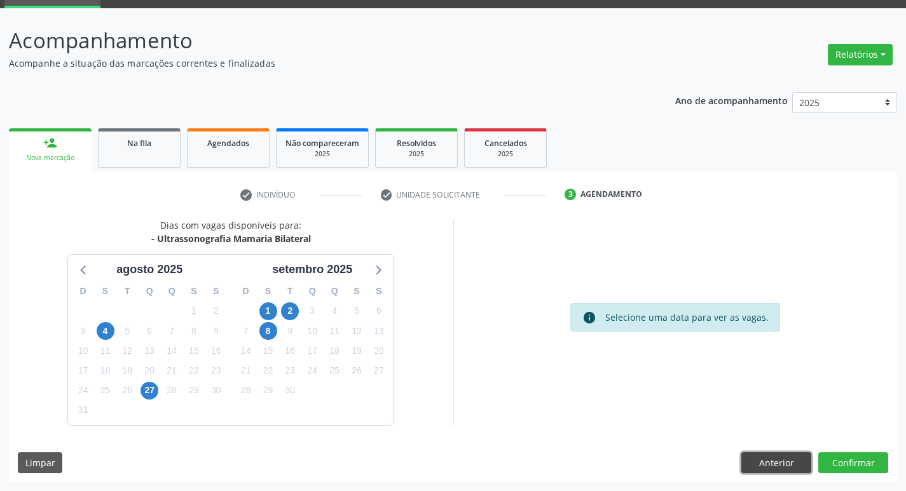
click at [789, 462] on button "Anterior" at bounding box center [776, 464] width 70 height 22
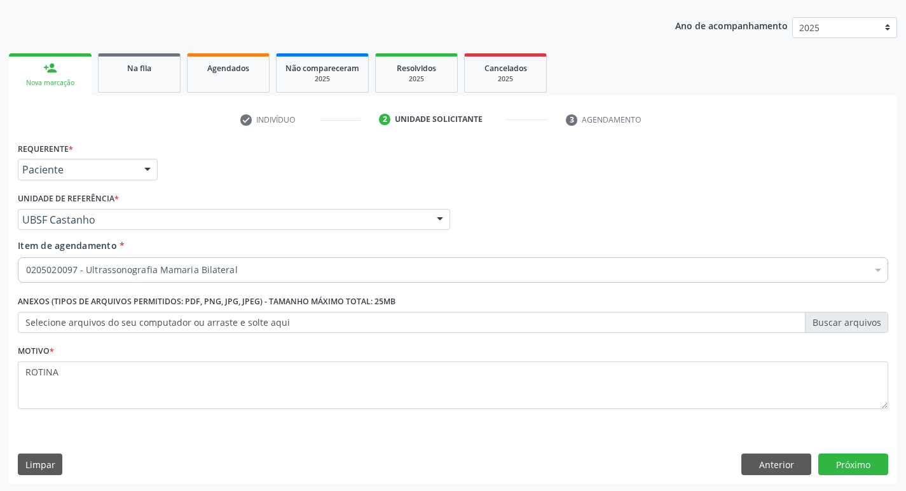
scroll to position [139, 0]
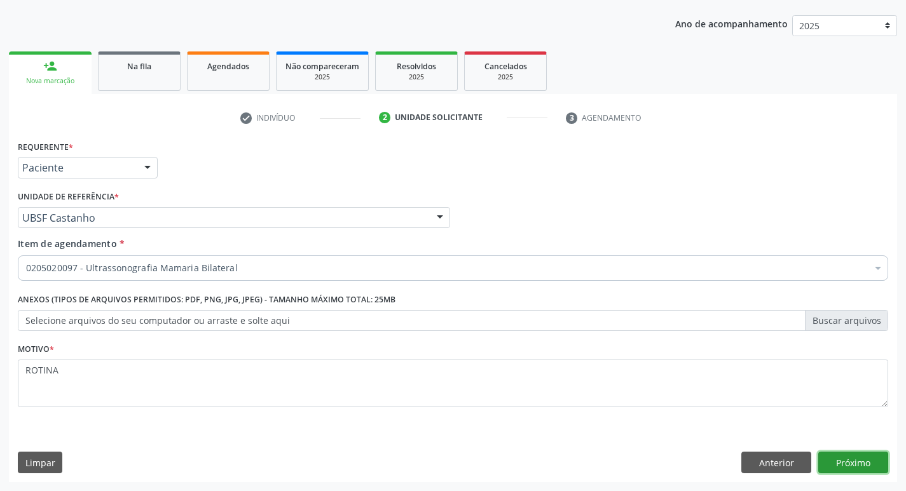
click at [847, 456] on button "Próximo" at bounding box center [853, 463] width 70 height 22
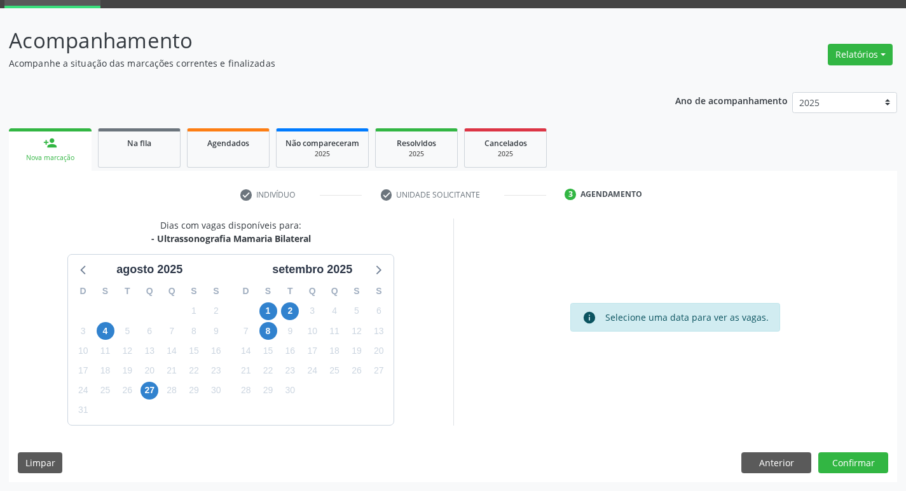
scroll to position [62, 0]
click at [292, 301] on div "T" at bounding box center [290, 292] width 22 height 20
click at [287, 315] on span "2" at bounding box center [290, 312] width 18 height 18
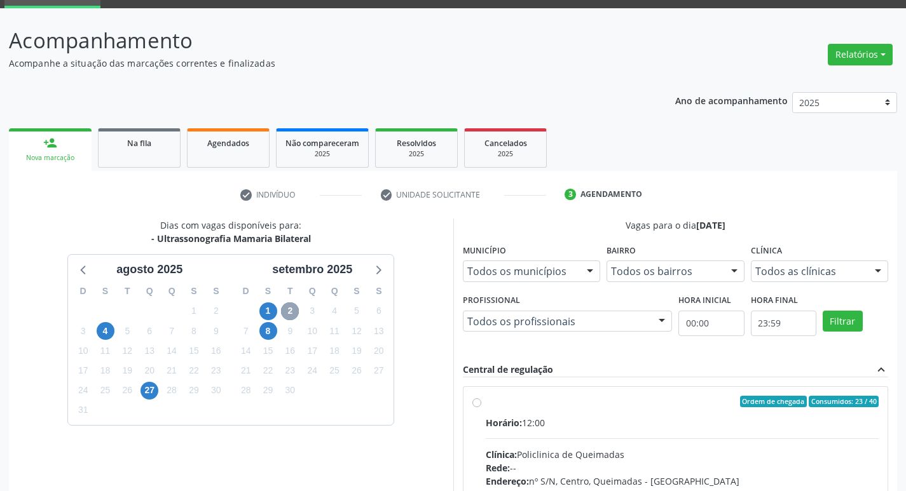
scroll to position [245, 0]
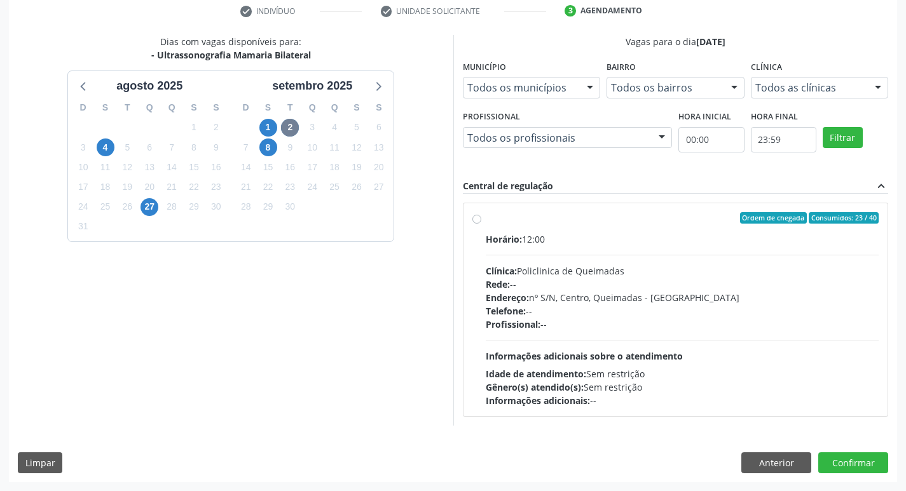
click at [739, 221] on div "Ordem de chegada Consumidos: 23 / 40" at bounding box center [683, 217] width 394 height 11
click at [481, 221] on input "Ordem de chegada Consumidos: 23 / 40 Horário: 12:00 Clínica: Policlinica de Que…" at bounding box center [476, 217] width 9 height 11
radio input "true"
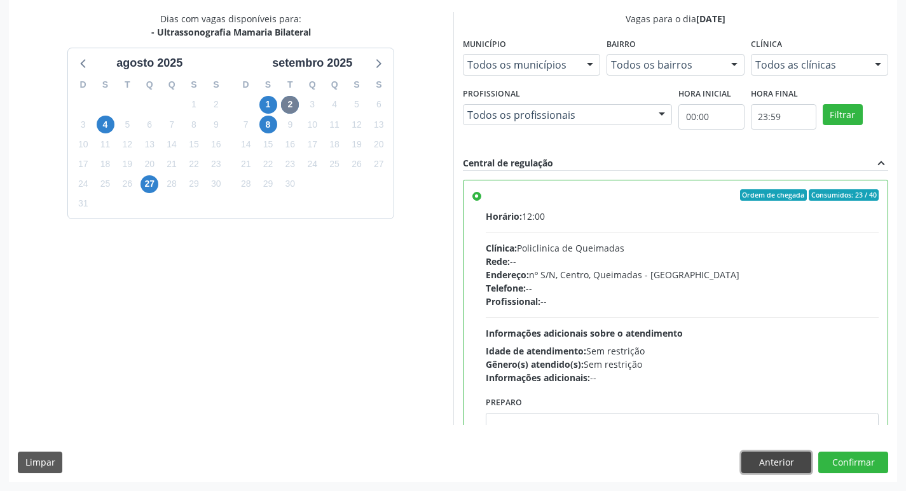
click at [785, 462] on button "Anterior" at bounding box center [776, 463] width 70 height 22
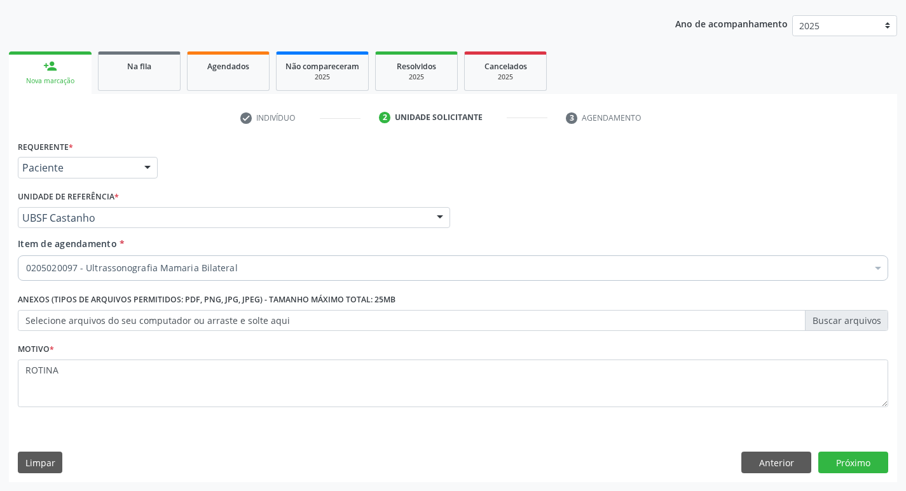
scroll to position [139, 0]
click at [785, 463] on button "Anterior" at bounding box center [776, 463] width 70 height 22
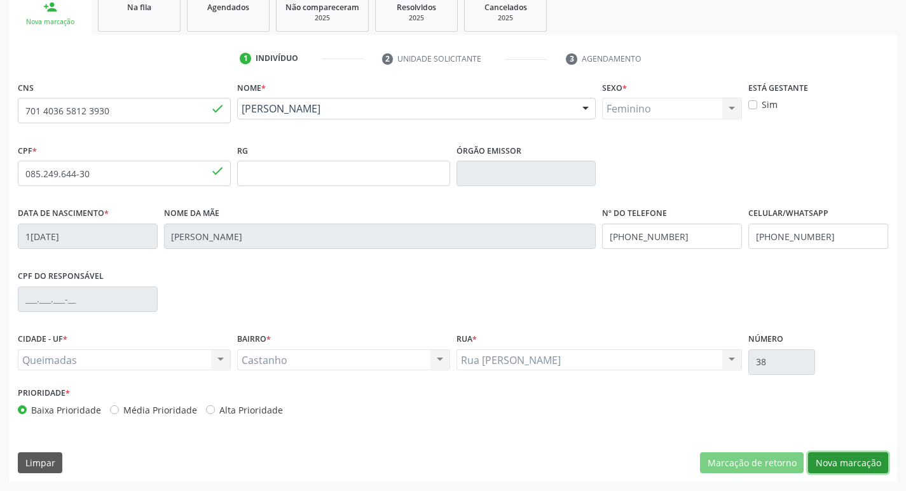
click at [845, 462] on button "Nova marcação" at bounding box center [848, 464] width 80 height 22
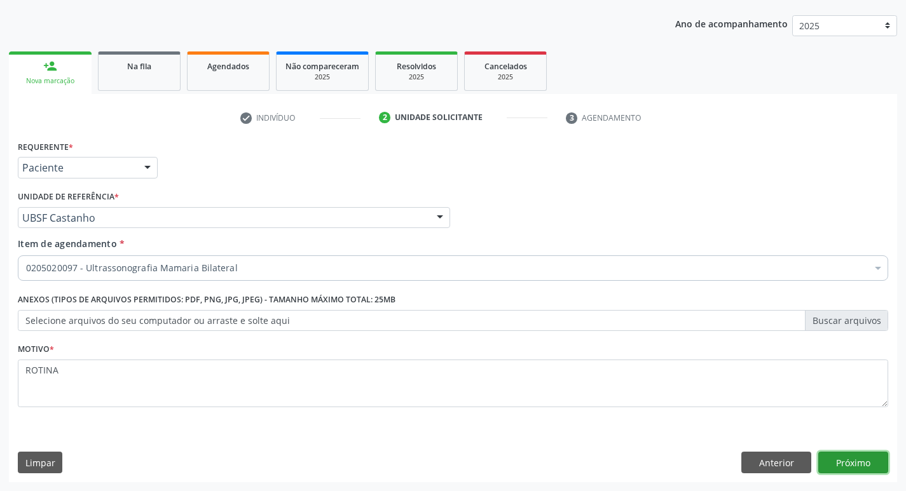
click at [844, 463] on button "Próximo" at bounding box center [853, 463] width 70 height 22
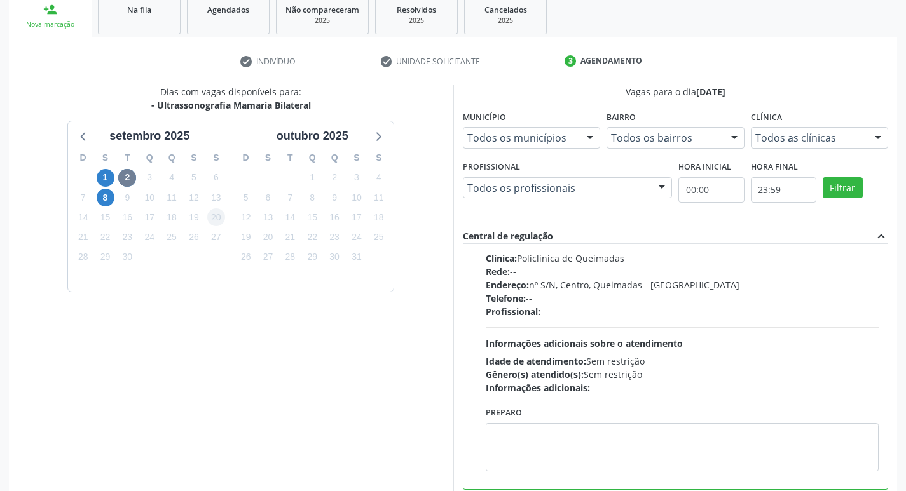
scroll to position [268, 0]
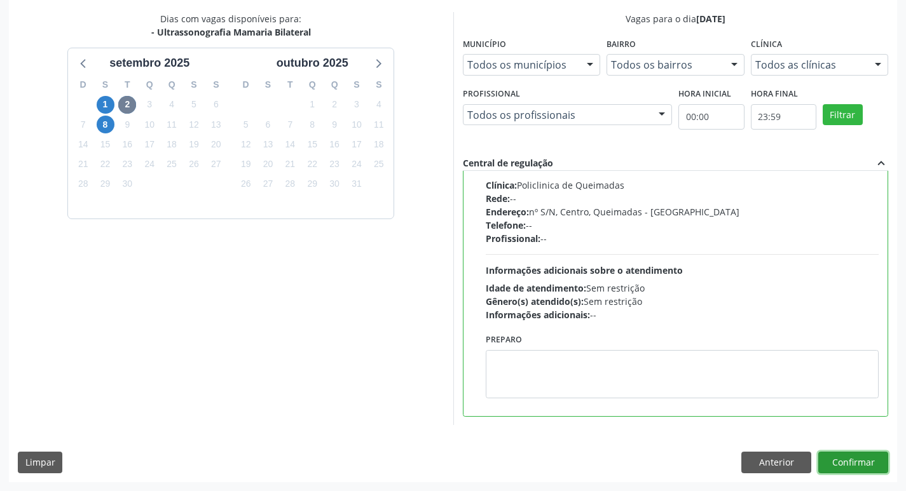
click at [860, 459] on button "Confirmar" at bounding box center [853, 463] width 70 height 22
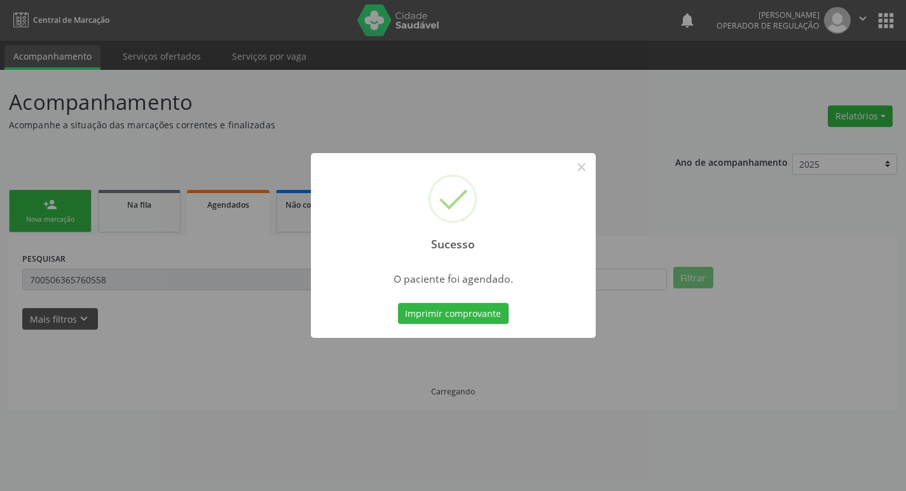
scroll to position [0, 0]
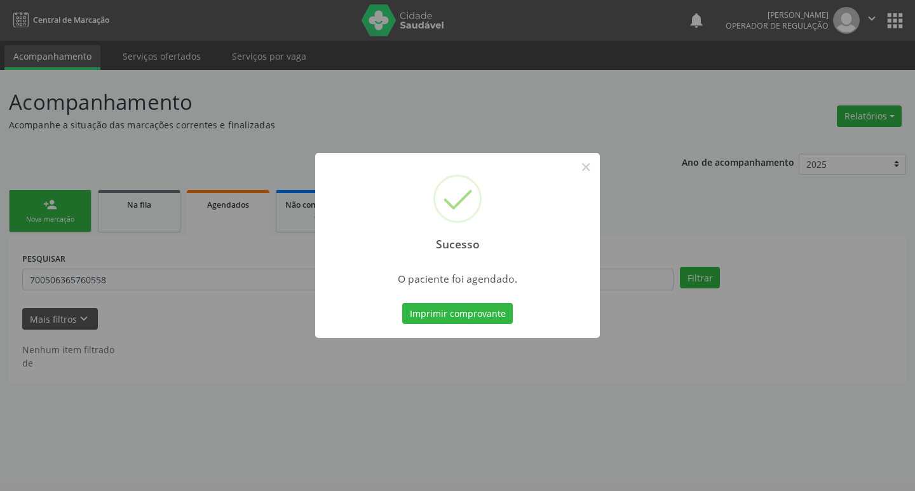
click at [447, 123] on div "Sucesso × O paciente foi agendado. Imprimir comprovante Cancel" at bounding box center [457, 245] width 915 height 491
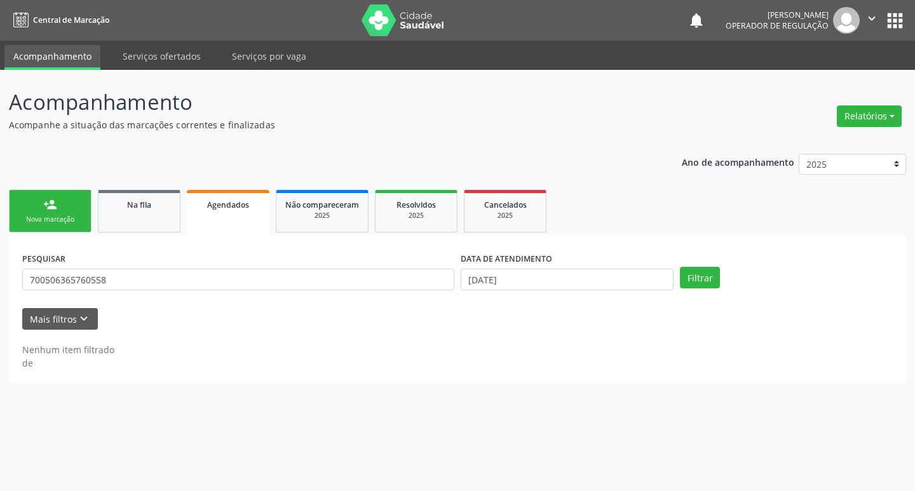
click at [44, 217] on div "Nova marcação" at bounding box center [50, 220] width 64 height 10
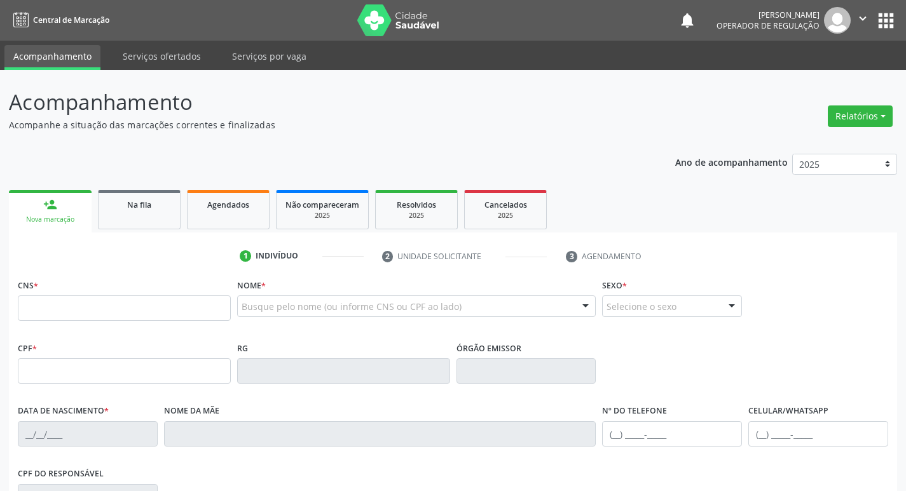
click at [48, 221] on div "Nova marcação" at bounding box center [50, 220] width 65 height 10
click at [63, 308] on input "text" at bounding box center [124, 308] width 213 height 25
type input "704 4063 6369 3210"
type input "102.658.517-18"
type input "12/05/1967"
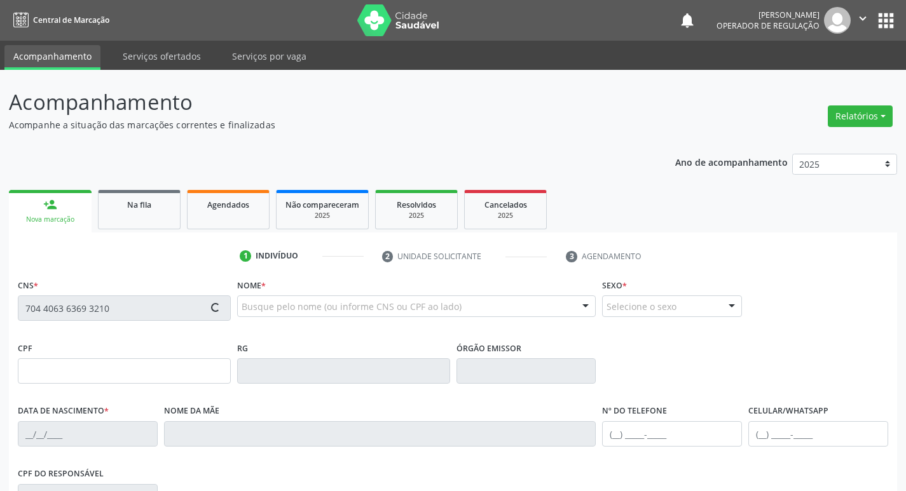
type input "Ecilia Faustino da Silva"
type input "(83) 99124-9467"
type input "675.799.734-72"
type input "138"
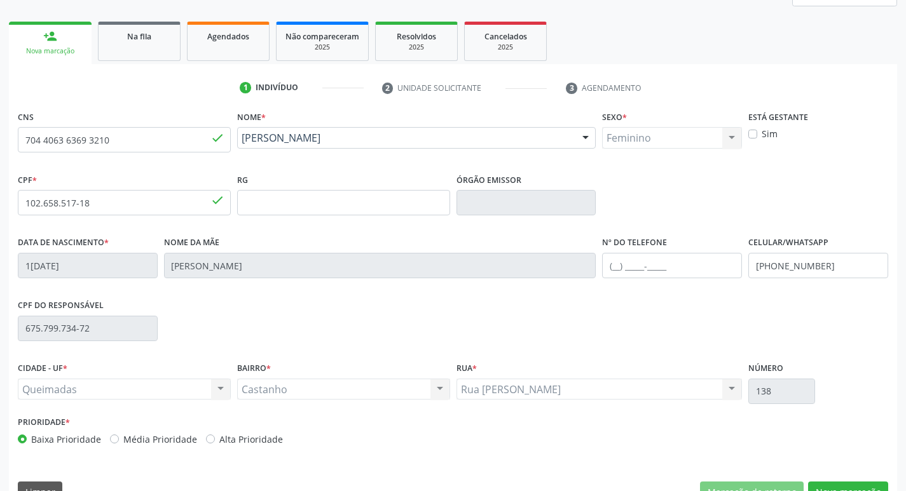
scroll to position [198, 0]
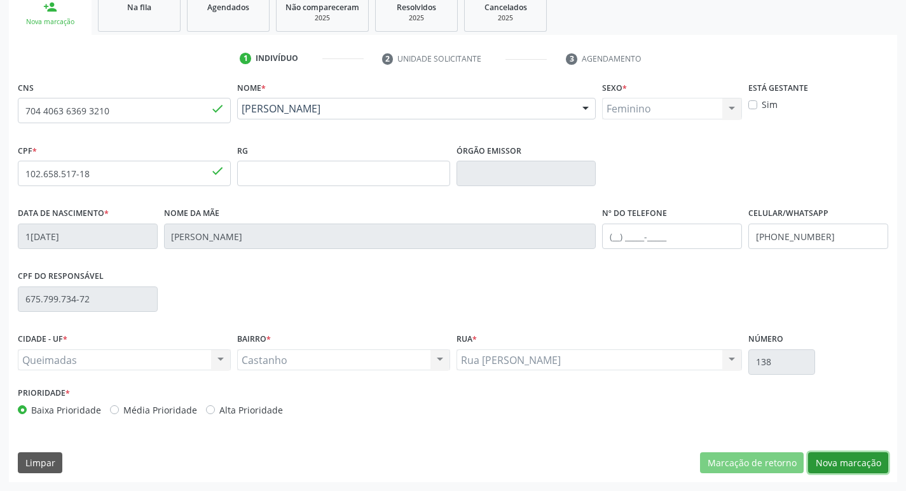
click at [837, 458] on button "Nova marcação" at bounding box center [848, 464] width 80 height 22
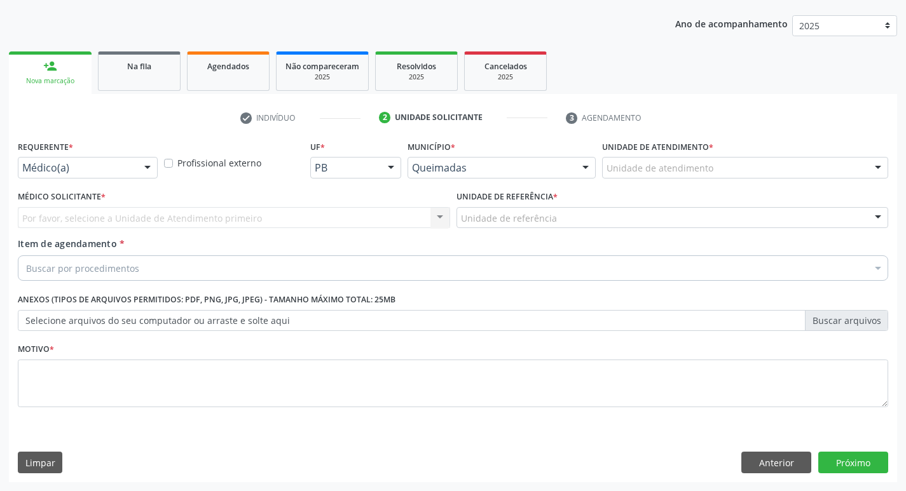
scroll to position [139, 0]
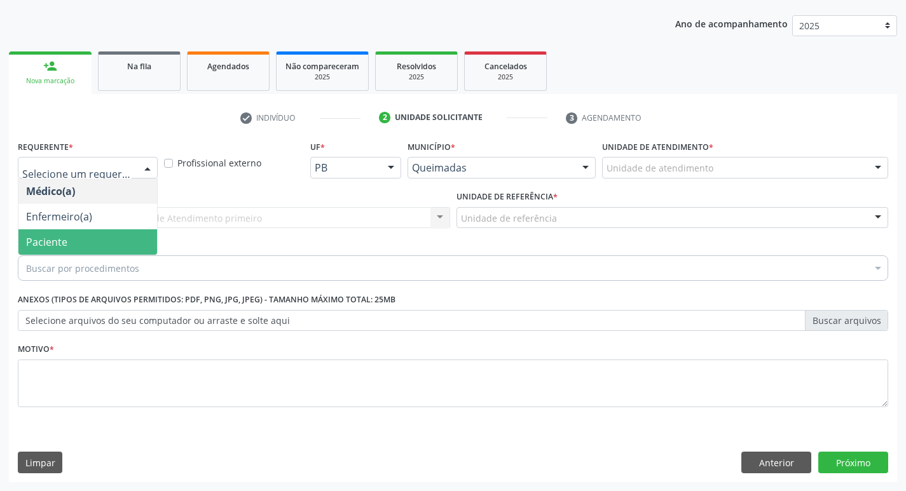
click at [90, 251] on span "Paciente" at bounding box center [87, 241] width 139 height 25
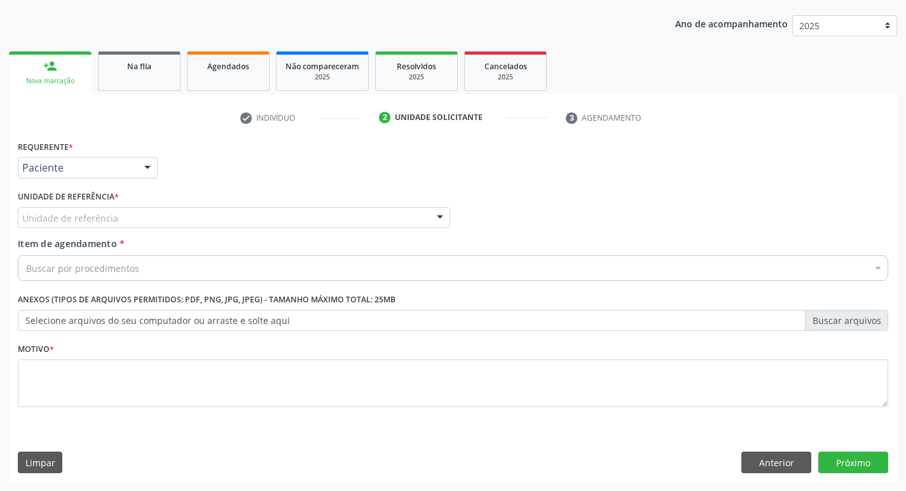
click at [114, 210] on div "Unidade de referência" at bounding box center [234, 218] width 432 height 22
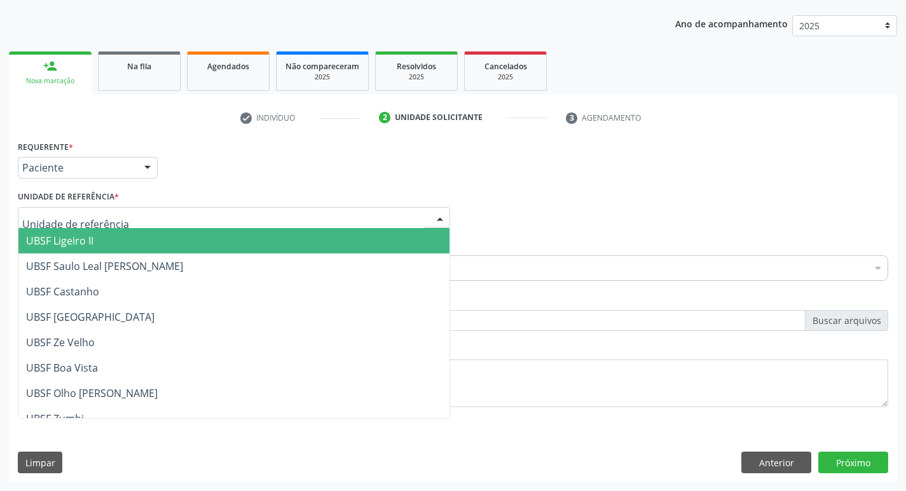
click at [114, 215] on input "text" at bounding box center [223, 224] width 402 height 25
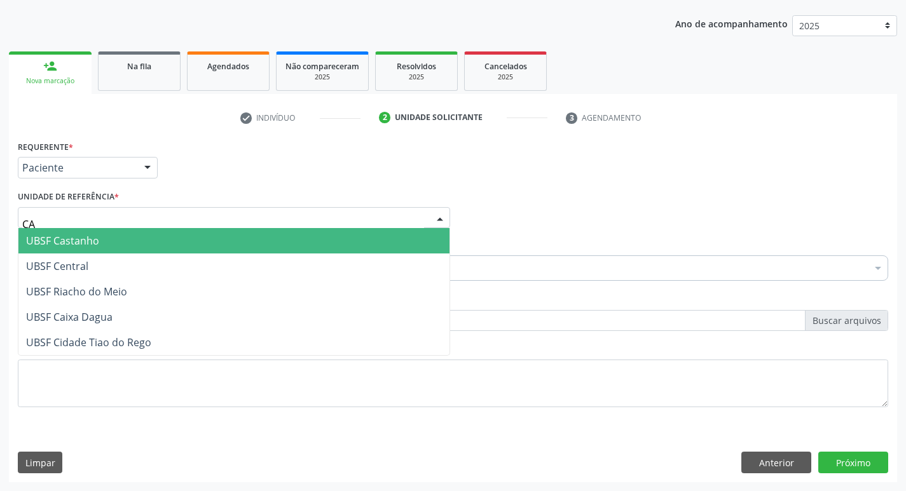
type input "CAS"
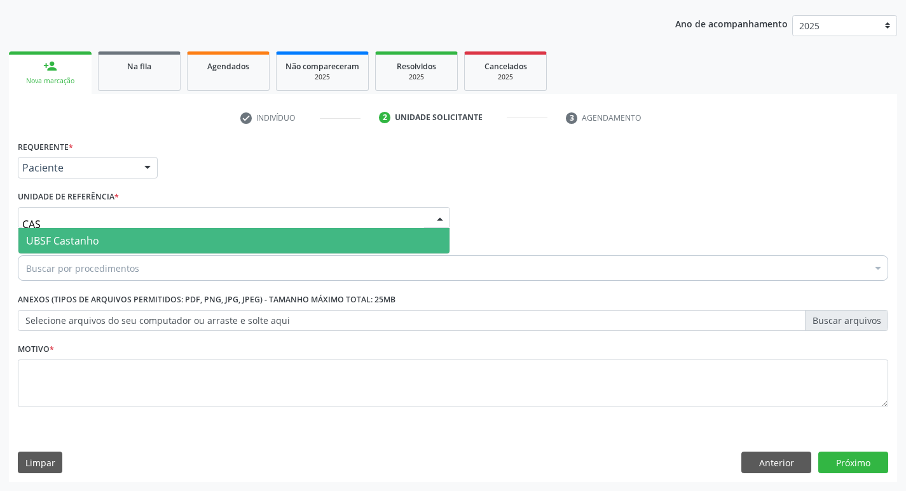
click at [107, 243] on span "UBSF Castanho" at bounding box center [233, 240] width 431 height 25
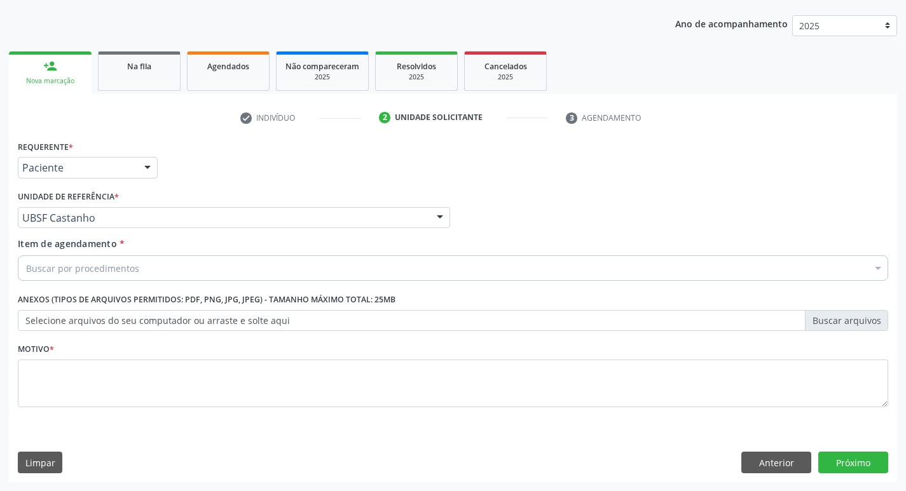
click at [113, 277] on div "Buscar por procedimentos" at bounding box center [453, 268] width 870 height 25
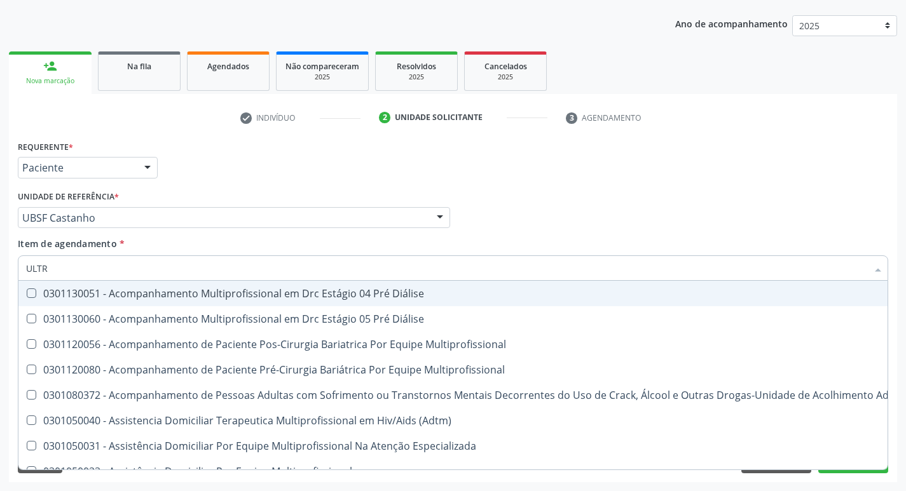
type input "ULTRA"
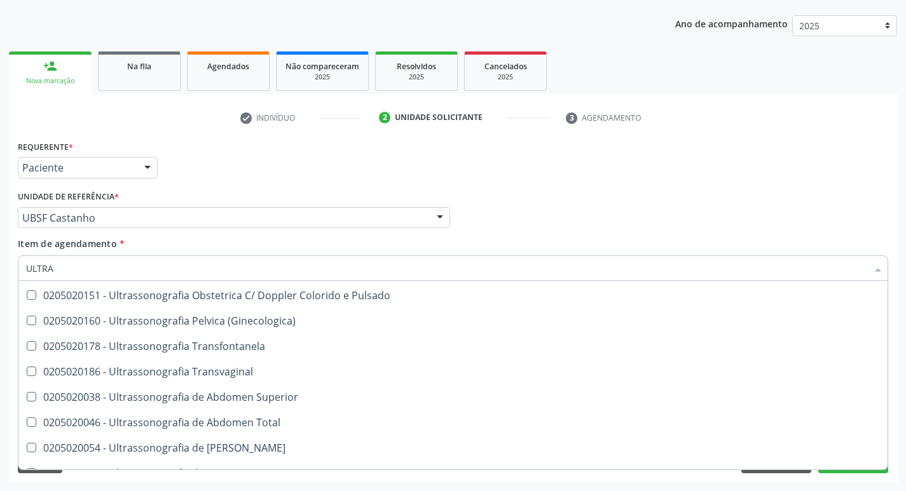
scroll to position [254, 0]
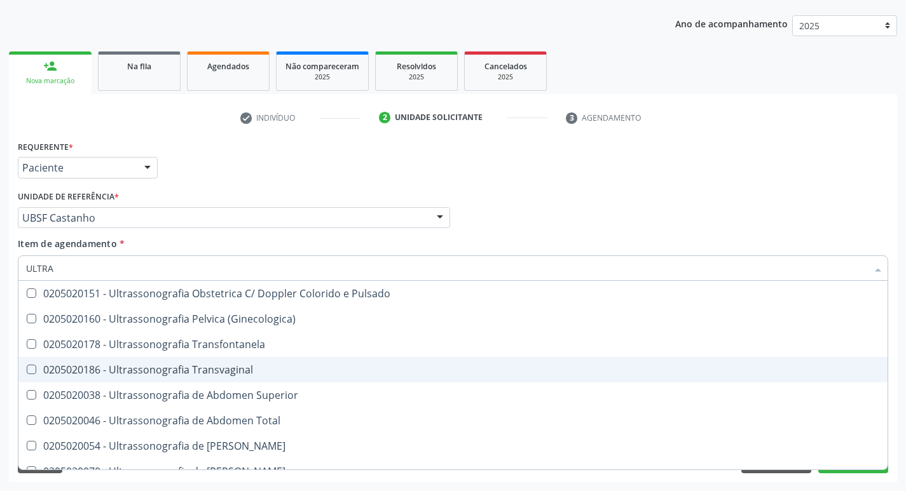
click at [219, 366] on div "0205020186 - Ultrassonografia Transvaginal" at bounding box center [453, 370] width 854 height 10
checkbox Transvaginal "true"
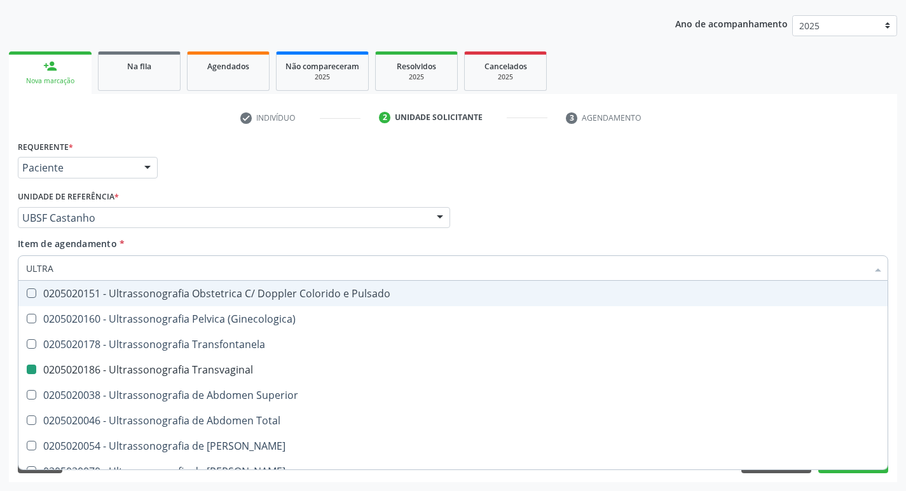
click at [329, 146] on div "Requerente * Paciente Médico(a) Enfermeiro(a) Paciente Nenhum resultado encontr…" at bounding box center [453, 162] width 877 height 50
checkbox X "true"
checkbox Transvaginal "false"
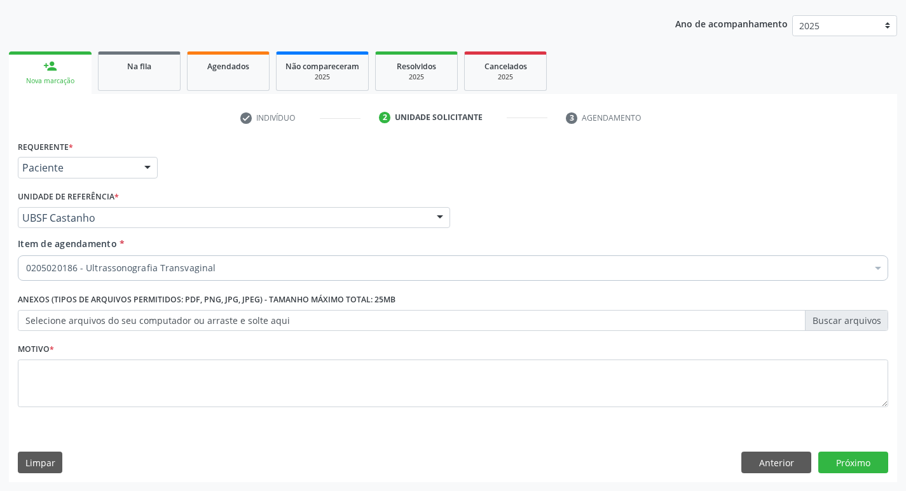
scroll to position [0, 0]
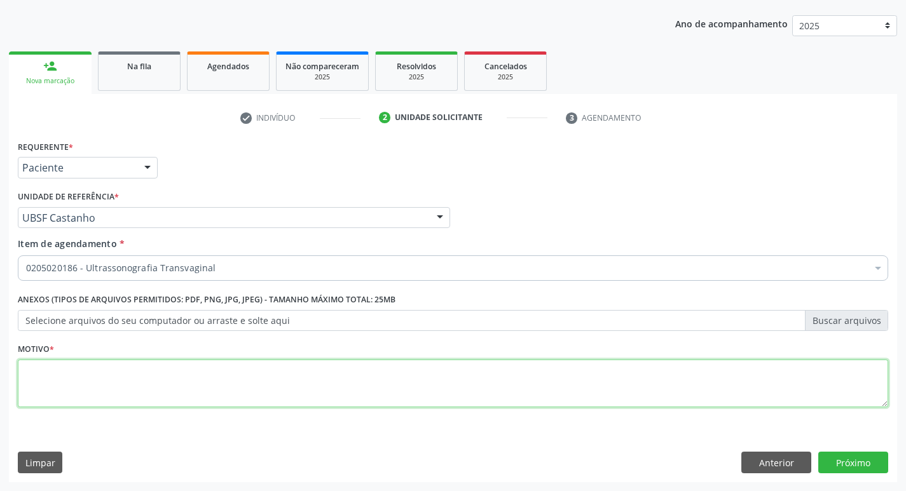
click at [271, 399] on textarea at bounding box center [453, 384] width 870 height 48
type textarea "ROTINA"
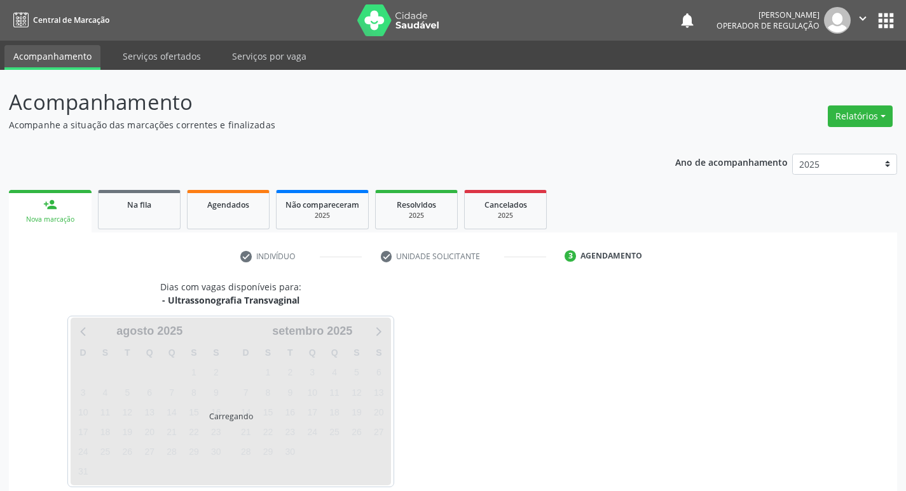
scroll to position [62, 0]
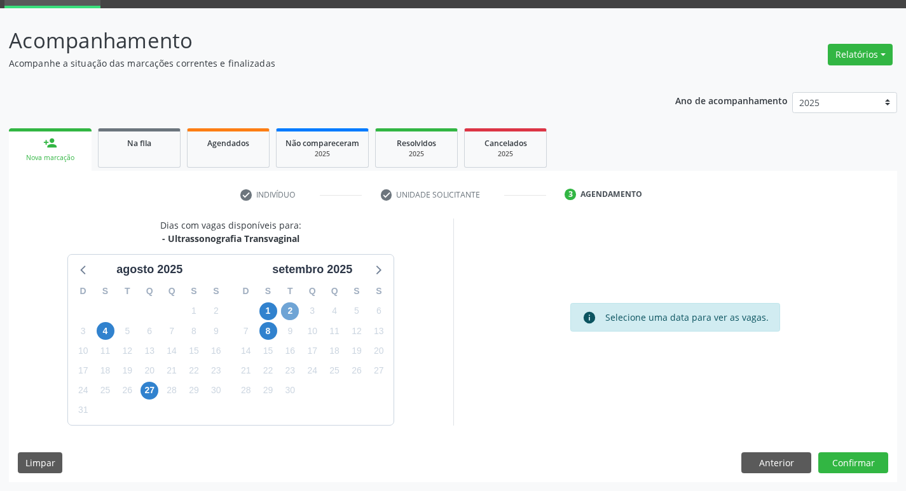
click at [290, 310] on span "2" at bounding box center [290, 312] width 18 height 18
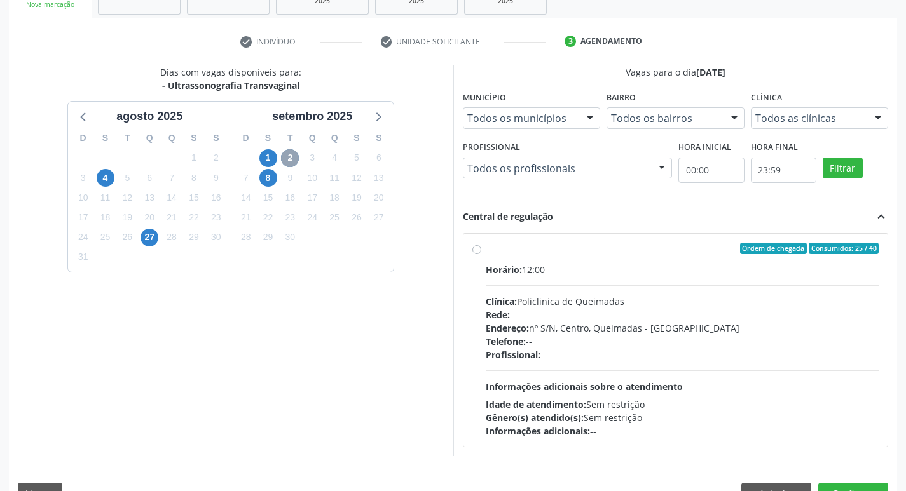
scroll to position [245, 0]
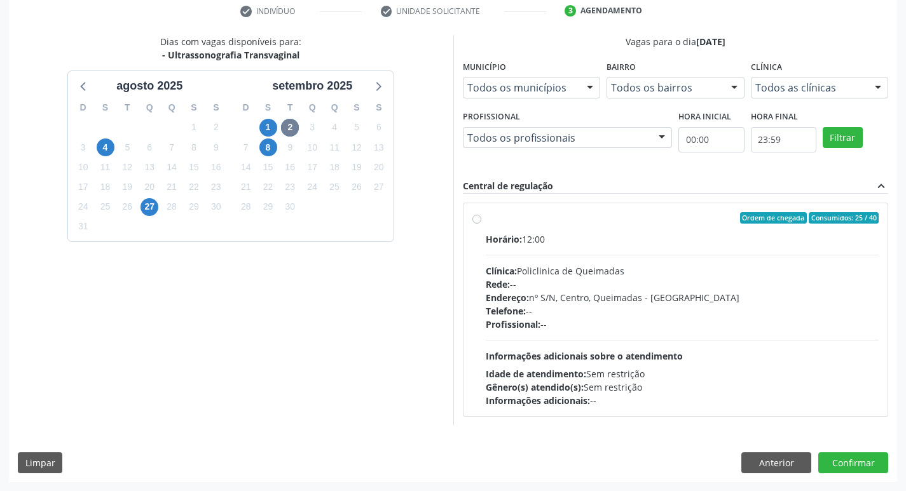
click at [650, 216] on div "Ordem de chegada Consumidos: 25 / 40" at bounding box center [683, 217] width 394 height 11
click at [481, 216] on input "Ordem de chegada Consumidos: 25 / 40 Horário: 12:00 Clínica: Policlinica de Que…" at bounding box center [476, 217] width 9 height 11
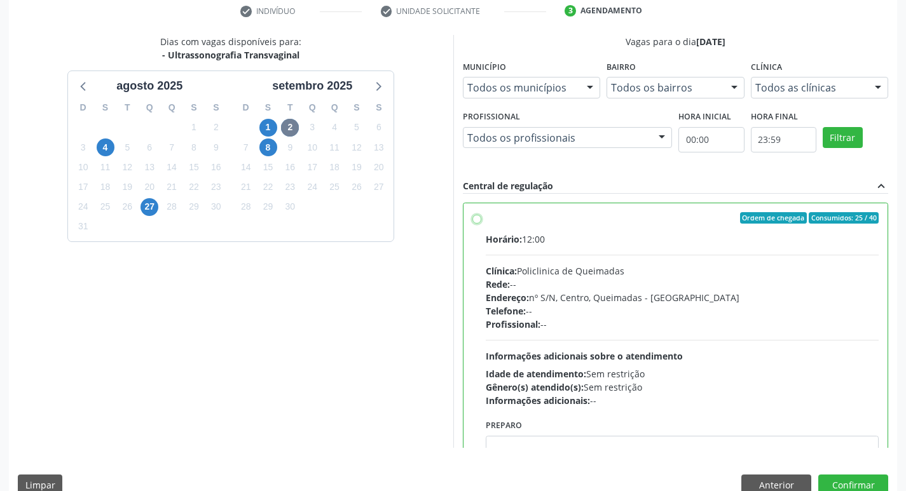
radio input "true"
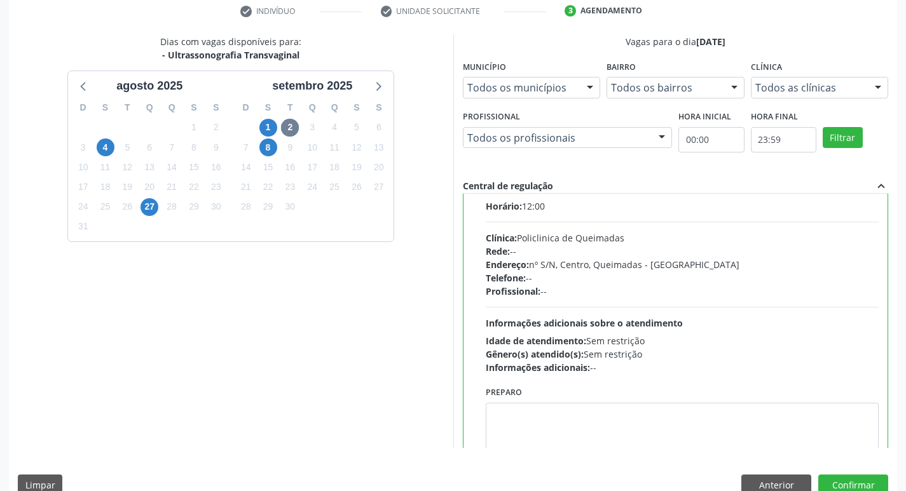
scroll to position [63, 0]
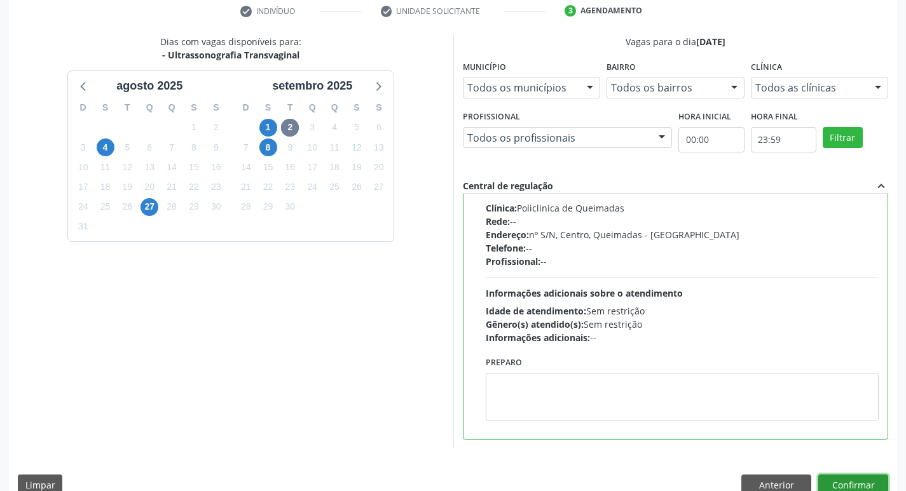
click at [854, 484] on button "Confirmar" at bounding box center [853, 486] width 70 height 22
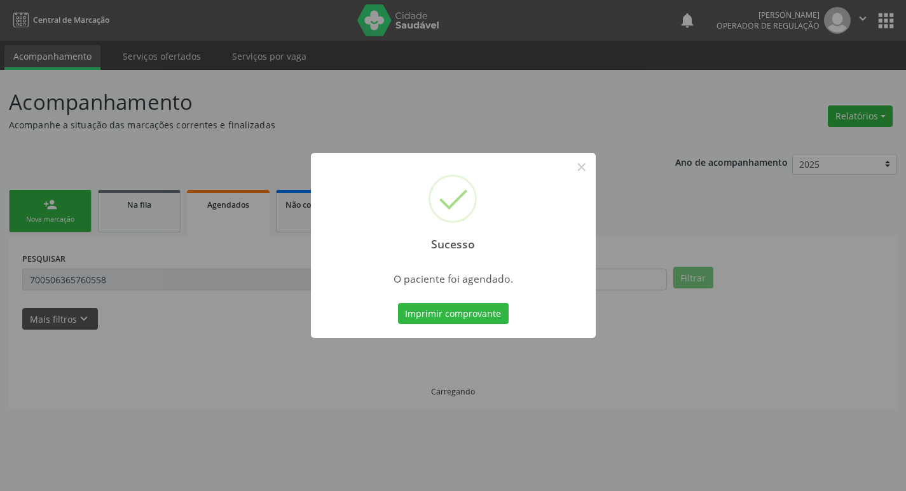
scroll to position [0, 0]
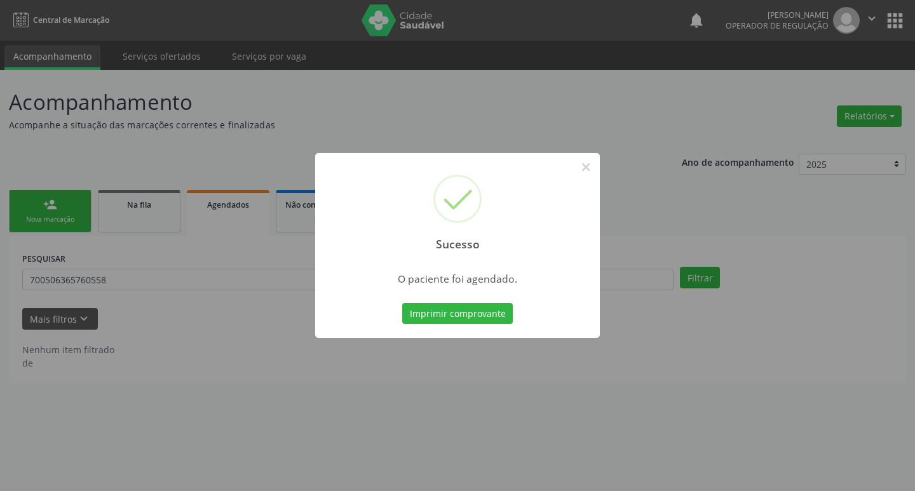
click at [527, 53] on div "Sucesso × O paciente foi agendado. Imprimir comprovante Cancel" at bounding box center [457, 245] width 915 height 491
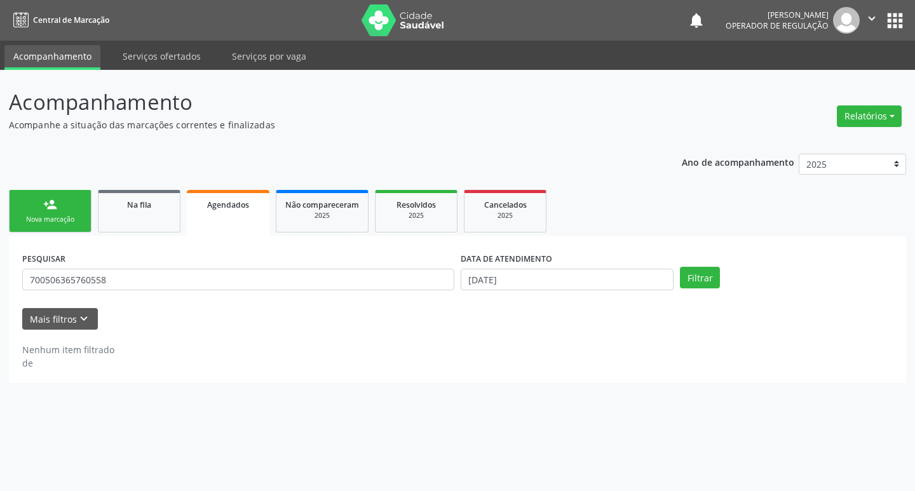
click at [49, 196] on link "person_add Nova marcação" at bounding box center [50, 211] width 83 height 43
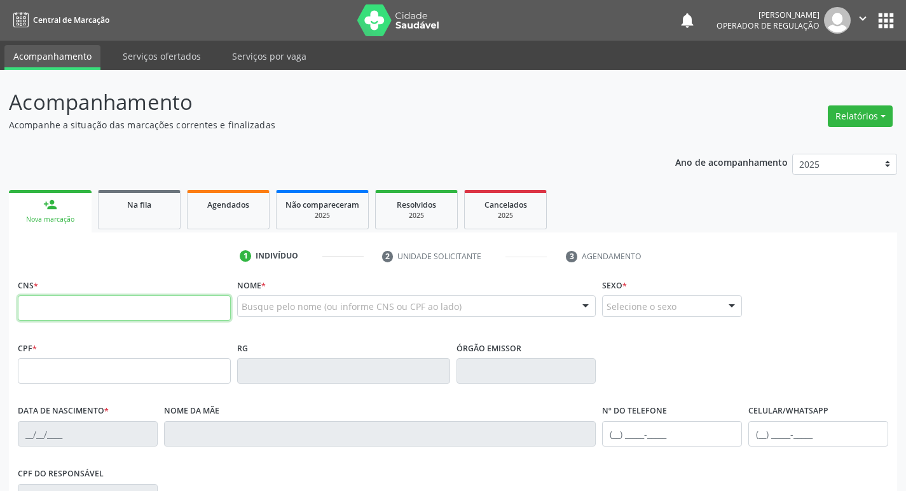
click at [53, 304] on input "text" at bounding box center [124, 308] width 213 height 25
click at [176, 304] on input "text" at bounding box center [124, 308] width 213 height 25
type input "704 4063 6369 3210"
type input "102.658.517-18"
type input "12/05/1967"
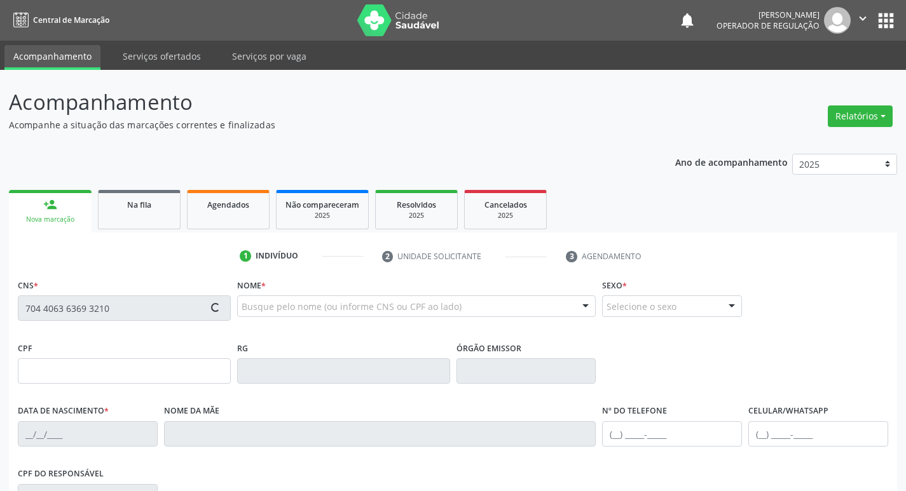
type input "Ecilia Faustino da Silva"
type input "(83) 99124-9467"
type input "675.799.734-72"
type input "138"
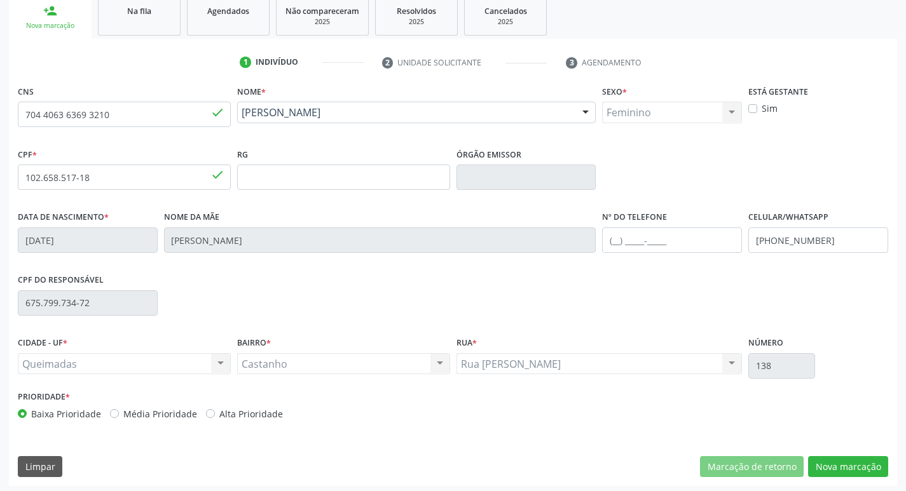
scroll to position [198, 0]
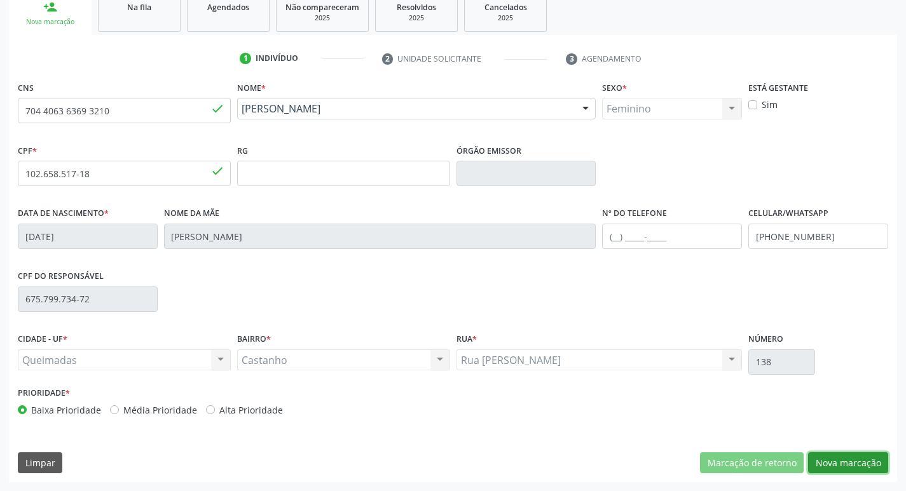
click at [843, 468] on button "Nova marcação" at bounding box center [848, 464] width 80 height 22
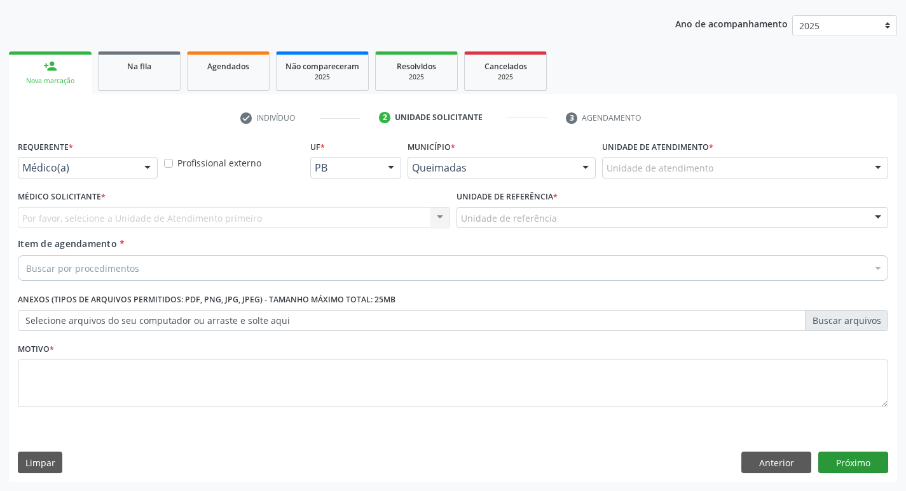
scroll to position [139, 0]
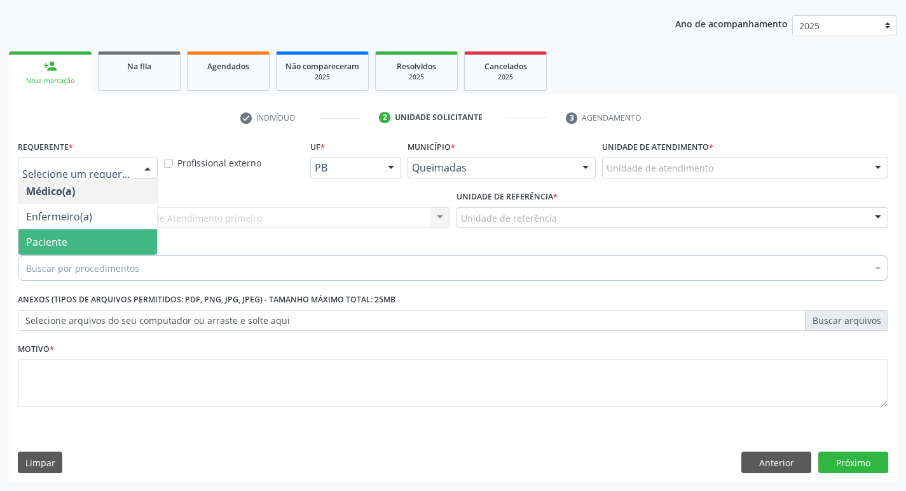
click at [74, 242] on span "Paciente" at bounding box center [87, 241] width 139 height 25
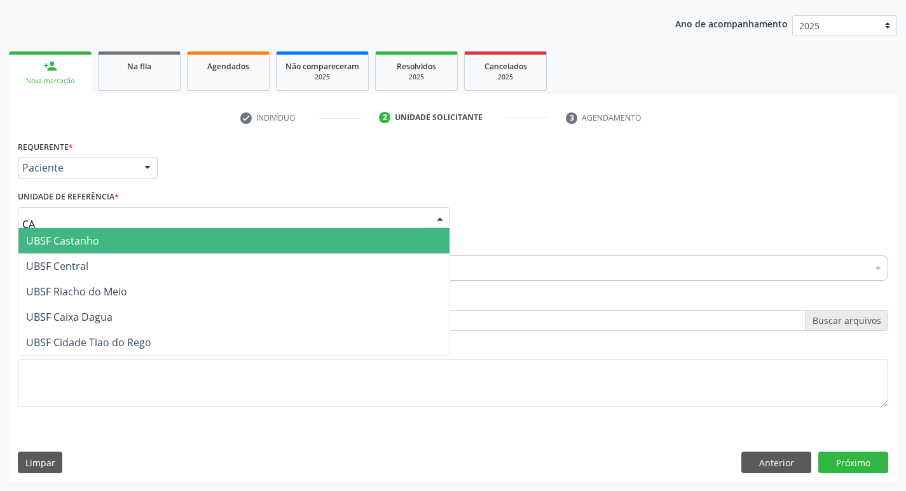
type input "CAS"
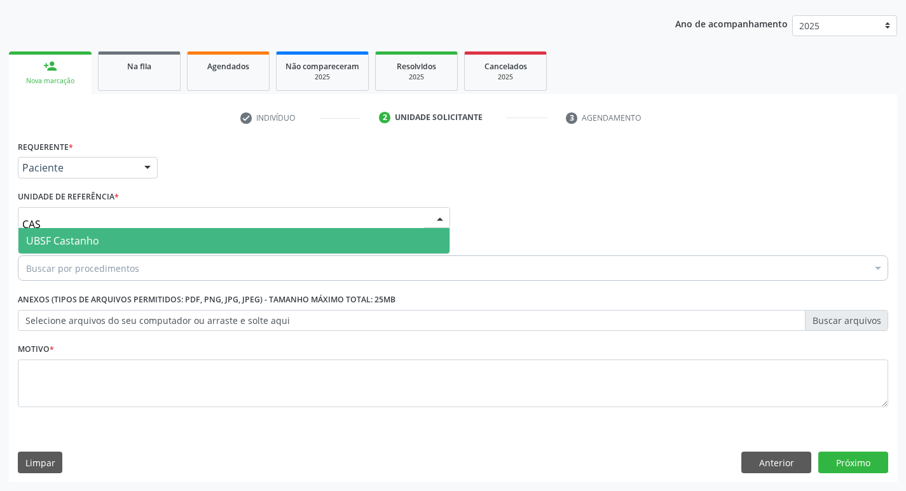
click at [86, 242] on span "UBSF Castanho" at bounding box center [62, 241] width 73 height 14
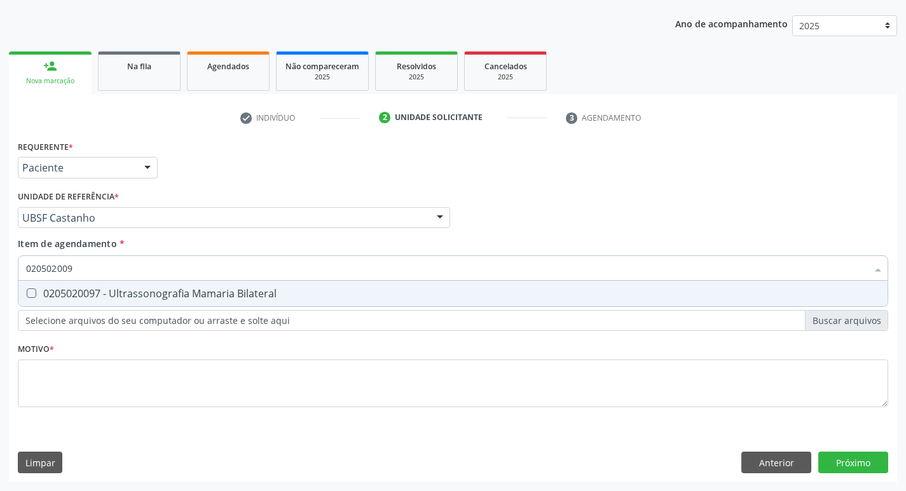
type input "0205020097"
click at [106, 299] on div "0205020097 - Ultrassonografia Mamaria Bilateral" at bounding box center [453, 294] width 854 height 10
checkbox Bilateral "true"
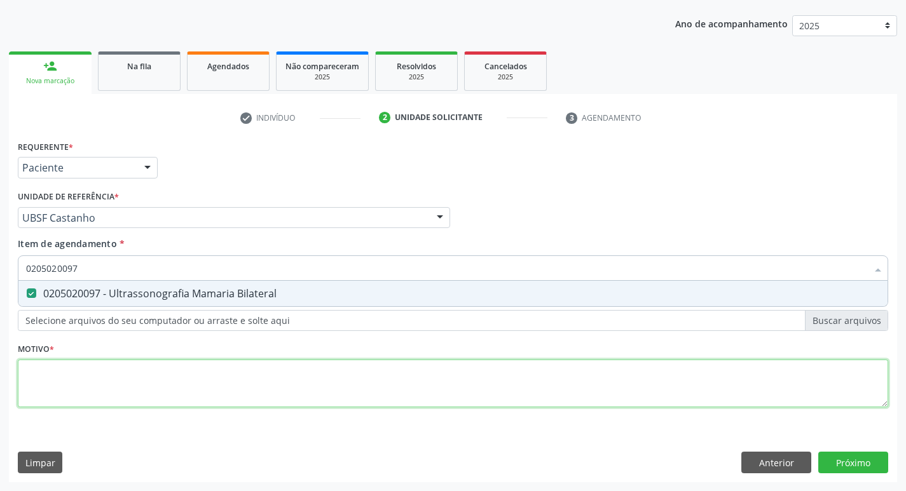
click at [79, 389] on div "Requerente * Paciente Médico(a) Enfermeiro(a) Paciente Nenhum resultado encontr…" at bounding box center [453, 281] width 870 height 288
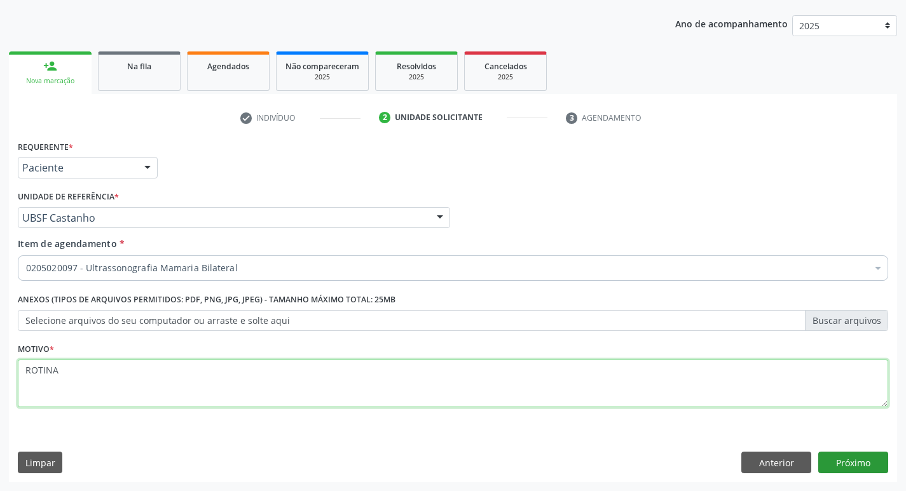
type textarea "ROTINA"
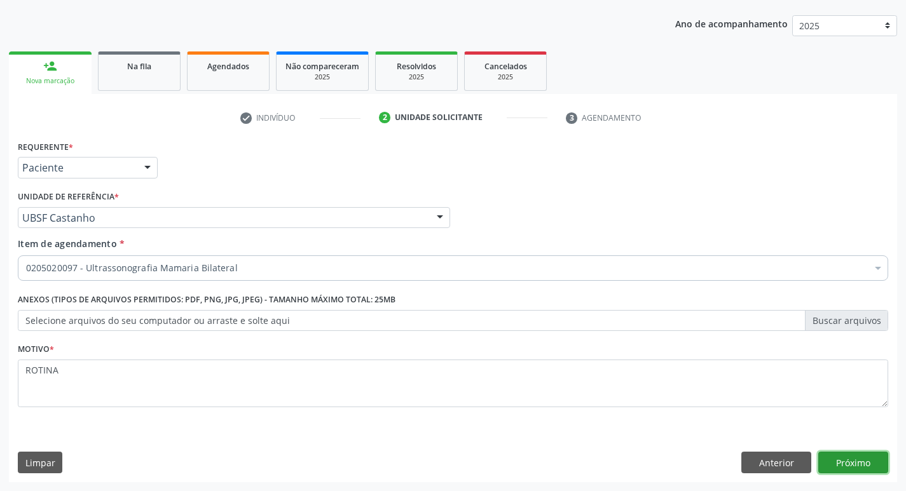
click at [859, 460] on button "Próximo" at bounding box center [853, 463] width 70 height 22
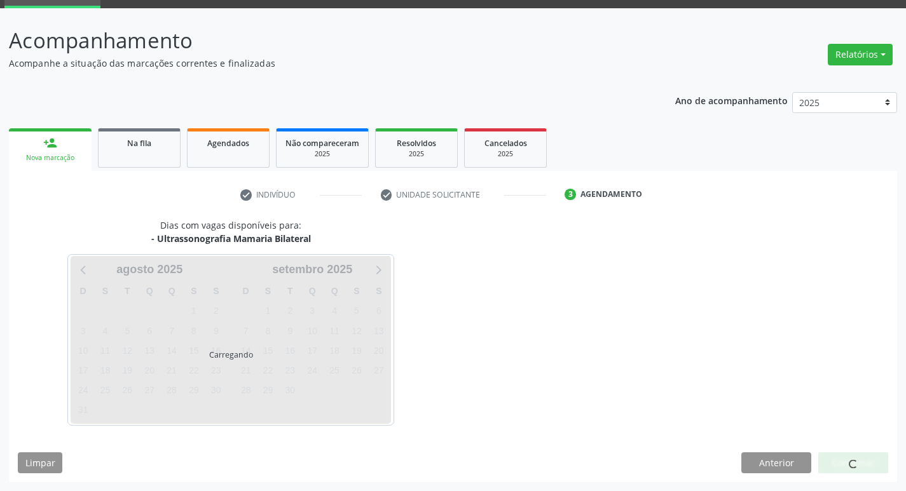
scroll to position [62, 0]
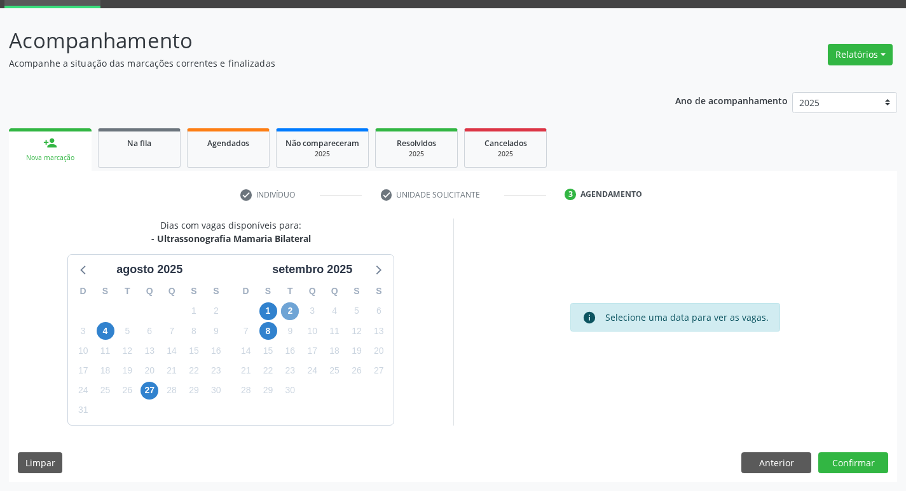
click at [285, 308] on span "2" at bounding box center [290, 312] width 18 height 18
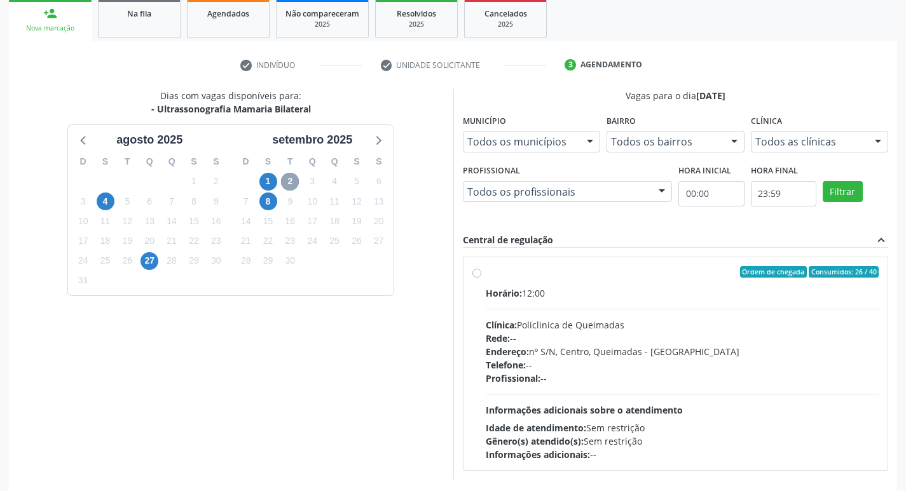
scroll to position [245, 0]
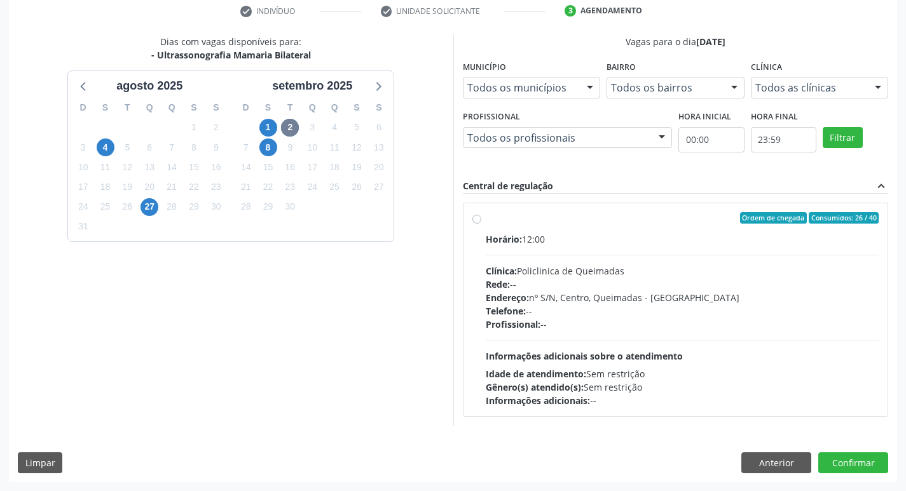
click at [644, 217] on div "Ordem de chegada Consumidos: 26 / 40" at bounding box center [683, 217] width 394 height 11
click at [481, 217] on input "Ordem de chegada Consumidos: 26 / 40 Horário: 12:00 Clínica: Policlinica de Que…" at bounding box center [476, 217] width 9 height 11
radio input "true"
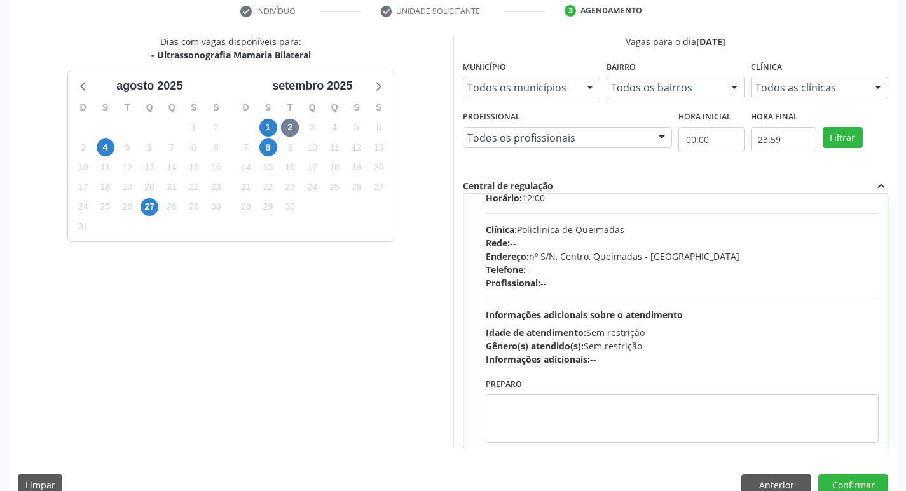
scroll to position [63, 0]
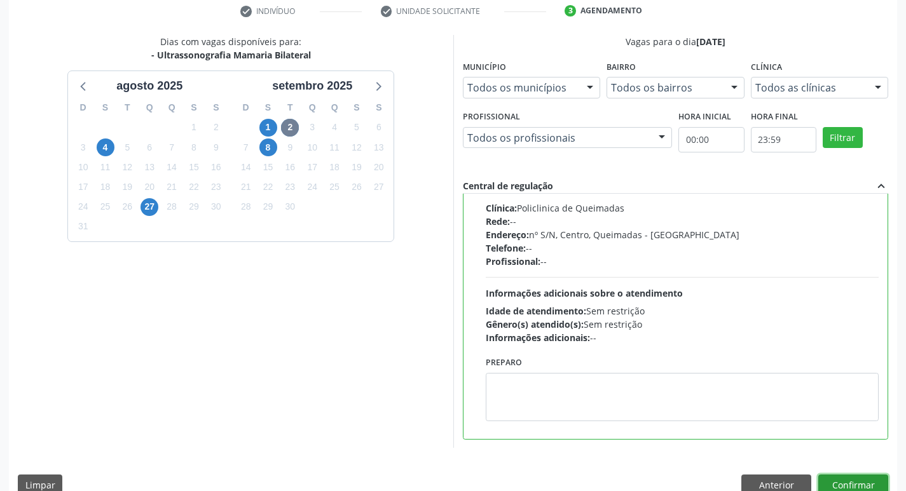
click at [839, 487] on button "Confirmar" at bounding box center [853, 486] width 70 height 22
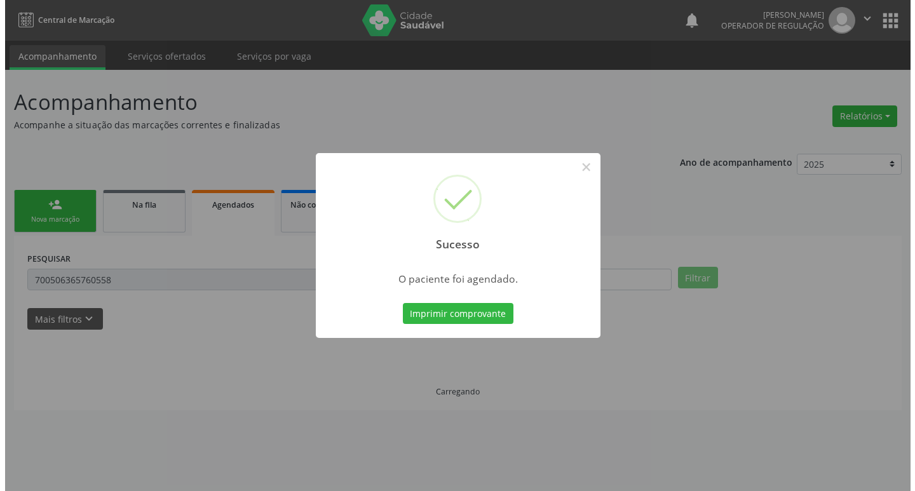
scroll to position [0, 0]
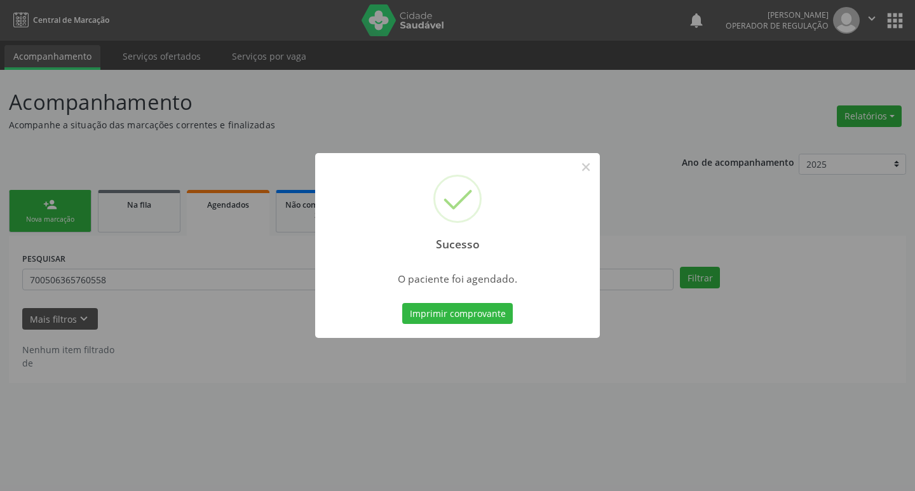
click at [394, 116] on div "Sucesso × O paciente foi agendado. Imprimir comprovante Cancel" at bounding box center [457, 245] width 915 height 491
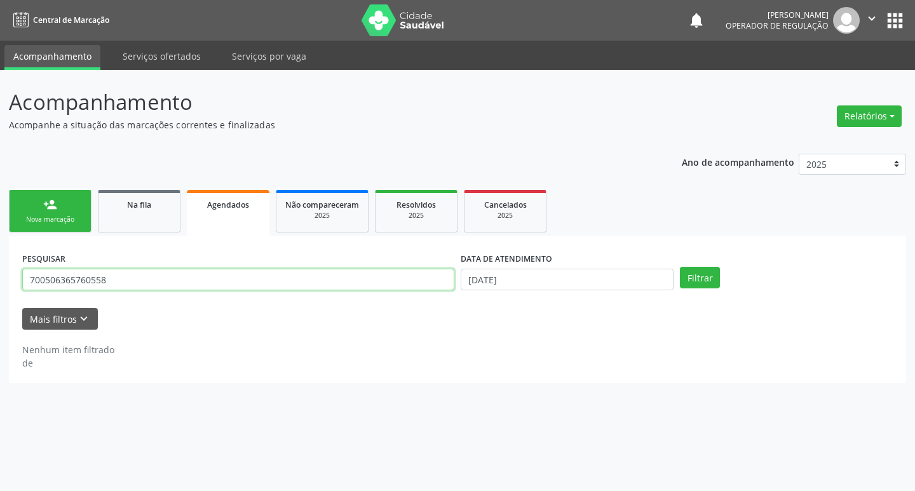
drag, startPoint x: 166, startPoint y: 278, endPoint x: 13, endPoint y: 268, distance: 152.9
click at [13, 275] on div "PESQUISAR 700506365760558 DATA DE ATENDIMENTO 26/08/2025 Filtrar UNIDADE DE REF…" at bounding box center [458, 309] width 898 height 147
type input "704406363693210"
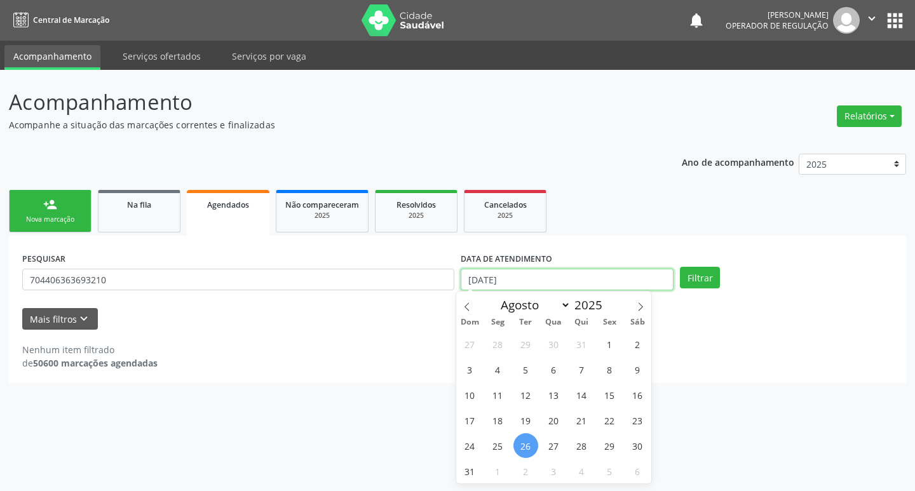
click at [599, 283] on input "[DATE]" at bounding box center [567, 280] width 213 height 22
click at [697, 278] on button "Filtrar" at bounding box center [700, 278] width 40 height 22
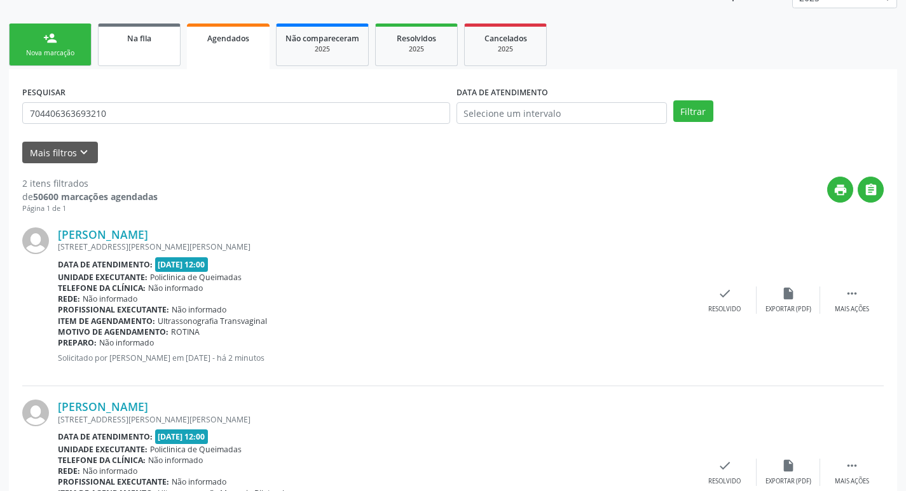
scroll to position [65, 0]
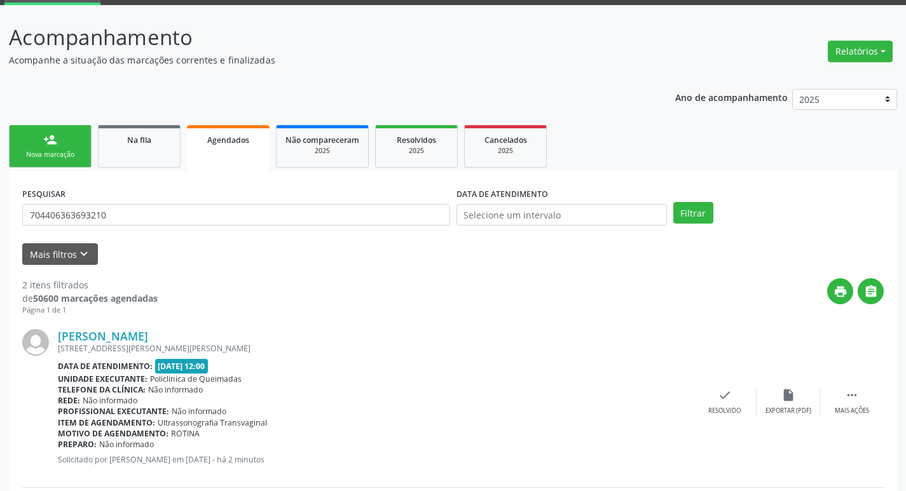
click at [62, 151] on div "Nova marcação" at bounding box center [50, 155] width 64 height 10
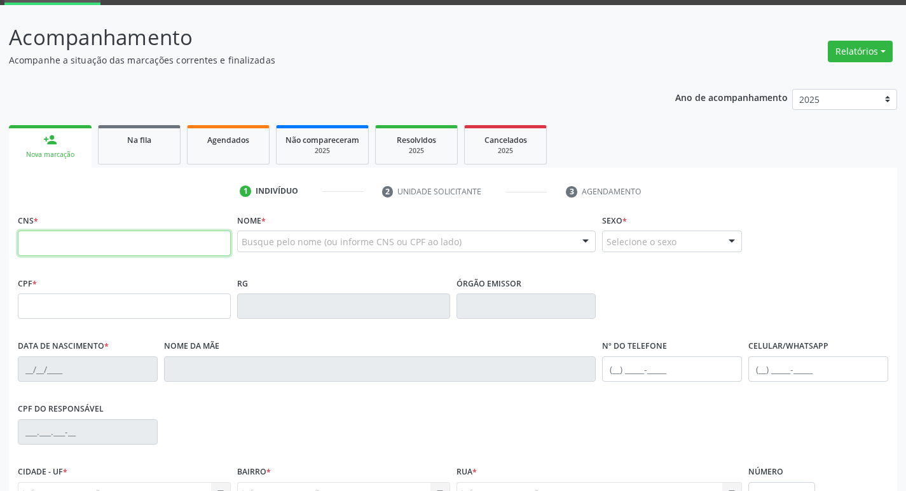
click at [134, 249] on input "text" at bounding box center [124, 243] width 213 height 25
type input "706 7092 5362 0320"
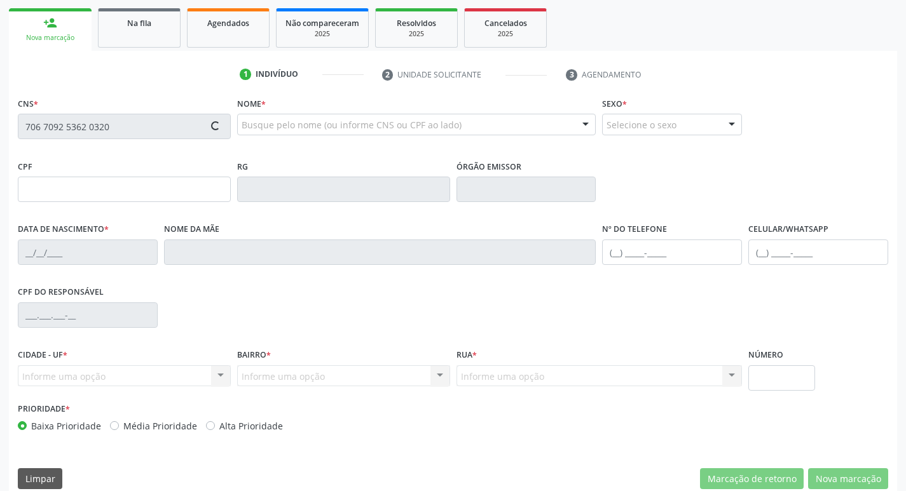
scroll to position [198, 0]
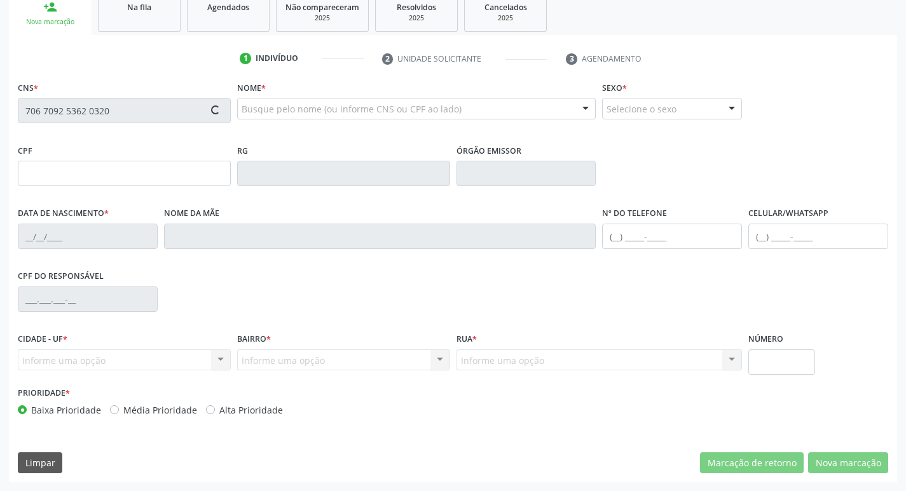
type input "180.886.467-07"
type input "17/12/1998"
type input "Adriana Marques da Mata Cândido"
type input "(83) 7060-8613"
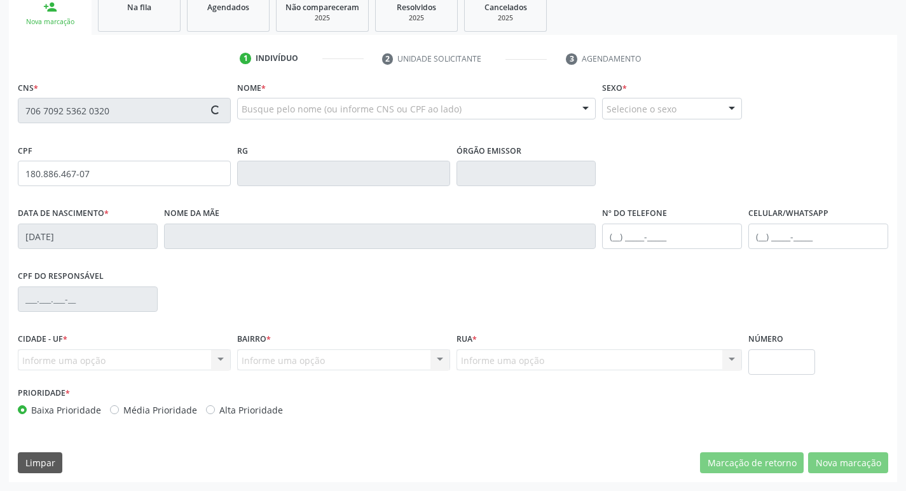
type input "S/N"
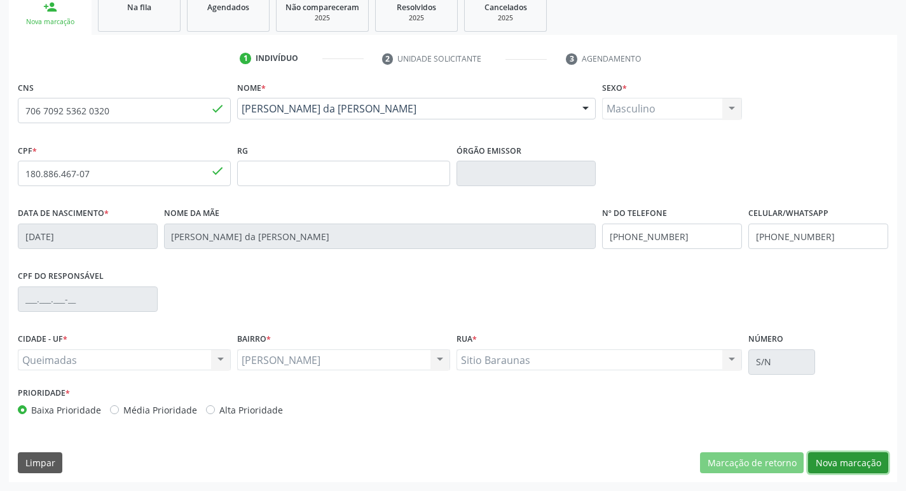
click at [842, 467] on button "Nova marcação" at bounding box center [848, 464] width 80 height 22
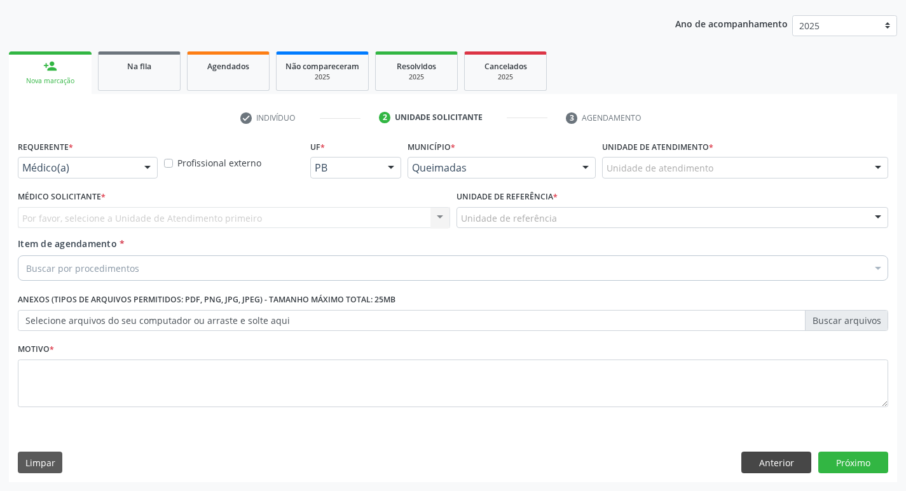
scroll to position [139, 0]
click at [135, 165] on div "Médico(a) Médico(a) Enfermeiro(a) Paciente Nenhum resultado encontrado para: " …" at bounding box center [88, 168] width 140 height 22
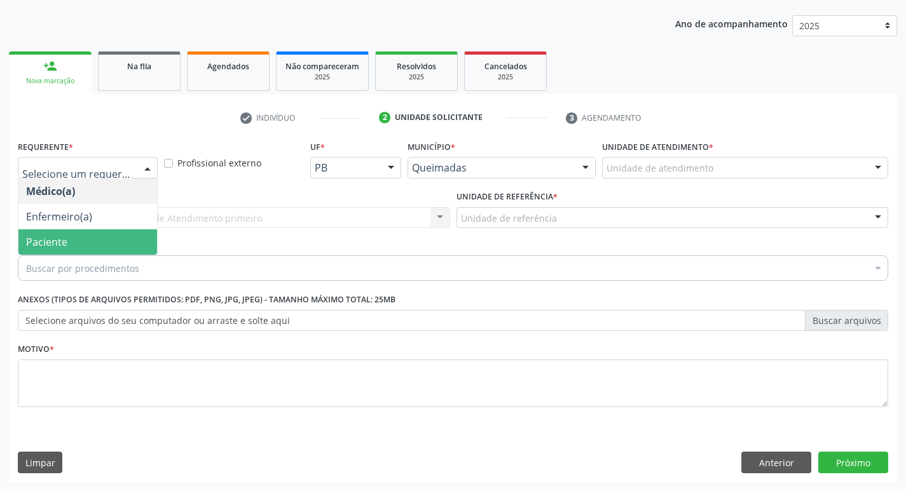
click at [107, 234] on span "Paciente" at bounding box center [87, 241] width 139 height 25
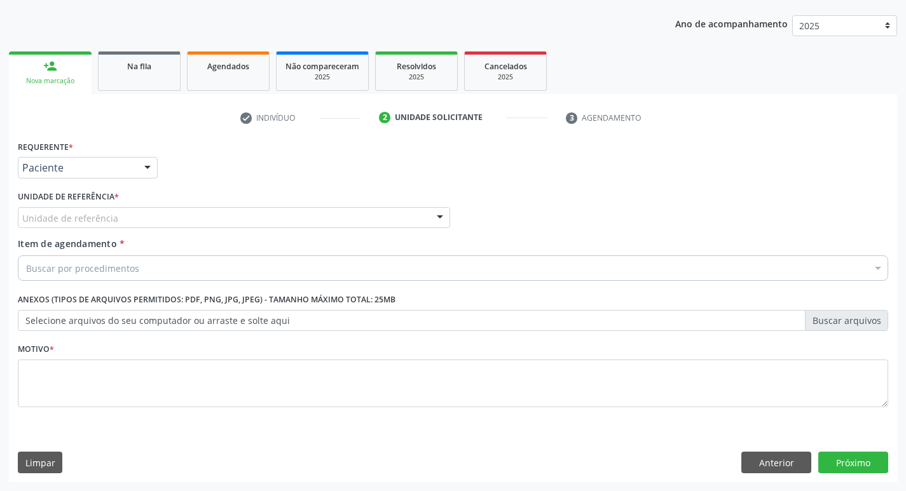
click at [117, 221] on div "Unidade de referência" at bounding box center [234, 218] width 432 height 22
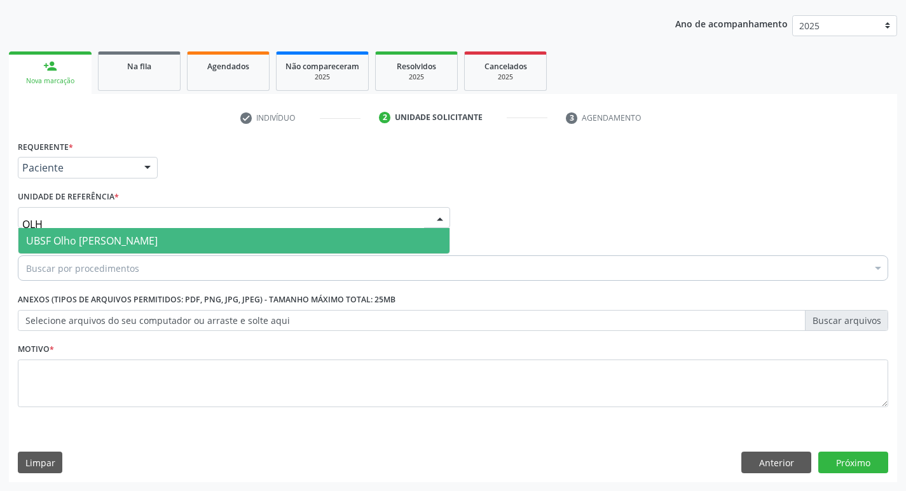
type input "OLHO"
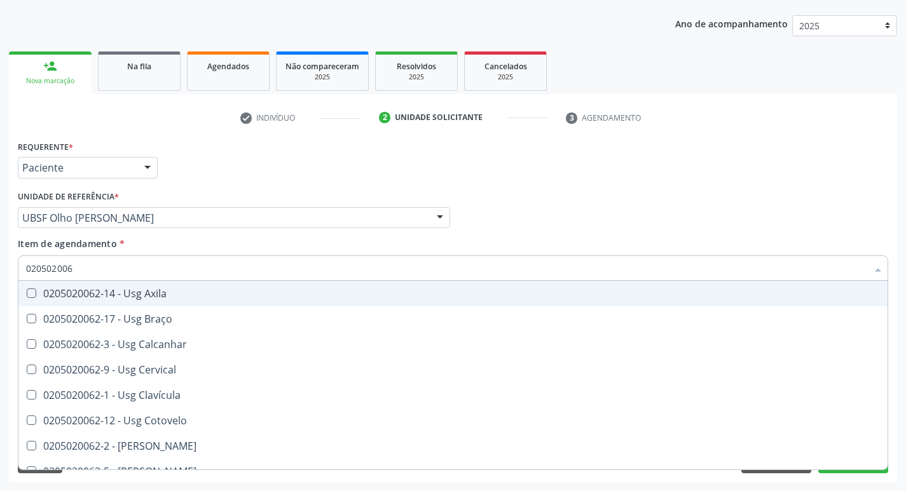
type input "0205020062"
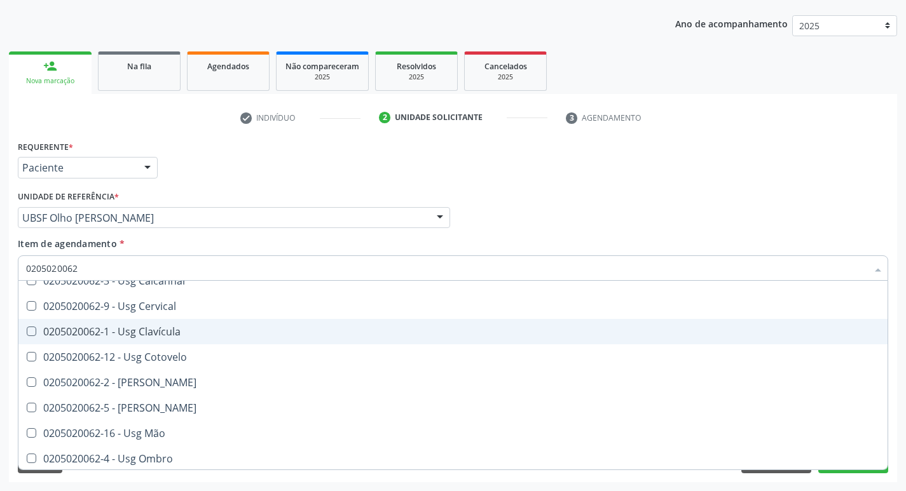
scroll to position [127, 0]
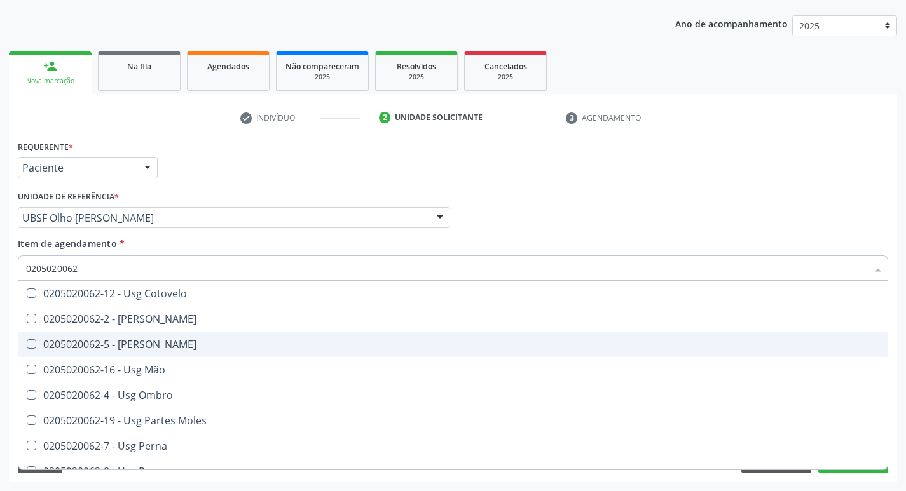
click at [118, 342] on div "0205020062-5 - [PERSON_NAME]" at bounding box center [453, 344] width 854 height 10
checkbox Joelho "true"
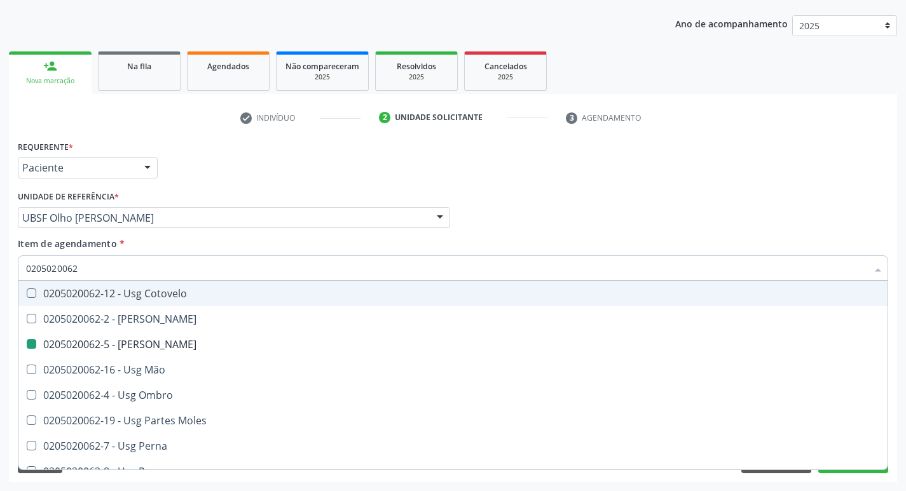
click at [523, 108] on link "2 Unidade solicitante" at bounding box center [463, 117] width 186 height 20
checkbox Braço "true"
checkbox Joelho "false"
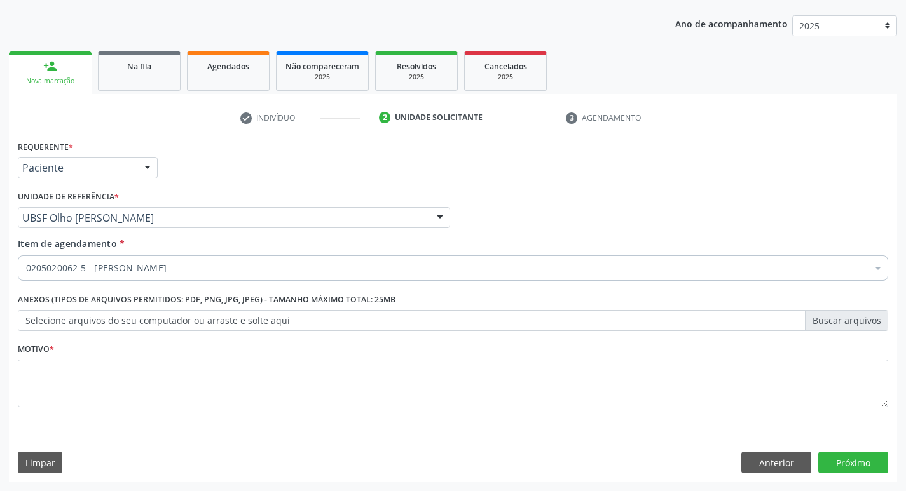
scroll to position [0, 0]
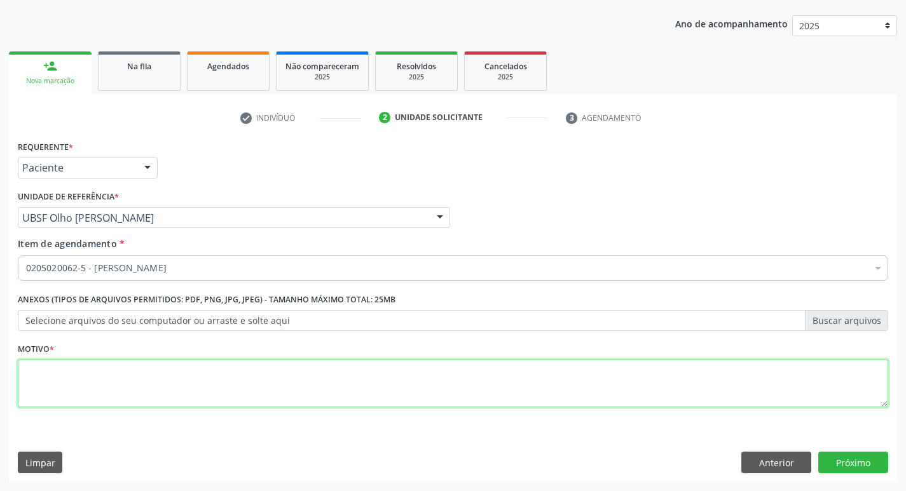
click at [120, 381] on textarea at bounding box center [453, 384] width 870 height 48
type textarea "AVALIAÇÃO"
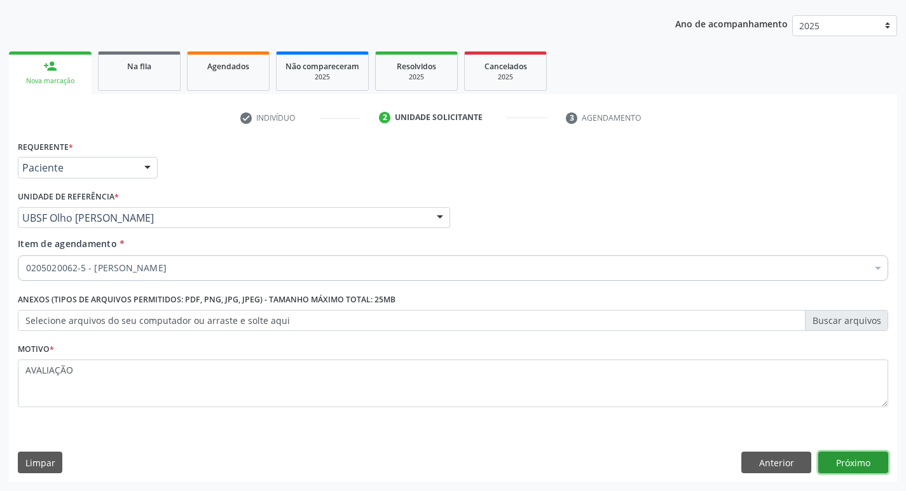
click at [849, 456] on button "Próximo" at bounding box center [853, 463] width 70 height 22
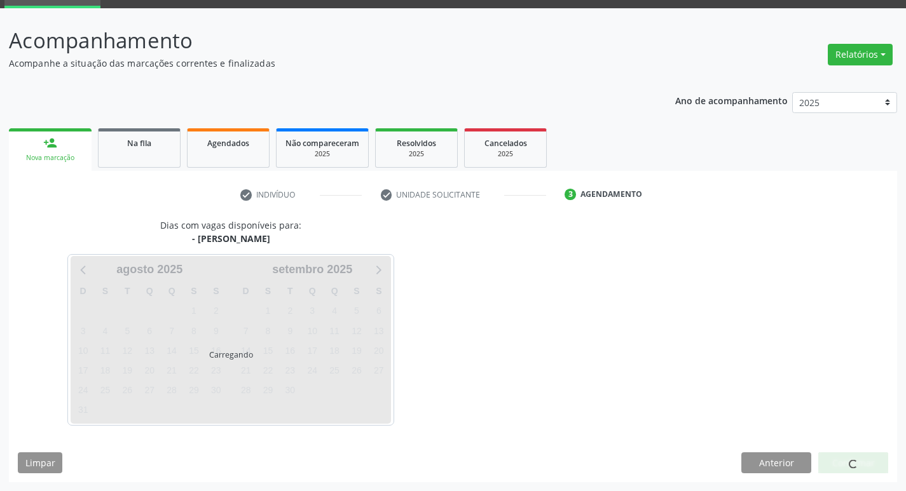
scroll to position [62, 0]
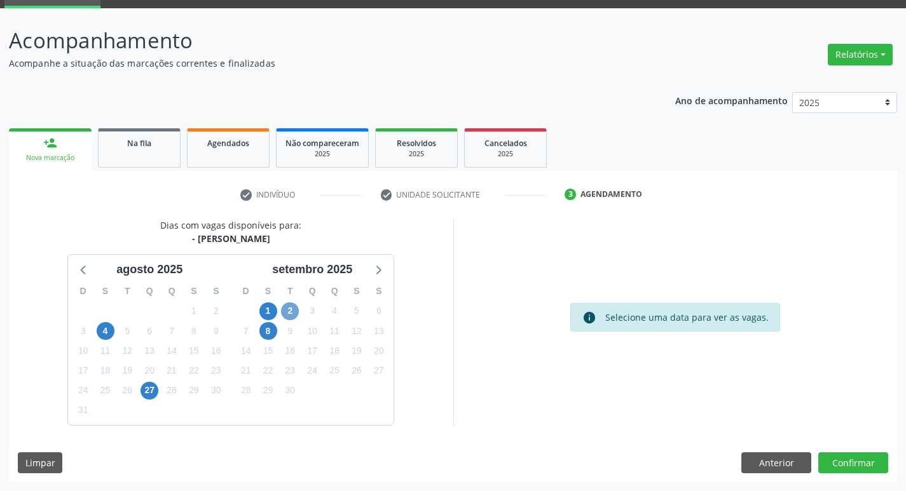
click at [294, 312] on span "2" at bounding box center [290, 312] width 18 height 18
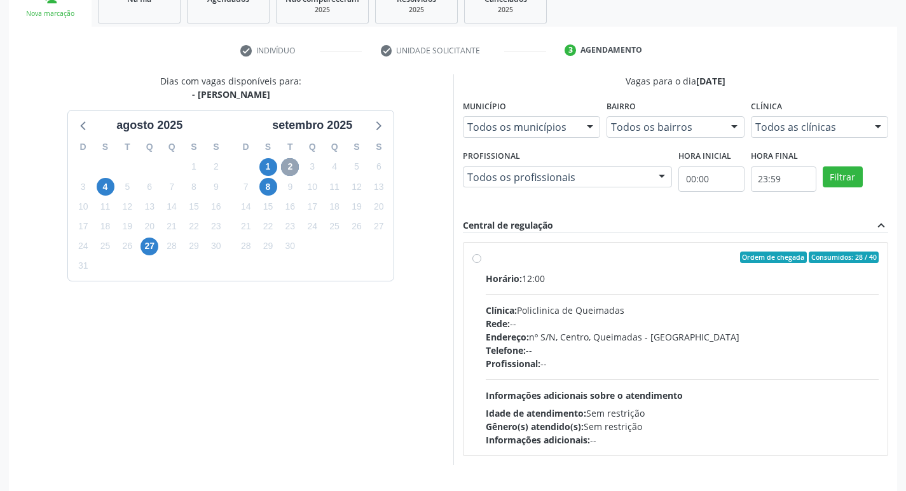
scroll to position [245, 0]
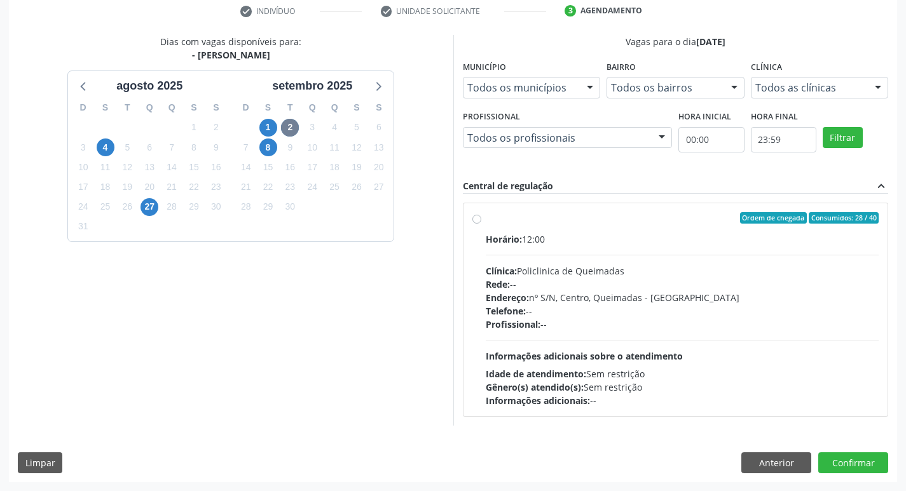
click at [703, 230] on label "Ordem de chegada Consumidos: 28 / 40 Horário: 12:00 Clínica: Policlinica de Que…" at bounding box center [683, 309] width 394 height 195
click at [481, 224] on input "Ordem de chegada Consumidos: 28 / 40 Horário: 12:00 Clínica: Policlinica de Que…" at bounding box center [476, 217] width 9 height 11
radio input "true"
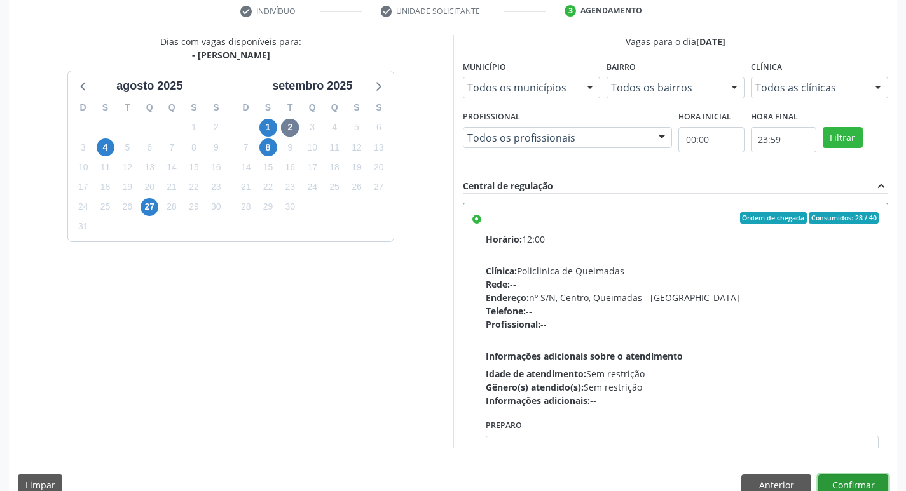
click at [862, 481] on button "Confirmar" at bounding box center [853, 486] width 70 height 22
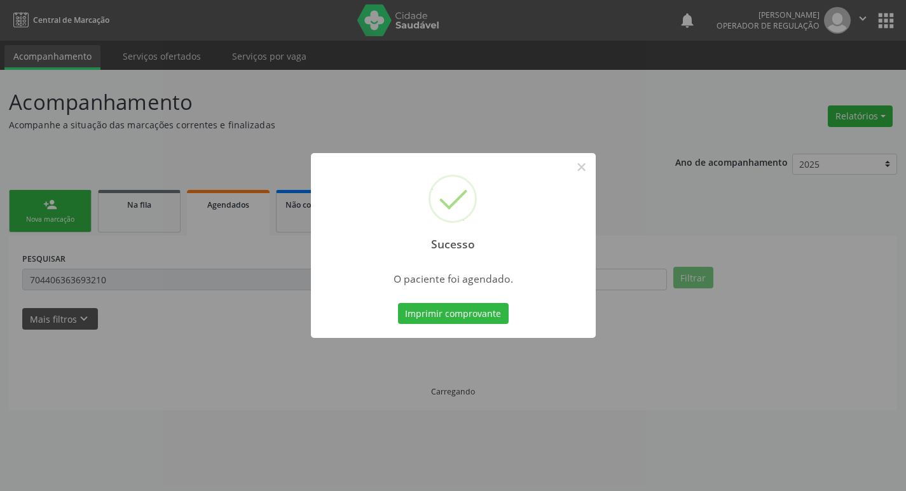
scroll to position [0, 0]
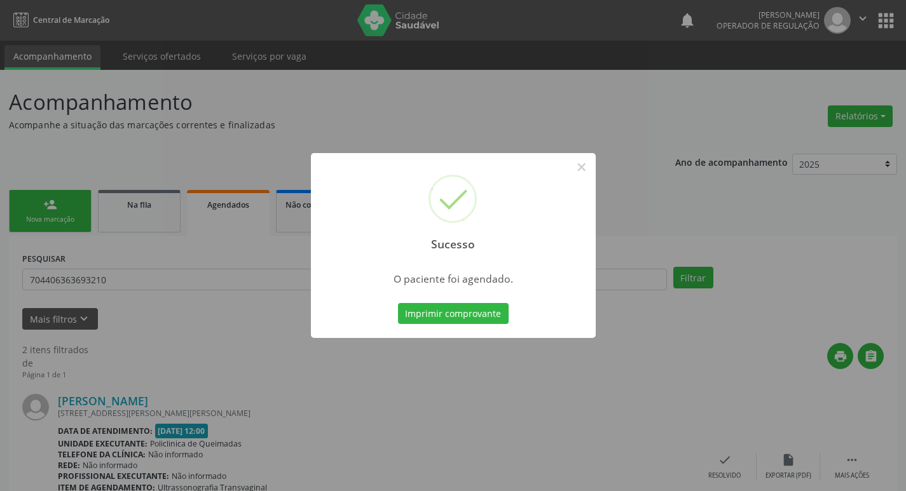
drag, startPoint x: 241, startPoint y: 163, endPoint x: 232, endPoint y: 167, distance: 10.0
click at [240, 163] on div "Sucesso × O paciente foi agendado. Imprimir comprovante Cancel" at bounding box center [453, 245] width 906 height 491
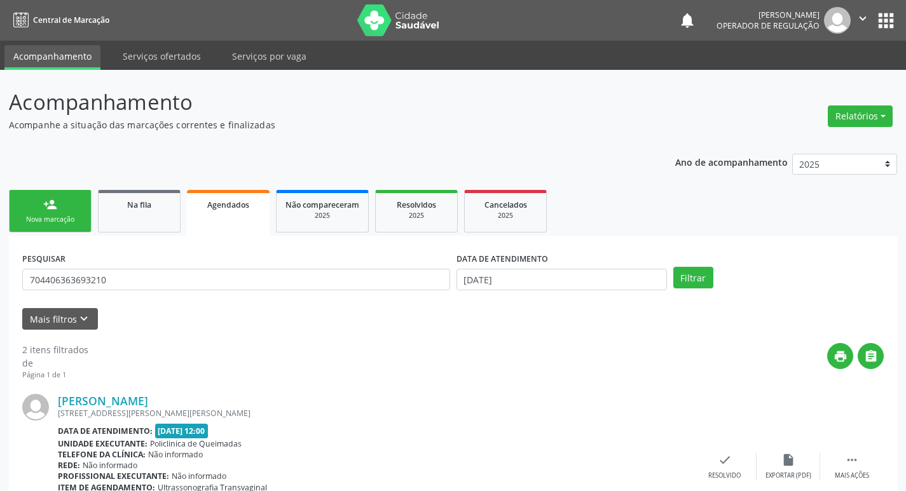
click at [62, 216] on div "Nova marcação" at bounding box center [50, 220] width 64 height 10
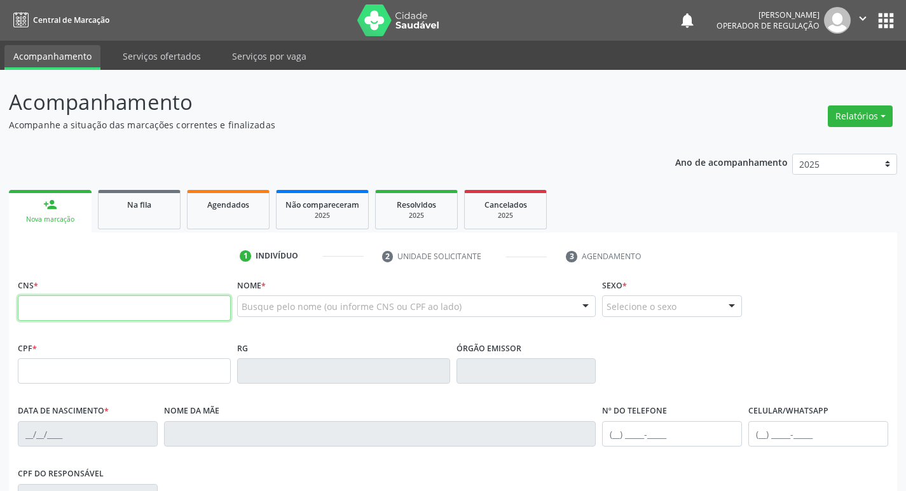
click at [107, 301] on input "text" at bounding box center [124, 308] width 213 height 25
type input "700 2059 0911 7230"
type input "039.564.794-08"
type input "20/06/1975"
type input "Severina Barbosa de Araújo"
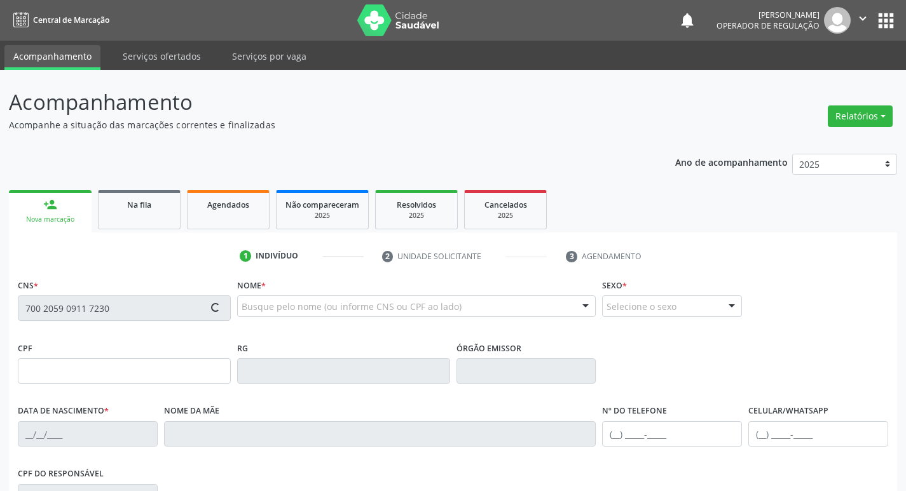
type input "(83) 99362-0812"
type input "38"
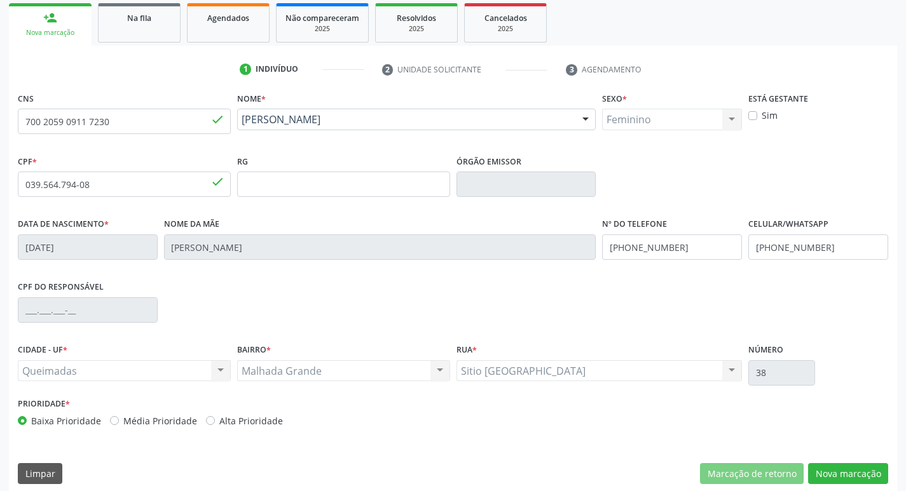
scroll to position [198, 0]
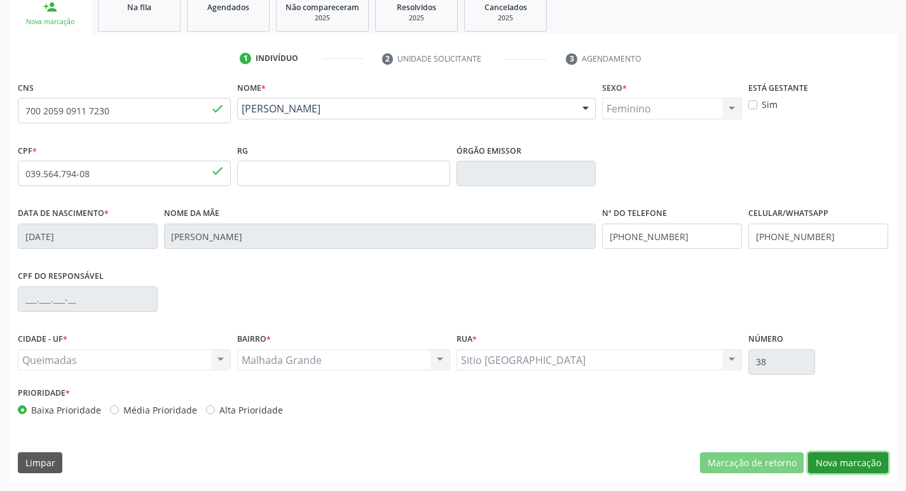
click at [828, 459] on button "Nova marcação" at bounding box center [848, 464] width 80 height 22
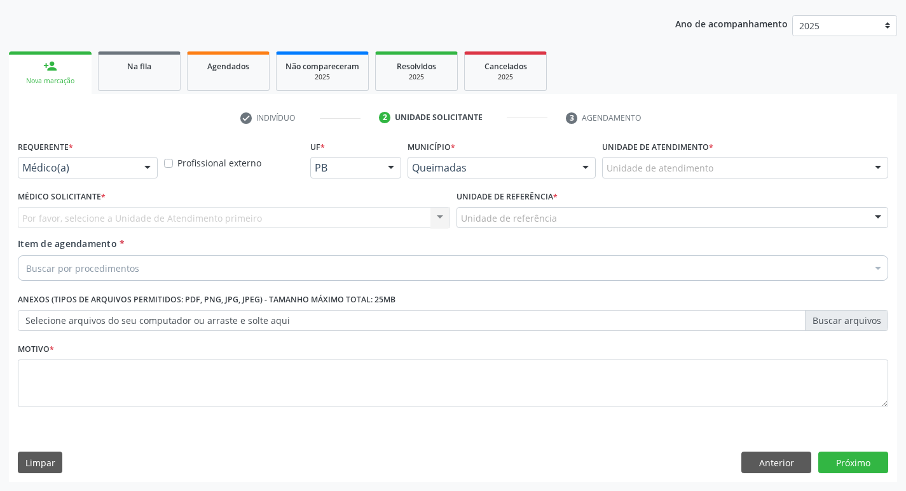
scroll to position [139, 0]
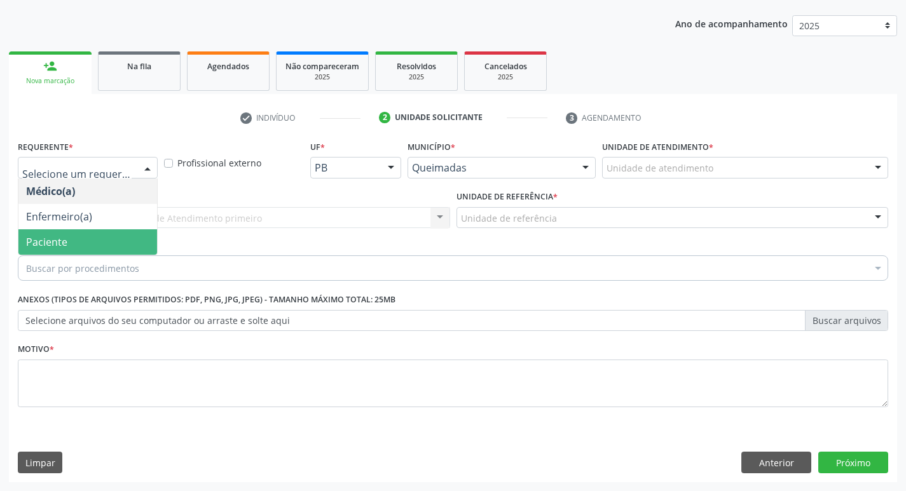
click at [62, 236] on span "Paciente" at bounding box center [46, 242] width 41 height 14
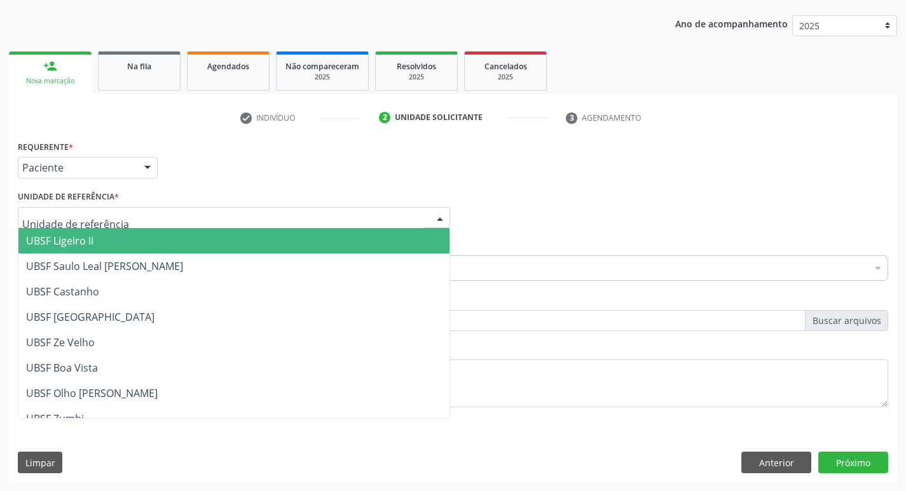
click at [806, 181] on div "Requerente * Paciente Médico(a) Enfermeiro(a) Paciente Nenhum resultado encontr…" at bounding box center [453, 162] width 877 height 50
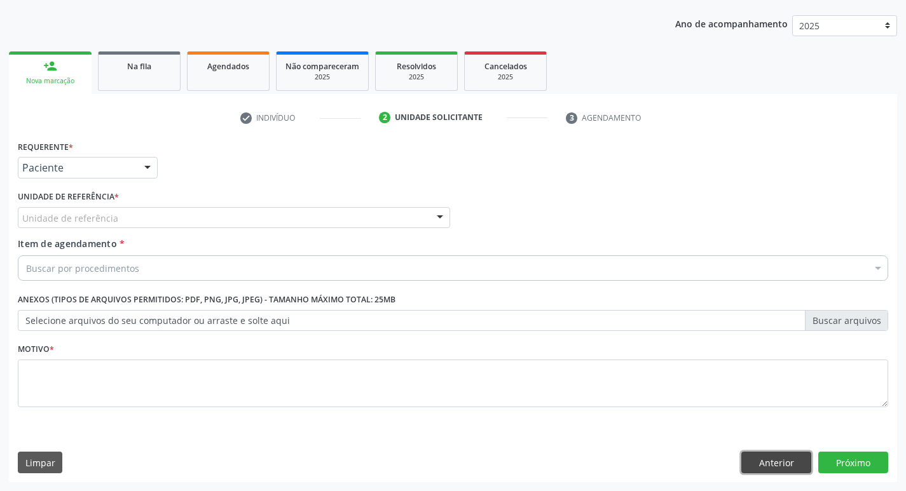
click at [796, 469] on button "Anterior" at bounding box center [776, 463] width 70 height 22
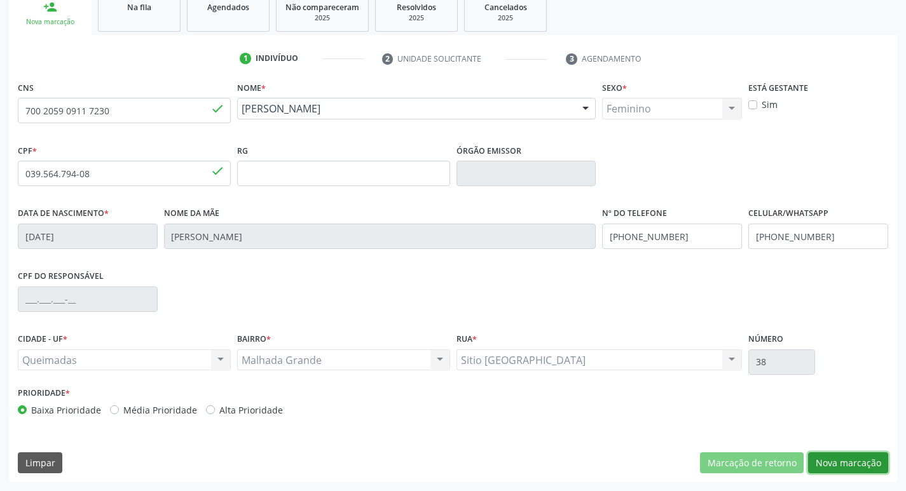
click at [845, 469] on button "Nova marcação" at bounding box center [848, 464] width 80 height 22
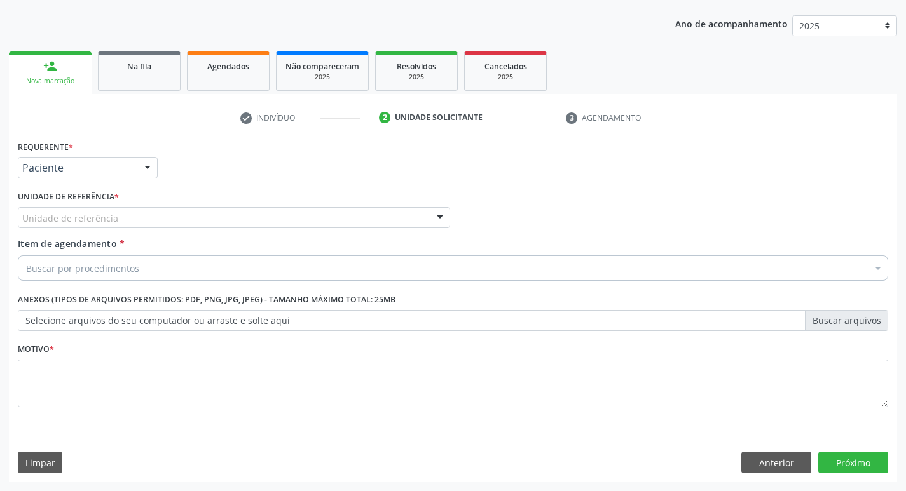
click at [200, 220] on div "Unidade de referência" at bounding box center [234, 218] width 432 height 22
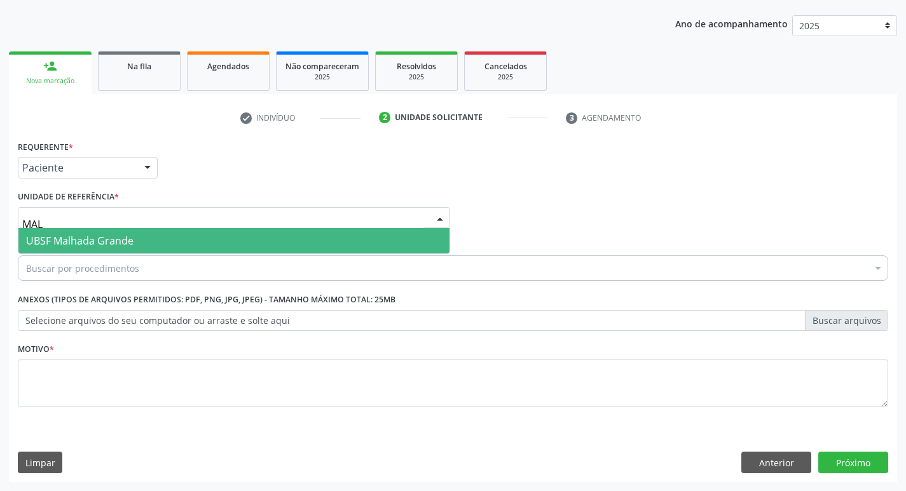
type input "MALH"
click at [197, 243] on span "UBSF Malhada Grande" at bounding box center [233, 240] width 431 height 25
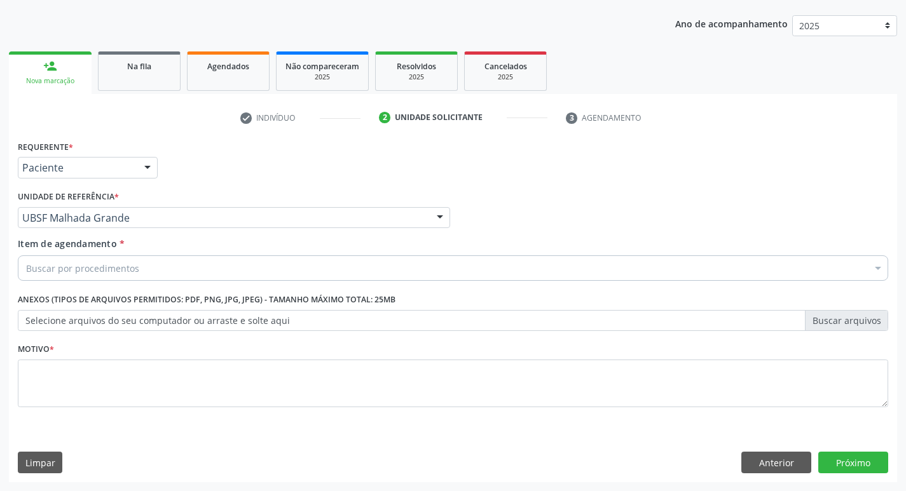
click at [174, 265] on div "Buscar por procedimentos" at bounding box center [453, 268] width 870 height 25
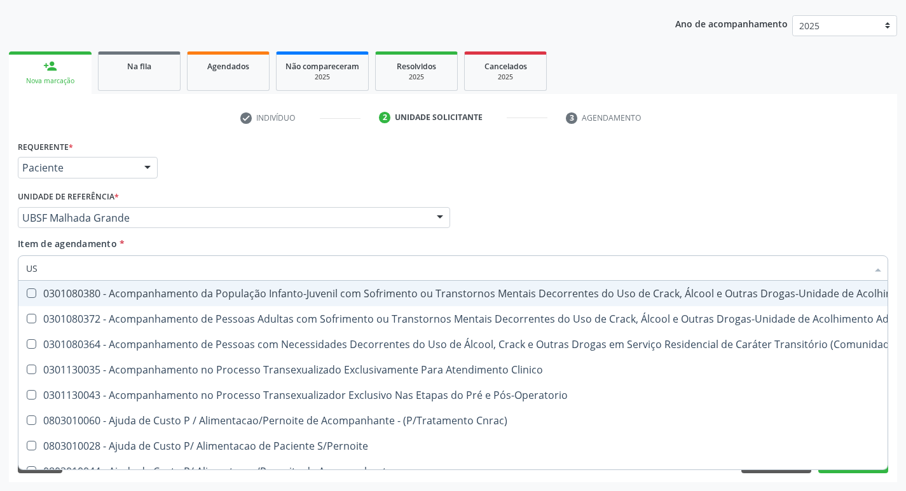
type input "USG"
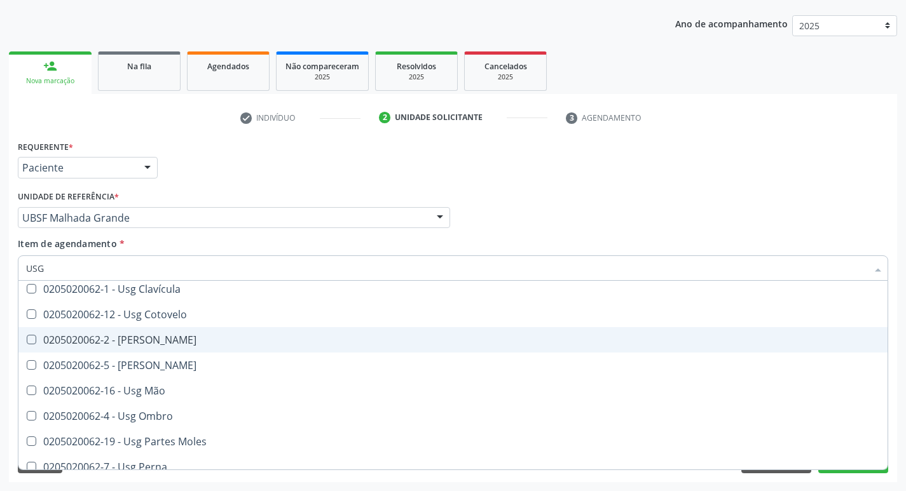
scroll to position [127, 0]
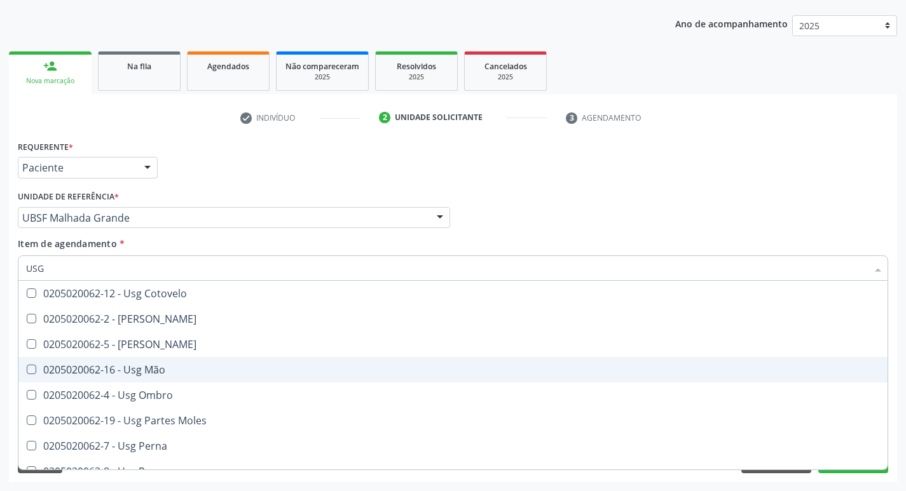
click at [211, 371] on div "0205020062-16 - Usg Mão" at bounding box center [453, 370] width 854 height 10
checkbox Mão "true"
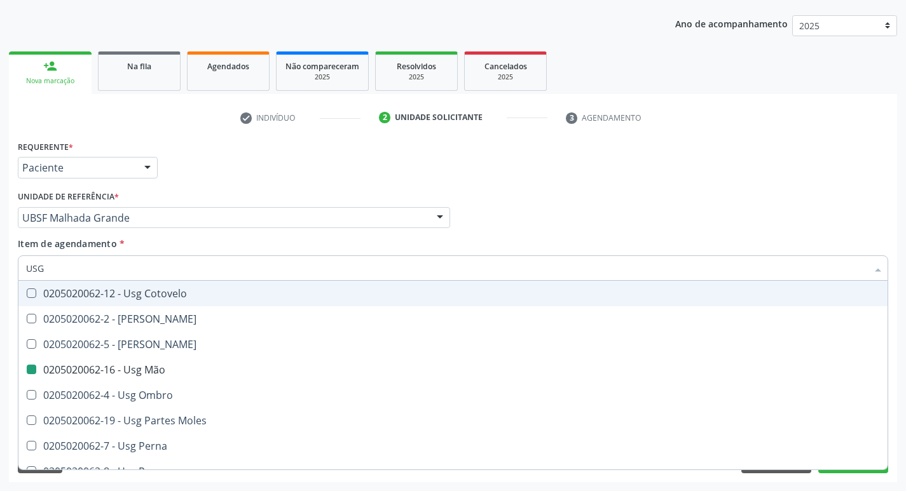
click at [533, 156] on div "Requerente * Paciente Médico(a) Enfermeiro(a) Paciente Nenhum resultado encontr…" at bounding box center [453, 162] width 877 height 50
checkbox Braço "true"
checkbox Mão "false"
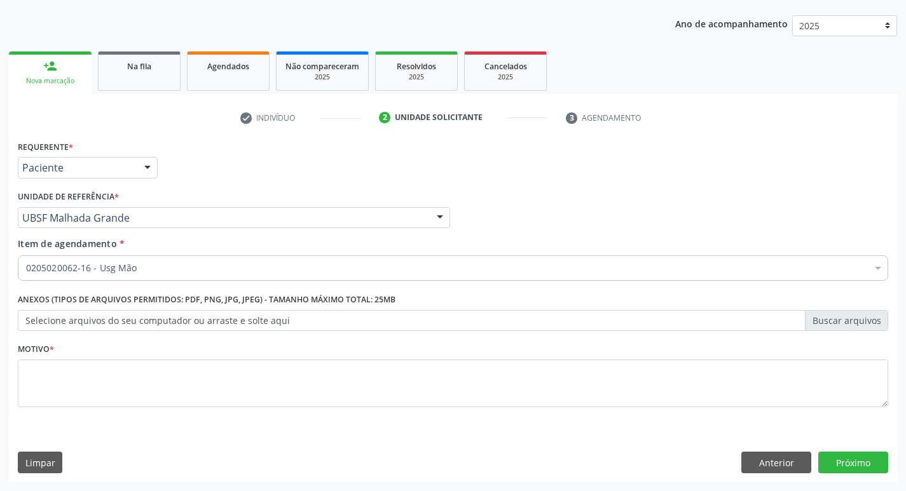
scroll to position [0, 0]
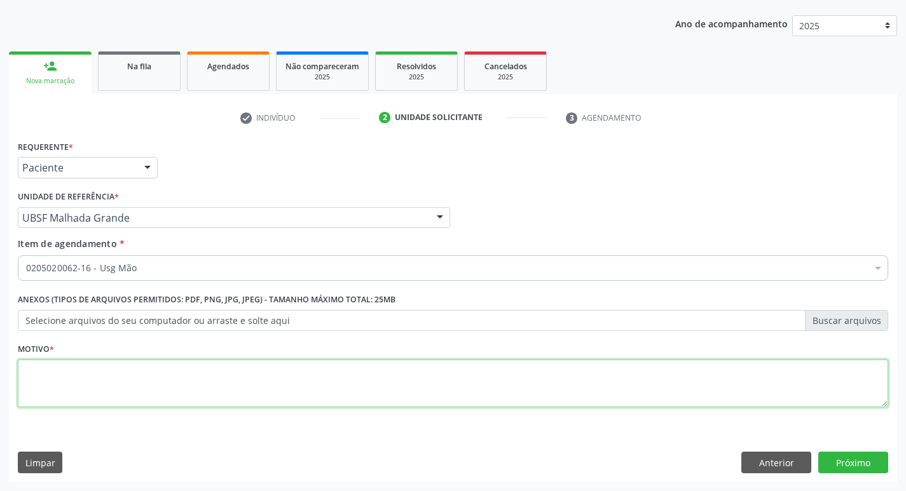
click at [272, 379] on textarea at bounding box center [453, 384] width 870 height 48
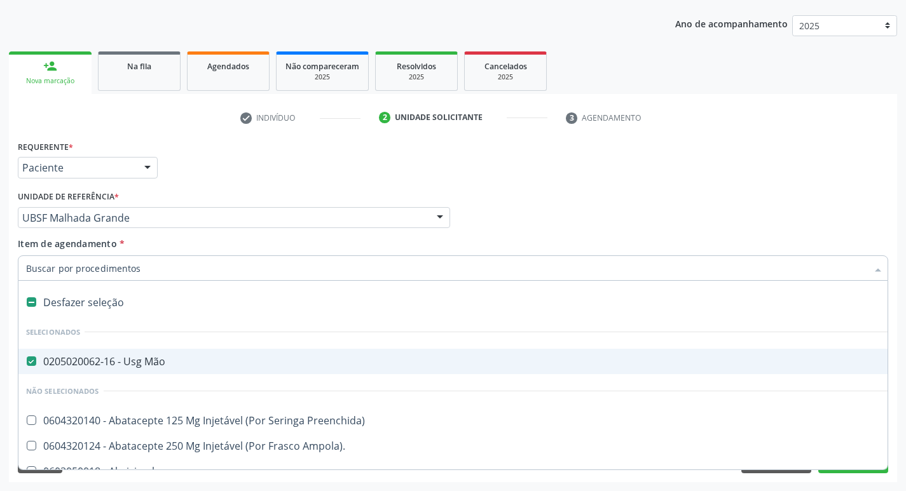
scroll to position [127, 0]
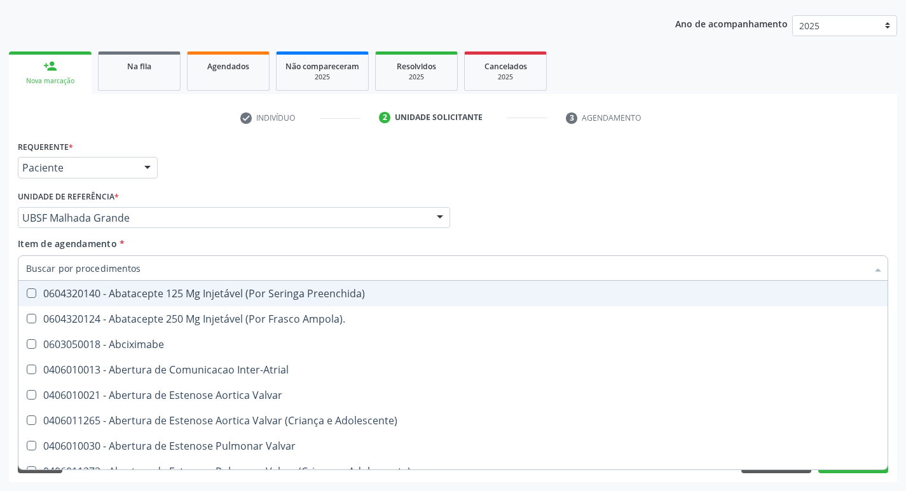
click at [570, 156] on div "Requerente * Paciente Médico(a) Enfermeiro(a) Paciente Nenhum resultado encontr…" at bounding box center [453, 162] width 877 height 50
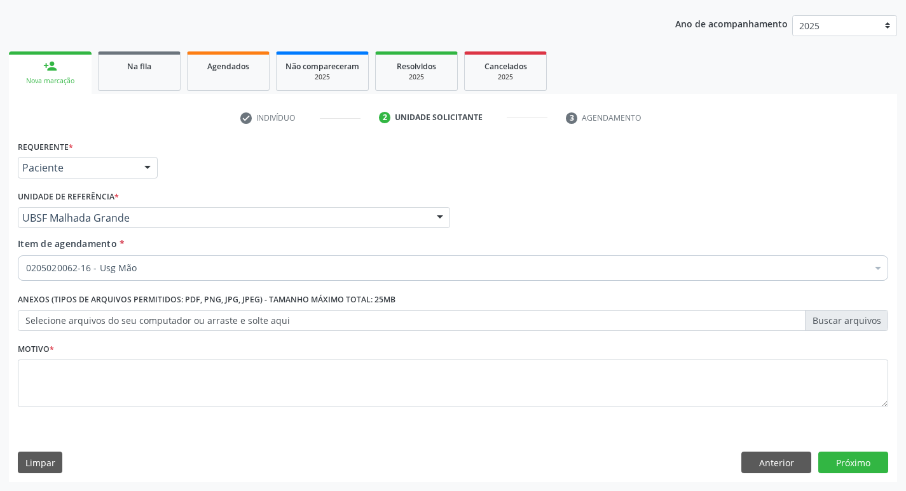
scroll to position [0, 0]
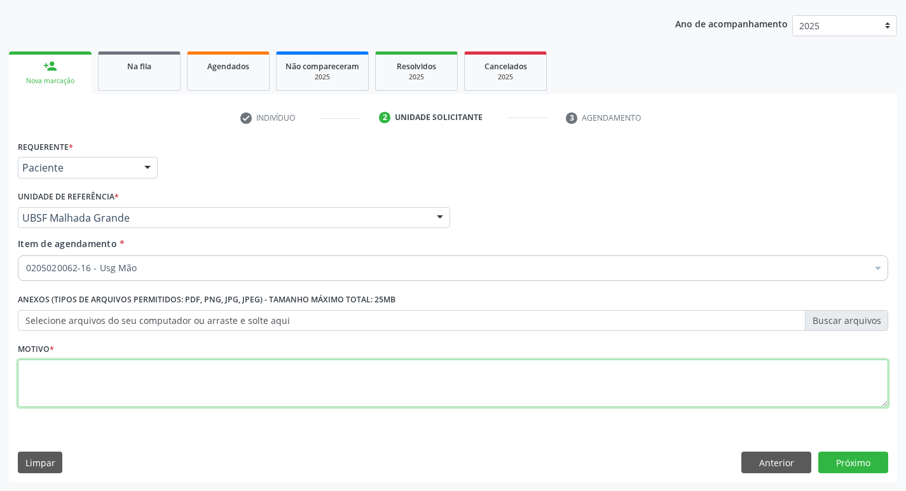
click at [390, 385] on textarea at bounding box center [453, 384] width 870 height 48
type textarea "AVALIAÇÃO"
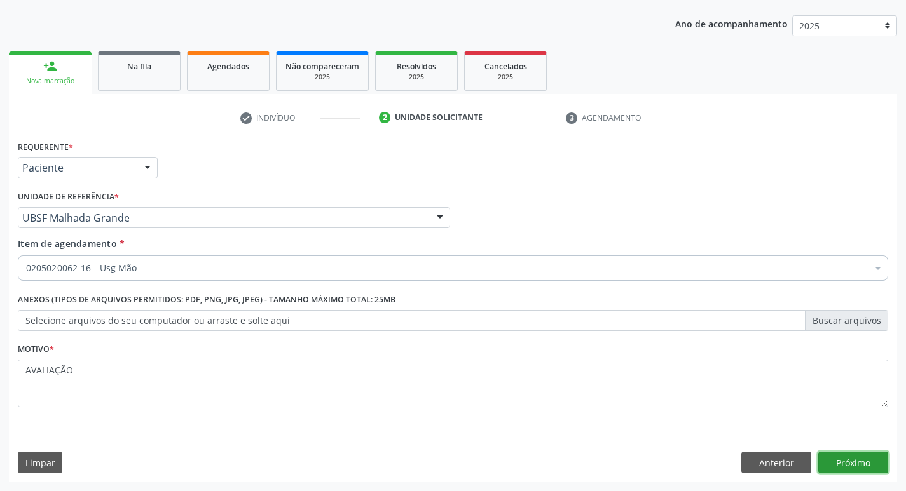
click at [863, 466] on button "Próximo" at bounding box center [853, 463] width 70 height 22
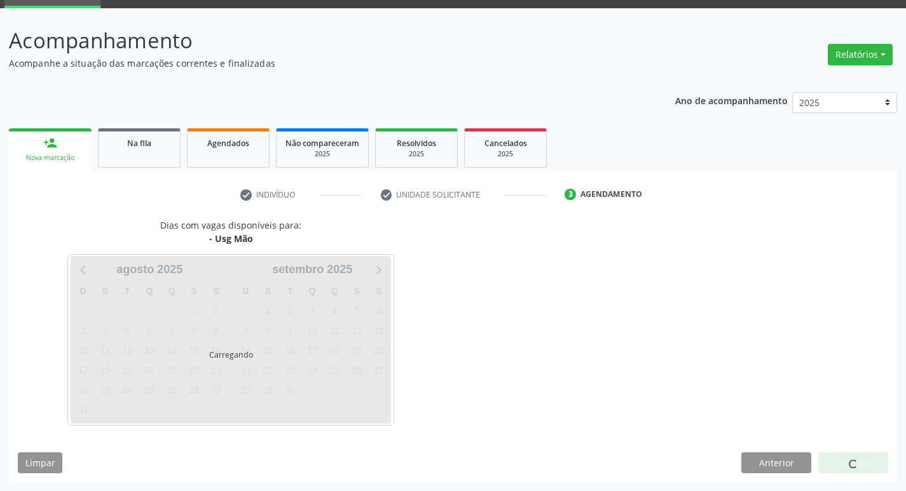
scroll to position [62, 0]
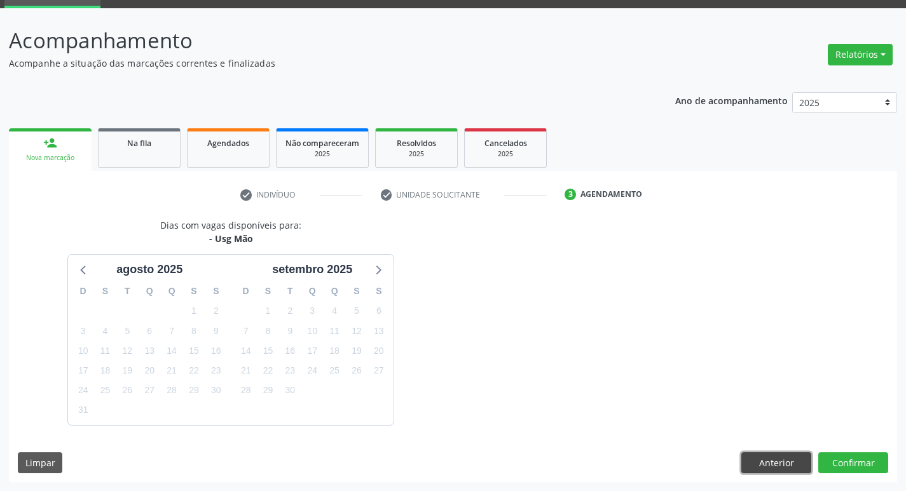
click at [765, 455] on button "Anterior" at bounding box center [776, 464] width 70 height 22
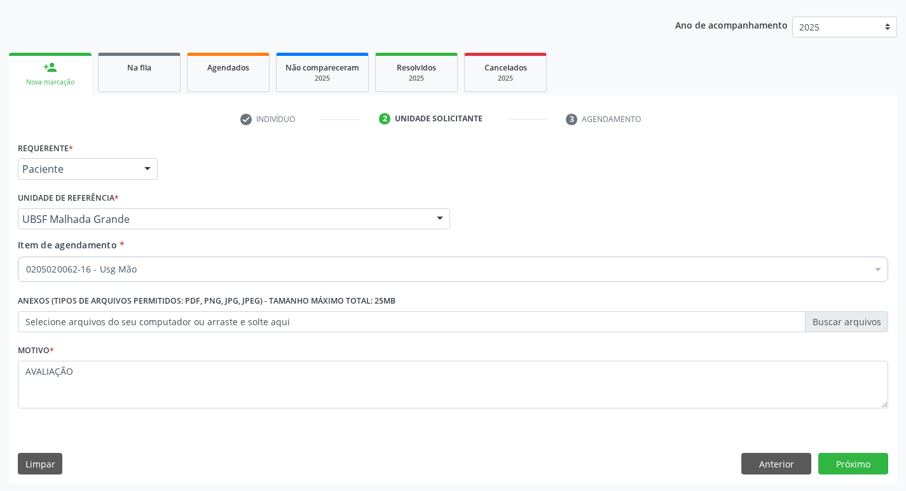
scroll to position [139, 0]
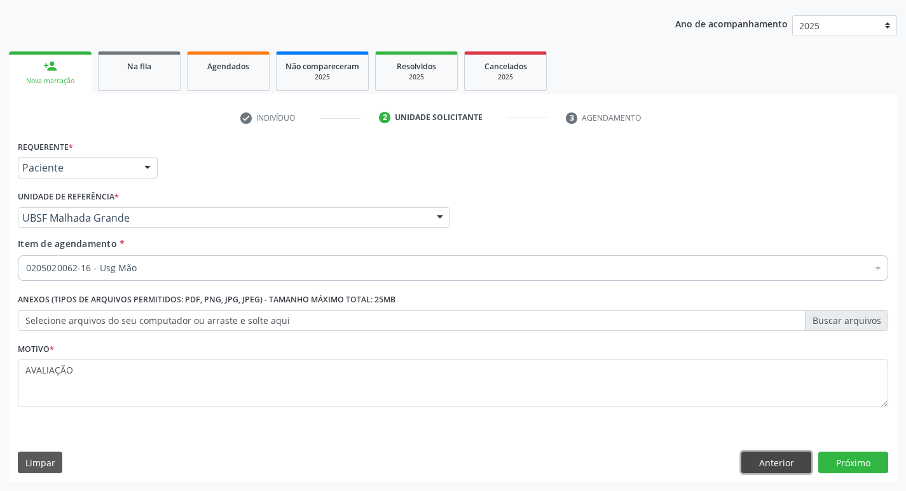
click at [765, 463] on button "Anterior" at bounding box center [776, 463] width 70 height 22
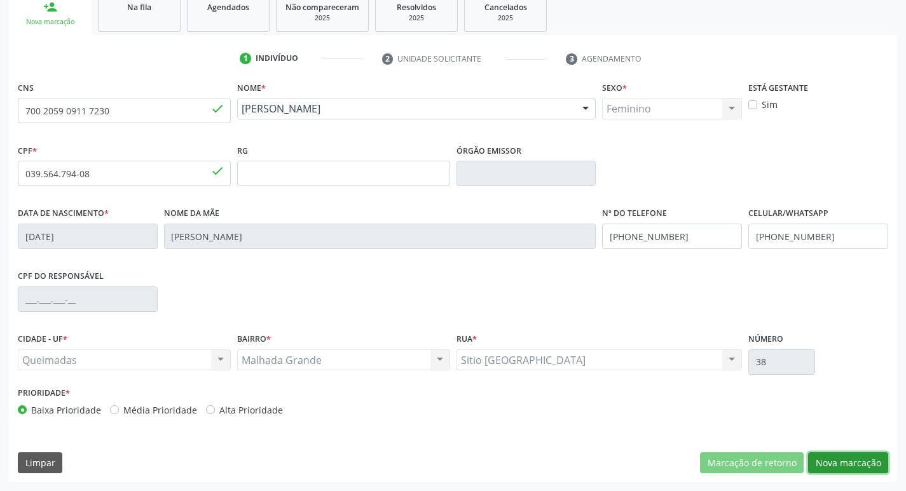
click at [864, 469] on button "Nova marcação" at bounding box center [848, 464] width 80 height 22
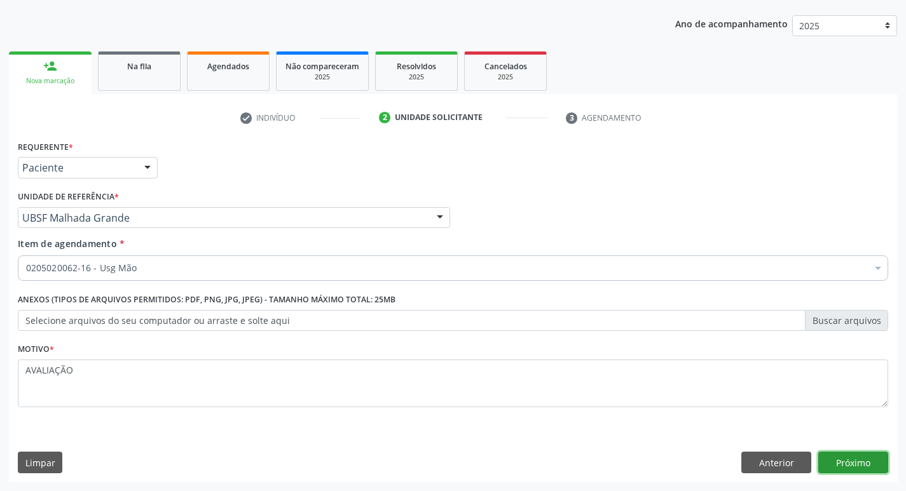
click at [863, 464] on button "Próximo" at bounding box center [853, 463] width 70 height 22
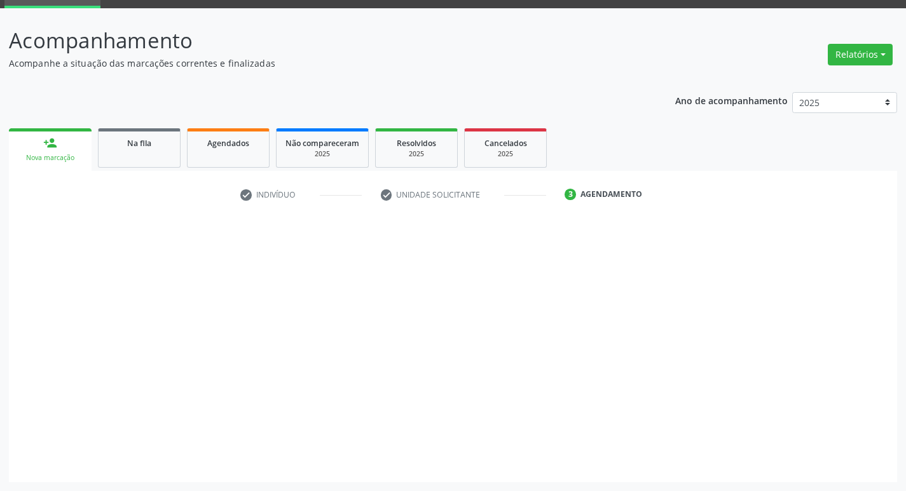
scroll to position [62, 0]
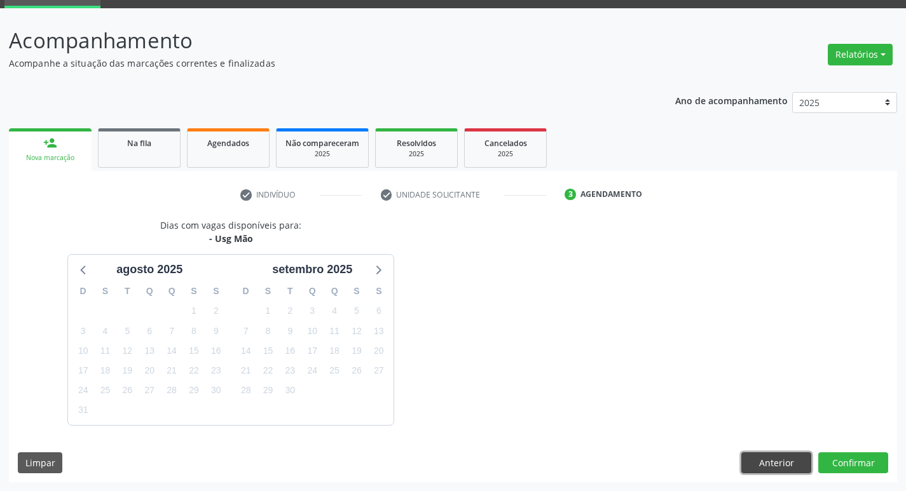
click at [777, 457] on button "Anterior" at bounding box center [776, 464] width 70 height 22
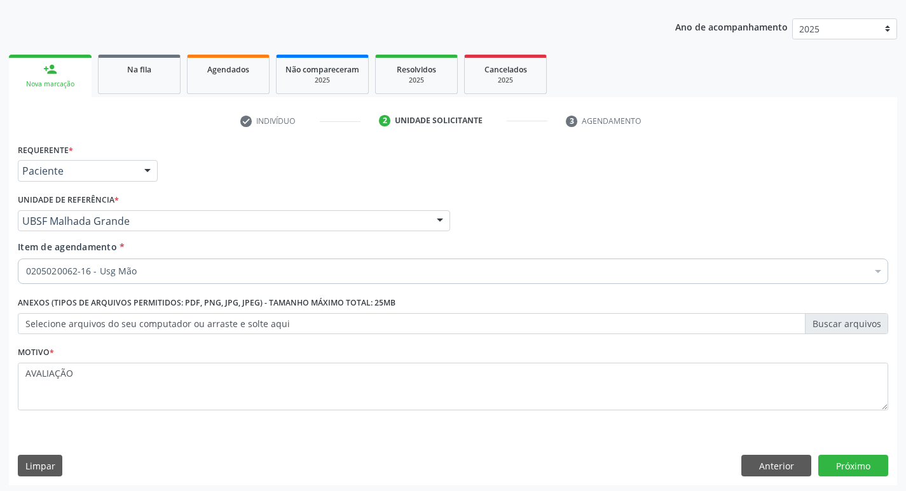
scroll to position [139, 0]
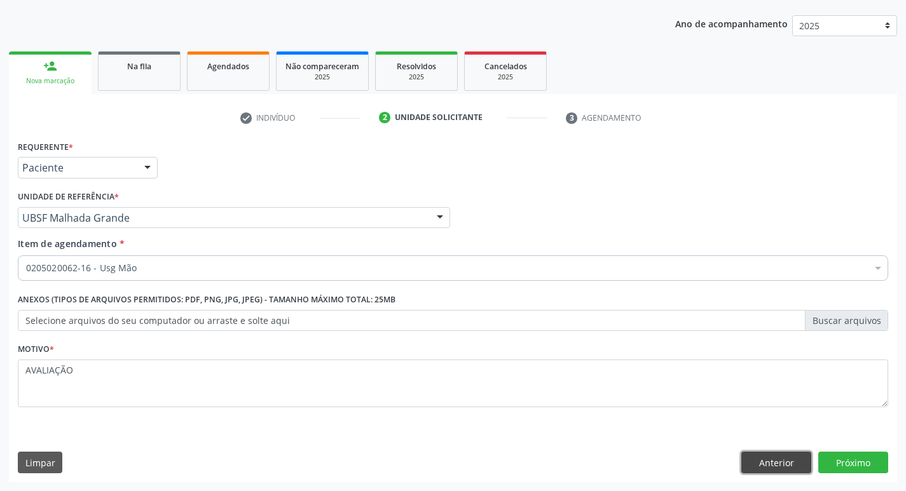
click at [772, 460] on button "Anterior" at bounding box center [776, 463] width 70 height 22
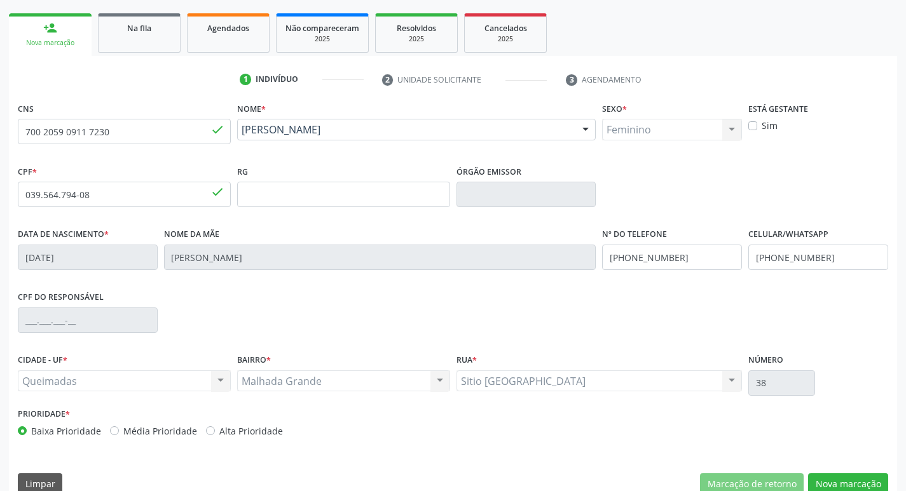
scroll to position [198, 0]
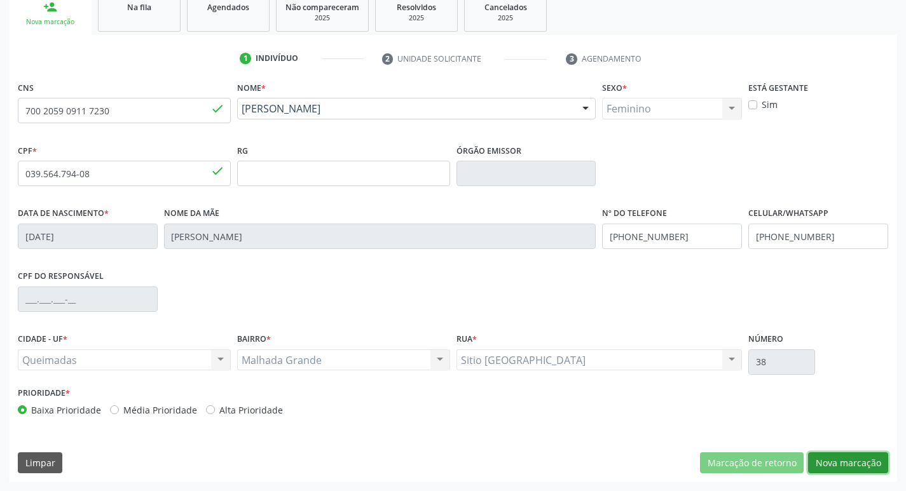
click at [825, 466] on button "Nova marcação" at bounding box center [848, 464] width 80 height 22
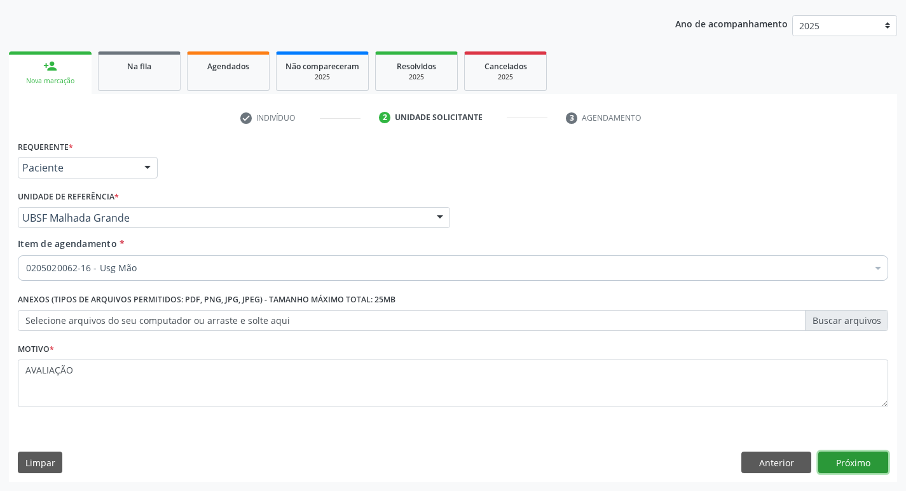
click at [853, 462] on button "Próximo" at bounding box center [853, 463] width 70 height 22
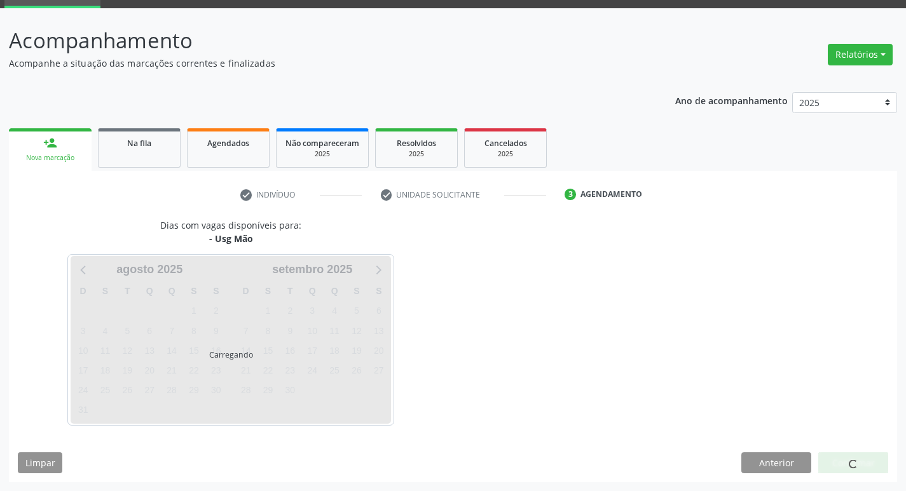
scroll to position [62, 0]
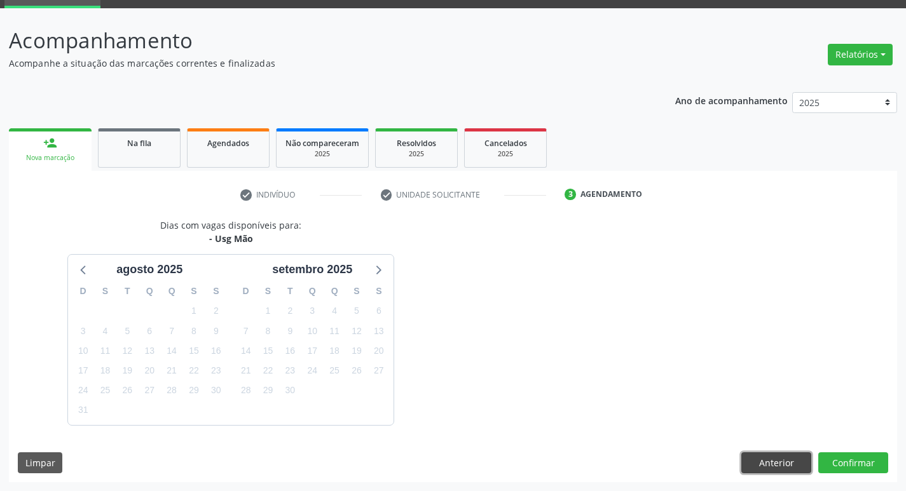
click at [786, 461] on button "Anterior" at bounding box center [776, 464] width 70 height 22
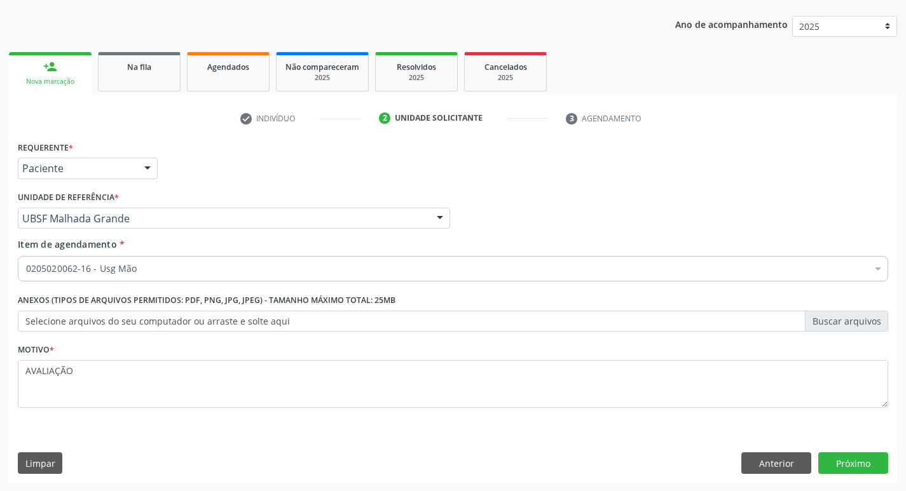
scroll to position [139, 0]
click at [790, 465] on button "Anterior" at bounding box center [776, 463] width 70 height 22
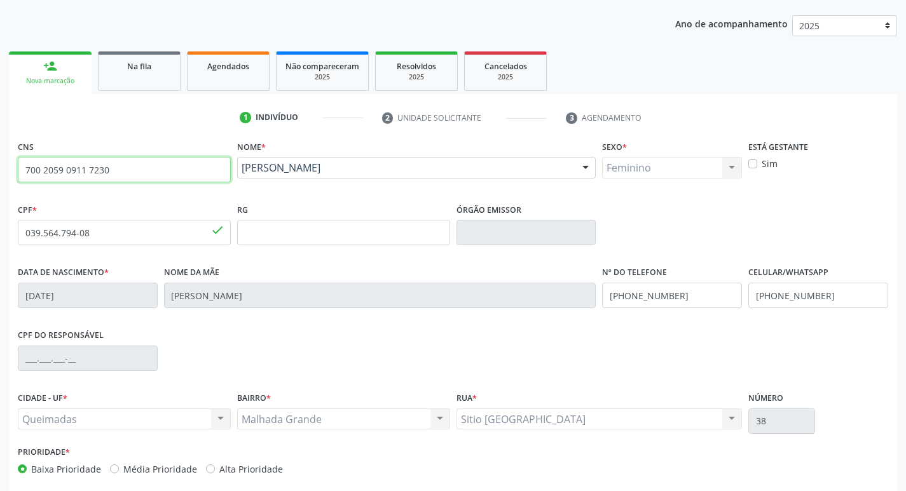
drag, startPoint x: 117, startPoint y: 175, endPoint x: 18, endPoint y: 177, distance: 98.6
click at [18, 177] on input "700 2059 0911 7230" at bounding box center [124, 169] width 213 height 25
